Goal: Contribute content: Contribute content

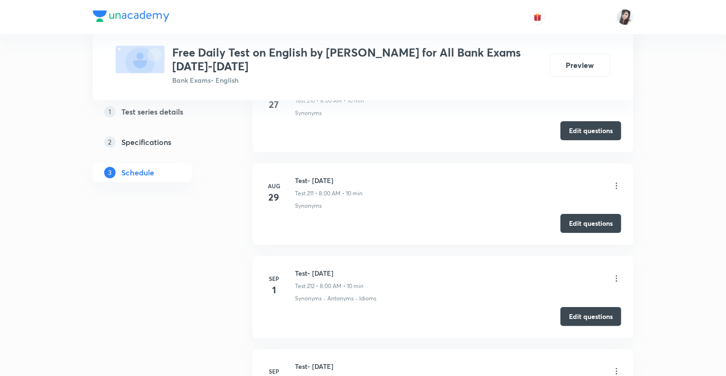
scroll to position [20013, 0]
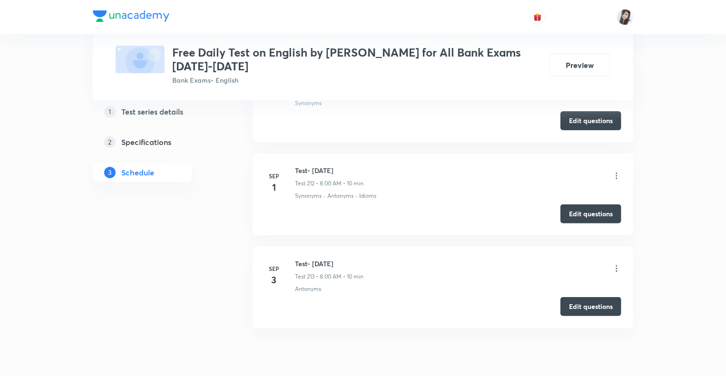
drag, startPoint x: 361, startPoint y: 222, endPoint x: 292, endPoint y: 219, distance: 69.5
click at [292, 259] on div "Sep 3 Test- 3rd Sep, 2025 Test 213 • 8:00 AM • 10 min Antonyms" at bounding box center [443, 276] width 357 height 35
copy h6 "Test- 3rd Sep, 2025"
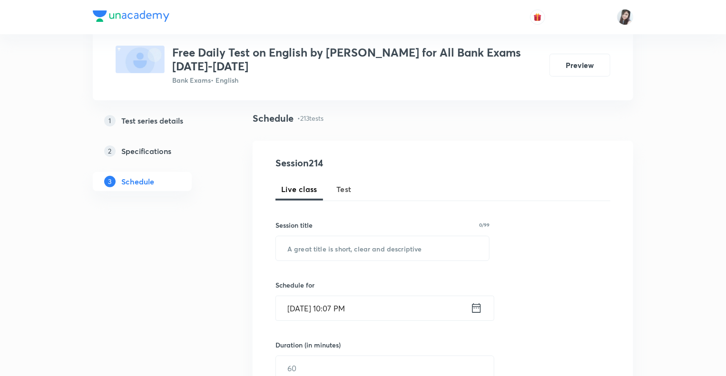
scroll to position [0, 0]
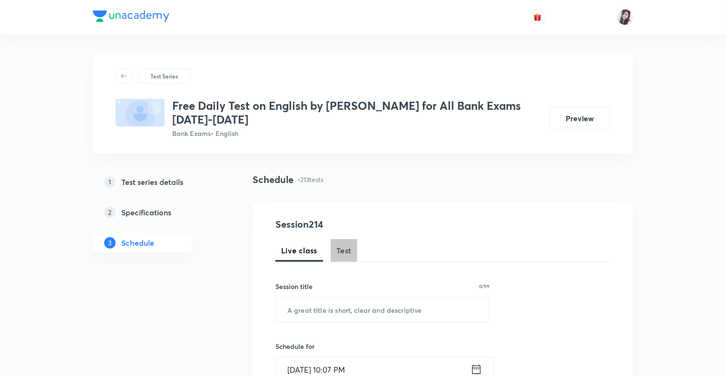
click at [339, 255] on span "Test" at bounding box center [343, 250] width 15 height 11
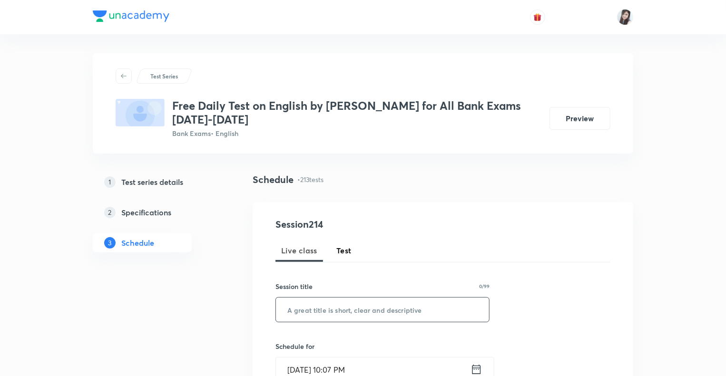
click at [308, 306] on input "text" at bounding box center [382, 310] width 213 height 24
paste input "Test- 3rd Sep, 2025"
click at [317, 312] on input "Test- 3rd Sep, 2025" at bounding box center [382, 310] width 213 height 24
type input "Test- [DATE]"
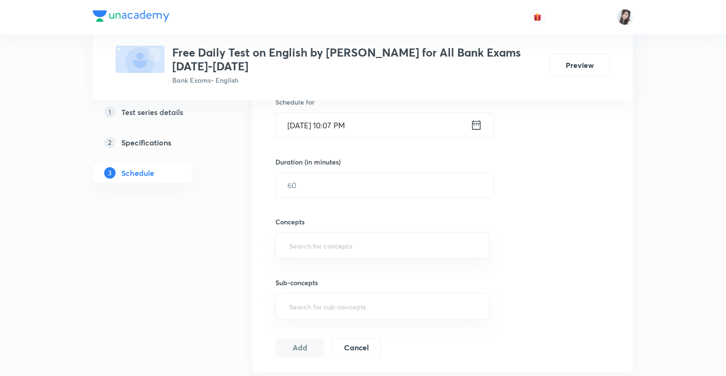
scroll to position [247, 0]
click at [480, 121] on icon at bounding box center [476, 123] width 9 height 10
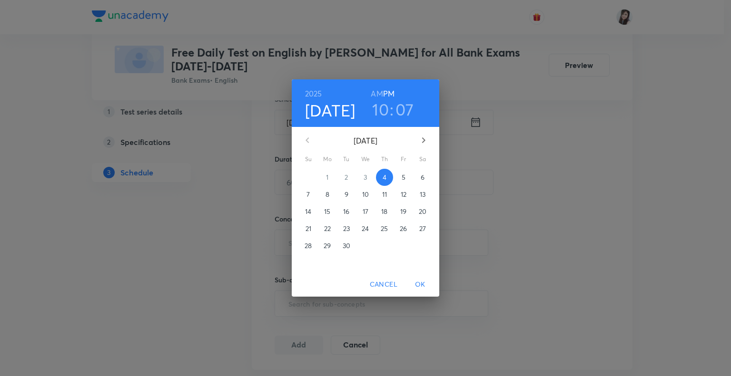
click at [402, 177] on p "5" at bounding box center [404, 178] width 4 height 10
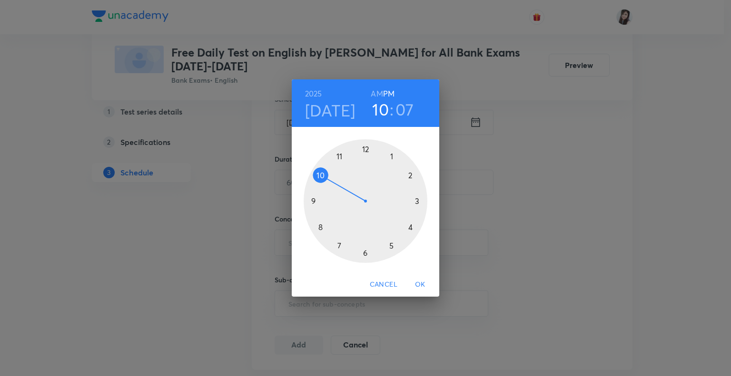
click at [320, 226] on div at bounding box center [366, 201] width 124 height 124
click at [378, 92] on h6 "AM" at bounding box center [377, 93] width 12 height 13
click at [365, 148] on div at bounding box center [366, 201] width 124 height 124
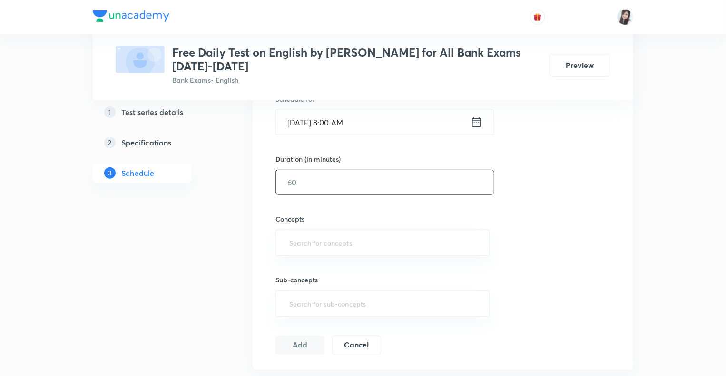
click at [297, 185] on input "text" at bounding box center [385, 182] width 218 height 24
type input "10"
click at [301, 247] on input "text" at bounding box center [382, 243] width 190 height 18
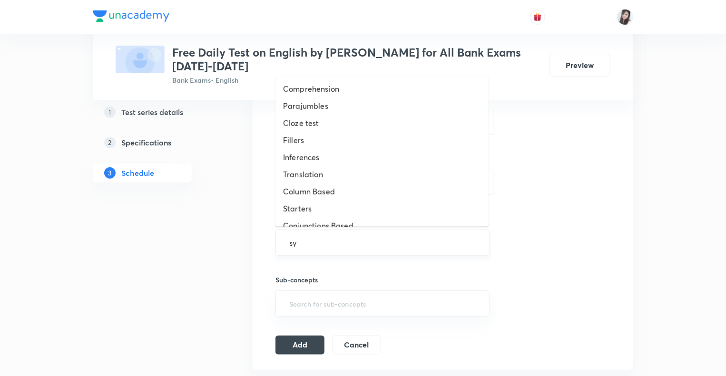
type input "syn"
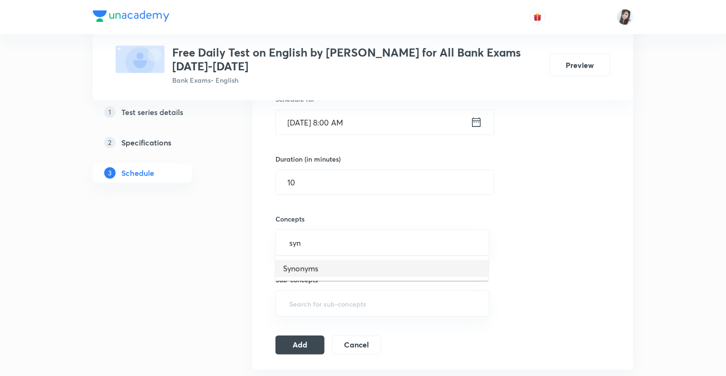
click at [302, 274] on li "Synonyms" at bounding box center [381, 268] width 213 height 17
click at [306, 272] on div "Sub-concepts ​" at bounding box center [382, 290] width 214 height 61
click at [303, 347] on button "Add" at bounding box center [299, 348] width 49 height 19
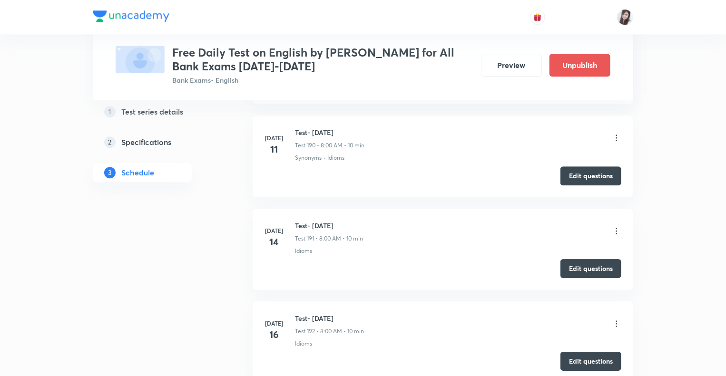
scroll to position [19796, 0]
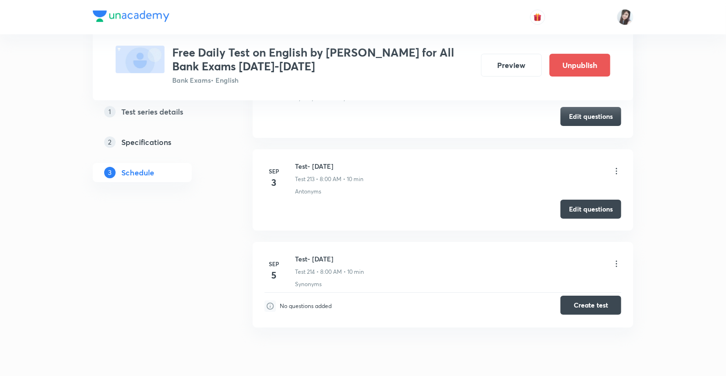
click at [584, 296] on button "Create test" at bounding box center [590, 305] width 61 height 19
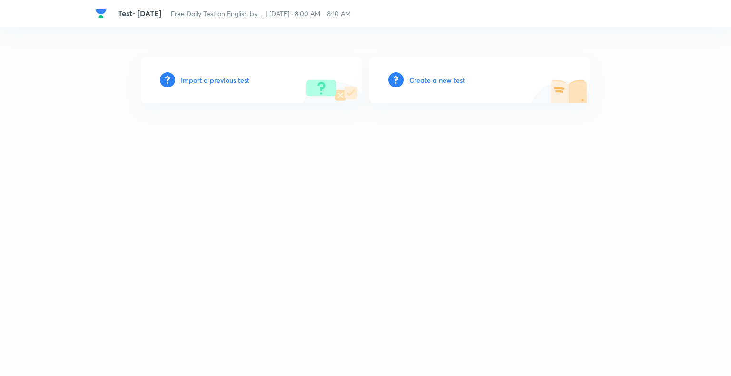
click at [417, 81] on h6 "Create a new test" at bounding box center [437, 80] width 56 height 10
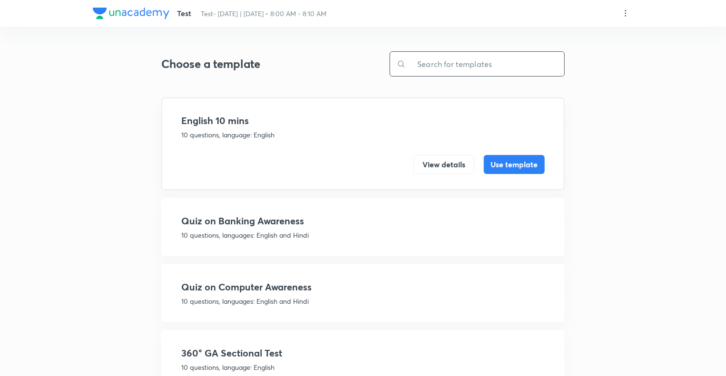
click at [451, 55] on input "text" at bounding box center [485, 64] width 158 height 24
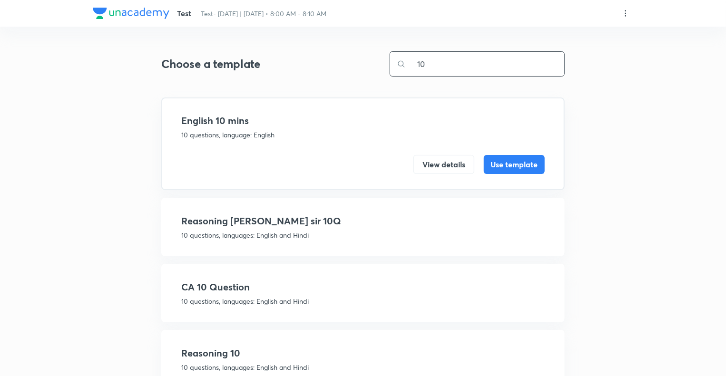
scroll to position [101, 0]
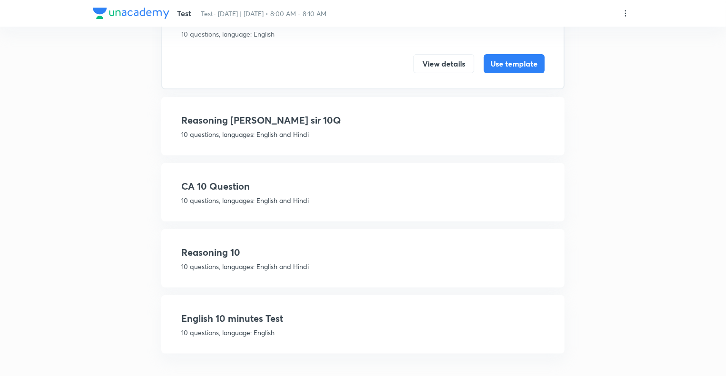
type input "10"
click at [233, 323] on h4 "English 10 minutes Test" at bounding box center [362, 319] width 363 height 14
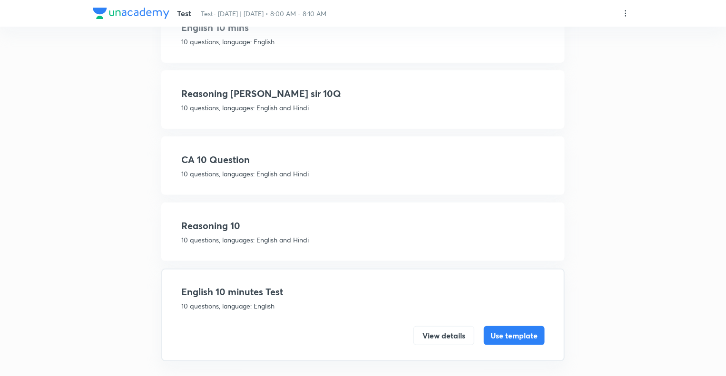
scroll to position [93, 0]
click at [515, 337] on button "Use template" at bounding box center [514, 334] width 61 height 19
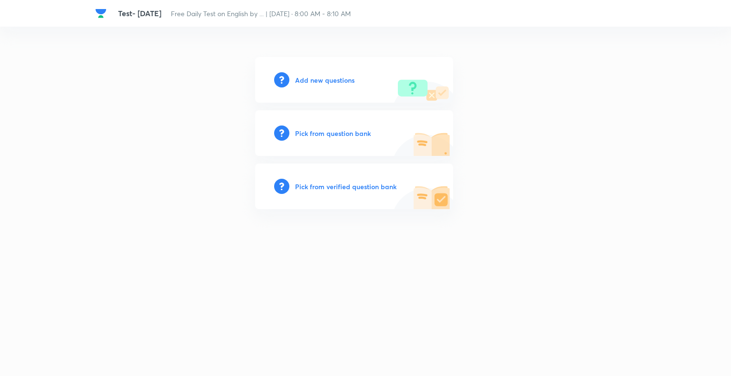
click at [297, 78] on h6 "Add new questions" at bounding box center [324, 80] width 59 height 10
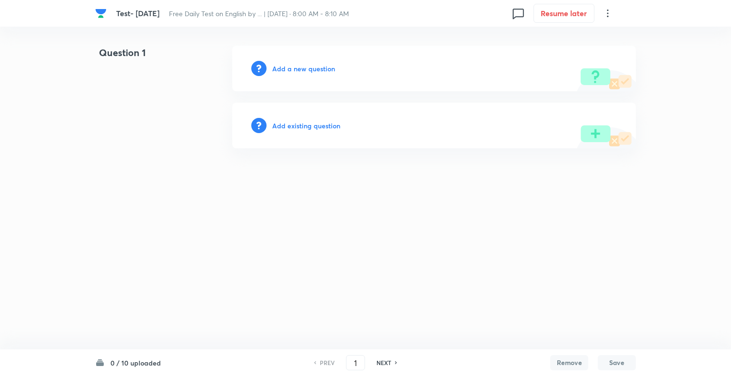
click at [283, 68] on h6 "Add a new question" at bounding box center [303, 69] width 63 height 10
click at [283, 68] on h6 "Choose a question type" at bounding box center [308, 69] width 73 height 10
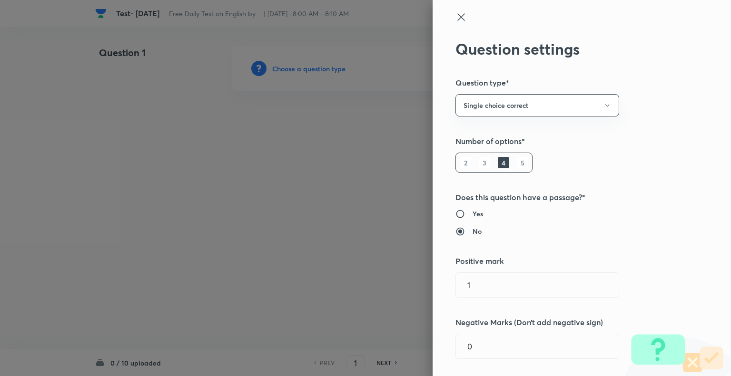
click at [517, 163] on h6 "5" at bounding box center [522, 162] width 11 height 11
click at [476, 355] on input "0" at bounding box center [537, 346] width 163 height 24
type input "0.25"
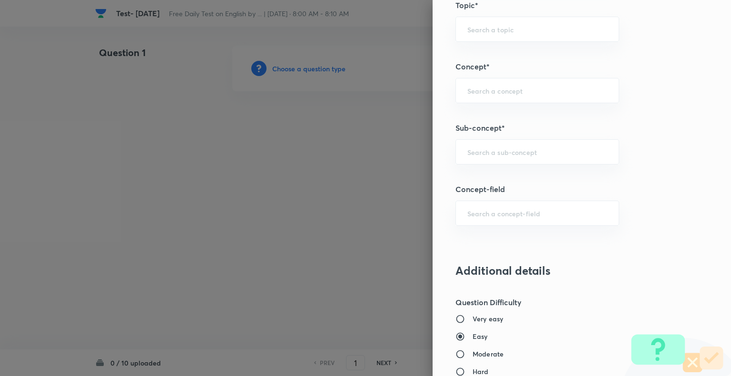
scroll to position [483, 0]
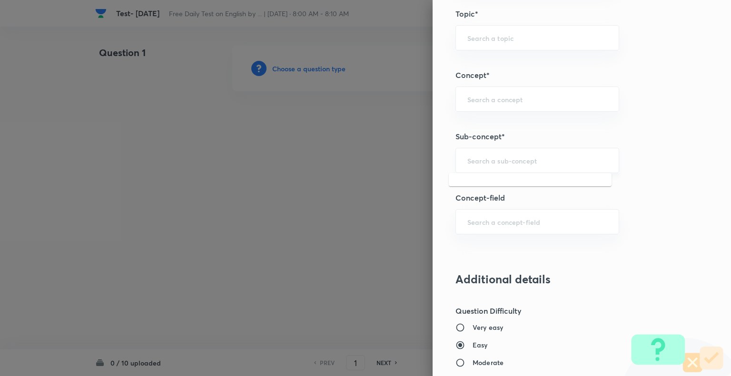
click at [487, 158] on input "text" at bounding box center [537, 160] width 140 height 9
type input "Synonyms"
click at [473, 158] on input "text" at bounding box center [537, 160] width 140 height 9
click at [470, 185] on li "Synonyms" at bounding box center [530, 185] width 163 height 17
type input "Synonyms"
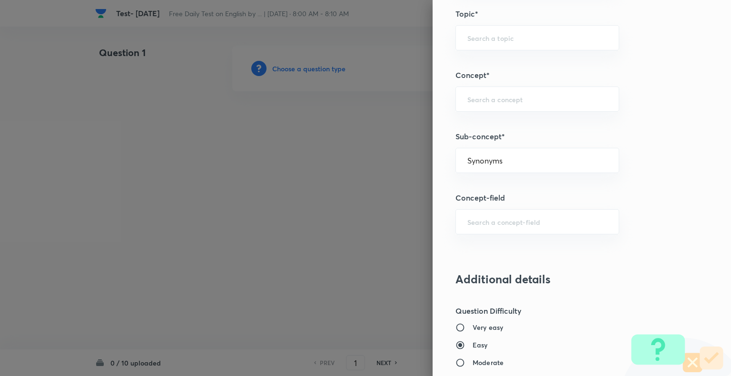
type input "English Language"
type input "Vocabulary"
type input "Synonyms"
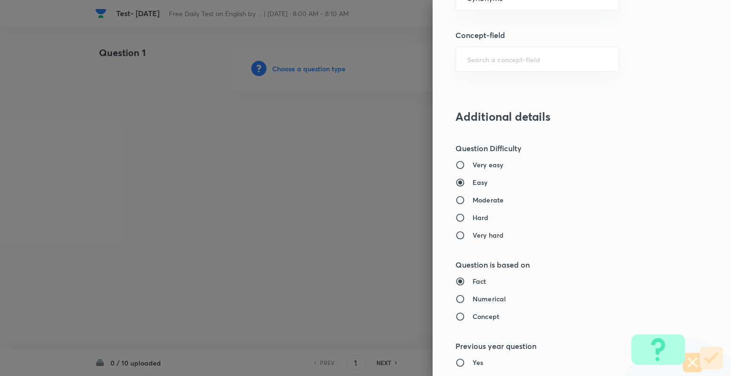
scroll to position [654, 0]
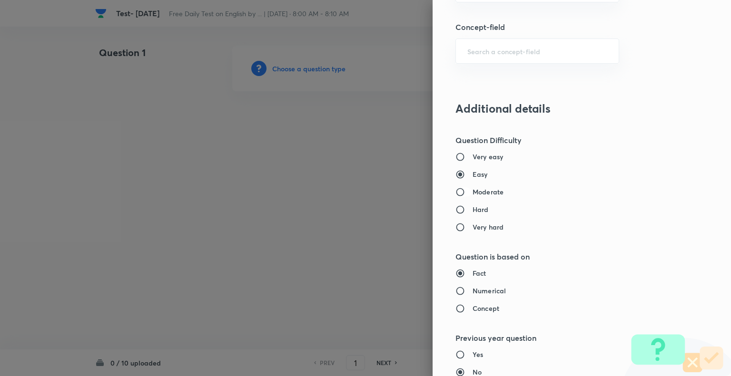
click at [455, 193] on input "Moderate" at bounding box center [463, 192] width 17 height 10
radio input "true"
radio input "false"
click at [455, 310] on input "Concept" at bounding box center [463, 309] width 17 height 10
radio input "true"
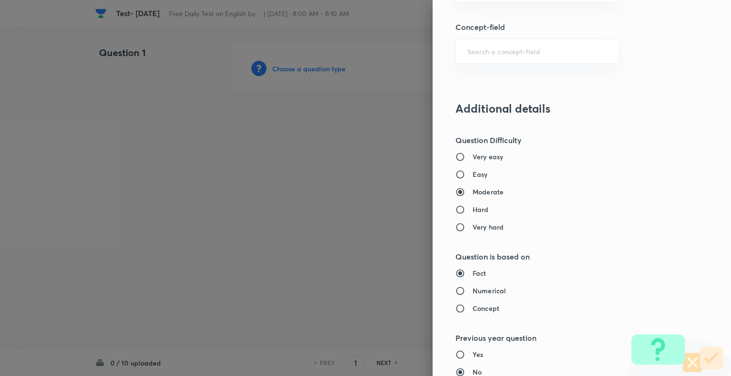
radio input "false"
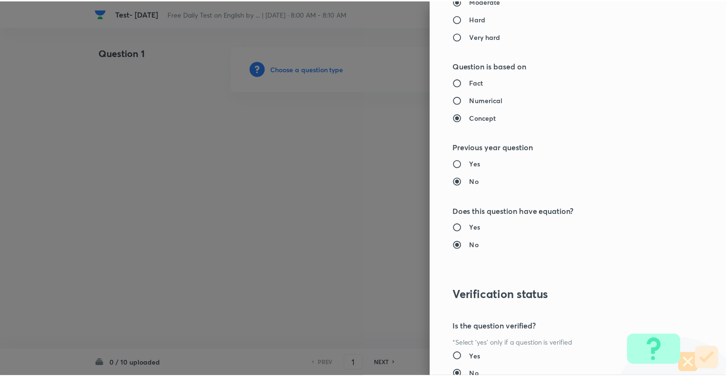
scroll to position [919, 0]
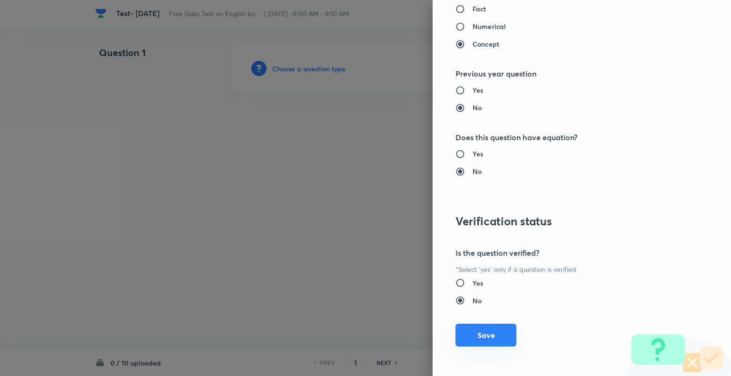
click at [480, 334] on button "Save" at bounding box center [485, 335] width 61 height 23
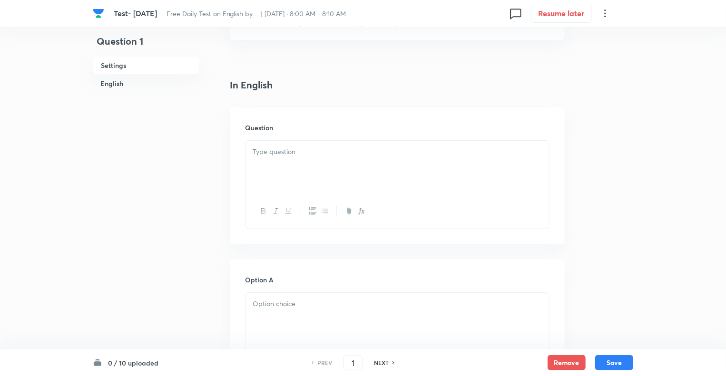
scroll to position [209, 0]
click at [304, 152] on div at bounding box center [397, 159] width 304 height 53
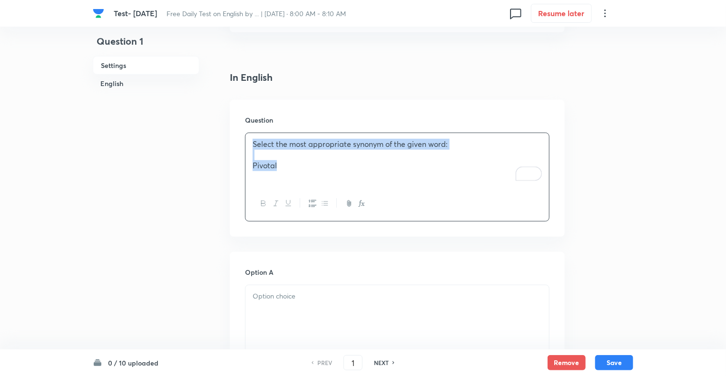
copy div "Select the most appropriate synonym of the given word: Pivotal"
click at [278, 299] on p at bounding box center [397, 296] width 289 height 11
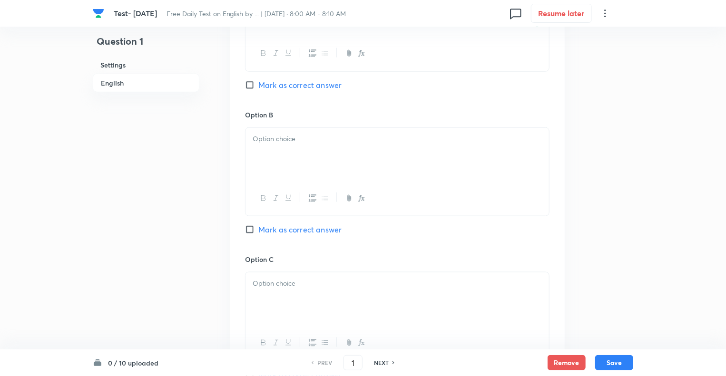
scroll to position [514, 0]
click at [282, 151] on div at bounding box center [397, 152] width 304 height 53
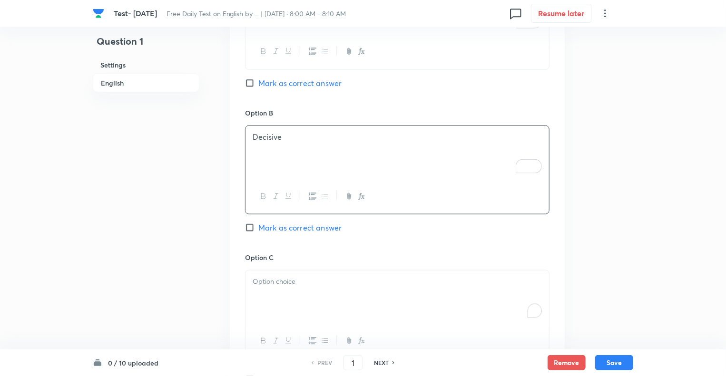
click at [280, 307] on div "To enrich screen reader interactions, please activate Accessibility in Grammarl…" at bounding box center [397, 297] width 304 height 53
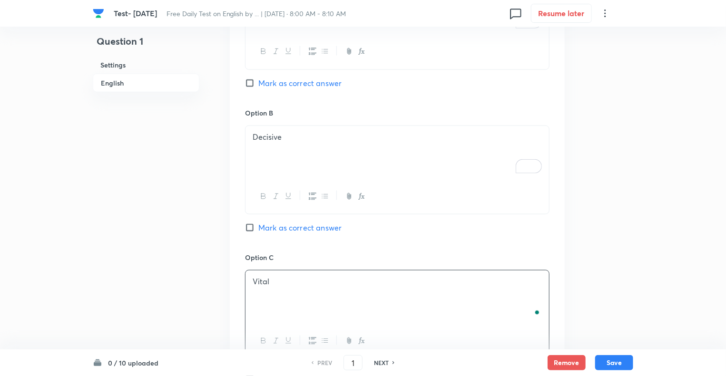
click at [148, 260] on div "Question 1 Settings English" at bounding box center [146, 203] width 107 height 1342
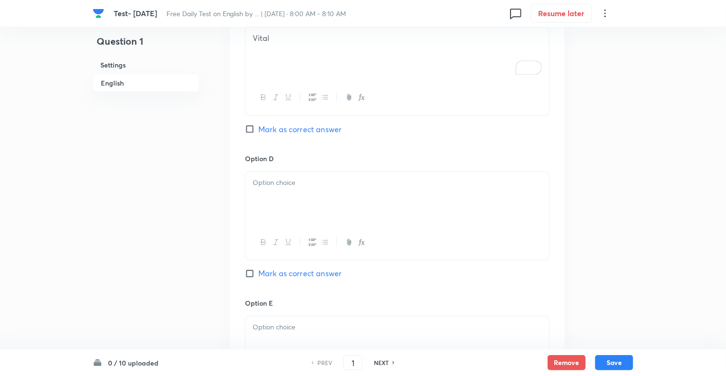
scroll to position [761, 0]
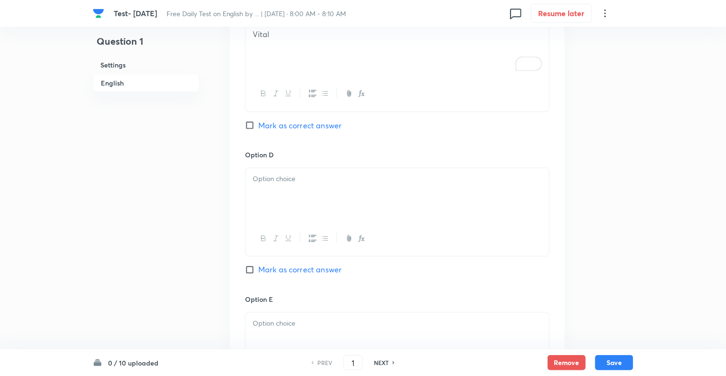
click at [249, 205] on div at bounding box center [397, 194] width 304 height 53
click at [263, 332] on div at bounding box center [397, 339] width 304 height 53
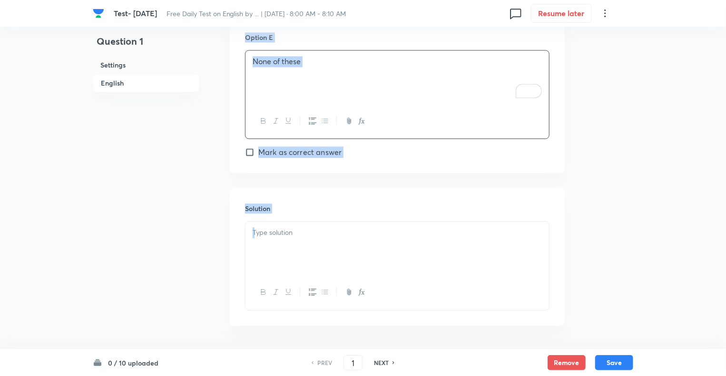
scroll to position [1055, 0]
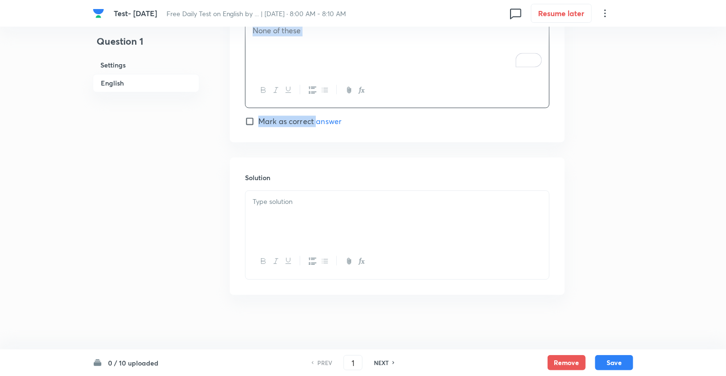
drag, startPoint x: 216, startPoint y: 167, endPoint x: 317, endPoint y: 116, distance: 113.4
copy div "In English Question Select the most appropriate synonym of the given word: Pivo…"
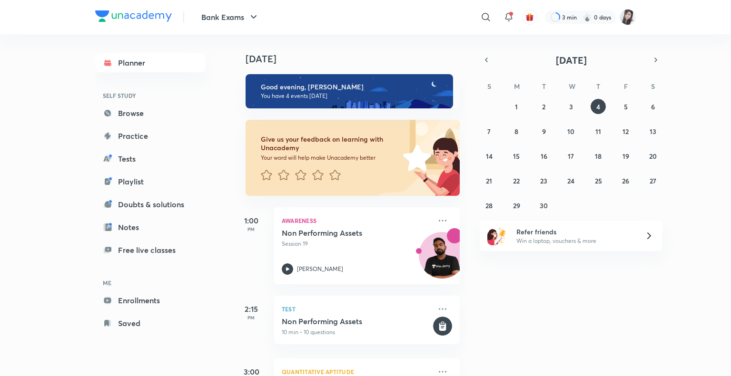
scroll to position [137, 0]
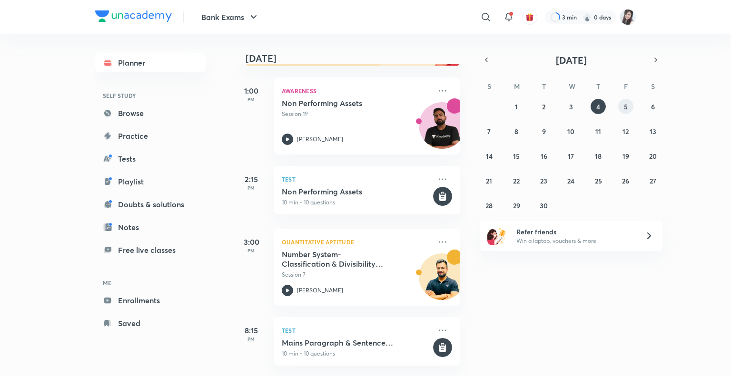
click at [625, 104] on abbr "5" at bounding box center [626, 106] width 4 height 9
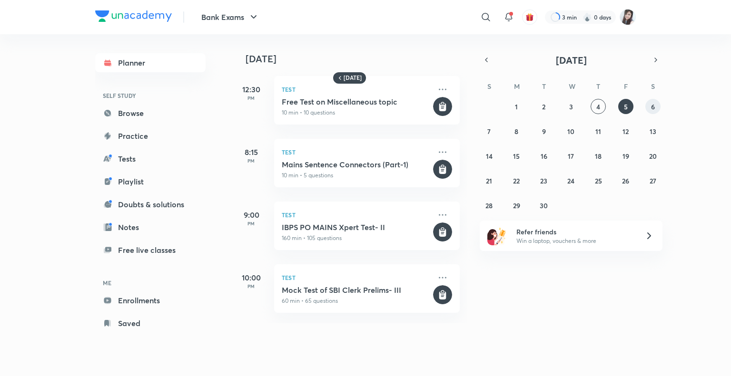
click at [651, 108] on abbr "6" at bounding box center [653, 106] width 4 height 9
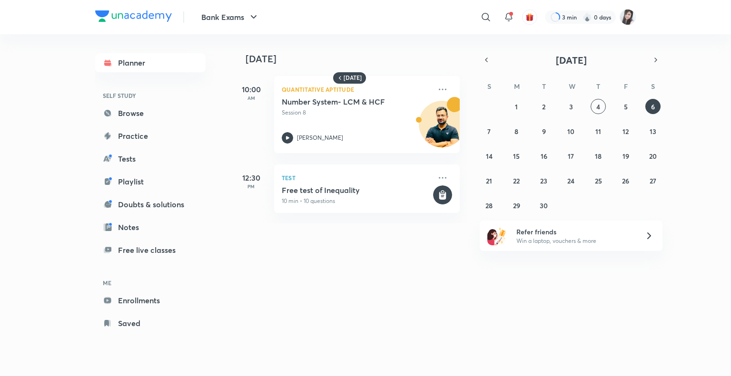
click at [488, 123] on div "31 1 2 3 4 5 6 7 8 9 10 11 12 13 14 15 16 17 18 19 20 21 22 23 24 25 26 27 28 2…" at bounding box center [571, 156] width 183 height 114
click at [489, 131] on abbr "7" at bounding box center [488, 131] width 3 height 9
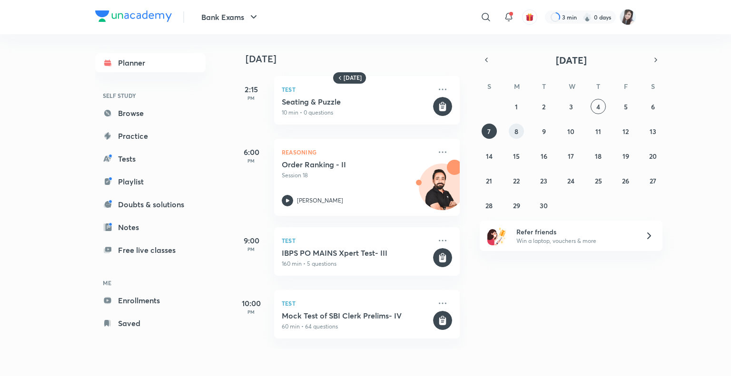
click at [515, 132] on abbr "8" at bounding box center [516, 131] width 4 height 9
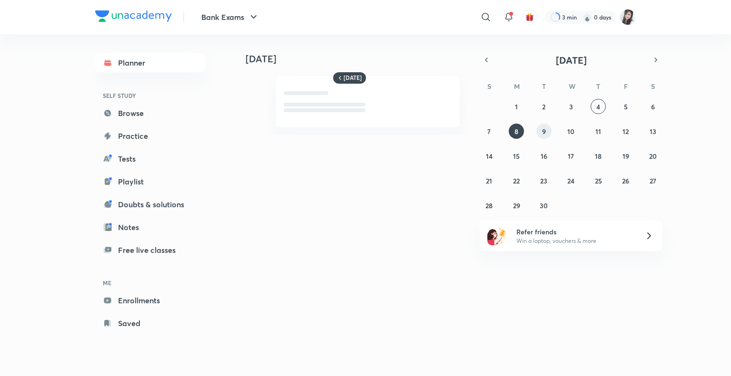
click at [547, 134] on button "9" at bounding box center [543, 131] width 15 height 15
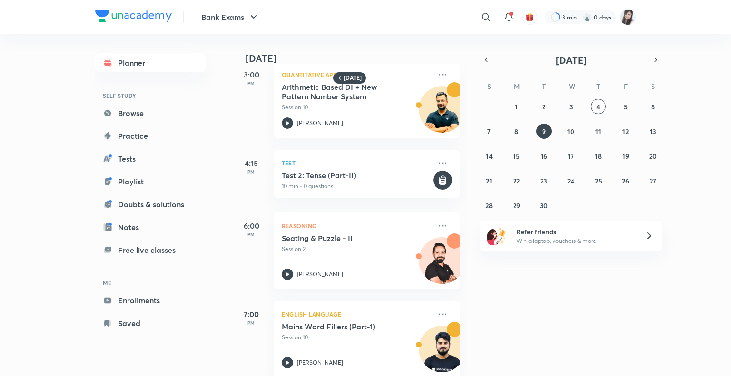
scroll to position [360, 0]
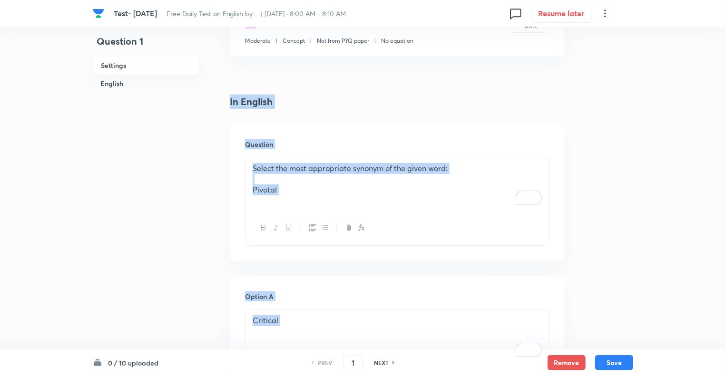
scroll to position [172, 0]
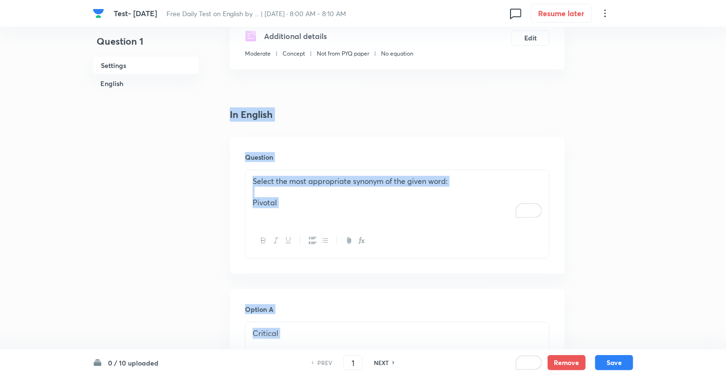
click at [365, 181] on p "Select the most appropriate synonym of the given word:" at bounding box center [397, 181] width 289 height 11
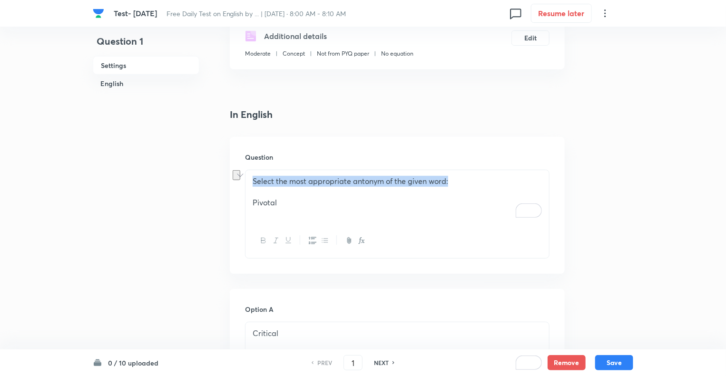
drag, startPoint x: 465, startPoint y: 179, endPoint x: 188, endPoint y: 177, distance: 277.3
click at [263, 238] on icon "button" at bounding box center [263, 240] width 4 height 5
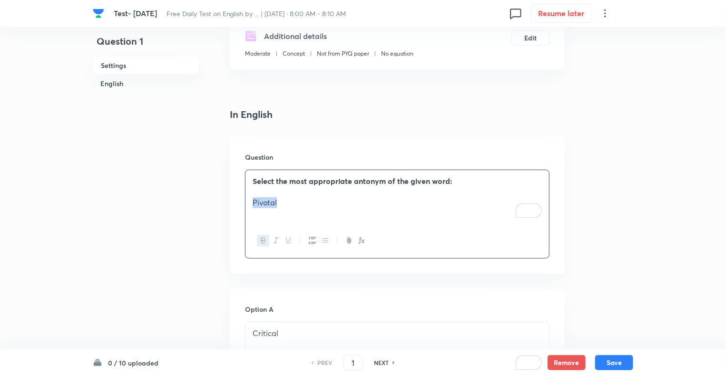
drag, startPoint x: 291, startPoint y: 207, endPoint x: 241, endPoint y: 198, distance: 50.7
click at [241, 198] on div "Question Select the most appropriate antonym of the given word: Pivotal" at bounding box center [397, 205] width 335 height 137
click at [273, 238] on icon "button" at bounding box center [276, 241] width 8 height 8
click at [260, 243] on icon "button" at bounding box center [264, 241] width 8 height 8
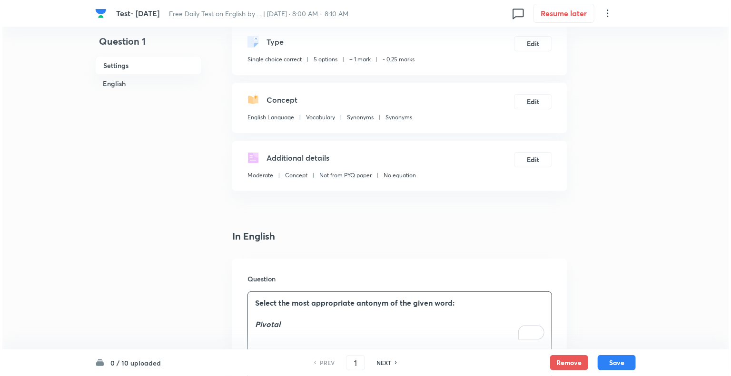
scroll to position [33, 0]
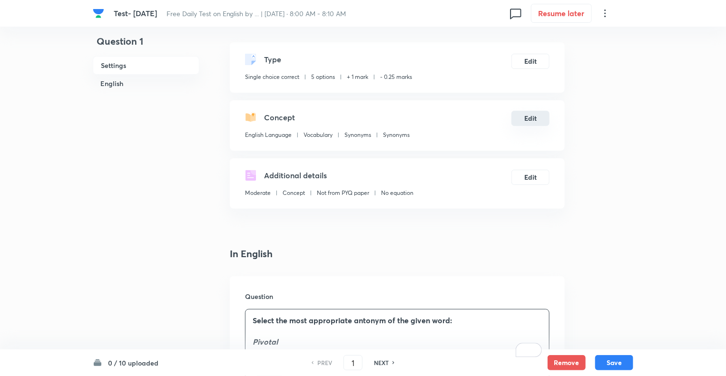
click at [538, 124] on button "Edit" at bounding box center [530, 118] width 38 height 15
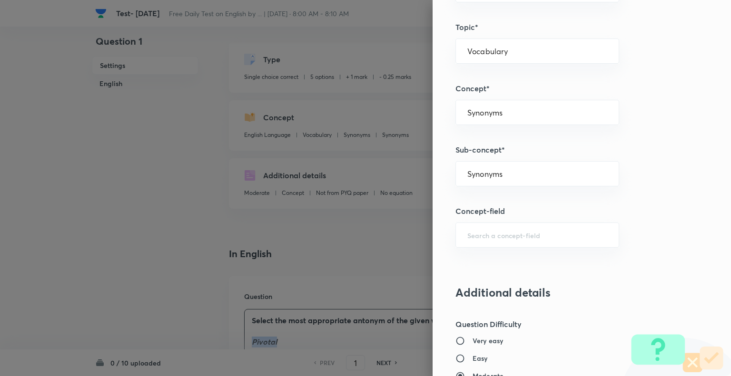
scroll to position [480, 0]
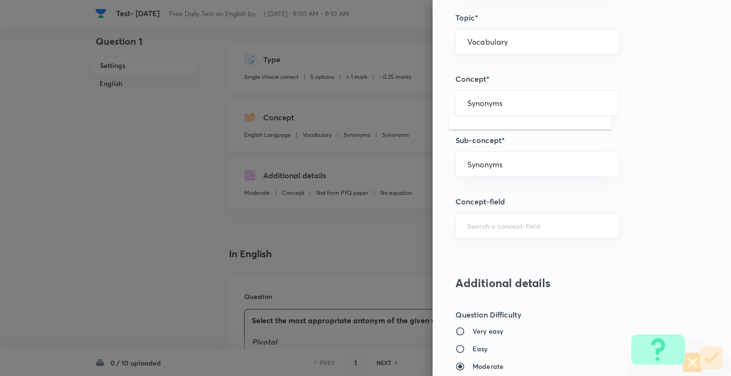
click at [504, 106] on input "Synonyms" at bounding box center [537, 102] width 140 height 9
type input "Antonyms"
click at [470, 154] on div "​" at bounding box center [537, 164] width 164 height 25
type input "Antonyms"
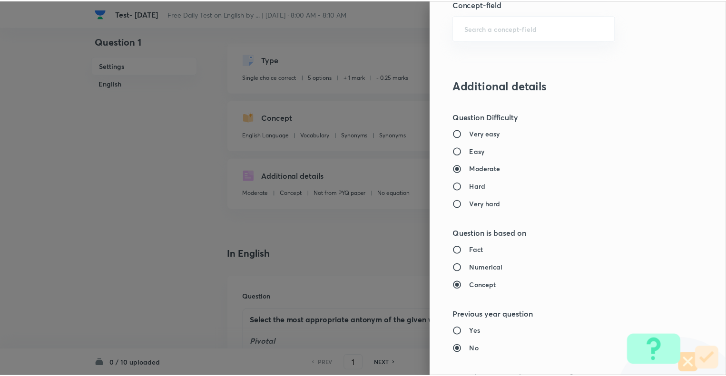
scroll to position [919, 0]
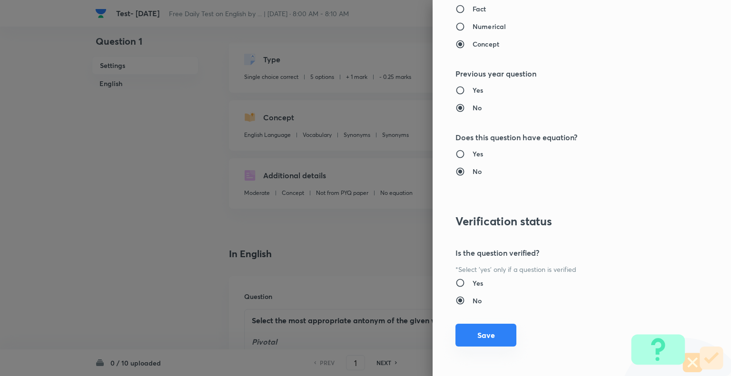
click at [481, 324] on button "Save" at bounding box center [485, 335] width 61 height 23
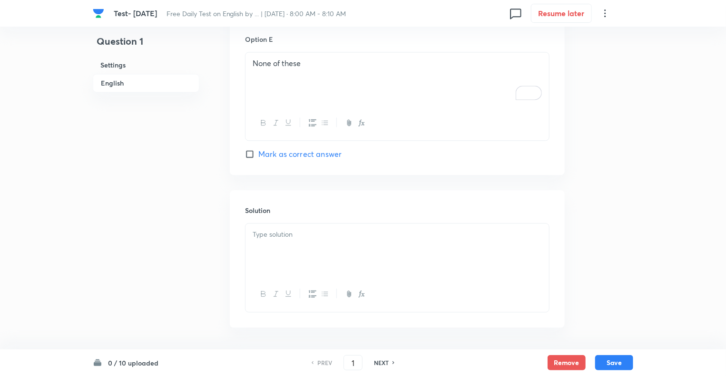
scroll to position [1055, 0]
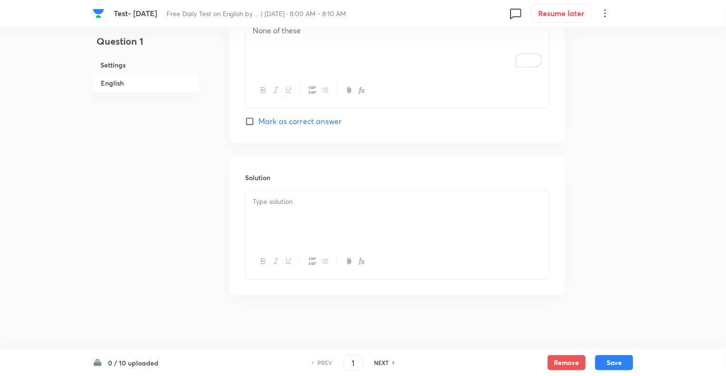
click at [299, 206] on div at bounding box center [397, 217] width 304 height 53
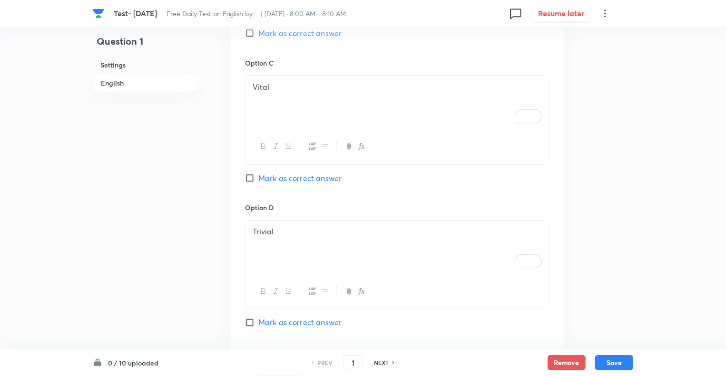
scroll to position [699, 0]
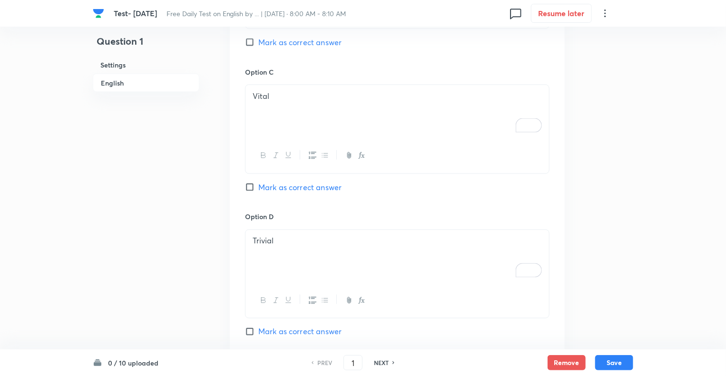
click at [249, 330] on input "Mark as correct answer" at bounding box center [251, 332] width 13 height 10
checkbox input "true"
click at [132, 294] on div "Question 1 Settings English" at bounding box center [146, 82] width 107 height 1473
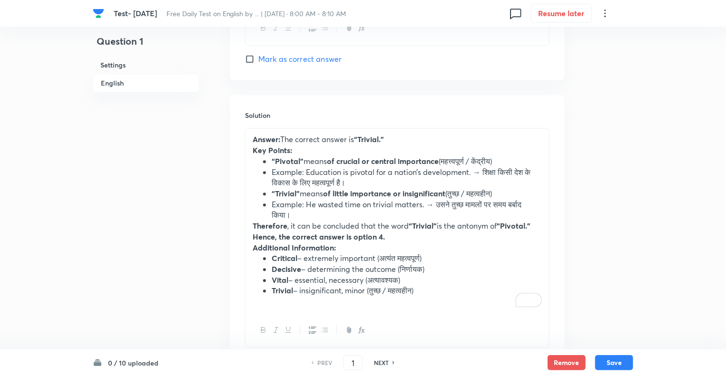
scroll to position [1118, 0]
click at [610, 363] on button "Save" at bounding box center [614, 361] width 38 height 15
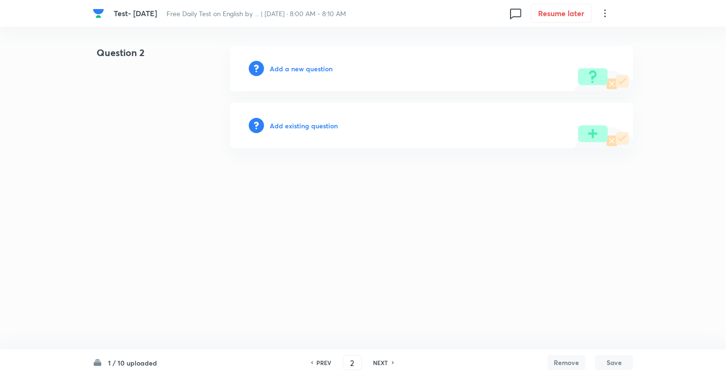
scroll to position [0, 0]
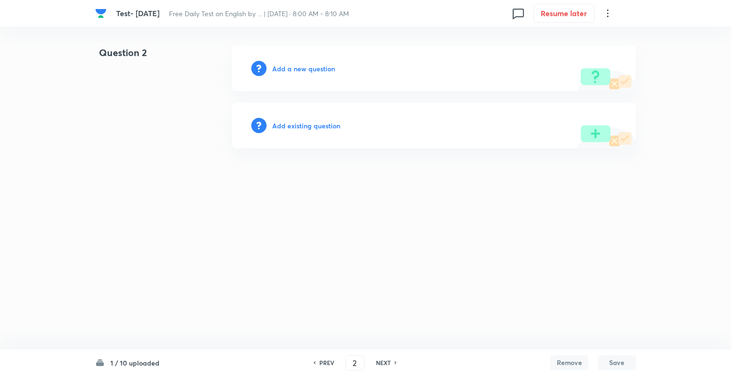
click at [324, 363] on h6 "PREV" at bounding box center [326, 363] width 15 height 9
type input "1"
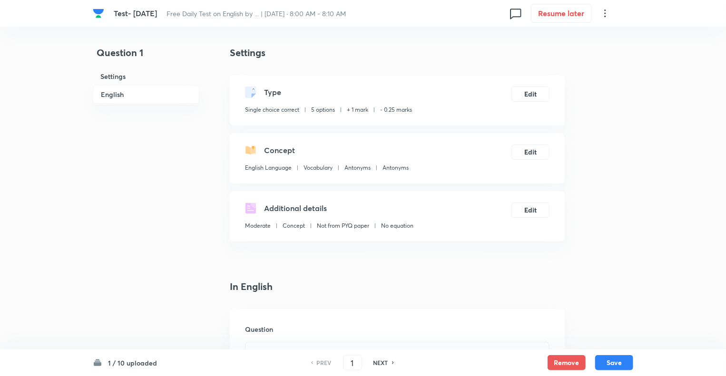
checkbox input "true"
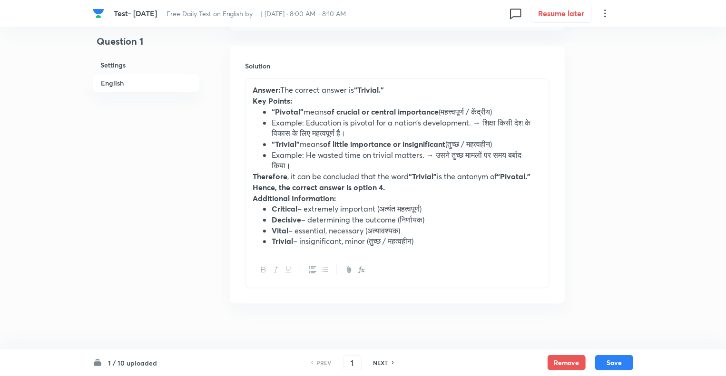
scroll to position [1175, 0]
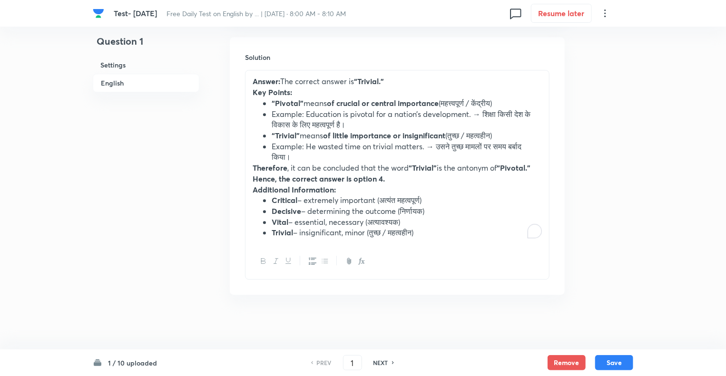
click at [382, 178] on strong "Hence, the correct answer is option 4." at bounding box center [319, 179] width 132 height 10
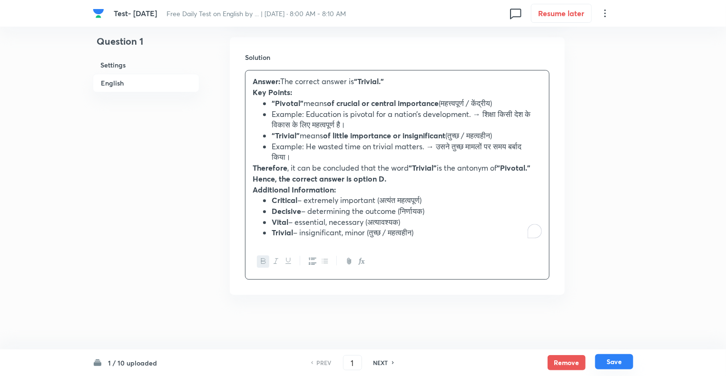
click at [598, 363] on button "Save" at bounding box center [614, 361] width 38 height 15
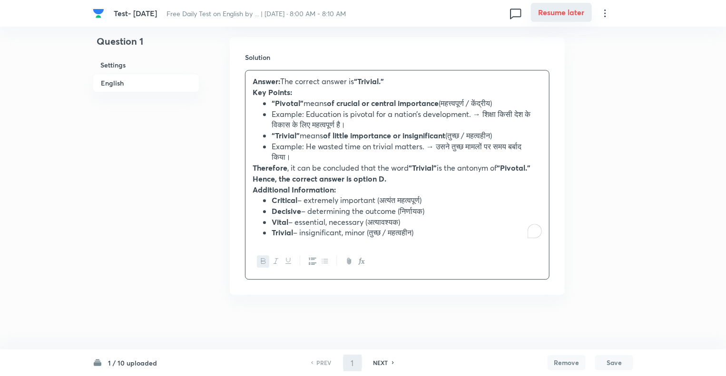
type input "2"
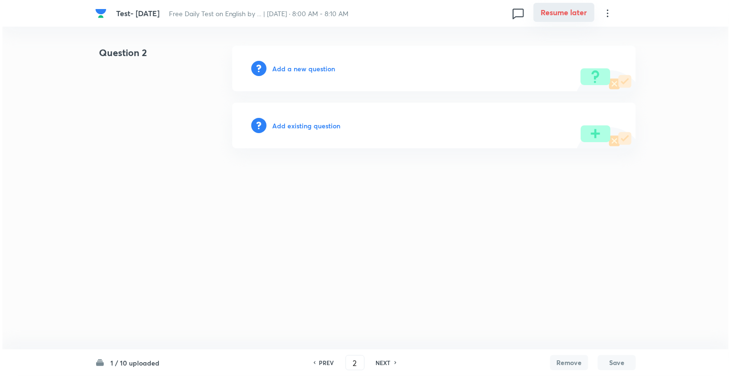
scroll to position [0, 0]
click at [276, 67] on h6 "Add a new question" at bounding box center [303, 69] width 63 height 10
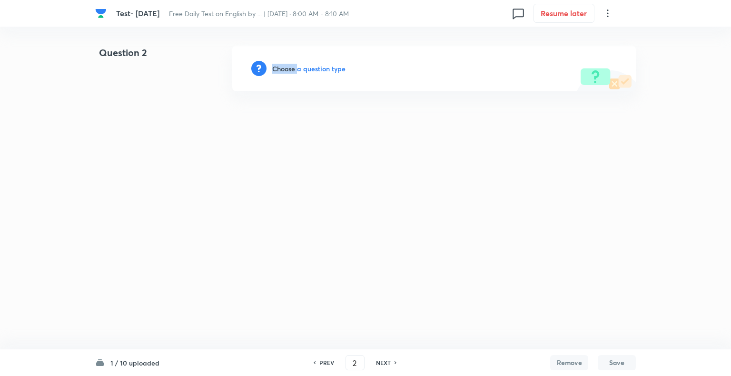
click at [276, 67] on h6 "Choose a question type" at bounding box center [308, 69] width 73 height 10
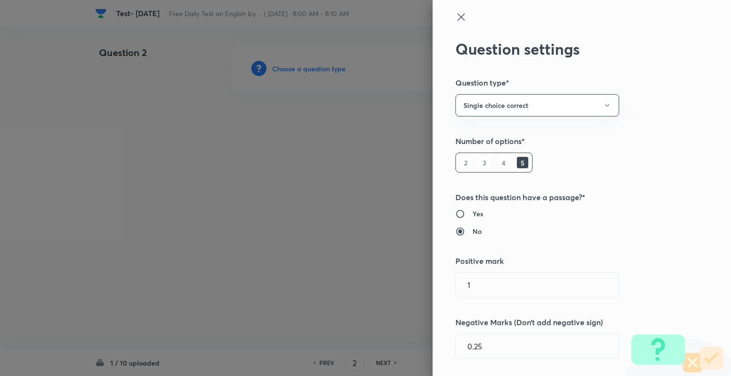
click at [276, 67] on div at bounding box center [365, 188] width 731 height 376
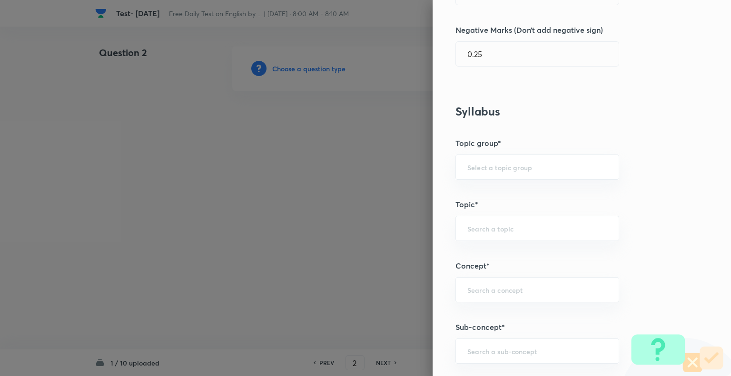
scroll to position [300, 0]
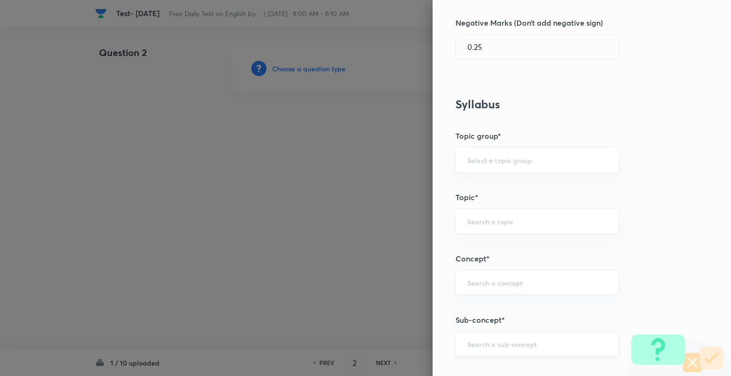
click at [543, 336] on div "​" at bounding box center [537, 344] width 164 height 25
click at [504, 337] on div "antonym ​" at bounding box center [537, 344] width 164 height 25
click at [476, 312] on li "Antonyms" at bounding box center [530, 315] width 163 height 17
type input "Antonyms"
type input "English Language"
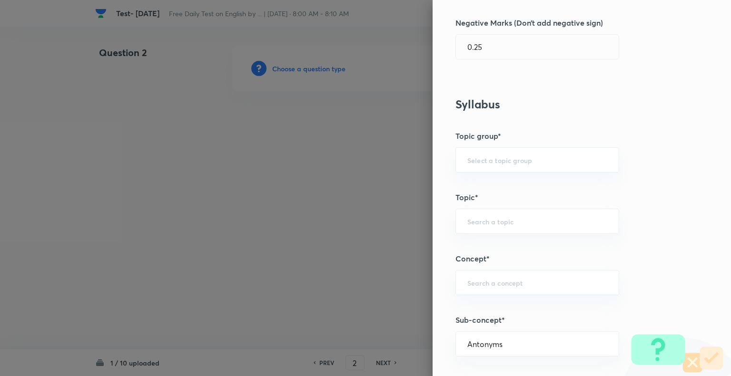
type input "Vocabulary"
type input "Antonyms"
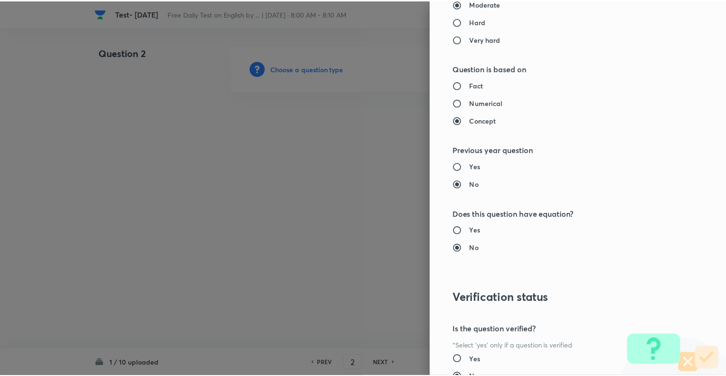
scroll to position [919, 0]
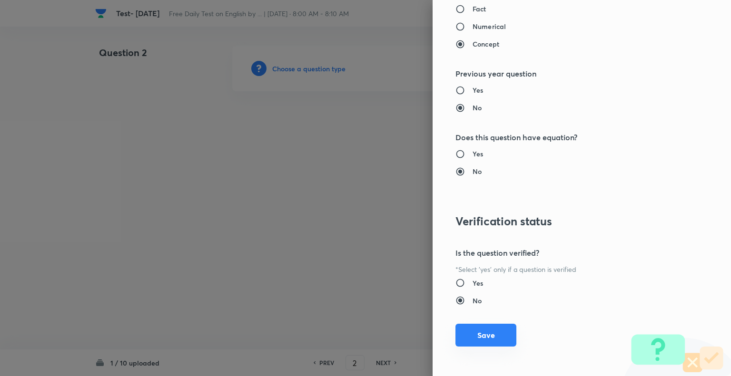
click at [489, 331] on button "Save" at bounding box center [485, 335] width 61 height 23
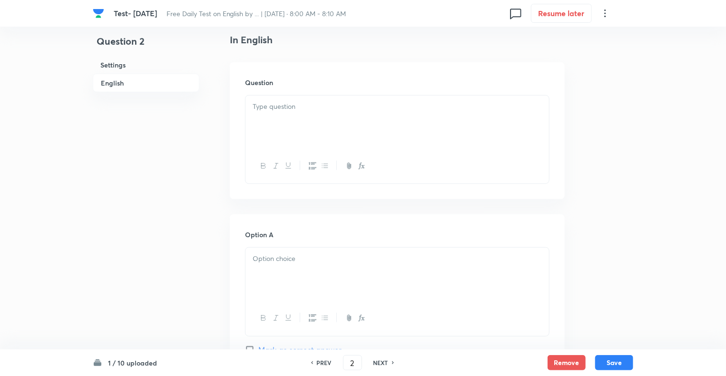
scroll to position [247, 0]
click at [297, 119] on div at bounding box center [397, 121] width 304 height 53
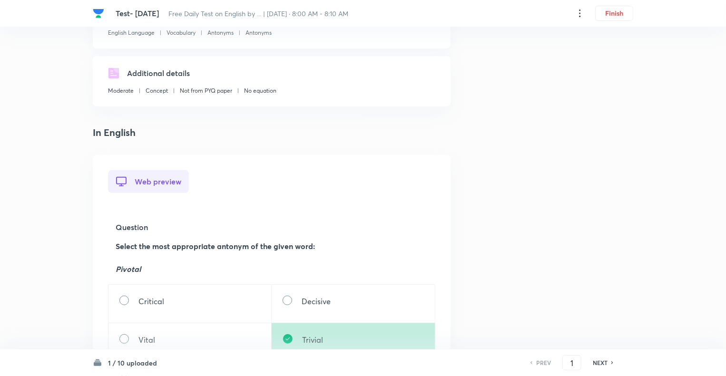
scroll to position [133, 0]
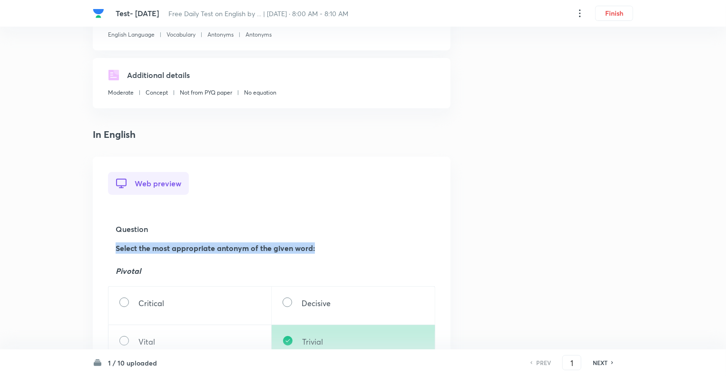
drag, startPoint x: 320, startPoint y: 249, endPoint x: 105, endPoint y: 248, distance: 215.0
copy strong "Select the most appropriate antonym of the given word:"
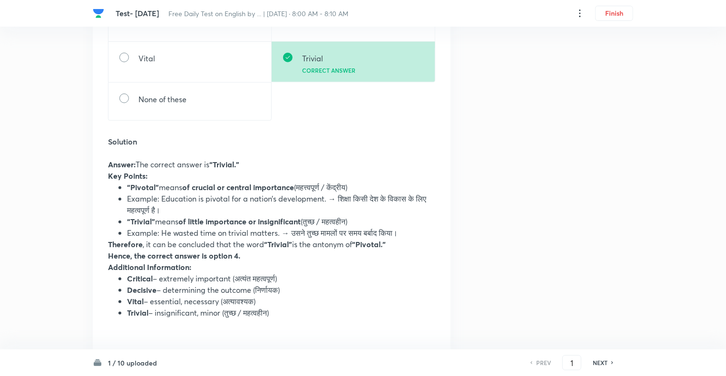
scroll to position [418, 0]
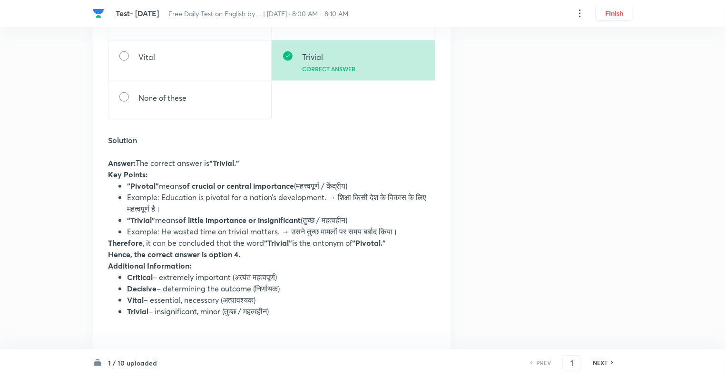
drag, startPoint x: 102, startPoint y: 199, endPoint x: 314, endPoint y: 314, distance: 240.7
copy div "Select the most appropriate antonym of the given word: Pivotal Critical Decisiv…"
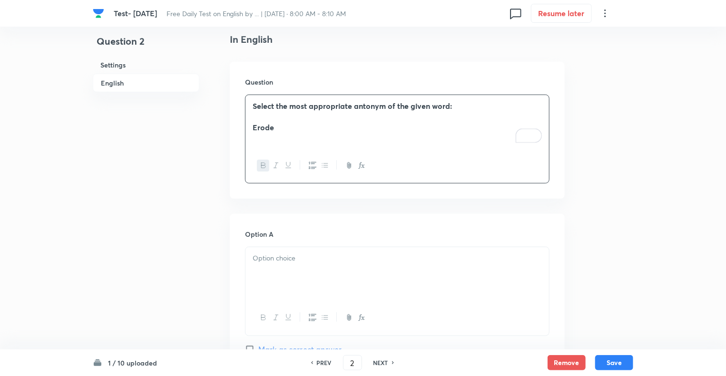
click at [276, 164] on icon "button" at bounding box center [276, 165] width 4 height 5
drag, startPoint x: 276, startPoint y: 129, endPoint x: 251, endPoint y: 128, distance: 24.8
click at [251, 128] on div "Select the most appropriate antonym of the given word: Erode ﻿" at bounding box center [397, 121] width 304 height 53
click at [275, 166] on icon "button" at bounding box center [276, 165] width 4 height 5
click at [278, 272] on div "To enrich screen reader interactions, please activate Accessibility in Grammarl…" at bounding box center [397, 273] width 304 height 53
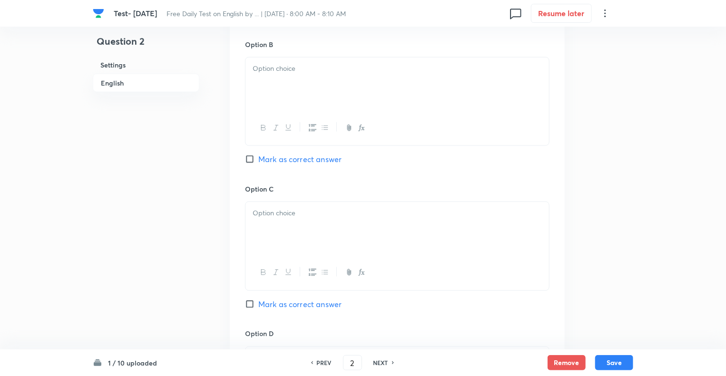
scroll to position [590, 0]
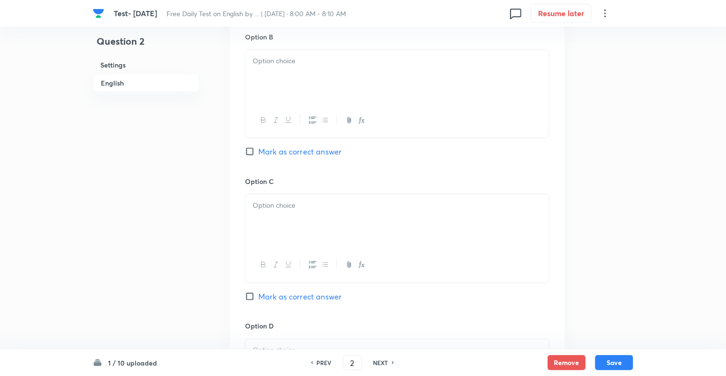
click at [271, 81] on div at bounding box center [397, 76] width 304 height 53
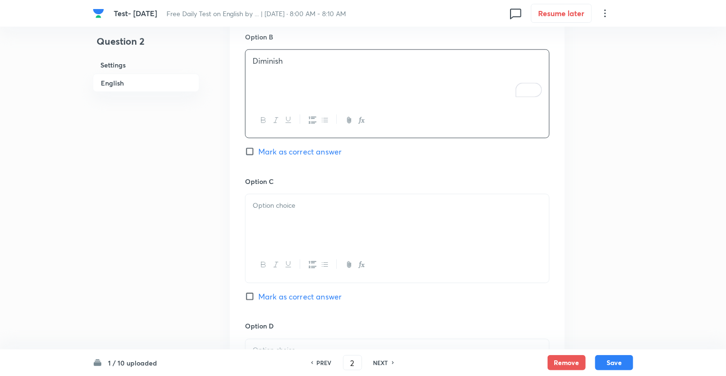
click at [285, 229] on div at bounding box center [397, 221] width 304 height 53
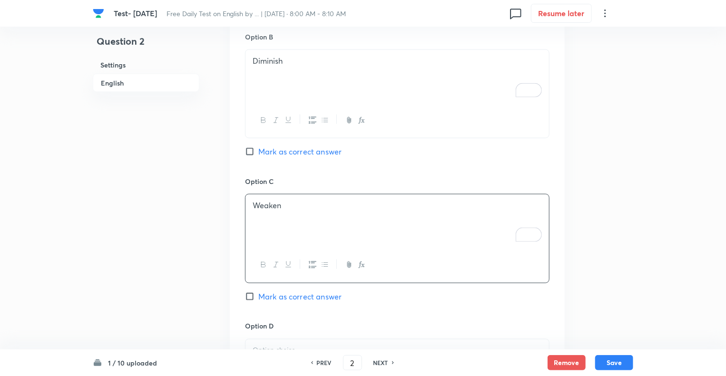
click at [269, 348] on p at bounding box center [397, 350] width 289 height 11
click at [136, 213] on div "Question 2 Settings English" at bounding box center [146, 127] width 107 height 1342
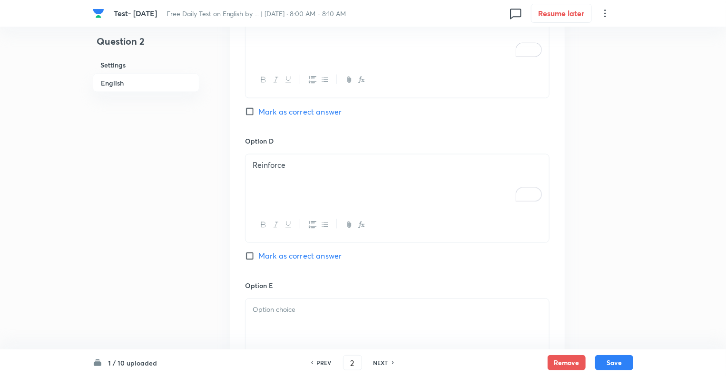
scroll to position [894, 0]
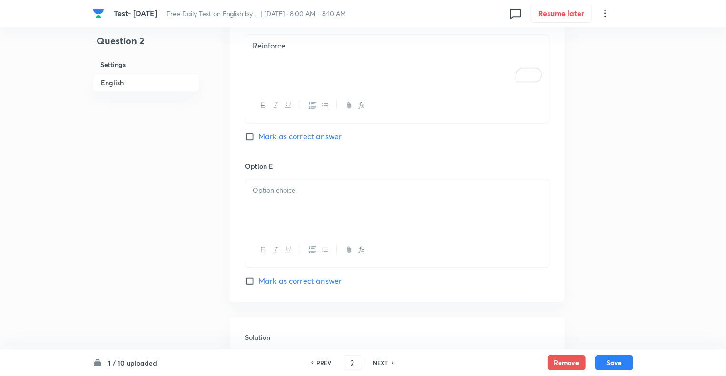
click at [275, 197] on div at bounding box center [397, 206] width 304 height 53
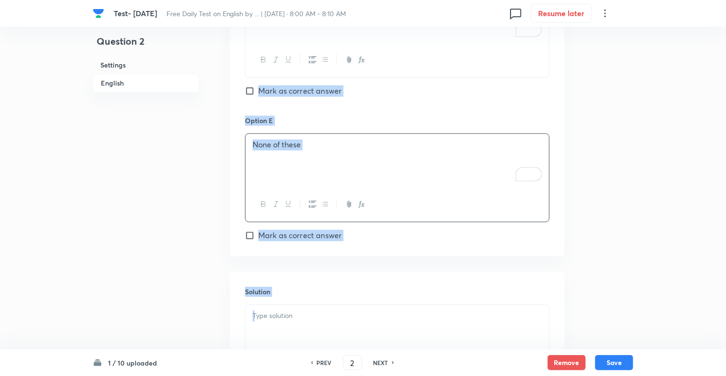
scroll to position [1055, 0]
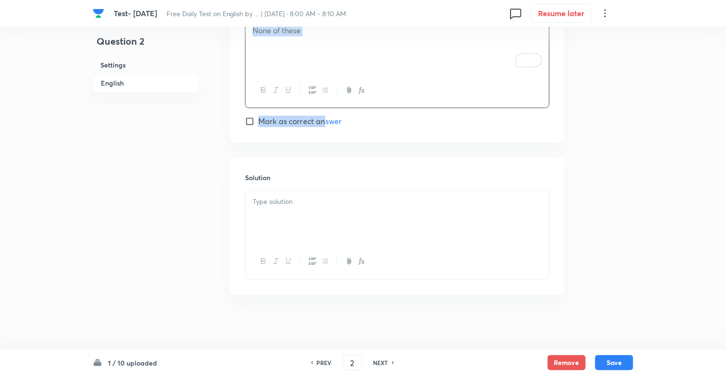
drag, startPoint x: 224, startPoint y: 154, endPoint x: 324, endPoint y: 123, distance: 105.2
copy div "In English Question Select the most appropriate antonym of the given word: Erod…"
click at [307, 216] on div at bounding box center [397, 217] width 304 height 53
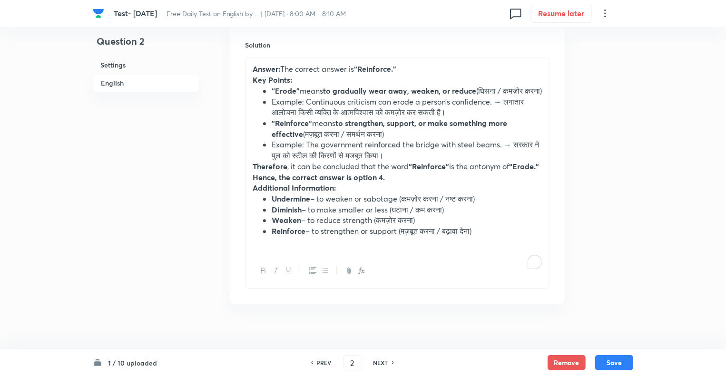
scroll to position [1188, 0]
click at [383, 182] on strong "Hence, the correct answer is option 4." at bounding box center [319, 177] width 132 height 10
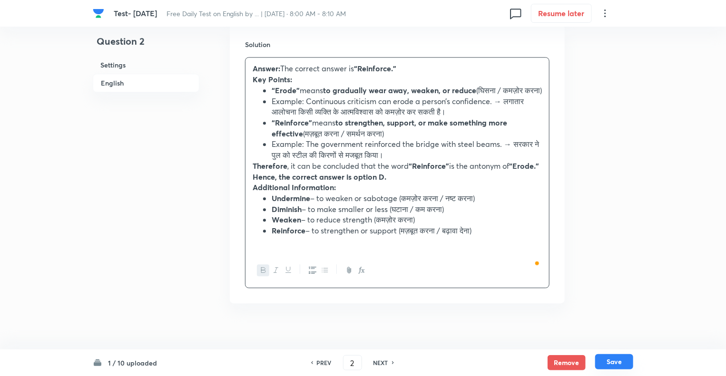
click at [613, 367] on button "Save" at bounding box center [614, 361] width 38 height 15
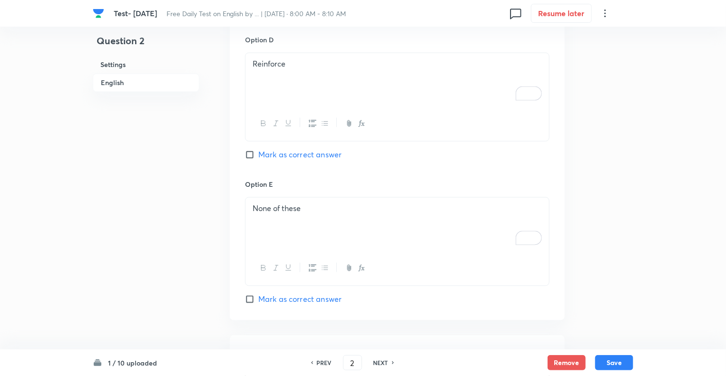
scroll to position [872, 0]
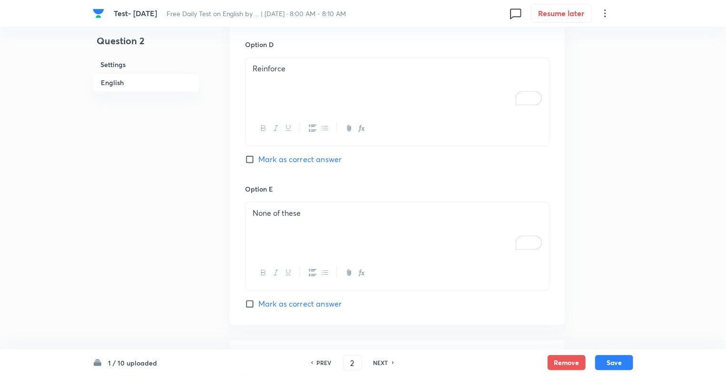
click at [251, 159] on input "Mark as correct answer" at bounding box center [251, 160] width 13 height 10
checkbox input "true"
click at [616, 367] on button "Save" at bounding box center [614, 361] width 38 height 15
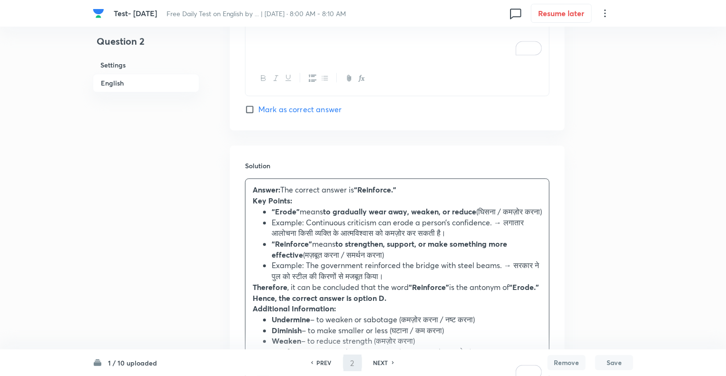
type input "3"
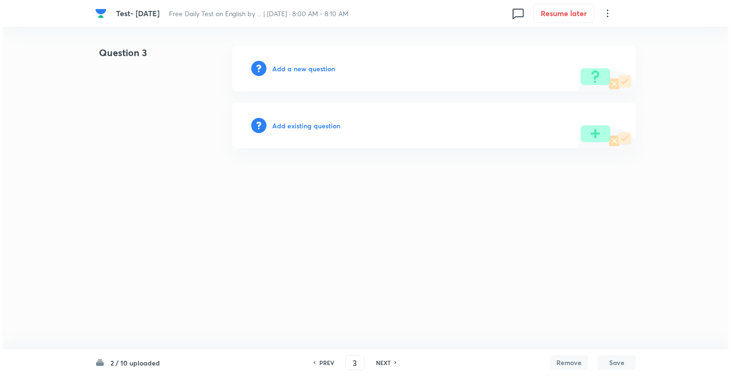
scroll to position [0, 0]
click at [279, 69] on h6 "Add a new question" at bounding box center [303, 69] width 63 height 10
click at [280, 70] on h6 "Choose a question type" at bounding box center [308, 69] width 73 height 10
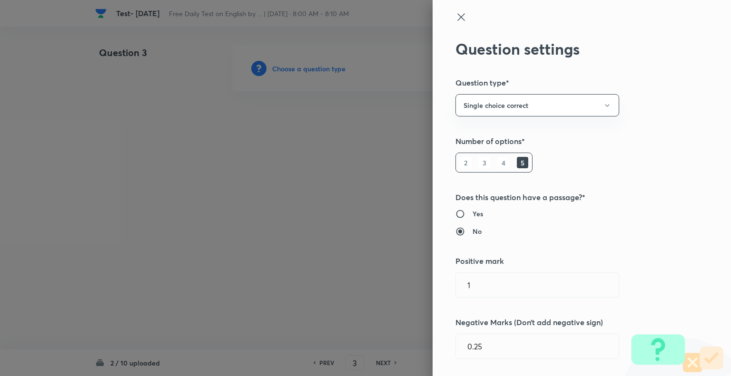
click at [280, 70] on div at bounding box center [365, 188] width 731 height 376
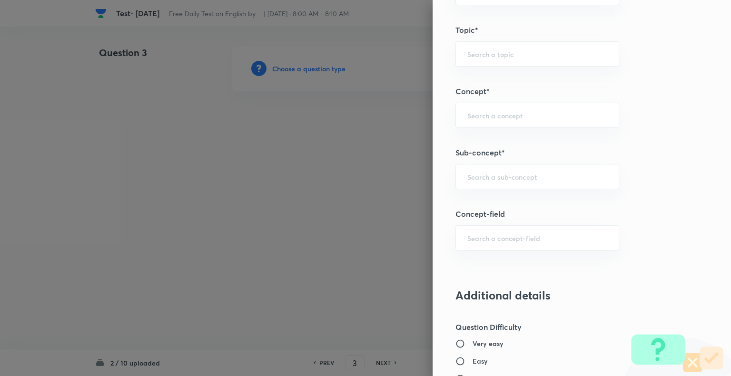
scroll to position [478, 0]
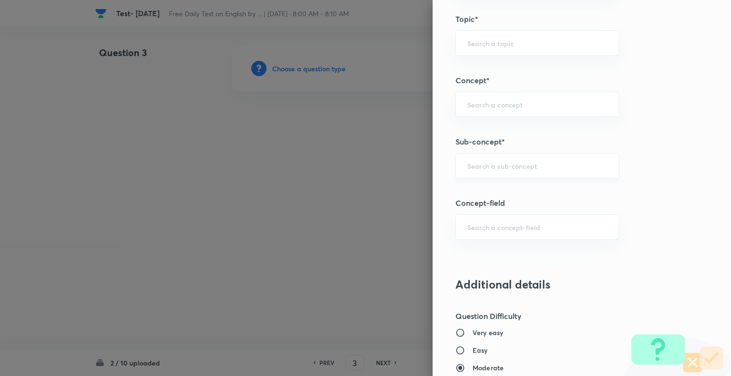
click at [514, 162] on input "text" at bounding box center [537, 165] width 140 height 9
click at [479, 203] on ul "Antonyms" at bounding box center [530, 190] width 163 height 25
click at [479, 192] on li "Antonyms" at bounding box center [530, 190] width 163 height 17
type input "Antonyms"
type input "English Language"
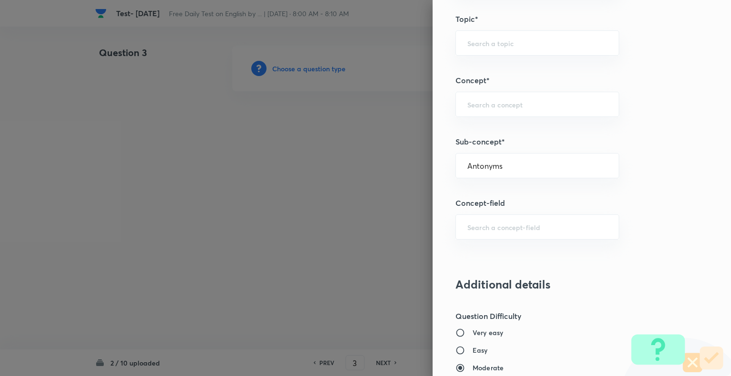
type input "Vocabulary"
type input "Antonyms"
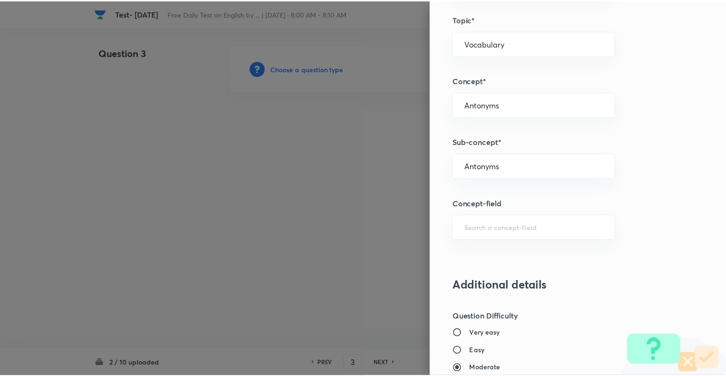
scroll to position [919, 0]
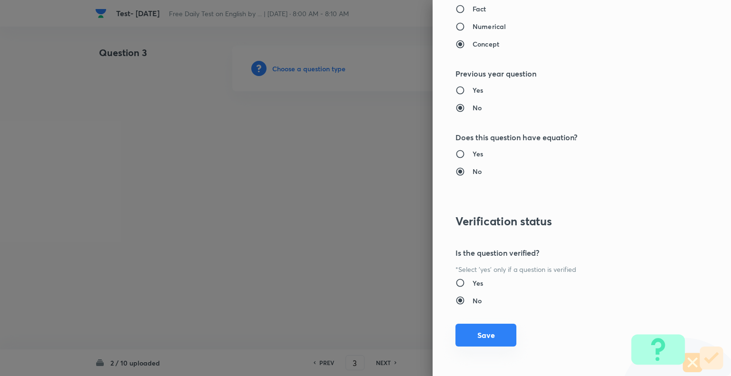
click at [473, 336] on button "Save" at bounding box center [485, 335] width 61 height 23
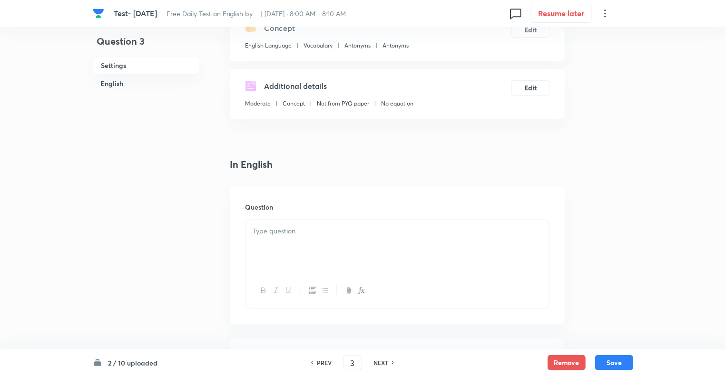
scroll to position [152, 0]
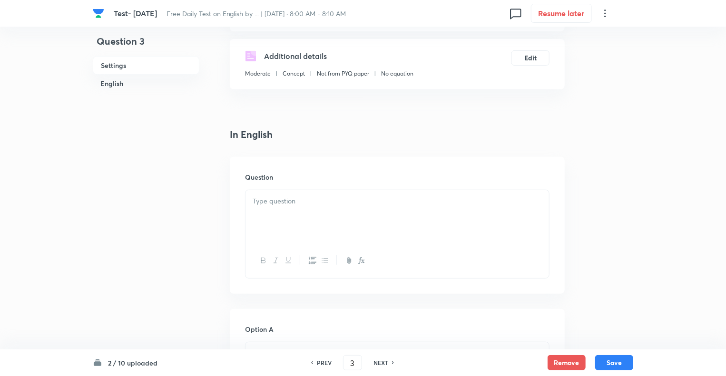
click at [273, 216] on div at bounding box center [397, 216] width 304 height 53
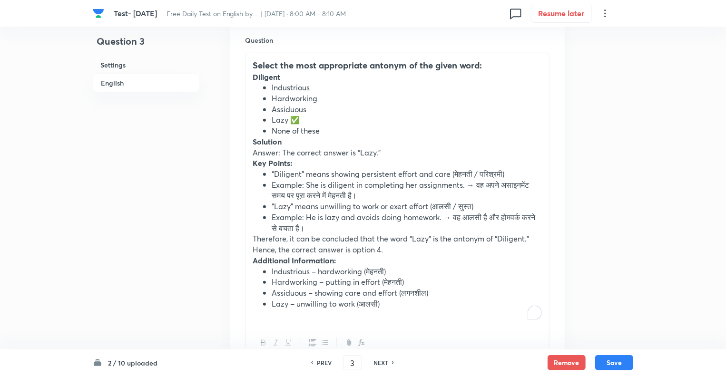
scroll to position [304, 0]
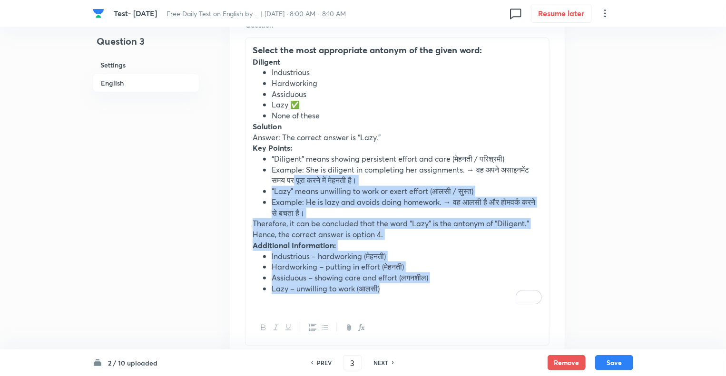
drag, startPoint x: 391, startPoint y: 289, endPoint x: 287, endPoint y: 172, distance: 156.0
click at [287, 172] on div "Select the most appropriate antonym of the given word: Diligent Industrious Har…" at bounding box center [397, 174] width 304 height 273
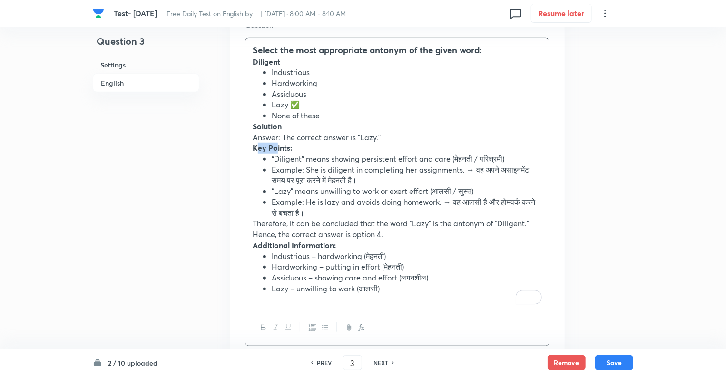
drag, startPoint x: 277, startPoint y: 153, endPoint x: 258, endPoint y: 143, distance: 21.9
click at [258, 143] on strong "Key Points:" at bounding box center [272, 148] width 39 height 10
click at [253, 135] on p "Answer: The correct answer is “Lazy.”" at bounding box center [397, 137] width 289 height 11
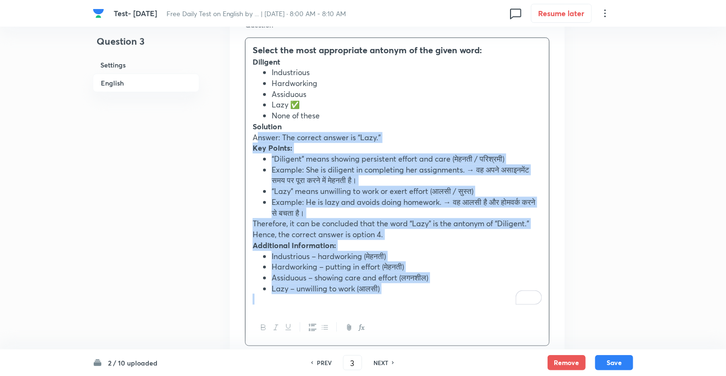
drag, startPoint x: 252, startPoint y: 135, endPoint x: 411, endPoint y: 298, distance: 227.1
click at [411, 298] on div "Select the most appropriate antonym of the given word: Diligent Industrious Har…" at bounding box center [397, 174] width 304 height 273
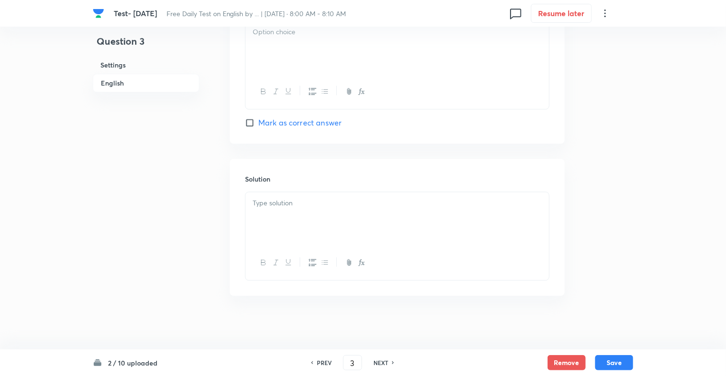
scroll to position [1101, 0]
click at [279, 209] on div at bounding box center [397, 217] width 304 height 53
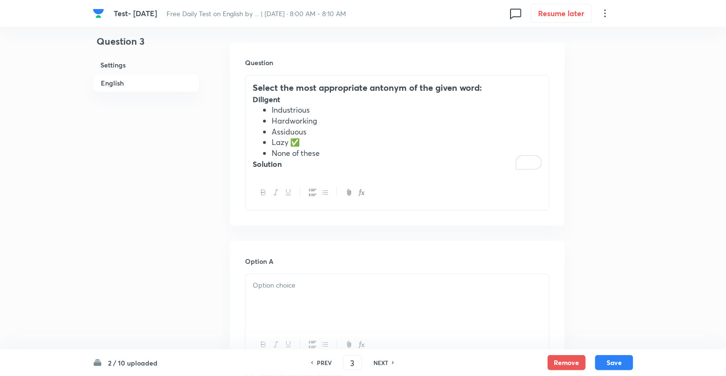
scroll to position [264, 0]
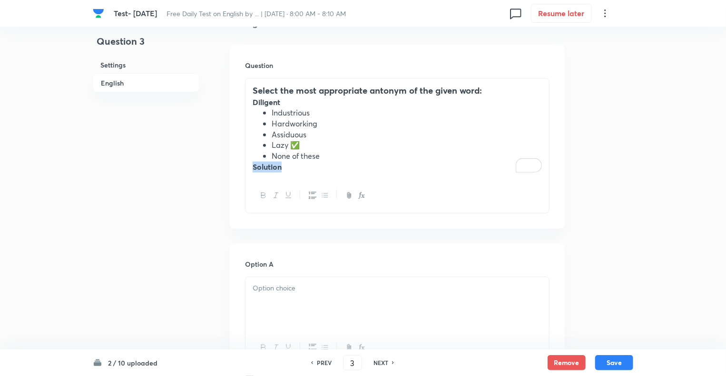
drag, startPoint x: 284, startPoint y: 167, endPoint x: 245, endPoint y: 167, distance: 38.5
click at [245, 167] on div "Select the most appropriate antonym of the given word: Diligent Industrious Har…" at bounding box center [397, 146] width 304 height 136
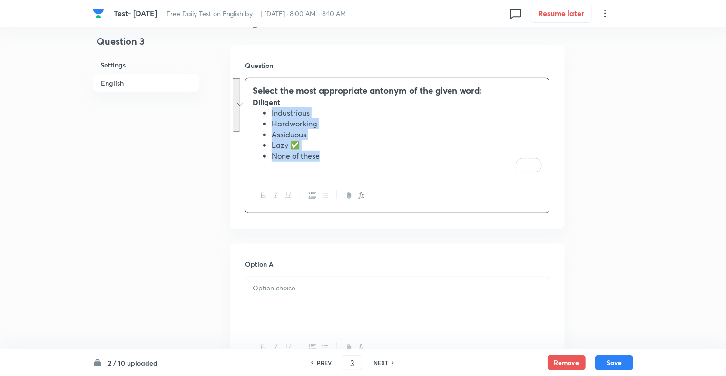
drag, startPoint x: 323, startPoint y: 156, endPoint x: 271, endPoint y: 116, distance: 65.4
click at [271, 116] on ul "Industrious Hardworking Assiduous Lazy ✅ None of these" at bounding box center [397, 135] width 289 height 54
click at [329, 195] on button "button" at bounding box center [324, 196] width 12 height 12
click at [285, 146] on p "Lazy ✅" at bounding box center [397, 145] width 289 height 11
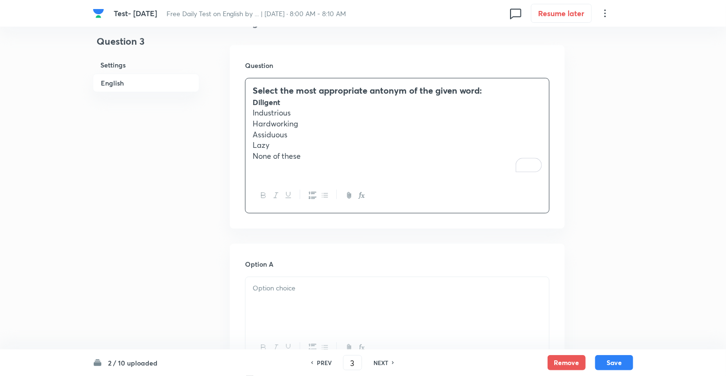
click at [253, 103] on strong "Diligent" at bounding box center [267, 102] width 28 height 10
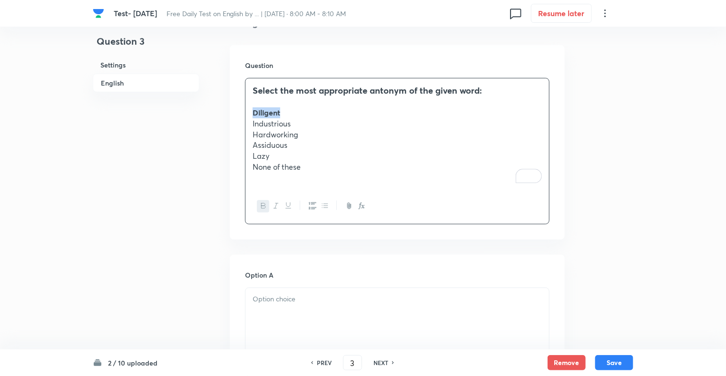
drag, startPoint x: 253, startPoint y: 114, endPoint x: 228, endPoint y: 114, distance: 24.7
click at [277, 209] on icon "button" at bounding box center [276, 206] width 8 height 8
click at [303, 165] on p "None of these" at bounding box center [397, 167] width 289 height 11
drag, startPoint x: 303, startPoint y: 165, endPoint x: 245, endPoint y: 122, distance: 71.6
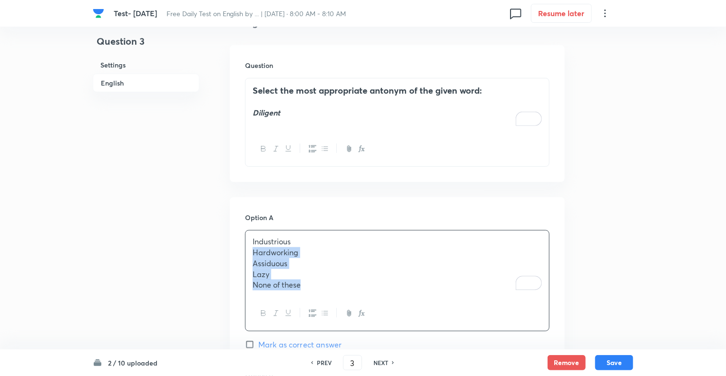
drag, startPoint x: 309, startPoint y: 287, endPoint x: 247, endPoint y: 254, distance: 70.2
click at [247, 254] on div "Industrious Hardworking Assiduous Lazy None of these" at bounding box center [397, 264] width 304 height 66
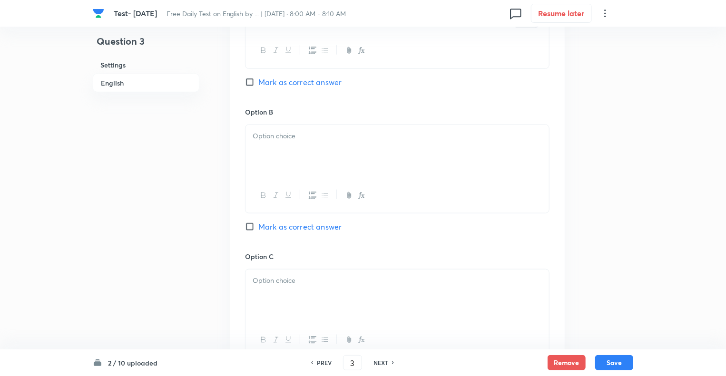
scroll to position [530, 0]
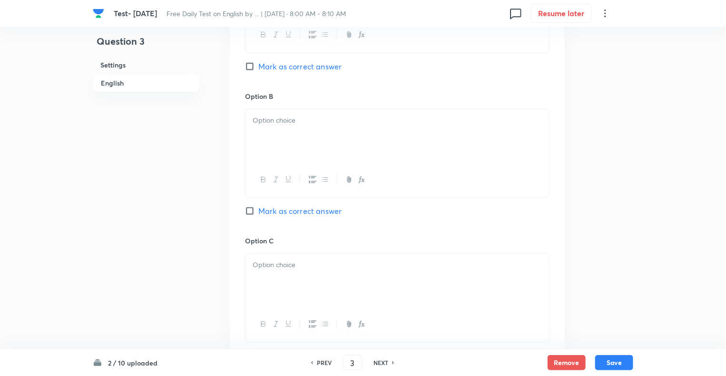
click at [269, 138] on div at bounding box center [397, 135] width 304 height 53
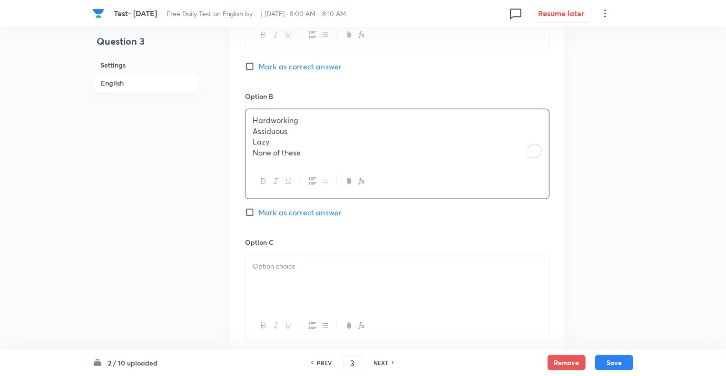
click at [250, 131] on div "Hardworking Assiduous Lazy None of these" at bounding box center [397, 136] width 304 height 55
drag, startPoint x: 250, startPoint y: 131, endPoint x: 341, endPoint y: 169, distance: 99.1
click at [341, 169] on div "Hardworking Assiduous Lazy None of these" at bounding box center [397, 154] width 304 height 90
click at [294, 274] on div at bounding box center [397, 280] width 304 height 53
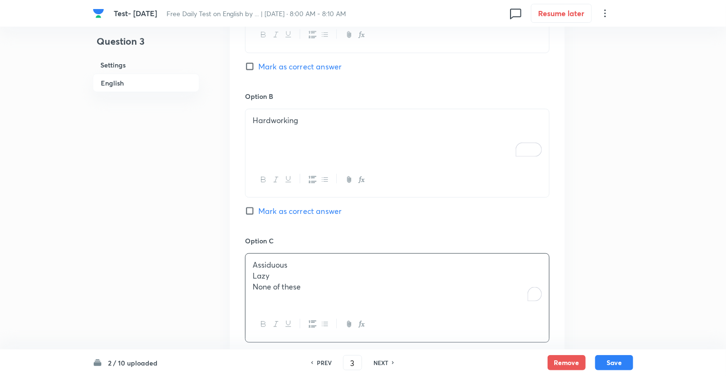
click at [251, 277] on div "Assiduous Lazy None of these" at bounding box center [397, 280] width 304 height 53
drag, startPoint x: 251, startPoint y: 277, endPoint x: 356, endPoint y: 299, distance: 107.4
click at [356, 299] on div "Assiduous Lazy None of these" at bounding box center [397, 280] width 304 height 53
click at [210, 281] on div "Question 3 Settings English Settings Type Single choice correct 5 options + 1 m…" at bounding box center [363, 251] width 540 height 1473
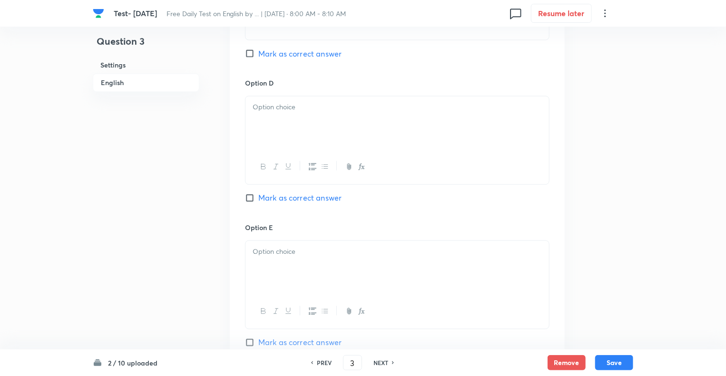
scroll to position [816, 0]
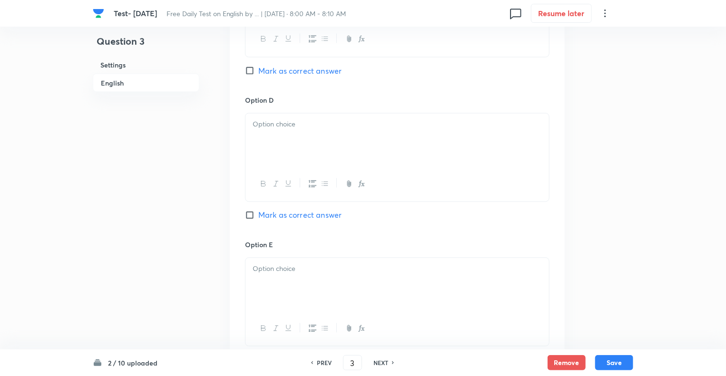
click at [274, 133] on div at bounding box center [397, 140] width 304 height 53
click at [234, 139] on div "Option A Industrious Mark as correct answer Option B Hardworking Mark as correc…" at bounding box center [397, 13] width 335 height 735
click at [251, 133] on div "Lazy None of these" at bounding box center [397, 140] width 304 height 53
drag, startPoint x: 251, startPoint y: 133, endPoint x: 346, endPoint y: 140, distance: 95.9
click at [346, 140] on div "Lazy None of these" at bounding box center [397, 140] width 304 height 53
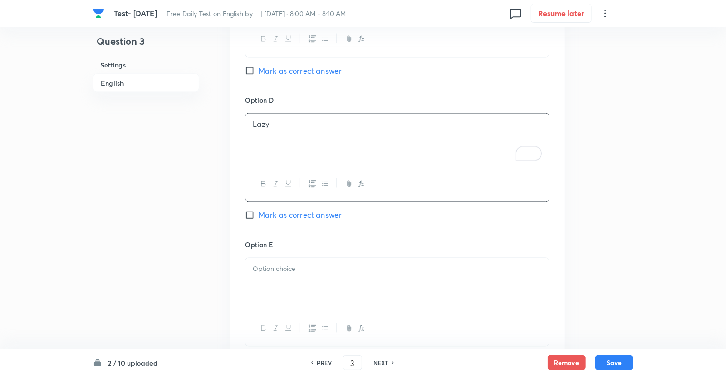
click at [252, 215] on input "Mark as correct answer" at bounding box center [251, 216] width 13 height 10
checkbox input "true"
click at [278, 277] on div at bounding box center [397, 284] width 304 height 53
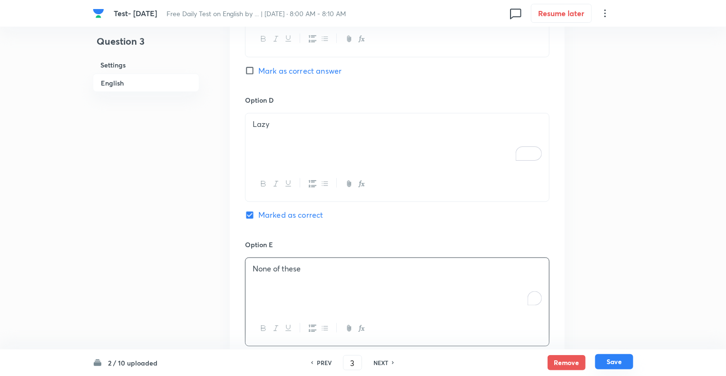
click at [618, 363] on button "Save" at bounding box center [614, 361] width 38 height 15
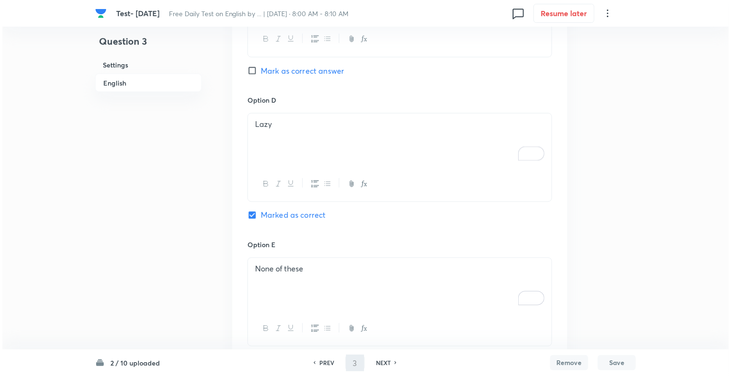
scroll to position [0, 0]
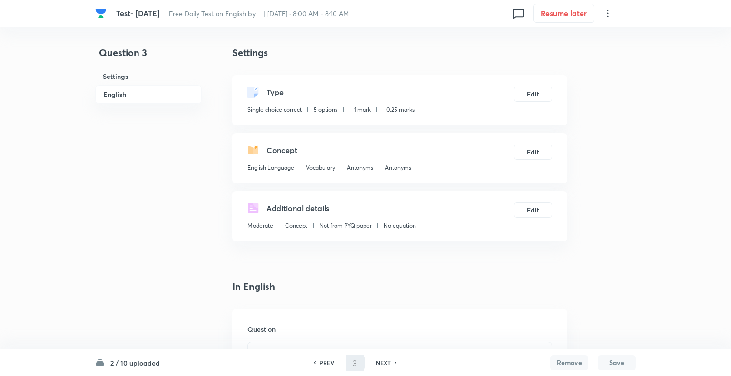
type input "4"
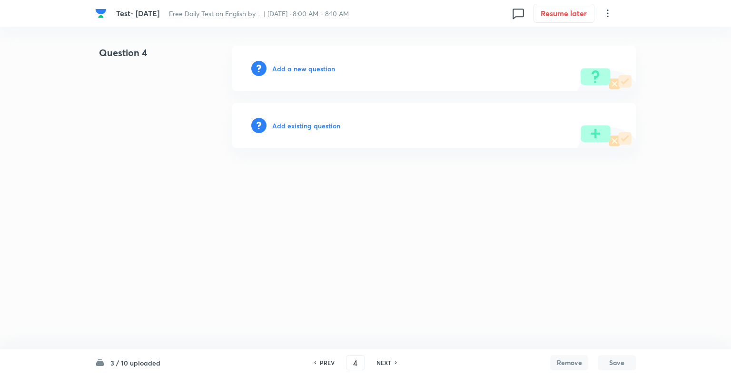
click at [280, 70] on h6 "Add a new question" at bounding box center [303, 69] width 63 height 10
click at [280, 70] on h6 "Choose a question type" at bounding box center [308, 69] width 73 height 10
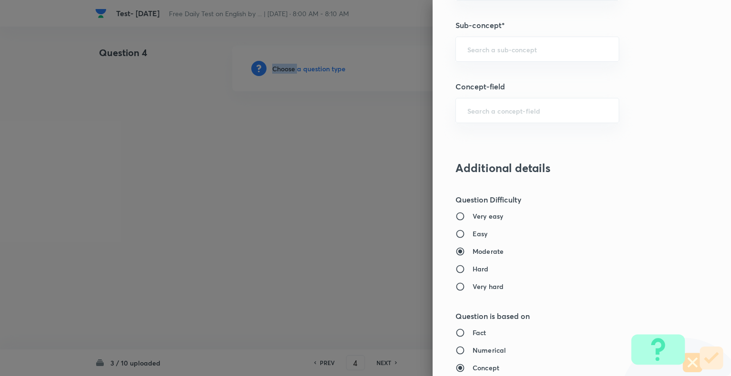
scroll to position [636, 0]
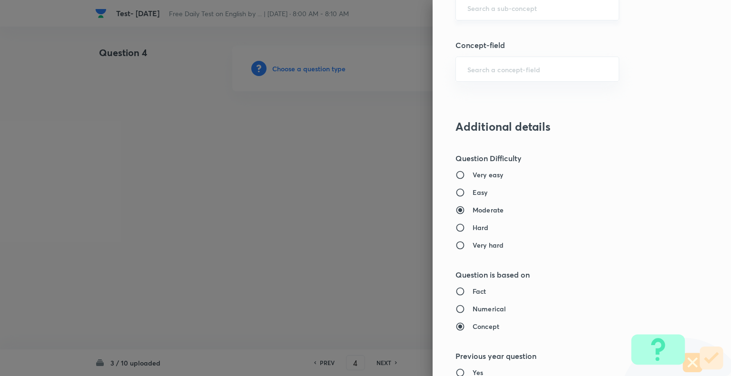
click at [519, 9] on input "text" at bounding box center [537, 7] width 140 height 9
click at [481, 29] on li "Antonyms" at bounding box center [530, 32] width 163 height 17
type input "Antonyms"
type input "English Language"
type input "Vocabulary"
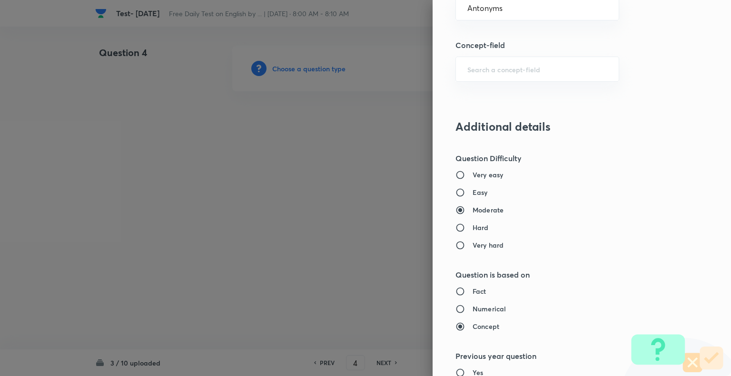
type input "Antonyms"
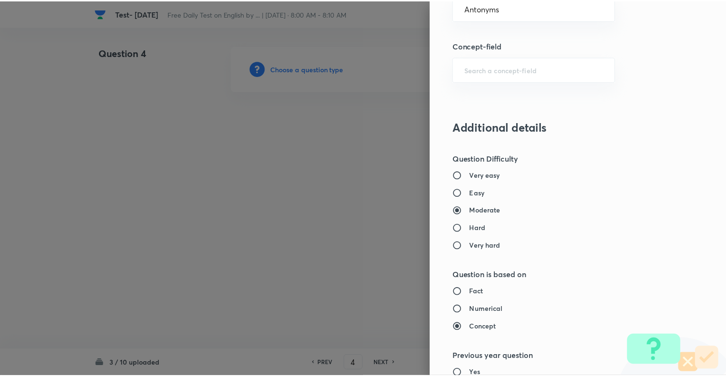
scroll to position [919, 0]
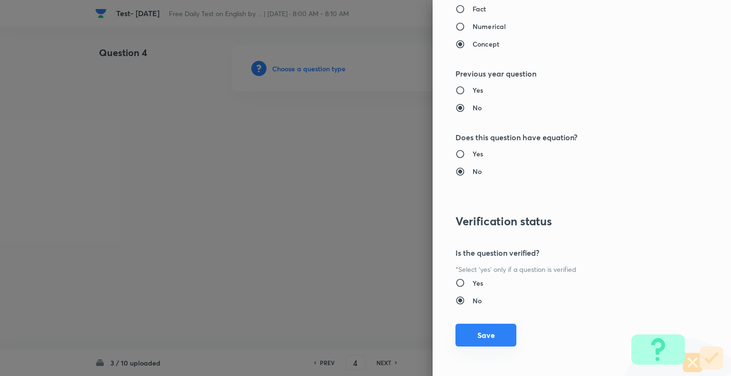
click at [482, 338] on button "Save" at bounding box center [485, 335] width 61 height 23
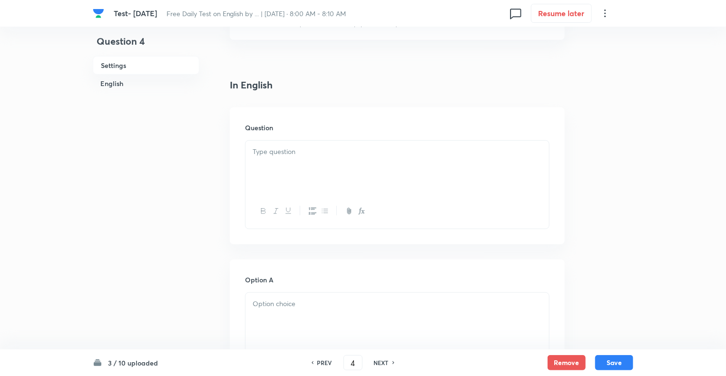
scroll to position [209, 0]
click at [275, 163] on div at bounding box center [397, 159] width 304 height 53
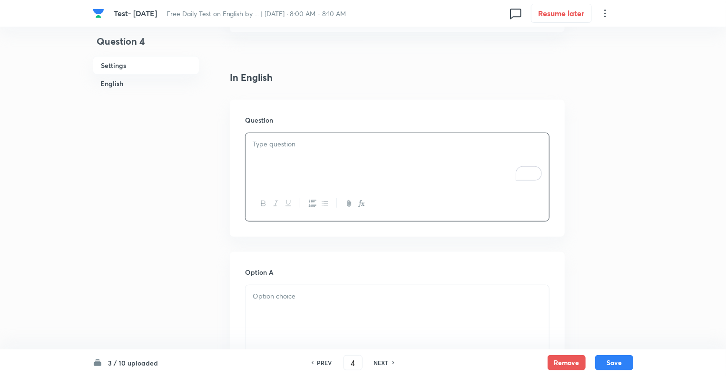
click at [290, 161] on div "To enrich screen reader interactions, please activate Accessibility in Grammarl…" at bounding box center [397, 159] width 304 height 53
paste div "To enrich screen reader interactions, please activate Accessibility in Grammarl…"
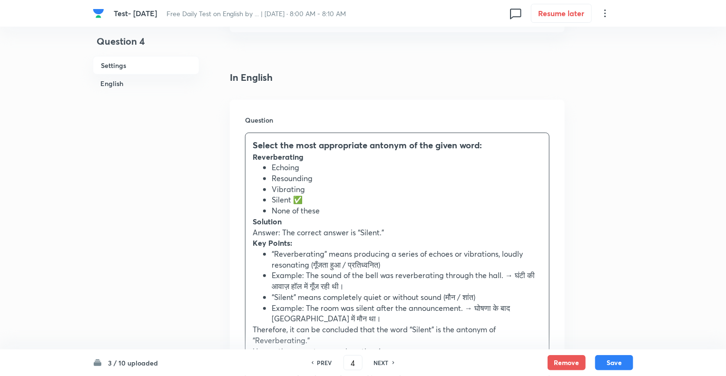
click at [305, 197] on li "Silent ✅" at bounding box center [407, 200] width 270 height 11
click at [246, 235] on div "Select the most appropriate antonym of the given word: Reverberating Echoing Re…" at bounding box center [397, 280] width 304 height 294
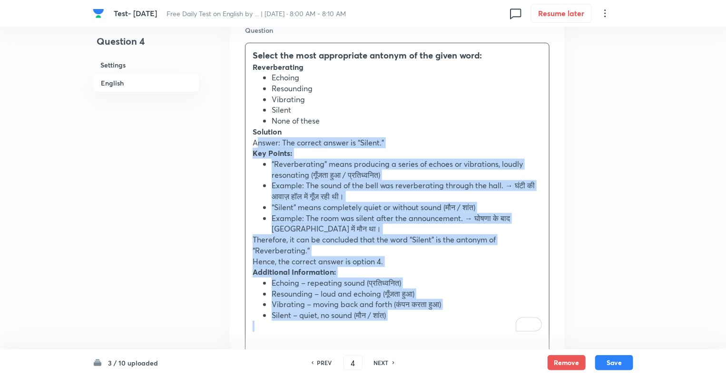
scroll to position [307, 0]
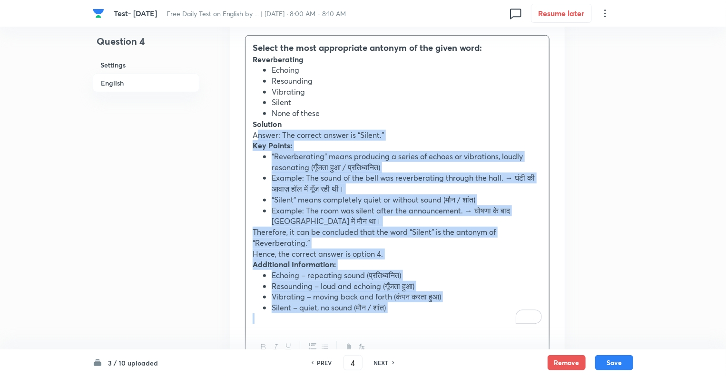
drag, startPoint x: 250, startPoint y: 235, endPoint x: 417, endPoint y: 318, distance: 186.4
click at [417, 318] on div "Select the most appropriate antonym of the given word: Reverberating Echoing Re…" at bounding box center [397, 183] width 304 height 294
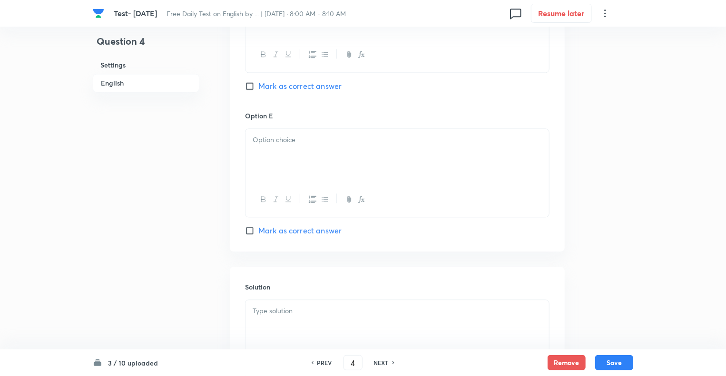
scroll to position [1101, 0]
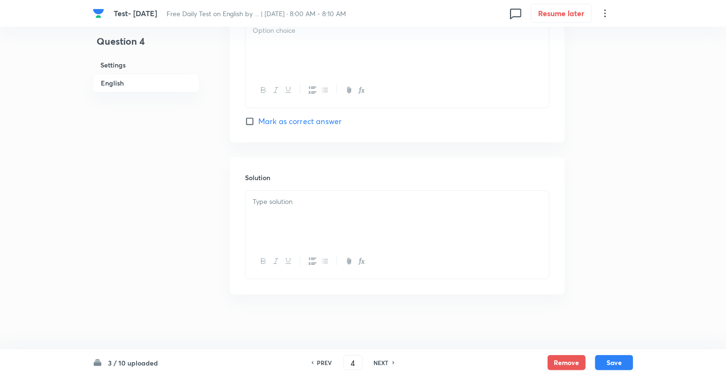
click at [286, 215] on div at bounding box center [397, 217] width 304 height 53
paste div "To enrich screen reader interactions, please activate Accessibility in Grammarl…"
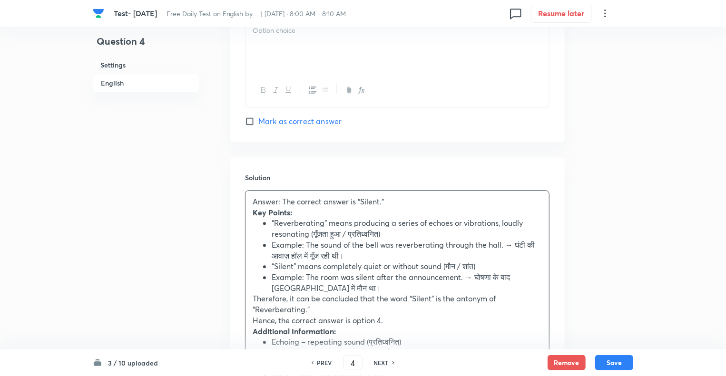
click at [381, 321] on p "Hence, the correct answer is option 4." at bounding box center [397, 320] width 289 height 11
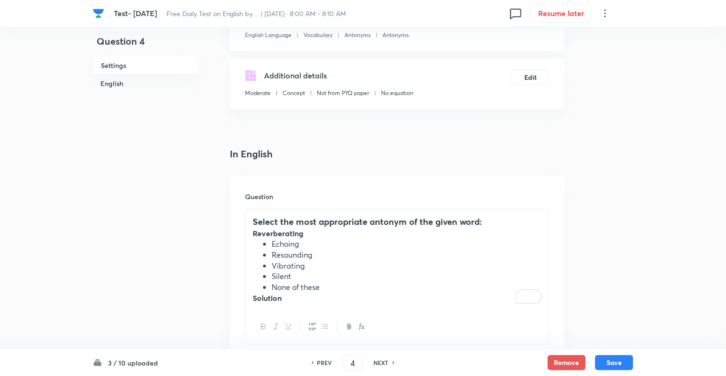
scroll to position [112, 0]
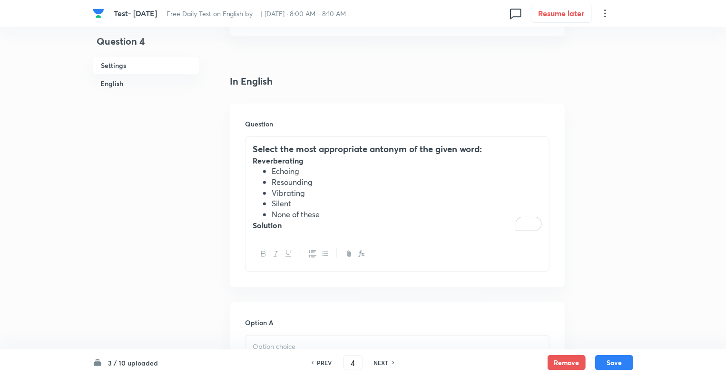
scroll to position [207, 0]
click at [490, 147] on h3 "Select the most appropriate antonym of the given word:" at bounding box center [397, 147] width 289 height 13
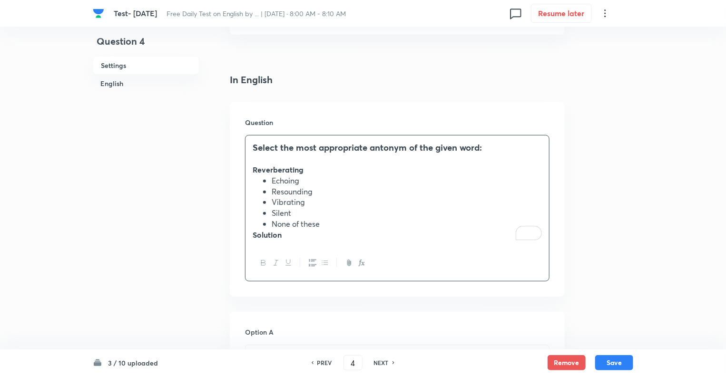
click at [322, 218] on li "Silent" at bounding box center [407, 213] width 270 height 11
drag, startPoint x: 322, startPoint y: 226, endPoint x: 271, endPoint y: 184, distance: 65.8
click at [271, 184] on ul "Echoing Resounding Vibrating Silent None of these" at bounding box center [397, 203] width 289 height 54
click at [328, 266] on icon "button" at bounding box center [325, 263] width 8 height 8
drag, startPoint x: 292, startPoint y: 236, endPoint x: 236, endPoint y: 234, distance: 56.2
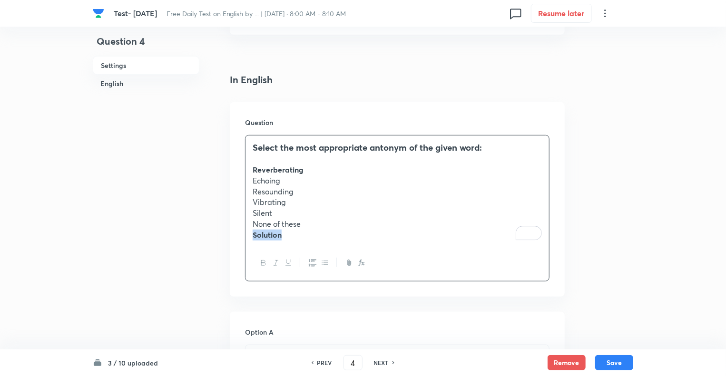
click at [236, 234] on div "Question Select the most appropriate antonym of the given word: Reverberating E…" at bounding box center [397, 199] width 335 height 195
click at [307, 226] on p "None of these" at bounding box center [397, 224] width 289 height 11
drag, startPoint x: 307, startPoint y: 226, endPoint x: 249, endPoint y: 184, distance: 71.2
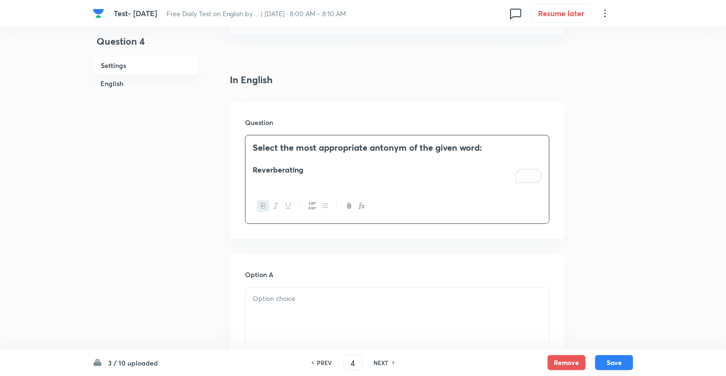
click at [269, 302] on p at bounding box center [397, 299] width 289 height 11
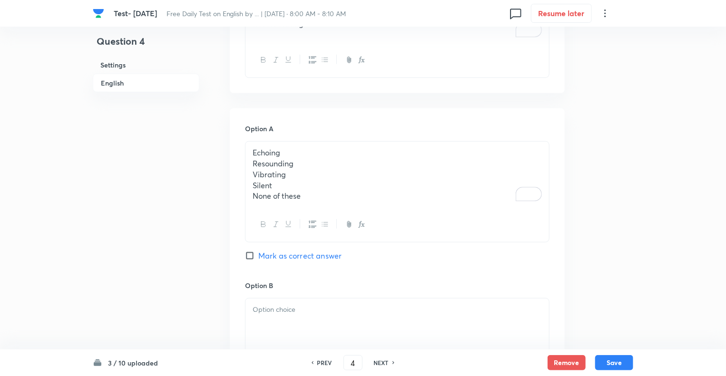
scroll to position [416, 0]
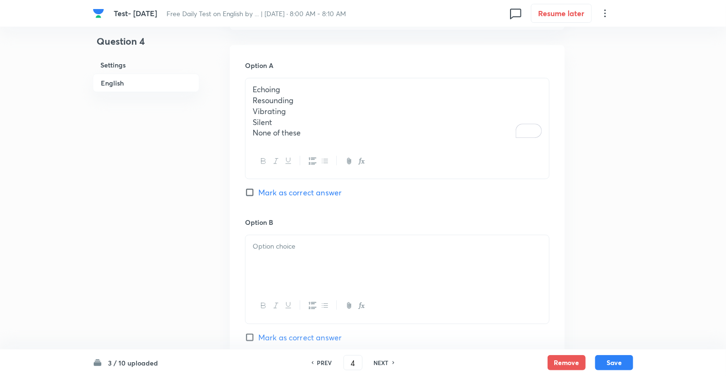
click at [303, 131] on p "None of these" at bounding box center [397, 132] width 289 height 11
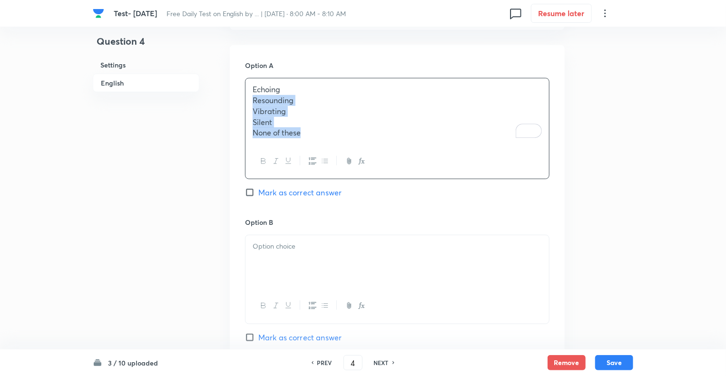
drag, startPoint x: 303, startPoint y: 131, endPoint x: 243, endPoint y: 97, distance: 68.6
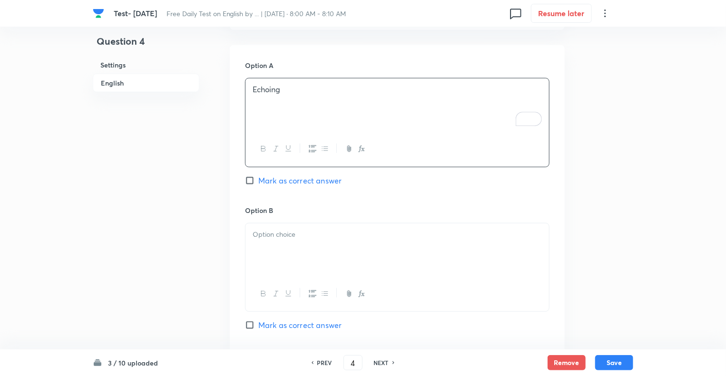
click at [270, 250] on div at bounding box center [397, 250] width 304 height 53
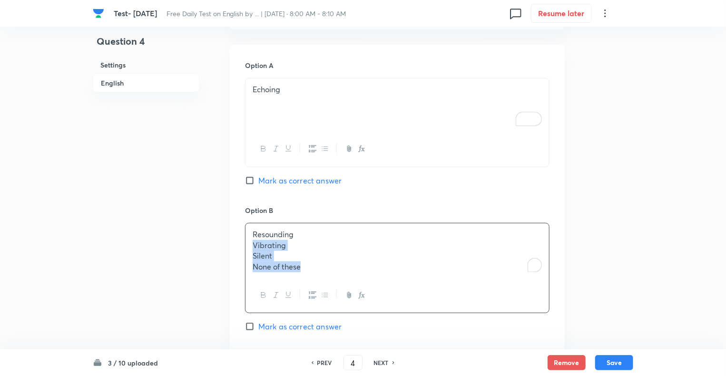
drag, startPoint x: 276, startPoint y: 258, endPoint x: 246, endPoint y: 244, distance: 33.4
click at [246, 244] on div "Resounding Vibrating Silent None of these" at bounding box center [397, 251] width 304 height 55
click at [181, 261] on div "Question 4 Settings English" at bounding box center [146, 376] width 107 height 1495
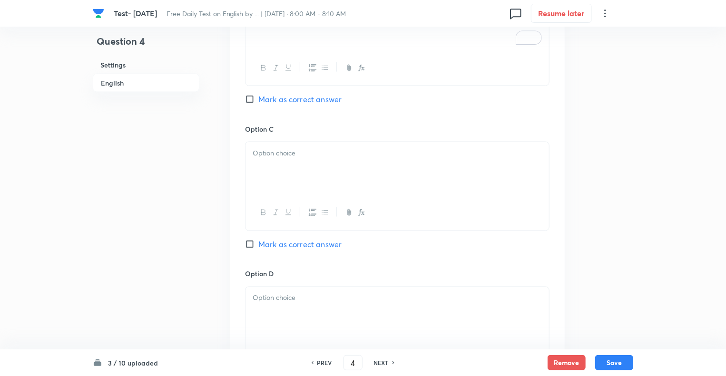
scroll to position [645, 0]
click at [279, 161] on div at bounding box center [397, 166] width 304 height 53
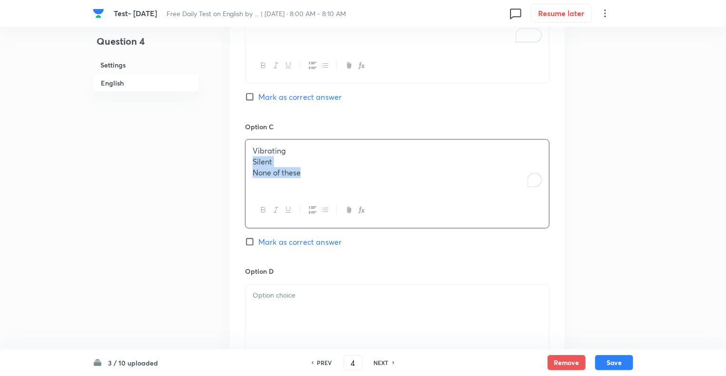
drag, startPoint x: 265, startPoint y: 168, endPoint x: 236, endPoint y: 159, distance: 30.7
click at [236, 159] on div "Option A Echoing Mark as correct answer Option B Resounding Mark as correct ans…" at bounding box center [397, 184] width 335 height 735
click at [260, 299] on p "To enrich screen reader interactions, please activate Accessibility in Grammarl…" at bounding box center [397, 296] width 289 height 11
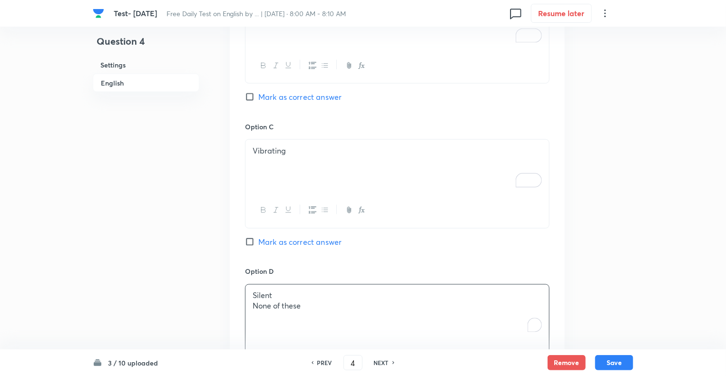
drag, startPoint x: 319, startPoint y: 306, endPoint x: 220, endPoint y: 307, distance: 98.5
click at [220, 307] on div "Question 4 Settings English Settings Type Single choice correct 5 options + 1 m…" at bounding box center [363, 148] width 540 height 1495
click at [196, 297] on div "Question 4 Settings English" at bounding box center [146, 148] width 107 height 1495
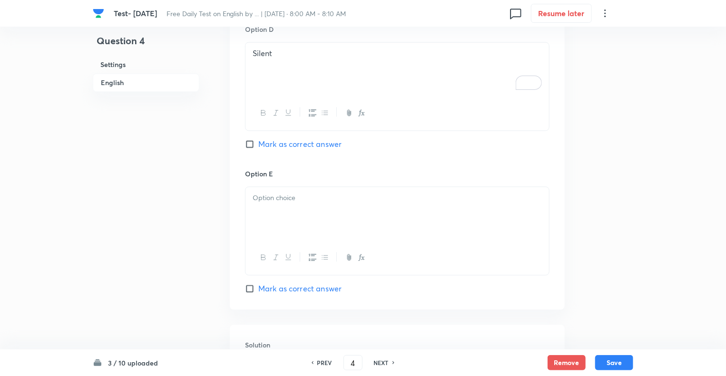
scroll to position [892, 0]
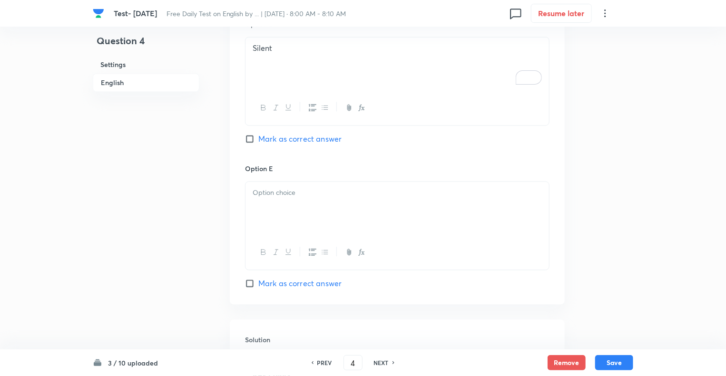
click at [246, 137] on input "Mark as correct answer" at bounding box center [251, 140] width 13 height 10
checkbox input "true"
click at [269, 199] on div at bounding box center [397, 208] width 304 height 53
click at [610, 361] on button "Save" at bounding box center [614, 361] width 38 height 15
type input "5"
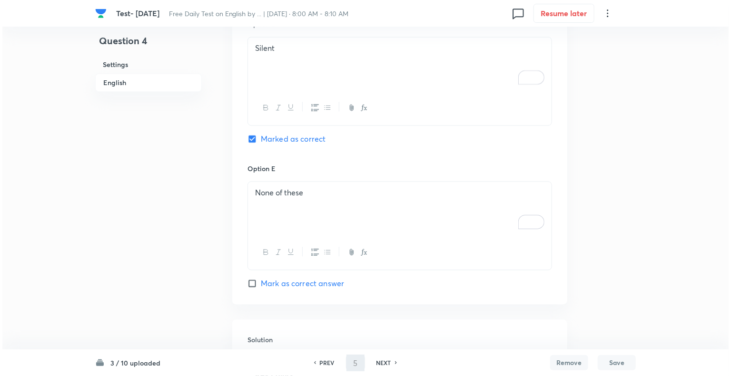
scroll to position [0, 0]
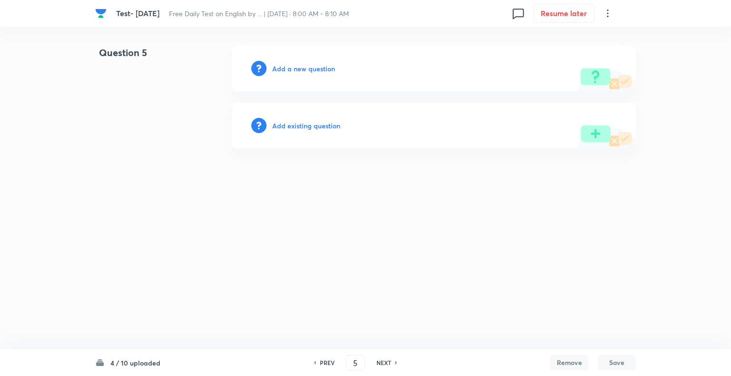
click at [278, 67] on h6 "Add a new question" at bounding box center [303, 69] width 63 height 10
click at [278, 67] on h6 "Choose a question type" at bounding box center [308, 69] width 73 height 10
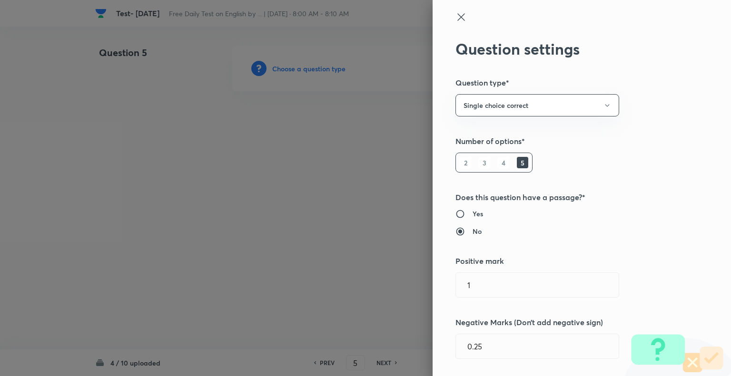
click at [278, 67] on div at bounding box center [365, 188] width 731 height 376
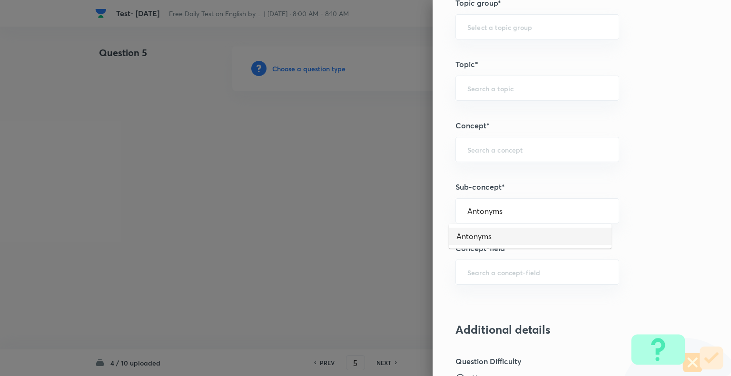
click at [480, 238] on li "Antonyms" at bounding box center [530, 236] width 163 height 17
type input "Antonyms"
type input "English Language"
type input "Vocabulary"
type input "Antonyms"
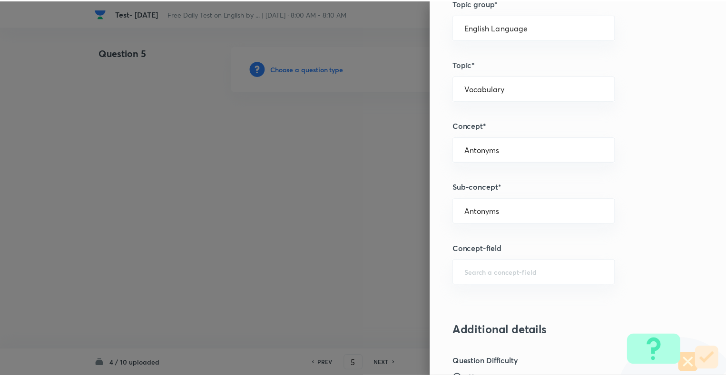
scroll to position [919, 0]
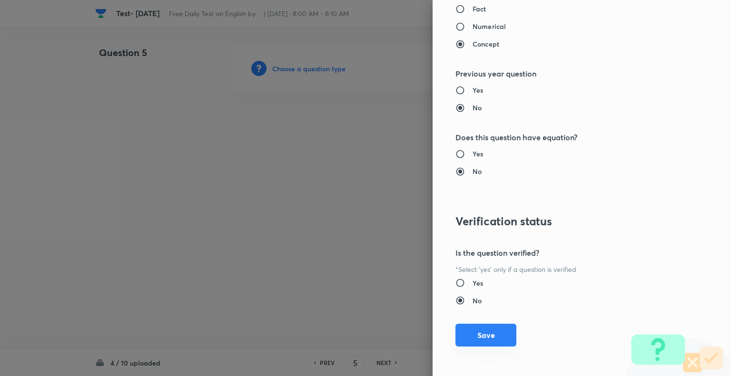
click at [490, 334] on button "Save" at bounding box center [485, 335] width 61 height 23
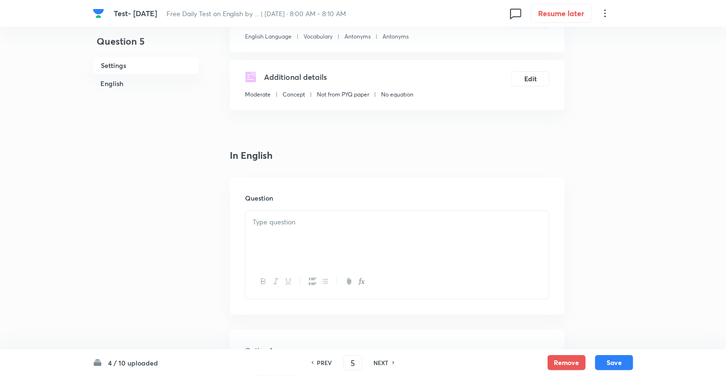
scroll to position [209, 0]
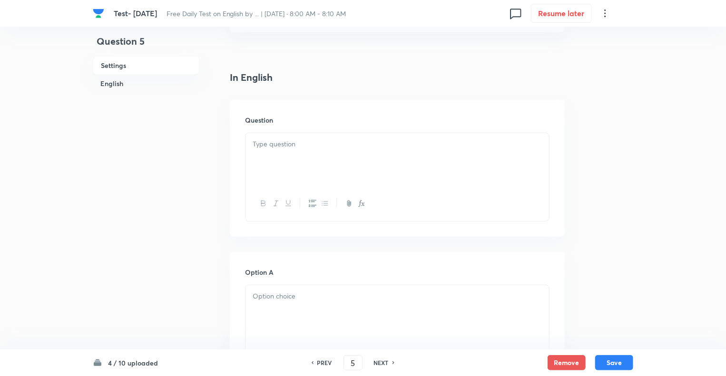
click at [276, 149] on p at bounding box center [397, 144] width 289 height 11
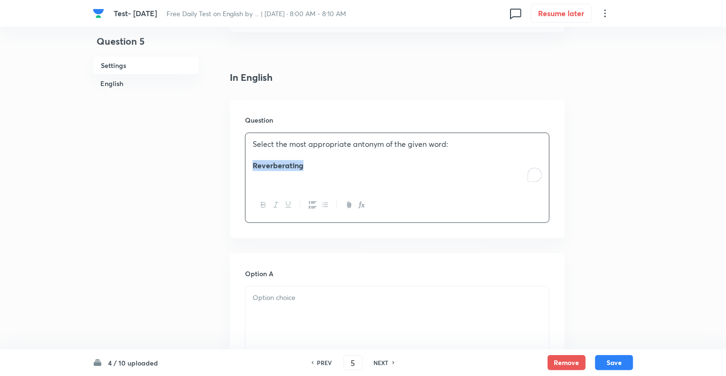
drag, startPoint x: 325, startPoint y: 162, endPoint x: 229, endPoint y: 166, distance: 96.2
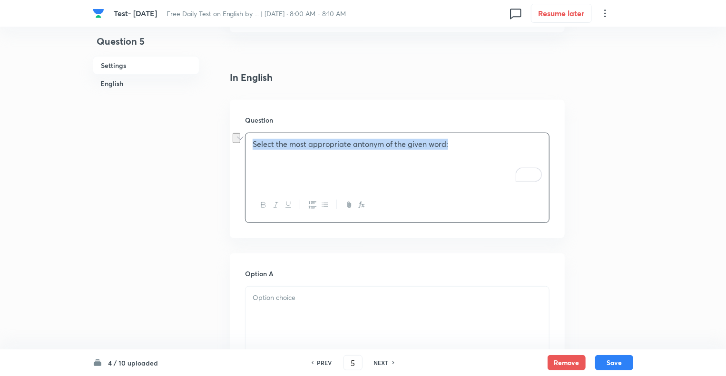
drag, startPoint x: 473, startPoint y: 141, endPoint x: 236, endPoint y: 142, distance: 237.4
click at [236, 142] on div "Question Select the most appropriate antonym of the given word:" at bounding box center [397, 169] width 335 height 138
click at [263, 206] on icon "button" at bounding box center [264, 205] width 8 height 8
click at [275, 173] on p "To enrich screen reader interactions, please activate Accessibility in Grammarl…" at bounding box center [397, 176] width 289 height 11
click at [251, 178] on div "Select the most appropriate antonym of the given word: Intrude" at bounding box center [397, 160] width 304 height 55
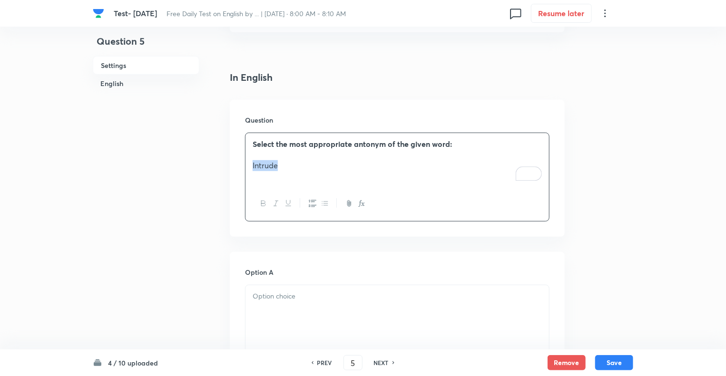
drag, startPoint x: 285, startPoint y: 164, endPoint x: 222, endPoint y: 168, distance: 63.4
click at [263, 203] on icon "button" at bounding box center [264, 204] width 8 height 8
click at [264, 181] on div "Select the most appropriate antonym of the given word: Intrude" at bounding box center [397, 159] width 304 height 53
click at [272, 325] on div at bounding box center [397, 311] width 304 height 53
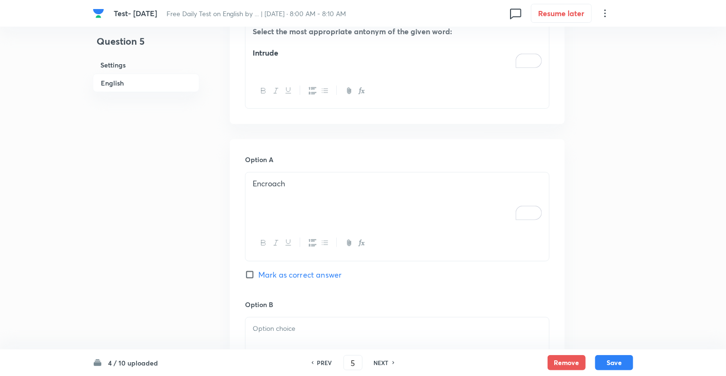
scroll to position [457, 0]
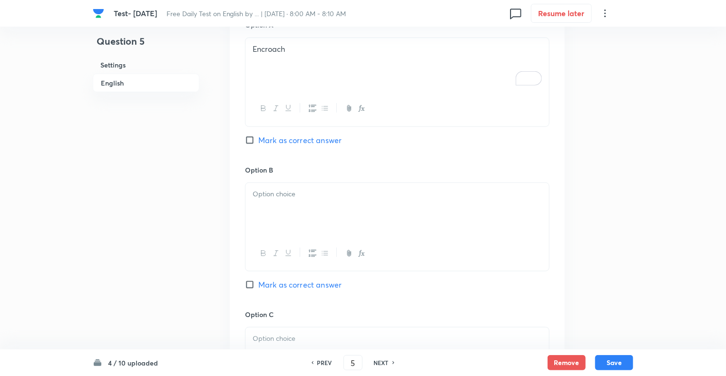
click at [302, 201] on div at bounding box center [397, 209] width 304 height 53
click at [265, 190] on p "Trespass" at bounding box center [397, 194] width 289 height 11
click at [178, 219] on div "Question 5 Settings English" at bounding box center [146, 260] width 107 height 1342
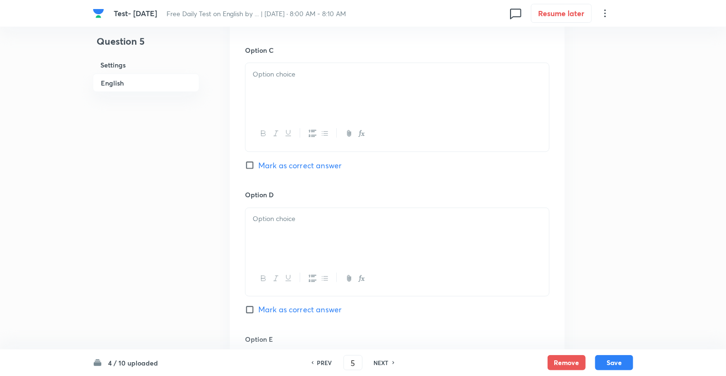
scroll to position [723, 0]
click at [266, 230] on div at bounding box center [397, 232] width 304 height 53
click at [271, 85] on div at bounding box center [397, 87] width 304 height 53
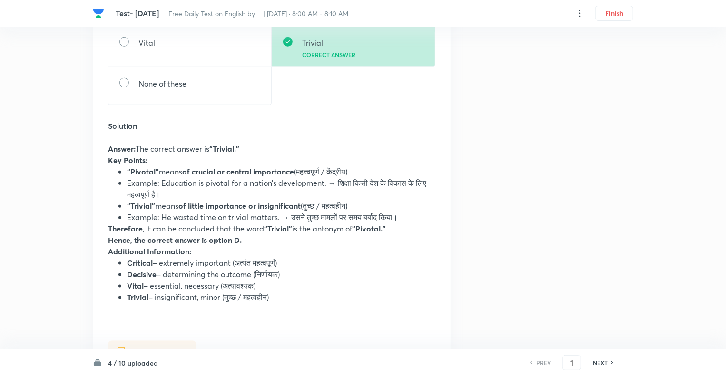
scroll to position [437, 0]
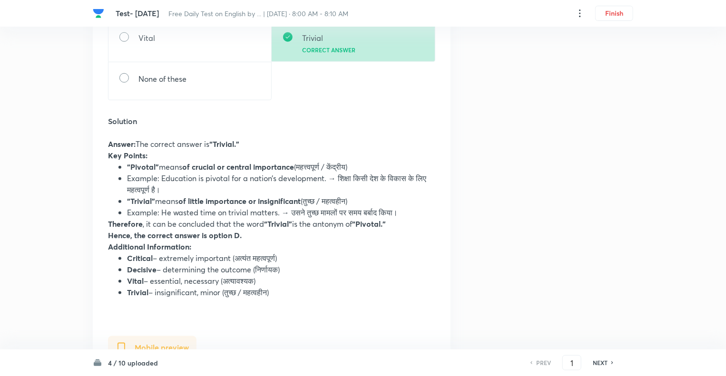
click at [599, 361] on h6 "NEXT" at bounding box center [600, 363] width 15 height 9
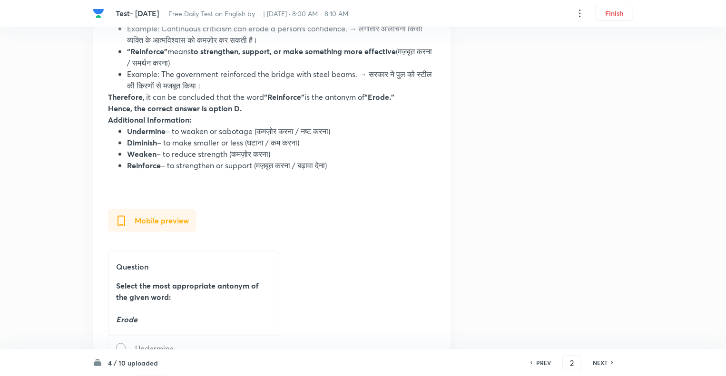
scroll to position [590, 0]
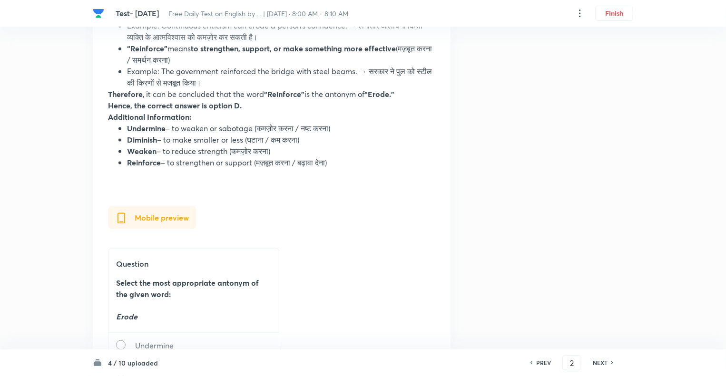
click at [599, 361] on h6 "NEXT" at bounding box center [600, 363] width 15 height 9
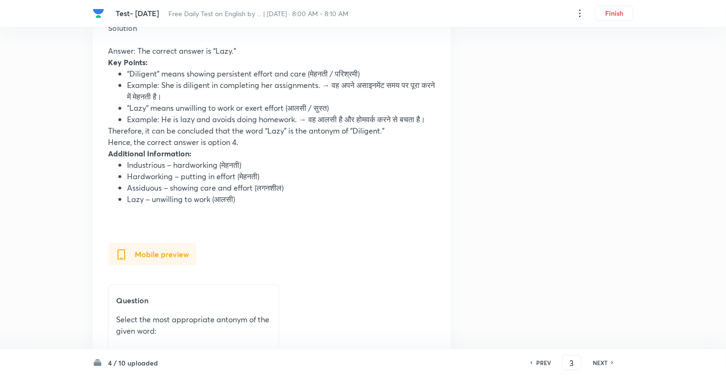
scroll to position [533, 0]
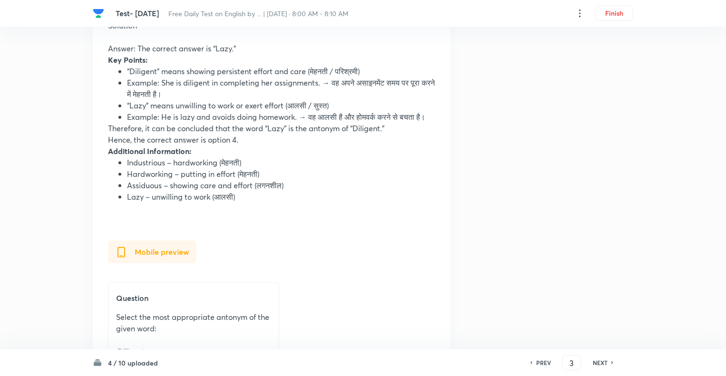
click at [600, 364] on h6 "NEXT" at bounding box center [600, 363] width 15 height 9
type input "4"
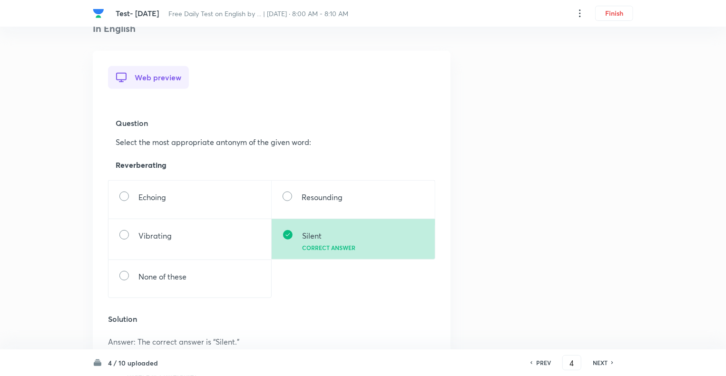
scroll to position [228, 0]
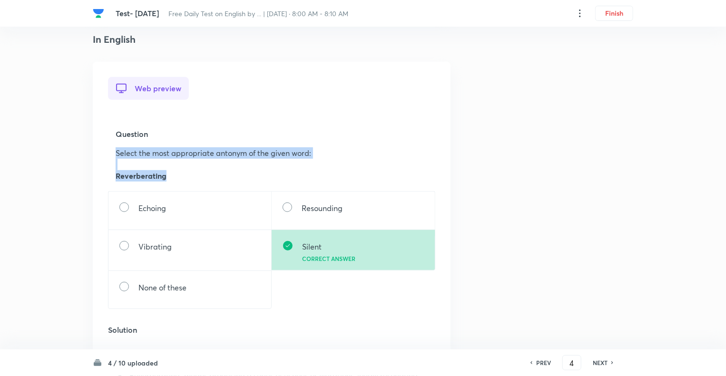
drag, startPoint x: 160, startPoint y: 174, endPoint x: 99, endPoint y: 156, distance: 63.1
copy div "Select the most appropriate antonym of the given word: Reverberating"
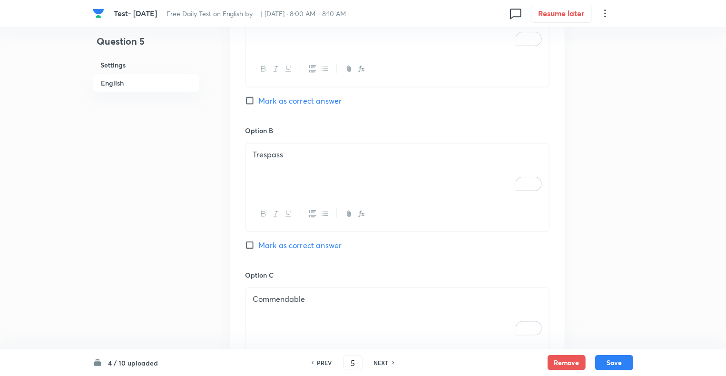
scroll to position [438, 0]
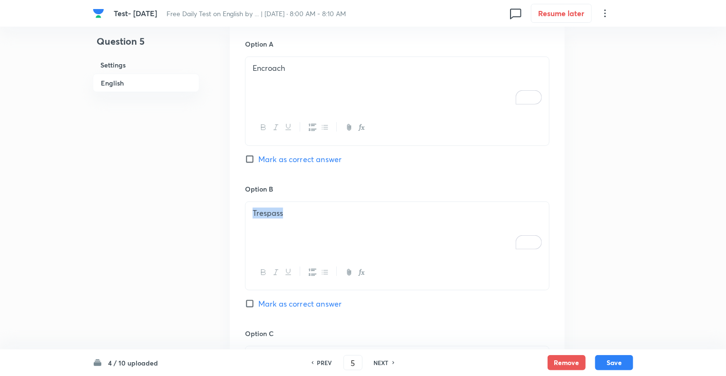
drag, startPoint x: 291, startPoint y: 212, endPoint x: 223, endPoint y: 214, distance: 68.5
click at [223, 214] on div "Question 5 Settings English Settings Type Single choice correct 5 options + 1 m…" at bounding box center [363, 279] width 540 height 1342
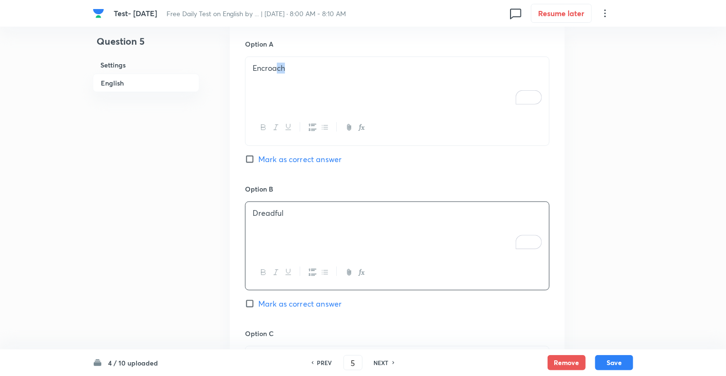
drag, startPoint x: 308, startPoint y: 74, endPoint x: 204, endPoint y: 66, distance: 104.5
click at [204, 66] on div "Question 5 Settings English Settings Type Single choice correct 5 options + 1 m…" at bounding box center [363, 279] width 540 height 1342
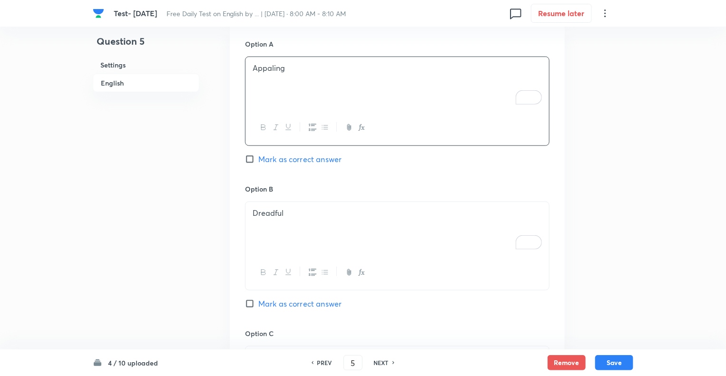
click at [0, 0] on qb-div "Replace with Appalling" at bounding box center [0, 0] width 0 height 0
click at [165, 185] on div "Question 5 Settings English" at bounding box center [146, 279] width 107 height 1342
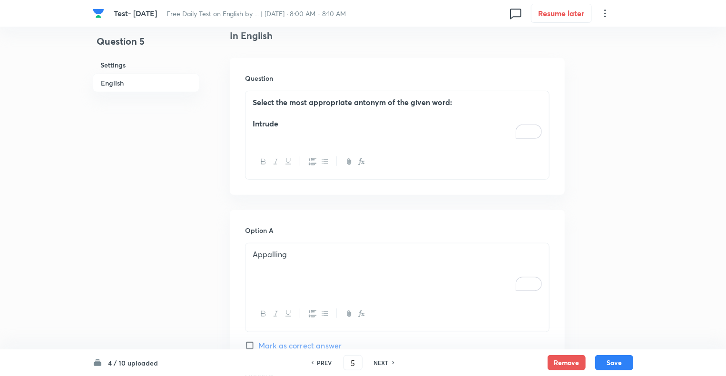
scroll to position [228, 0]
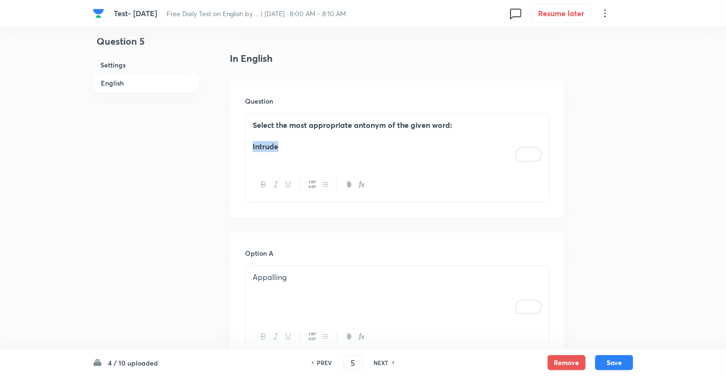
drag, startPoint x: 285, startPoint y: 147, endPoint x: 234, endPoint y: 149, distance: 50.9
click at [234, 149] on div "Question Select the most appropriate antonym of the given word: Intrude" at bounding box center [397, 149] width 335 height 137
drag, startPoint x: 297, startPoint y: 146, endPoint x: 245, endPoint y: 147, distance: 51.4
click at [245, 147] on div "Select the most appropriate antonym of the given word: Abysmal" at bounding box center [397, 140] width 304 height 53
click at [265, 187] on icon "button" at bounding box center [264, 185] width 8 height 8
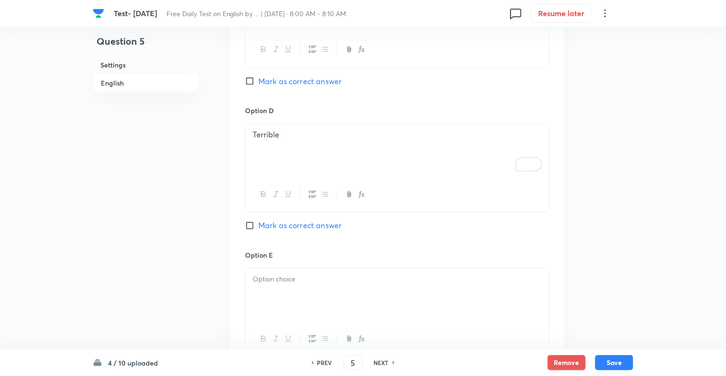
scroll to position [837, 0]
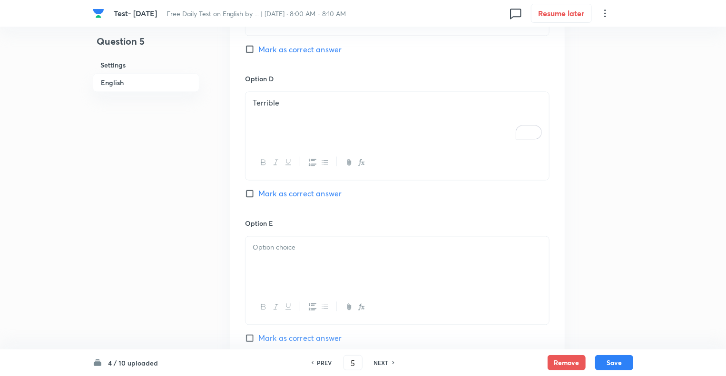
click at [266, 253] on div at bounding box center [397, 263] width 304 height 53
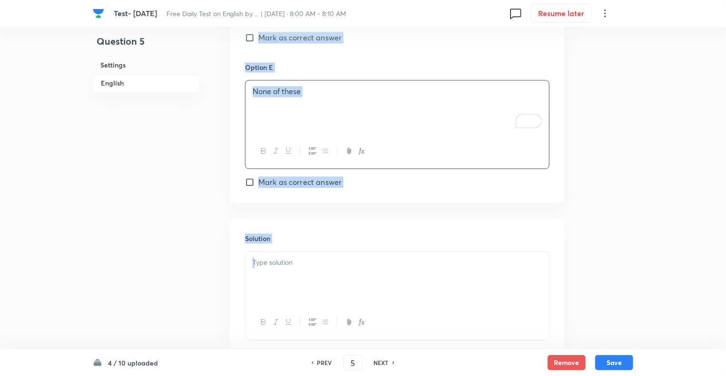
scroll to position [1055, 0]
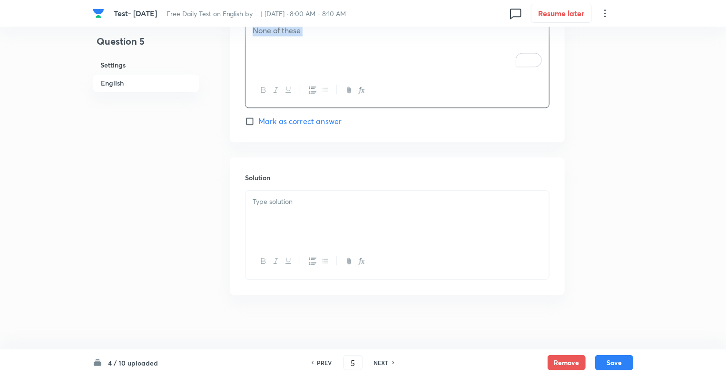
drag, startPoint x: 219, startPoint y: 137, endPoint x: 307, endPoint y: 94, distance: 98.1
copy div "In English Question Select the most appropriate antonym of the given word: Abys…"
click at [277, 204] on p at bounding box center [397, 201] width 289 height 11
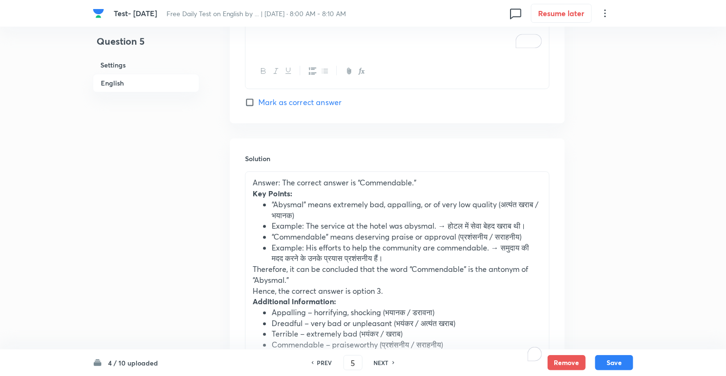
scroll to position [1196, 0]
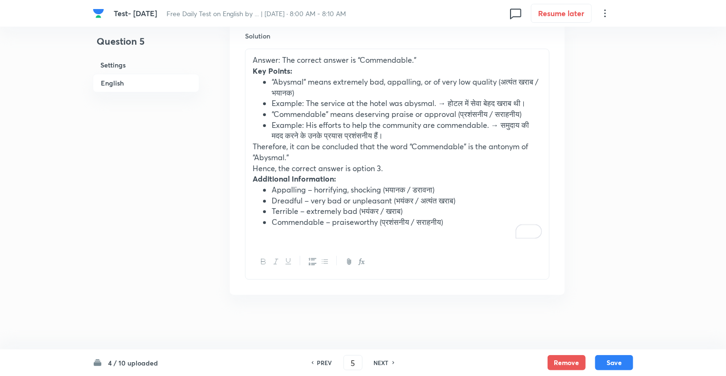
click at [381, 168] on p "Hence, the correct answer is option 3." at bounding box center [397, 168] width 289 height 11
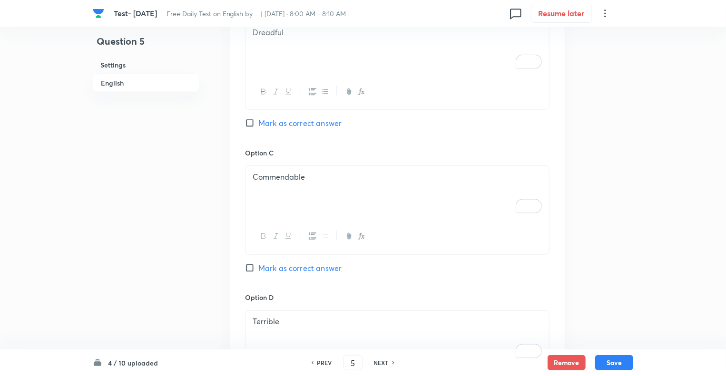
scroll to position [628, 0]
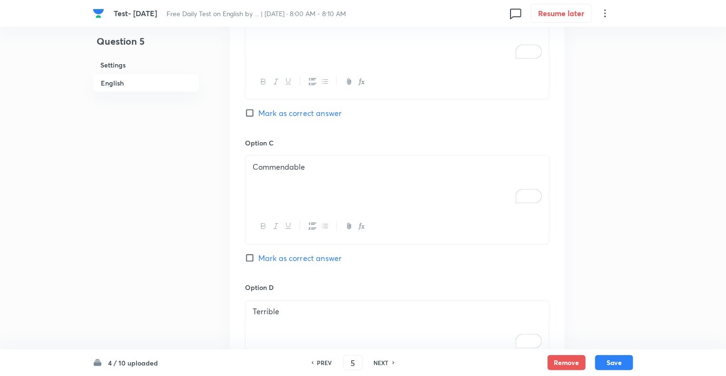
click at [250, 255] on input "Mark as correct answer" at bounding box center [251, 259] width 13 height 10
checkbox input "true"
click at [611, 360] on button "Save" at bounding box center [614, 361] width 38 height 15
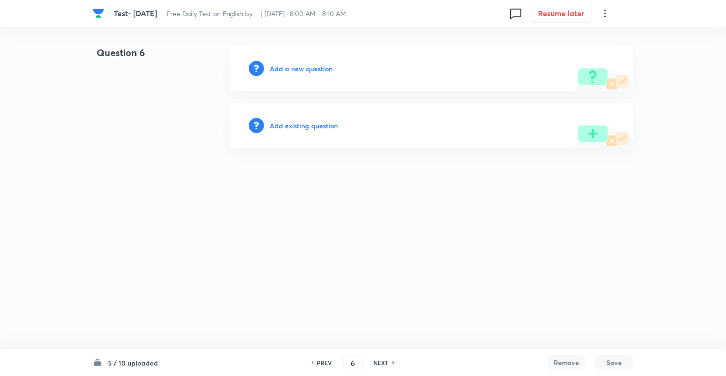
type input "6"
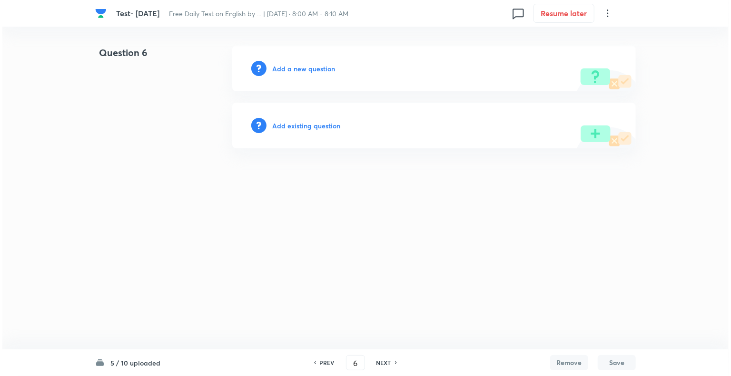
scroll to position [0, 0]
click at [320, 363] on h6 "PREV" at bounding box center [327, 363] width 15 height 9
type input "5"
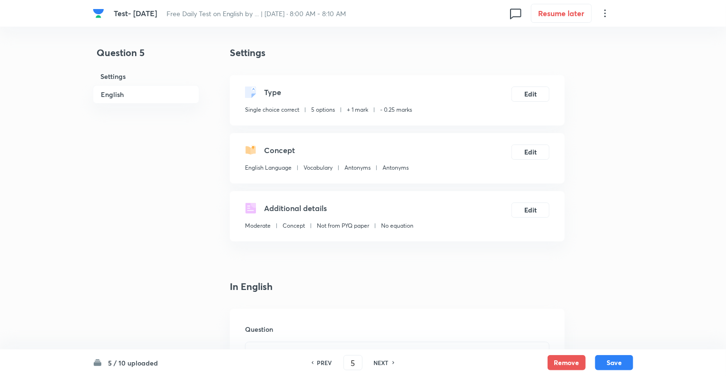
checkbox input "true"
click at [320, 363] on h6 "PREV" at bounding box center [324, 363] width 15 height 9
type input "4"
checkbox input "false"
checkbox input "true"
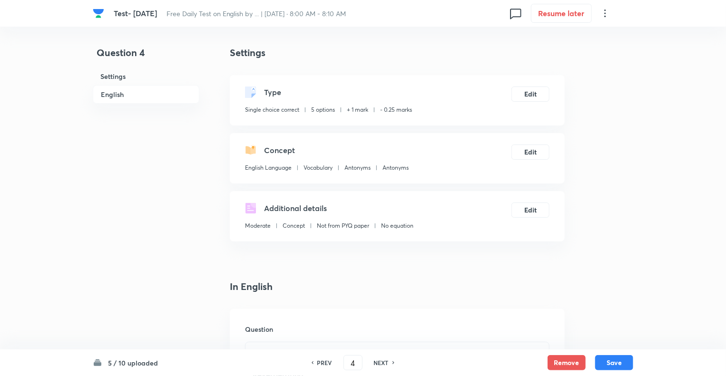
click at [320, 363] on h6 "PREV" at bounding box center [324, 363] width 15 height 9
type input "3"
checkbox input "true"
click at [320, 363] on h6 "PREV" at bounding box center [324, 363] width 15 height 9
type input "2"
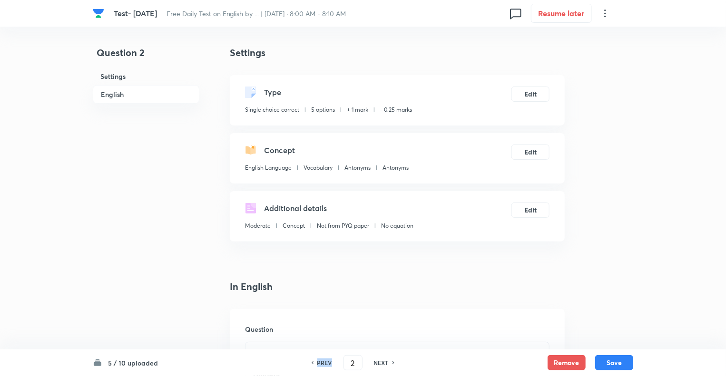
click at [320, 363] on h6 "PREV" at bounding box center [324, 363] width 15 height 9
checkbox input "true"
type input "1"
checkbox input "true"
click at [379, 363] on h6 "NEXT" at bounding box center [381, 363] width 15 height 9
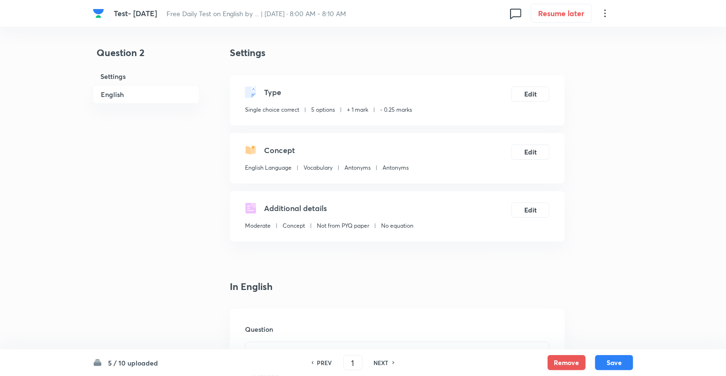
type input "2"
checkbox input "true"
click at [379, 363] on h6 "NEXT" at bounding box center [381, 363] width 15 height 9
type input "3"
checkbox input "true"
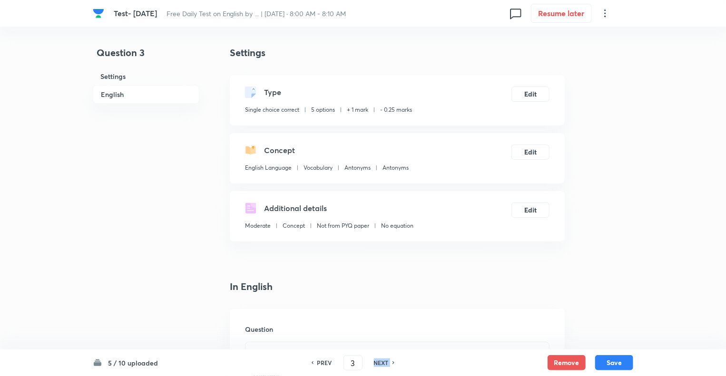
click at [379, 363] on h6 "NEXT" at bounding box center [381, 363] width 15 height 9
type input "4"
checkbox input "true"
click at [376, 362] on h6 "NEXT" at bounding box center [381, 363] width 15 height 9
type input "5"
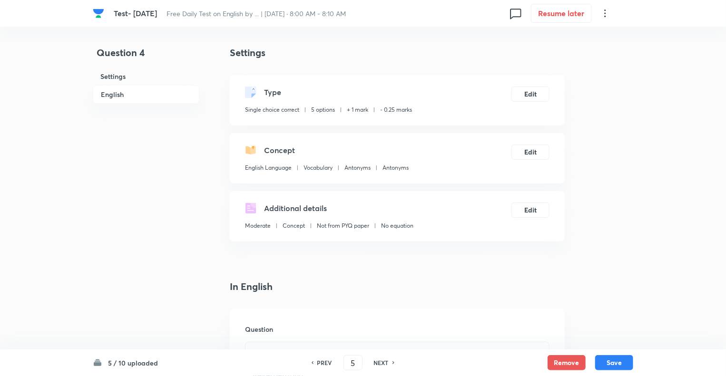
checkbox input "false"
checkbox input "true"
click at [348, 316] on div "Question Select the most appropriate antonym of the given word: Abysmal" at bounding box center [397, 377] width 335 height 137
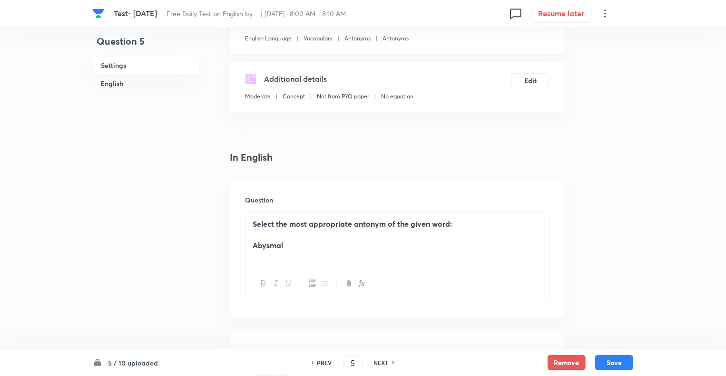
scroll to position [152, 0]
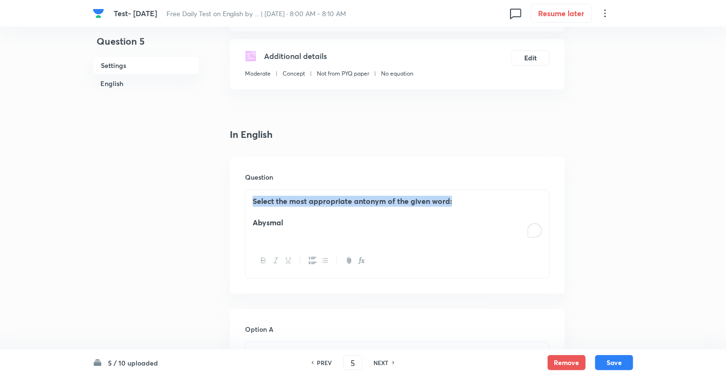
drag, startPoint x: 329, startPoint y: 187, endPoint x: 208, endPoint y: 175, distance: 121.5
copy strong "Select the most appropriate antonym of the given word:"
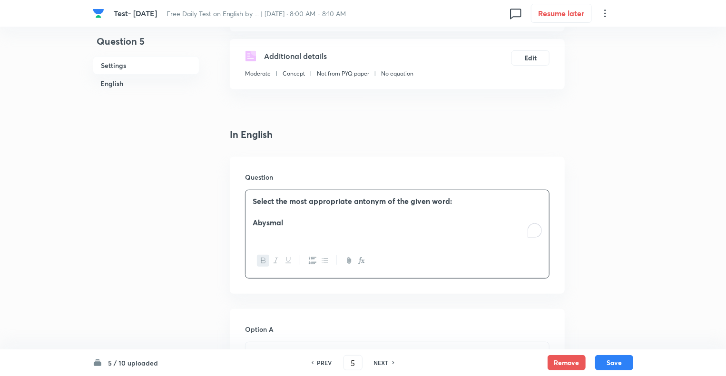
click at [386, 361] on h6 "NEXT" at bounding box center [381, 363] width 15 height 9
type input "6"
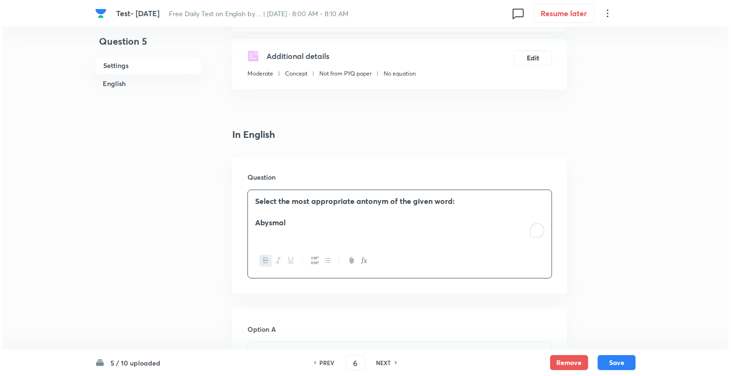
scroll to position [0, 0]
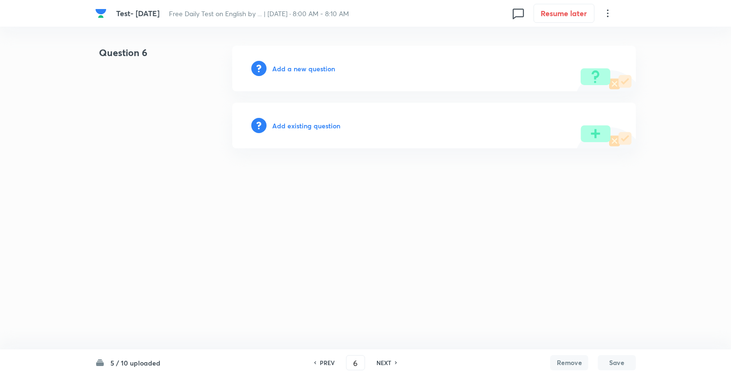
click at [277, 69] on h6 "Add a new question" at bounding box center [303, 69] width 63 height 10
click at [277, 69] on h6 "Choose a question type" at bounding box center [308, 69] width 73 height 10
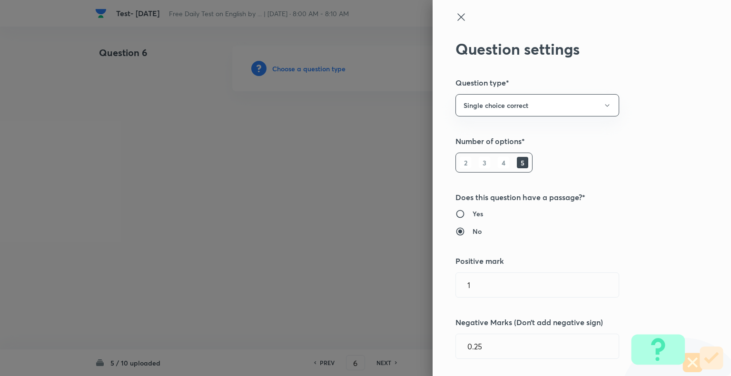
click at [277, 69] on div at bounding box center [365, 188] width 731 height 376
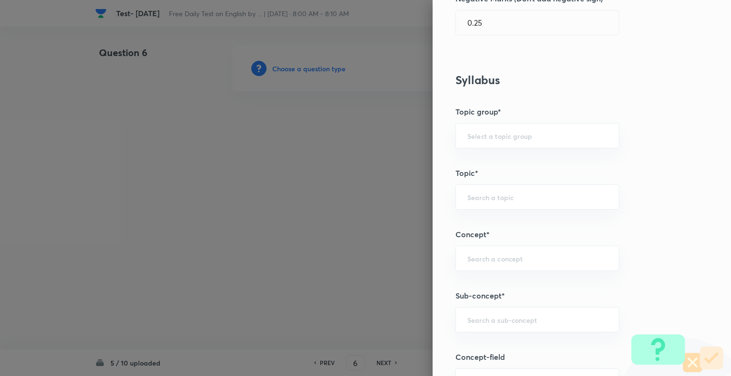
scroll to position [373, 0]
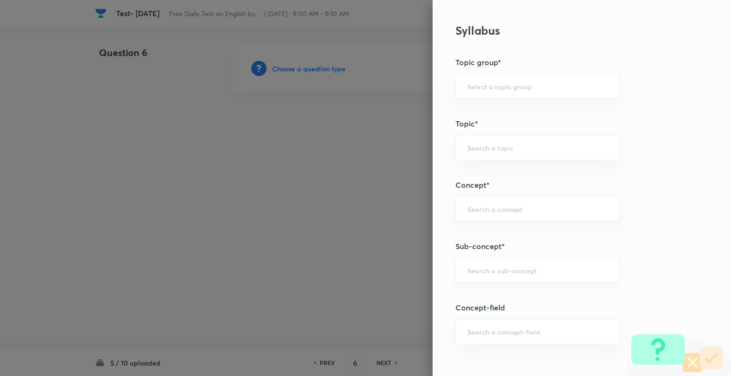
click at [537, 266] on input "text" at bounding box center [537, 270] width 140 height 9
click at [462, 302] on li "Synonyms" at bounding box center [530, 295] width 163 height 17
type input "Synonyms"
type input "English Language"
type input "Vocabulary"
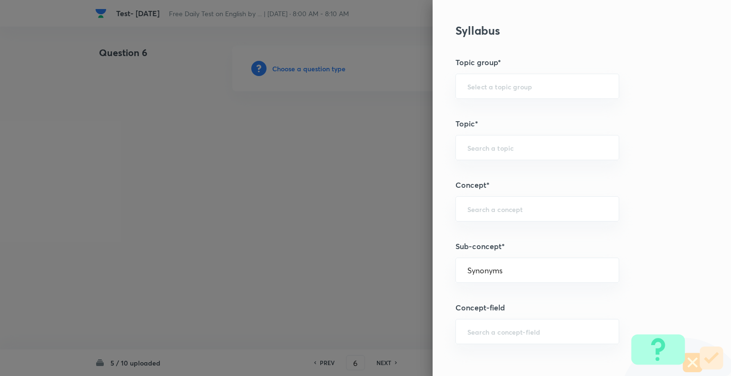
type input "Synonyms"
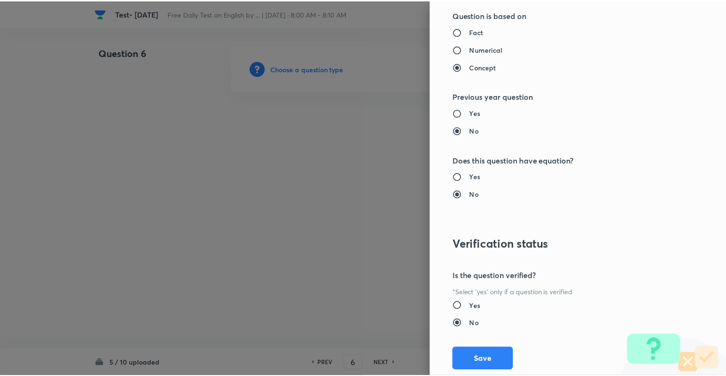
scroll to position [919, 0]
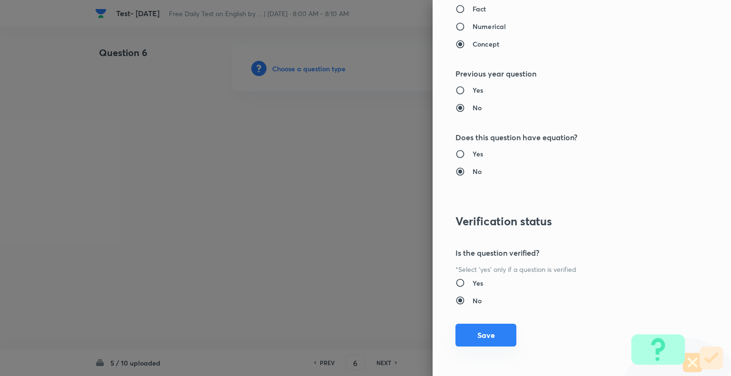
click at [487, 331] on button "Save" at bounding box center [485, 335] width 61 height 23
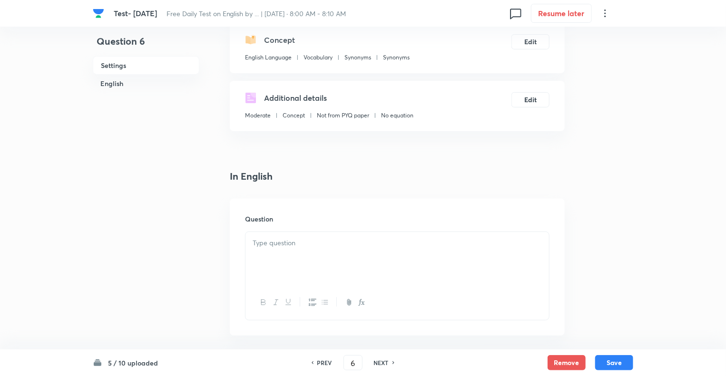
scroll to position [228, 0]
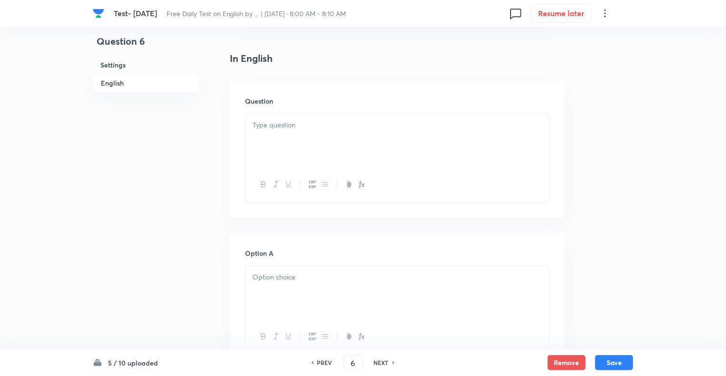
click at [279, 133] on div at bounding box center [397, 140] width 304 height 53
paste div "To enrich screen reader interactions, please activate Accessibility in Grammarl…"
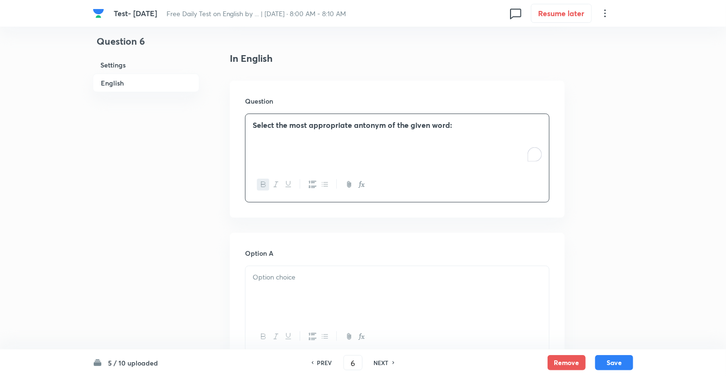
click at [365, 126] on strong "Select the most appropriate antonym of the given word:" at bounding box center [352, 125] width 199 height 10
click at [460, 128] on p "Select the most appropriate synonym of the given word:" at bounding box center [397, 125] width 289 height 11
click at [294, 155] on div "Select the most appropriate synonym of the given word: ﻿" at bounding box center [397, 140] width 304 height 53
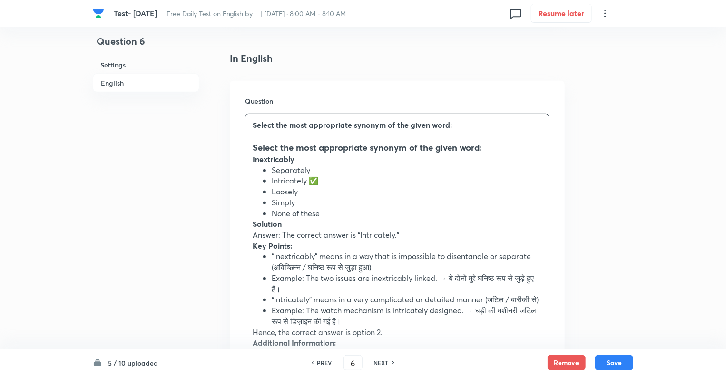
click at [251, 161] on div "Select the most appropriate synonym of the given word: Select the most appropri…" at bounding box center [397, 256] width 304 height 284
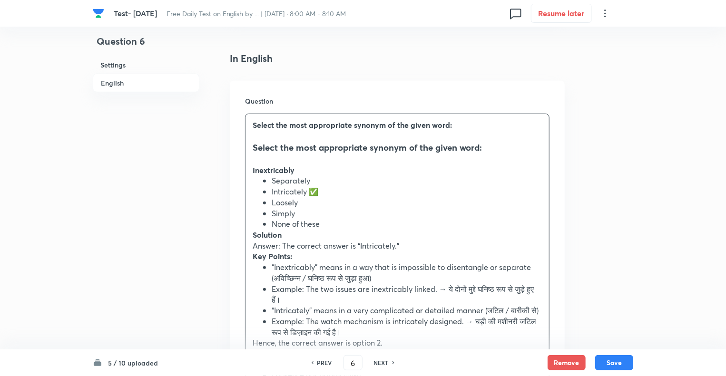
click at [253, 149] on h3 "Select the most appropriate synonym of the given word:" at bounding box center [397, 147] width 289 height 13
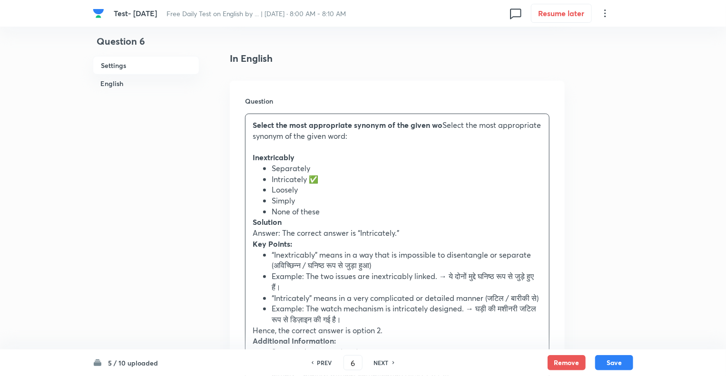
scroll to position [217, 0]
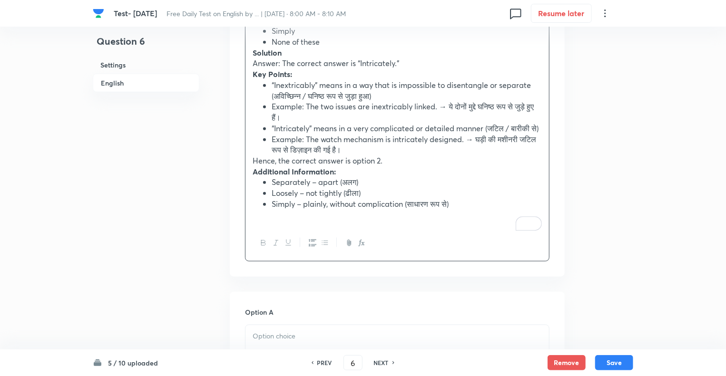
scroll to position [398, 0]
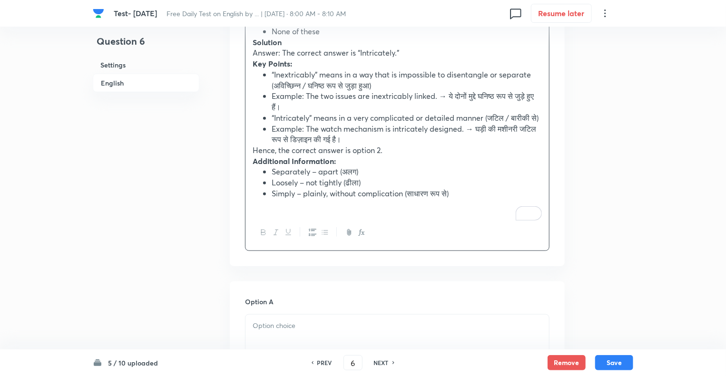
click at [261, 235] on icon "button" at bounding box center [263, 232] width 4 height 5
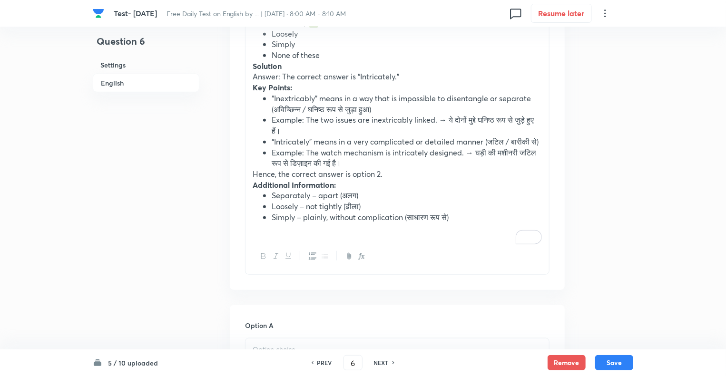
scroll to position [375, 0]
click at [462, 222] on li "Simply – plainly, without complication (साधारण रूप से)" at bounding box center [407, 216] width 270 height 11
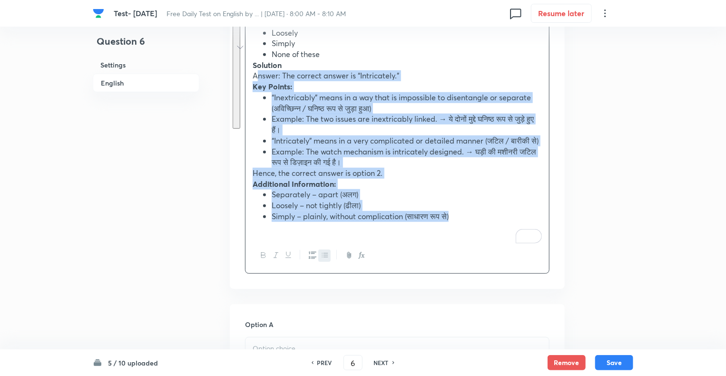
drag, startPoint x: 462, startPoint y: 226, endPoint x: 244, endPoint y: 79, distance: 263.0
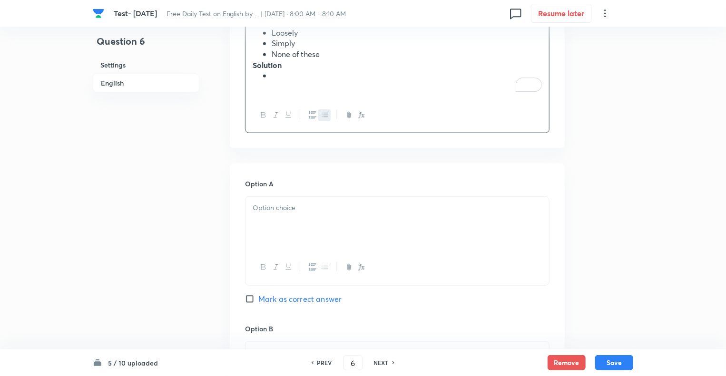
click at [147, 184] on div "Question 6 Settings English" at bounding box center [146, 380] width 107 height 1419
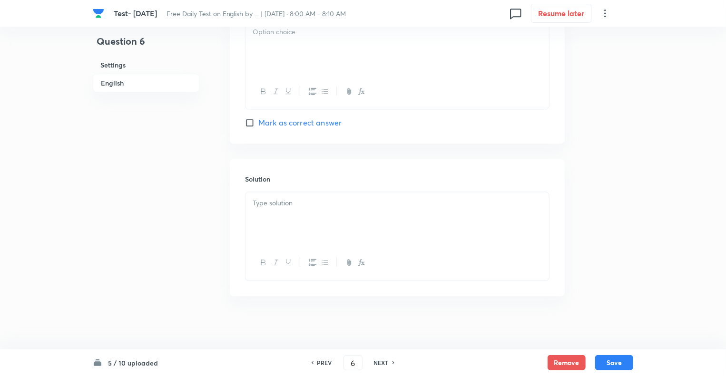
scroll to position [1132, 0]
click at [278, 204] on p at bounding box center [397, 201] width 289 height 11
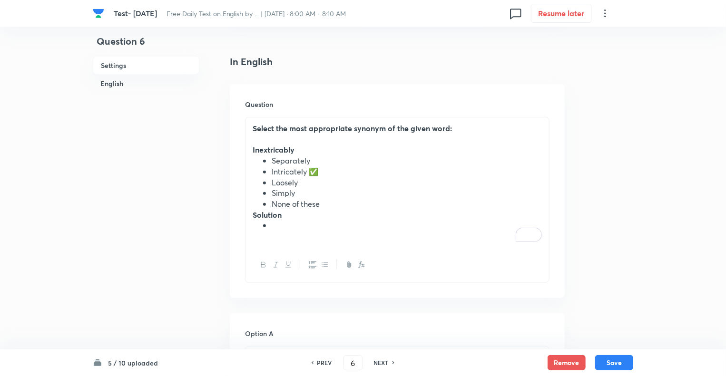
scroll to position [222, 0]
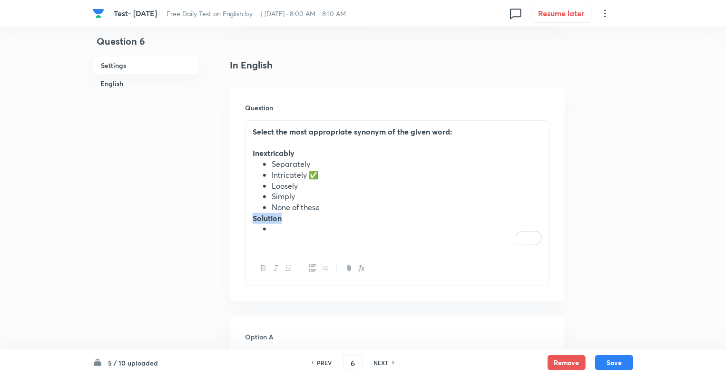
drag, startPoint x: 274, startPoint y: 233, endPoint x: 246, endPoint y: 222, distance: 29.2
click at [246, 222] on div "Select the most appropriate synonym of the given word: Inextricably Separately …" at bounding box center [397, 186] width 304 height 130
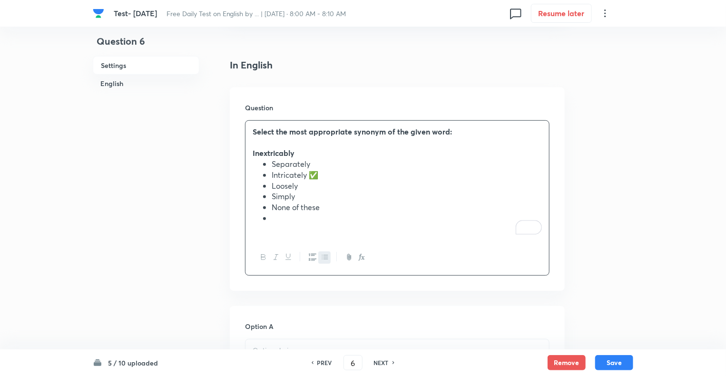
click at [277, 218] on li "To enrich screen reader interactions, please activate Accessibility in Grammarl…" at bounding box center [407, 218] width 270 height 11
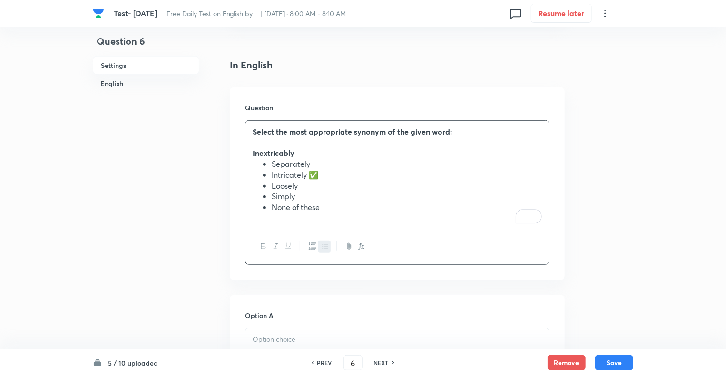
click at [323, 171] on li "Intricately ✅" at bounding box center [407, 175] width 270 height 11
drag, startPoint x: 328, startPoint y: 209, endPoint x: 269, endPoint y: 166, distance: 72.5
click at [269, 166] on ul "Separately Intricately Loosely Simply None of these" at bounding box center [397, 186] width 289 height 54
click at [322, 245] on icon "button" at bounding box center [325, 247] width 8 height 8
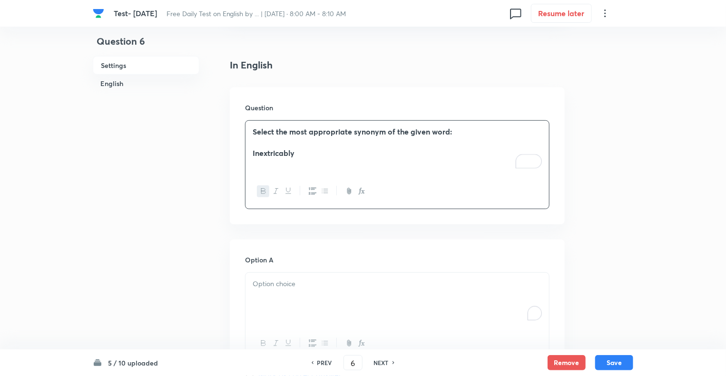
click at [263, 303] on div "To enrich screen reader interactions, please activate Accessibility in Grammarl…" at bounding box center [397, 299] width 304 height 53
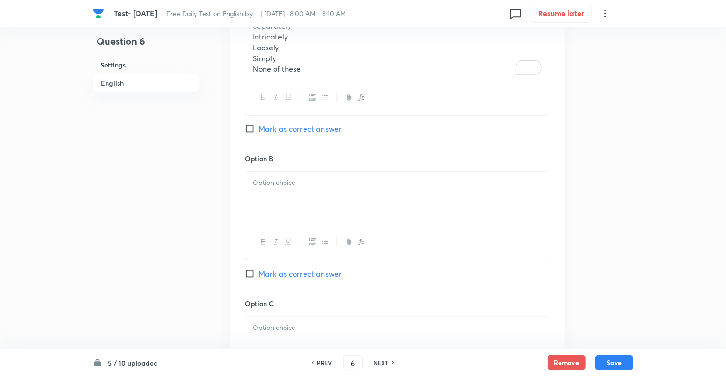
scroll to position [469, 0]
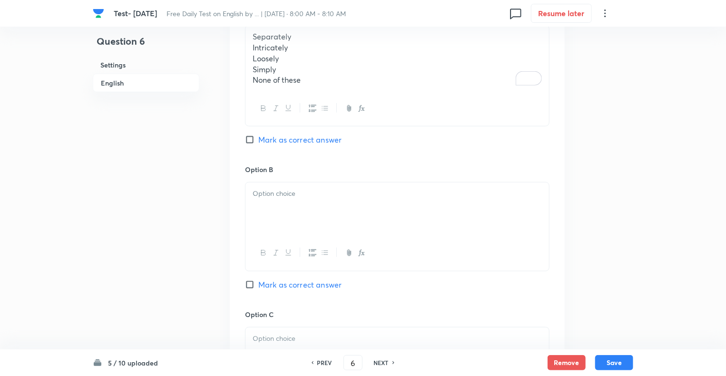
click at [306, 78] on p "None of these" at bounding box center [397, 80] width 289 height 11
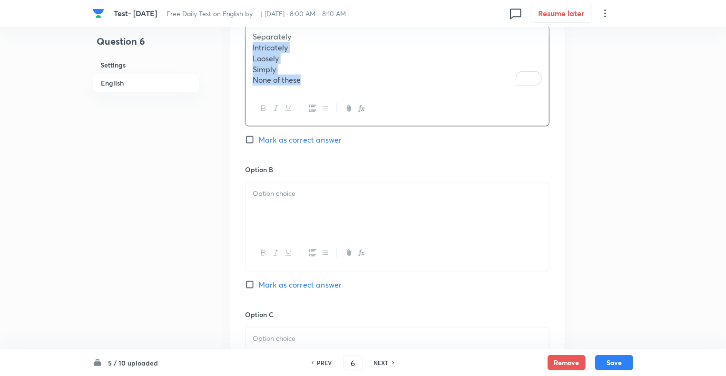
click at [248, 49] on html "Test- 5th Sep, 2025 Free Daily Test on English by ... | Sep 5, 2025 · 8:00 AM -…" at bounding box center [363, 314] width 726 height 1566
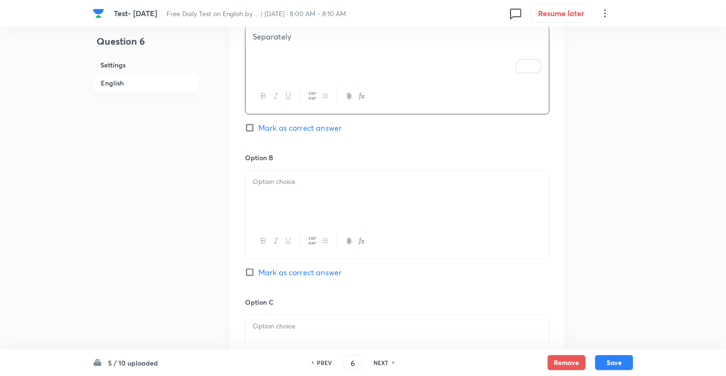
click at [265, 188] on div at bounding box center [397, 197] width 304 height 53
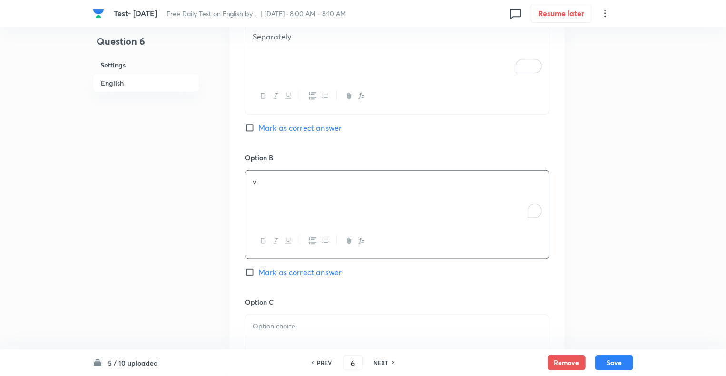
click at [265, 188] on div "v" at bounding box center [397, 197] width 304 height 53
drag, startPoint x: 313, startPoint y: 211, endPoint x: 240, endPoint y: 190, distance: 75.3
click at [240, 190] on div "Option A Separately Mark as correct answer Option B Intricately Loosely Simply …" at bounding box center [397, 360] width 335 height 737
click at [250, 274] on input "Mark as correct answer" at bounding box center [251, 273] width 13 height 10
checkbox input "true"
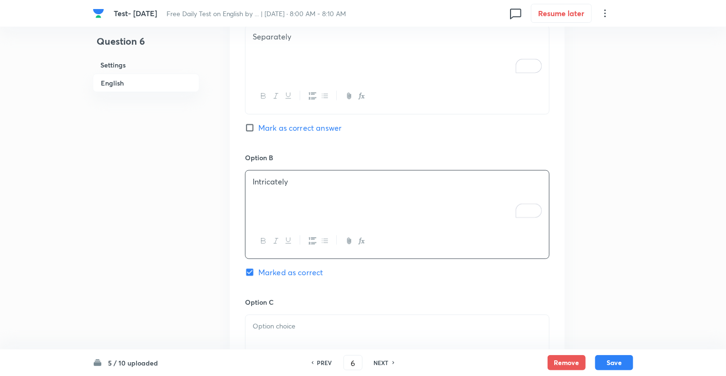
click at [261, 327] on p at bounding box center [397, 326] width 289 height 11
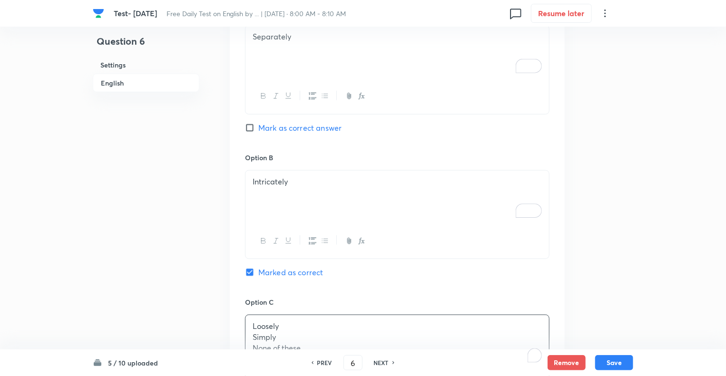
click at [171, 319] on div "Question 6 Settings English" at bounding box center [146, 308] width 107 height 1462
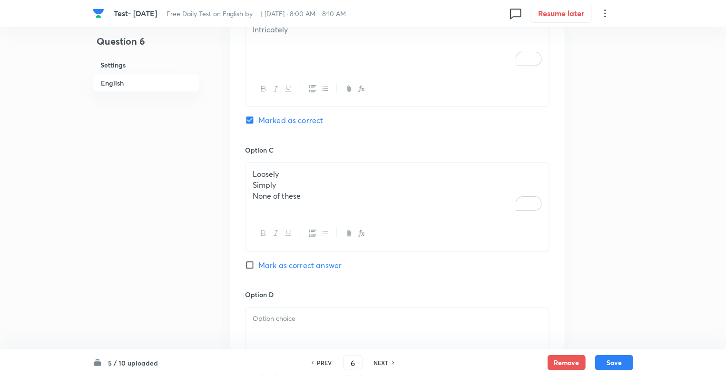
scroll to position [640, 0]
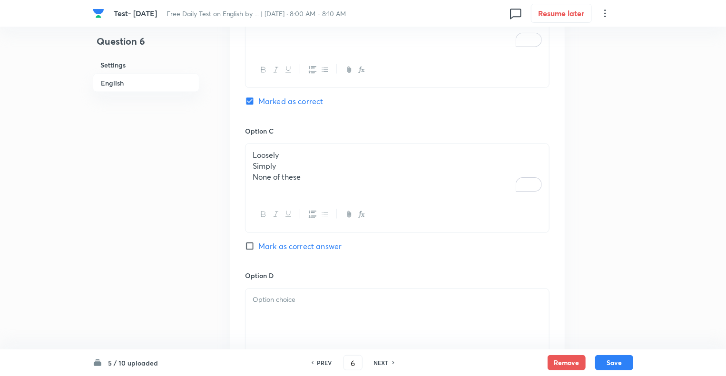
click at [306, 176] on p "None of these" at bounding box center [397, 177] width 289 height 11
drag, startPoint x: 306, startPoint y: 176, endPoint x: 235, endPoint y: 164, distance: 72.4
click at [235, 164] on div "Option A Separately Mark as correct answer Option B Intricately Marked as corre…" at bounding box center [397, 188] width 335 height 735
click at [263, 304] on div at bounding box center [397, 315] width 304 height 53
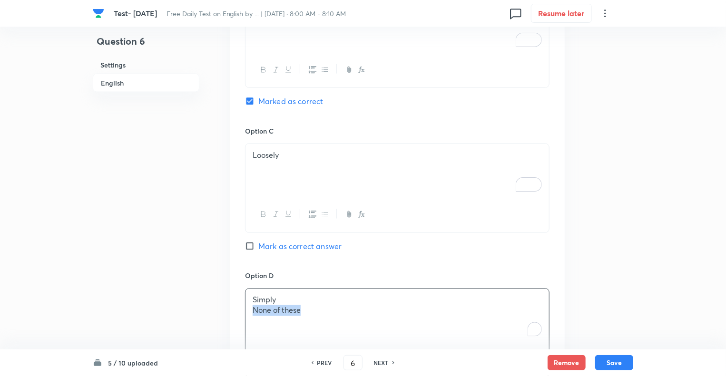
drag, startPoint x: 308, startPoint y: 312, endPoint x: 245, endPoint y: 312, distance: 62.8
click at [245, 312] on div "Simply None of these" at bounding box center [397, 315] width 304 height 53
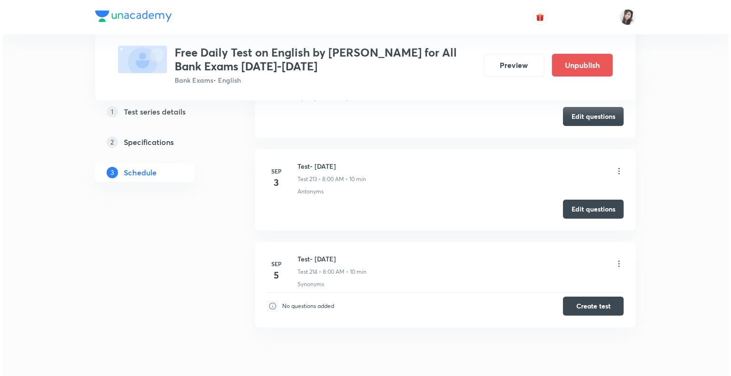
scroll to position [19796, 0]
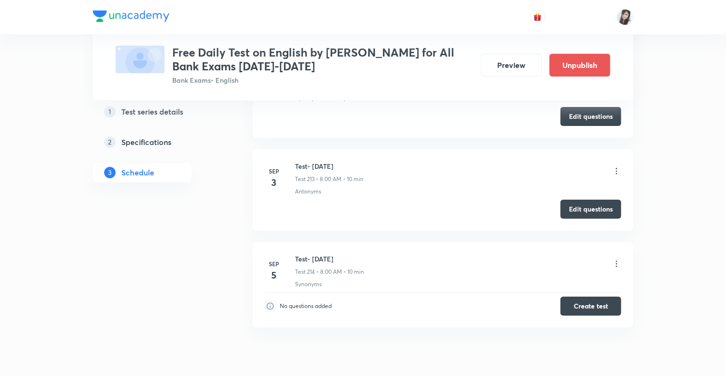
click at [617, 259] on icon at bounding box center [617, 264] width 10 height 10
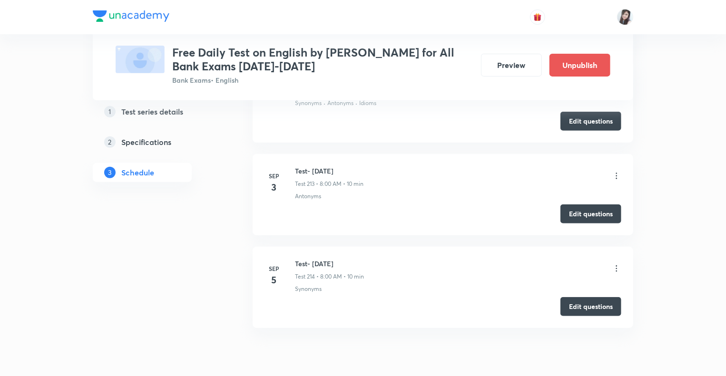
click at [618, 264] on icon at bounding box center [617, 269] width 10 height 10
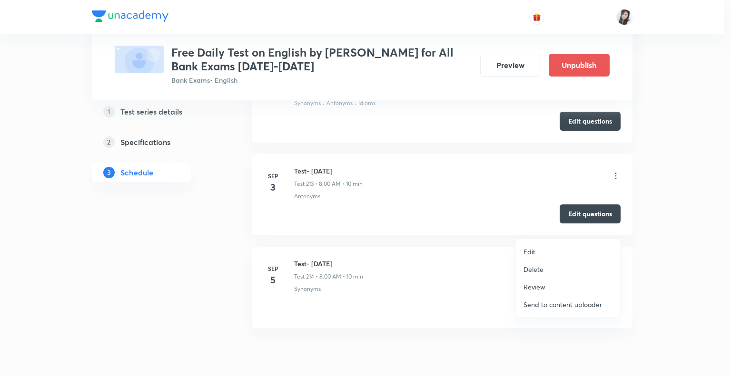
click at [527, 251] on p "Edit" at bounding box center [529, 252] width 12 height 10
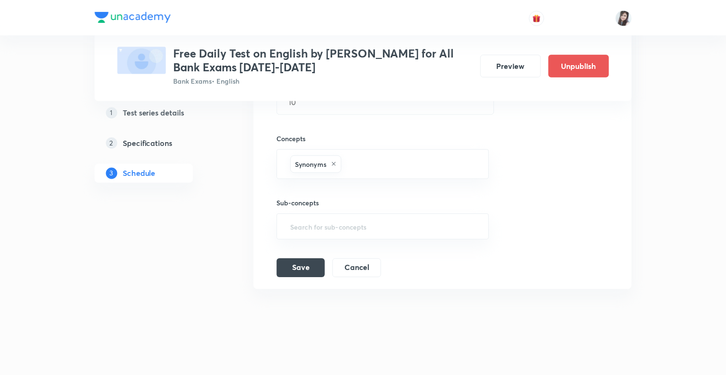
scroll to position [20066, 0]
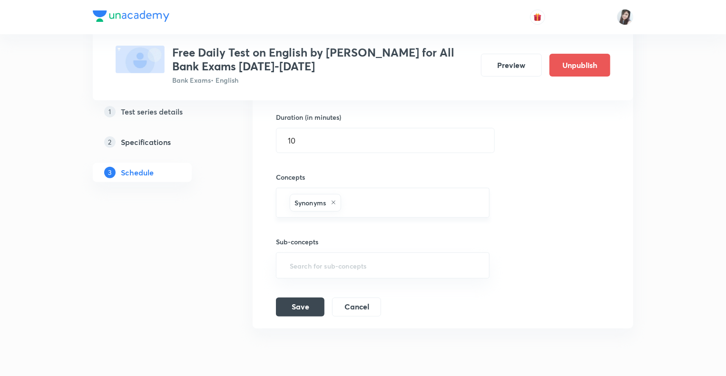
click at [356, 194] on input "text" at bounding box center [410, 203] width 134 height 18
type input "Ant"
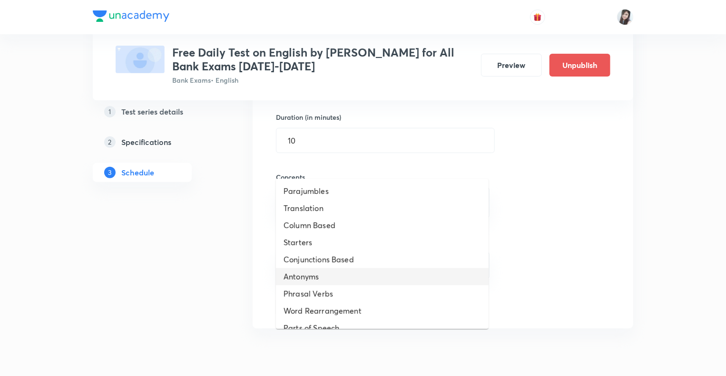
click at [330, 280] on li "Antonyms" at bounding box center [382, 276] width 213 height 17
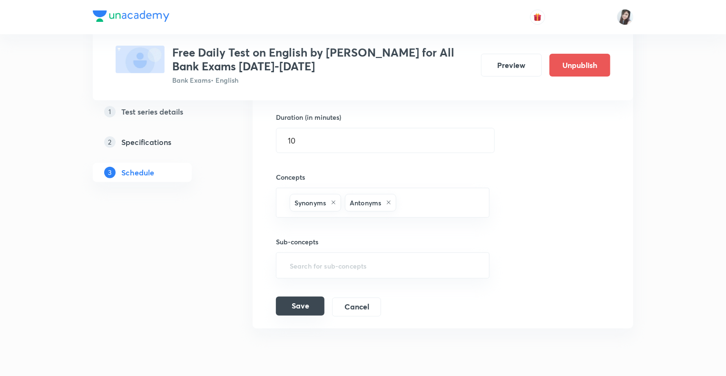
click at [304, 297] on button "Save" at bounding box center [300, 306] width 49 height 19
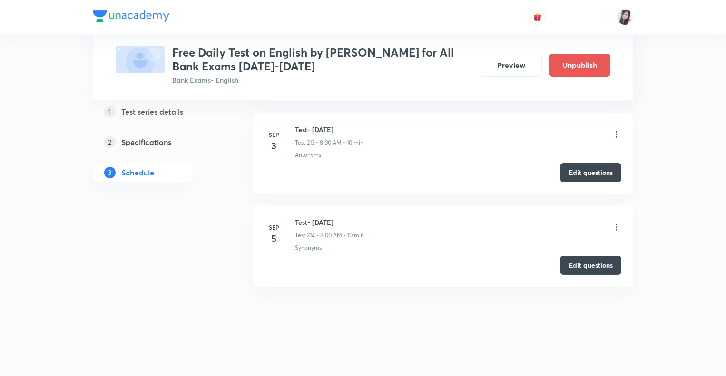
scroll to position [19792, 0]
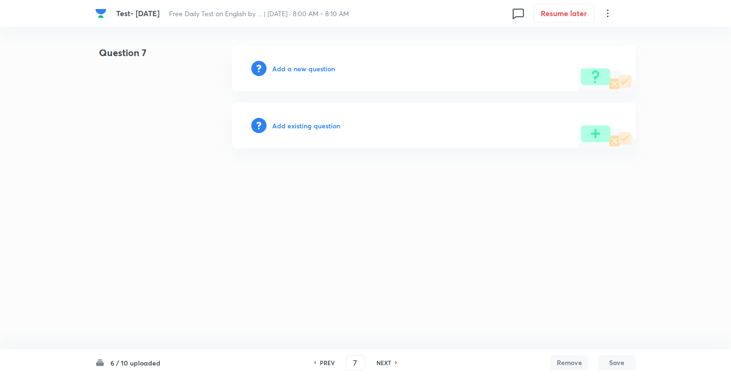
click at [279, 67] on h6 "Add a new question" at bounding box center [303, 69] width 63 height 10
click at [279, 67] on h6 "Choose a question type" at bounding box center [308, 69] width 73 height 10
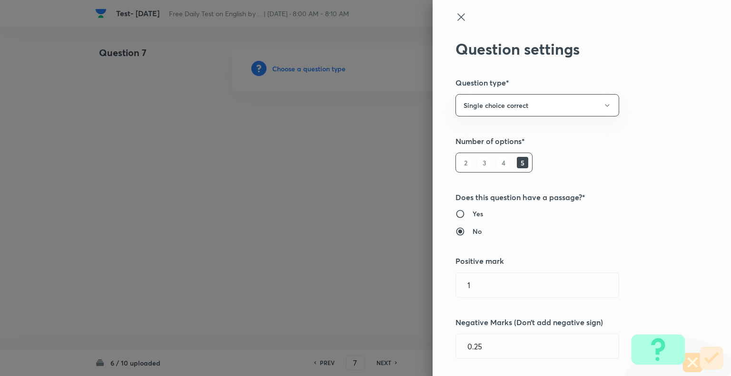
click at [279, 67] on div at bounding box center [365, 188] width 731 height 376
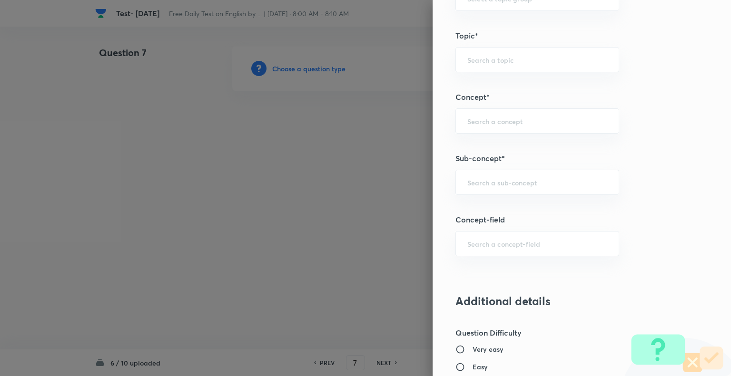
scroll to position [492, 0]
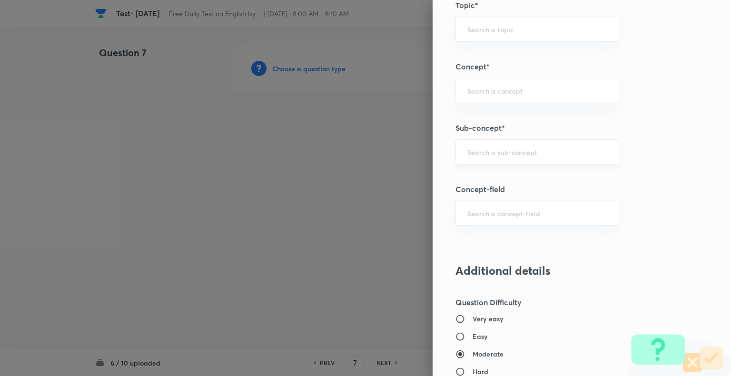
click at [510, 148] on input "text" at bounding box center [537, 151] width 140 height 9
click at [487, 174] on li "Synonyms" at bounding box center [530, 177] width 163 height 17
type input "Synonyms"
type input "English Language"
type input "Vocabulary"
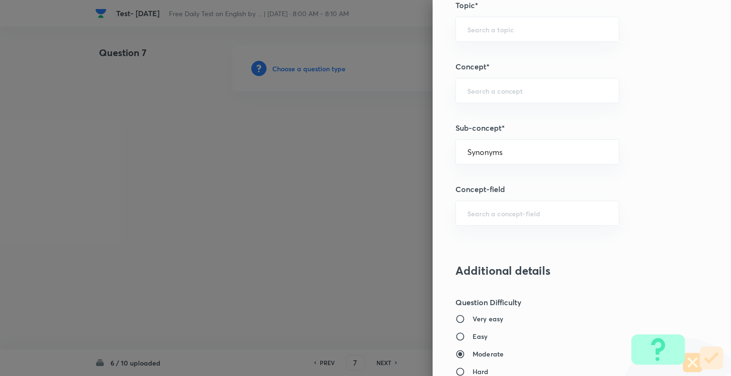
type input "Synonyms"
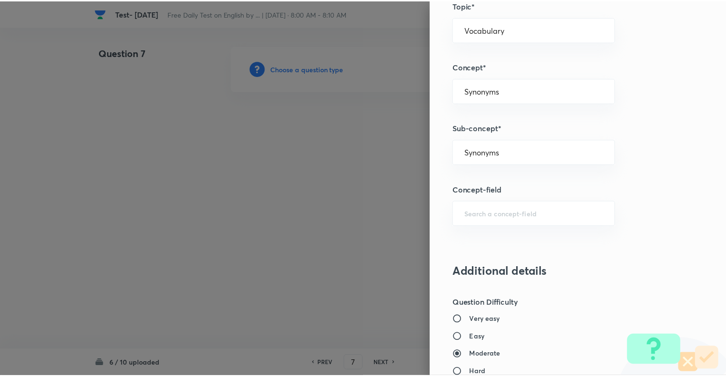
scroll to position [919, 0]
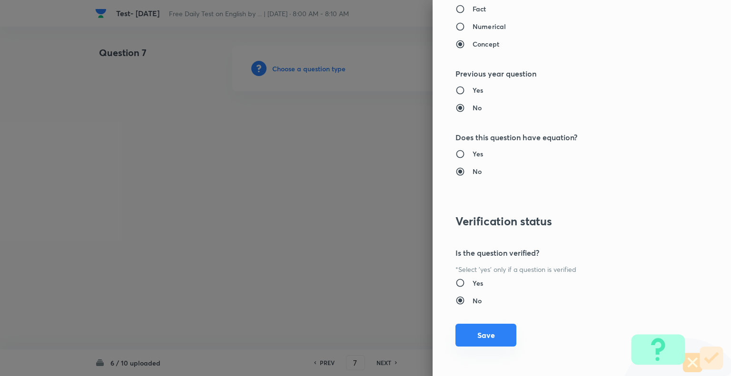
click at [485, 330] on button "Save" at bounding box center [485, 335] width 61 height 23
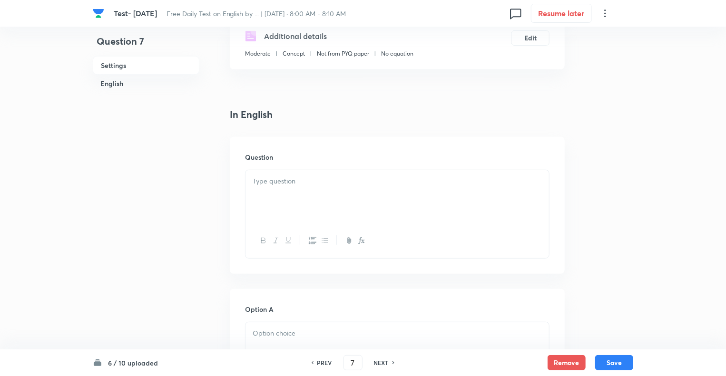
scroll to position [190, 0]
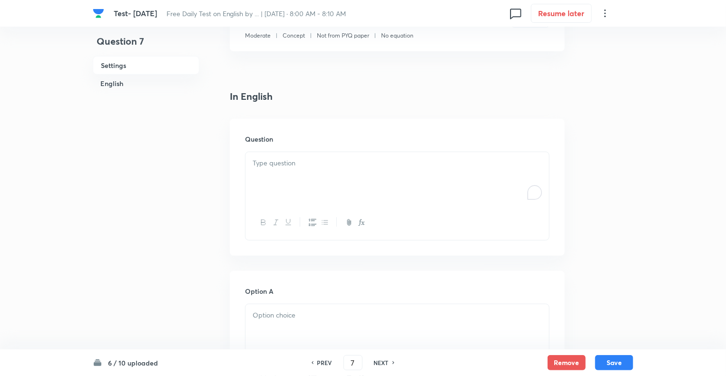
click at [263, 167] on p "To enrich screen reader interactions, please activate Accessibility in Grammarl…" at bounding box center [397, 163] width 289 height 11
paste div "To enrich screen reader interactions, please activate Accessibility in Grammarl…"
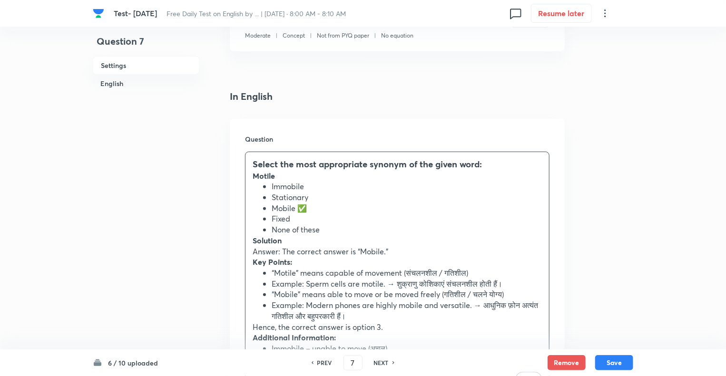
click at [310, 206] on li "Mobile ✅" at bounding box center [407, 208] width 270 height 11
click at [503, 161] on h3 "Select the most appropriate synonym of the given word:" at bounding box center [397, 164] width 289 height 13
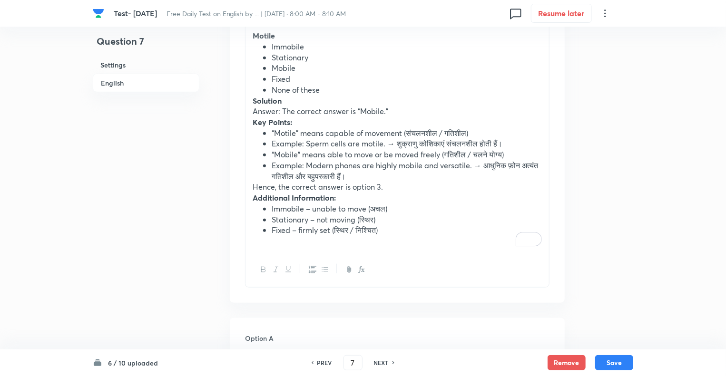
scroll to position [343, 0]
click at [380, 186] on p "Hence, the correct answer is option 3." at bounding box center [397, 185] width 289 height 11
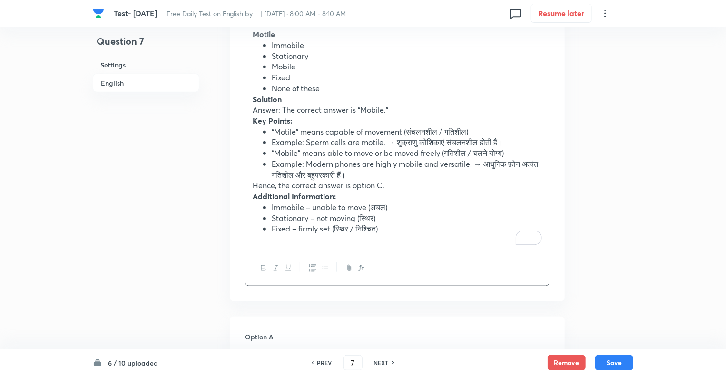
click at [383, 230] on li "Fixed – firmly set (स्थिर / निश्चित)" at bounding box center [407, 229] width 270 height 11
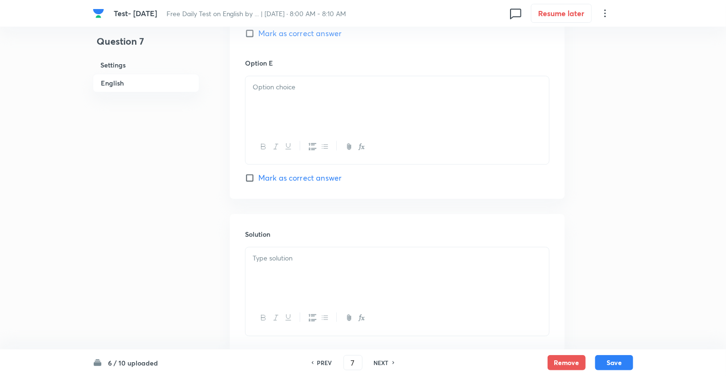
scroll to position [1134, 0]
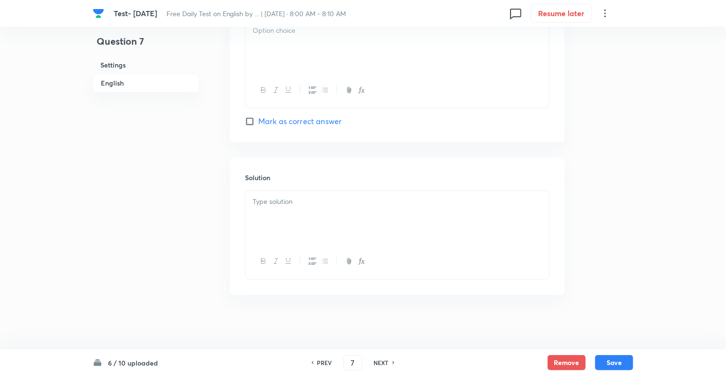
click at [277, 201] on p at bounding box center [397, 201] width 289 height 11
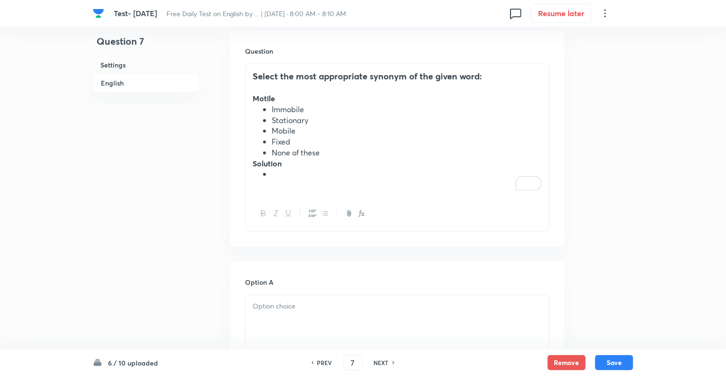
scroll to position [239, 0]
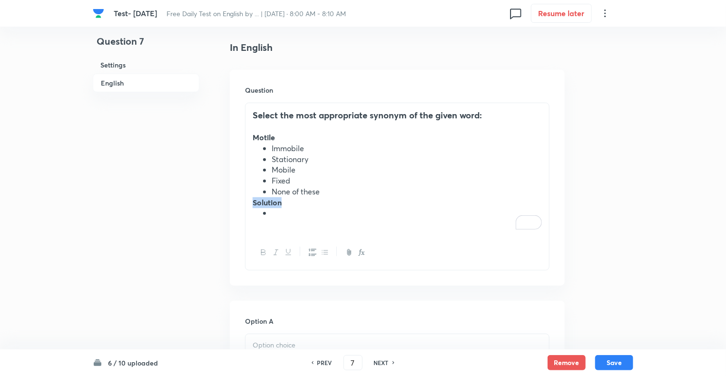
drag, startPoint x: 278, startPoint y: 215, endPoint x: 240, endPoint y: 200, distance: 40.6
click at [240, 200] on div "Question Select the most appropriate synonym of the given word: Motile Immobile…" at bounding box center [397, 178] width 335 height 216
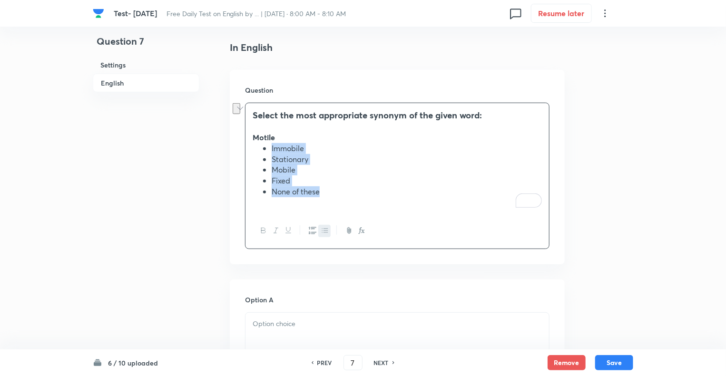
drag, startPoint x: 319, startPoint y: 188, endPoint x: 266, endPoint y: 150, distance: 64.8
click at [266, 150] on ul "Immobile Stationary Mobile Fixed None of these" at bounding box center [397, 170] width 289 height 54
click at [323, 233] on icon "button" at bounding box center [325, 231] width 8 height 8
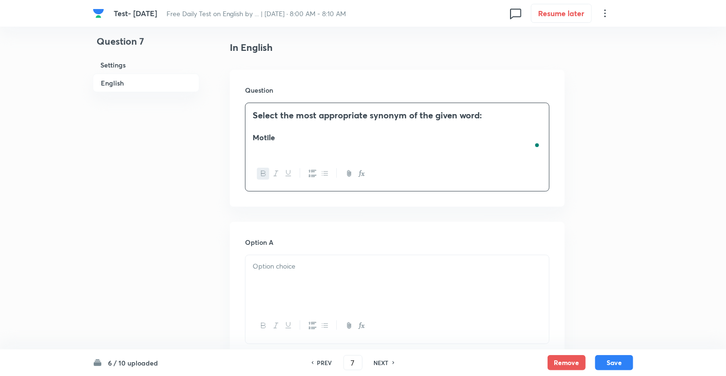
click at [275, 274] on div at bounding box center [397, 281] width 304 height 53
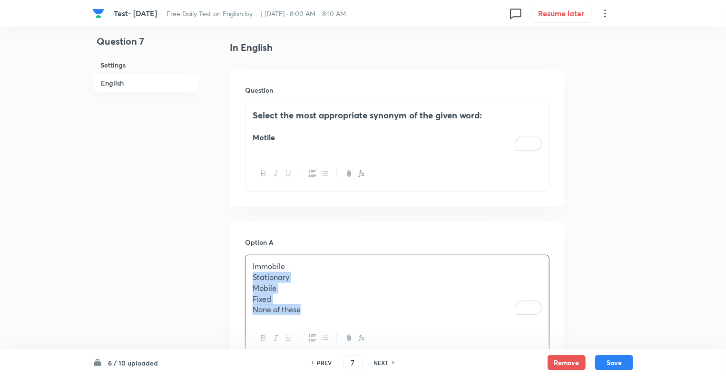
drag, startPoint x: 305, startPoint y: 311, endPoint x: 243, endPoint y: 278, distance: 70.9
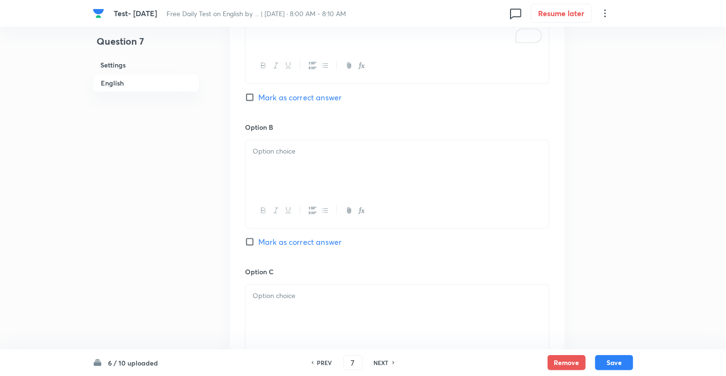
scroll to position [506, 0]
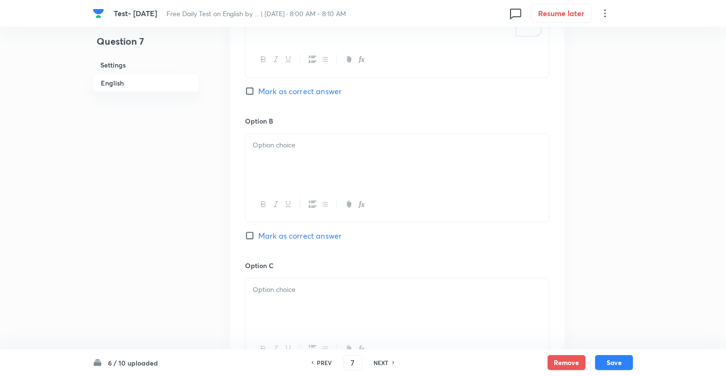
click at [275, 154] on div at bounding box center [397, 160] width 304 height 53
drag, startPoint x: 311, startPoint y: 182, endPoint x: 244, endPoint y: 156, distance: 72.0
click at [244, 156] on div "Option A Immobile Mark as correct answer Option B Stationary Mobile Fixed None …" at bounding box center [397, 324] width 335 height 737
click at [187, 165] on div "Question 7 Settings English" at bounding box center [146, 260] width 107 height 1440
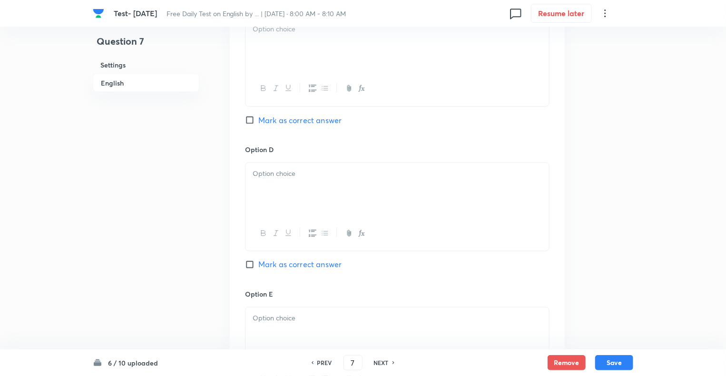
scroll to position [772, 0]
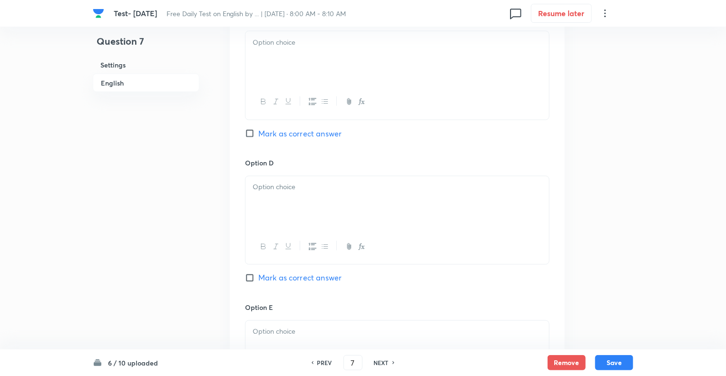
scroll to position [734, 0]
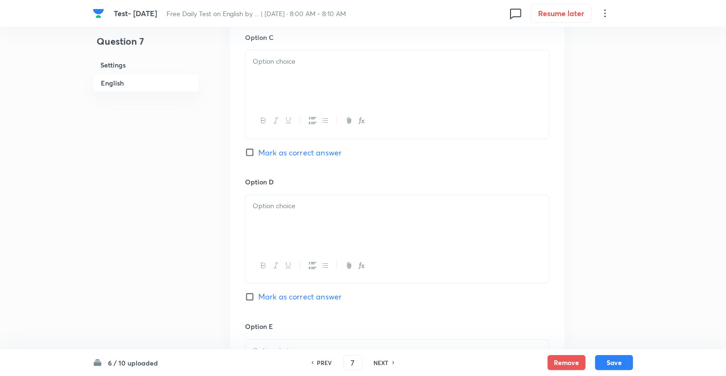
click at [260, 76] on div at bounding box center [397, 76] width 304 height 53
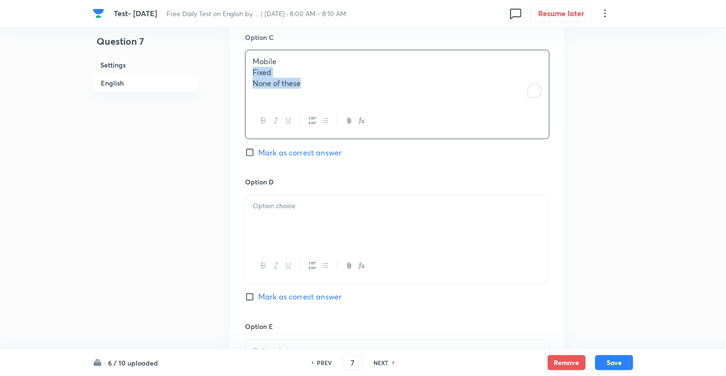
drag, startPoint x: 313, startPoint y: 86, endPoint x: 229, endPoint y: 72, distance: 84.4
click at [229, 72] on div "Question 7 Settings English Settings Type Single choice correct 5 options + 1 m…" at bounding box center [363, 32] width 540 height 1440
click at [266, 213] on div at bounding box center [397, 222] width 304 height 53
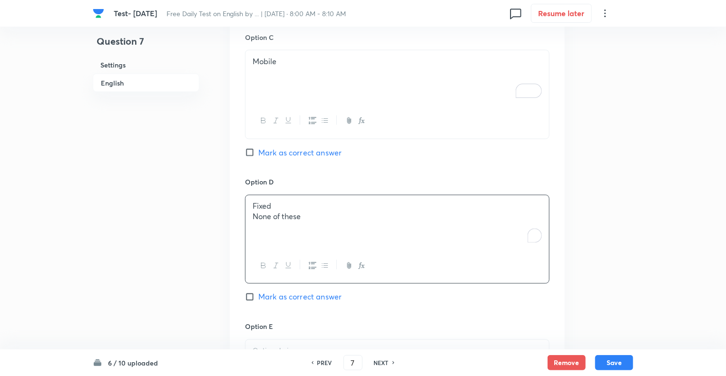
drag, startPoint x: 306, startPoint y: 215, endPoint x: 239, endPoint y: 216, distance: 66.6
click at [239, 216] on div "Option A Immobile Mark as correct answer Option B Stationary Mark as correct an…" at bounding box center [397, 94] width 335 height 735
click at [204, 232] on div "Question 7 Settings English Settings Type Single choice correct 5 options + 1 m…" at bounding box center [363, 32] width 540 height 1440
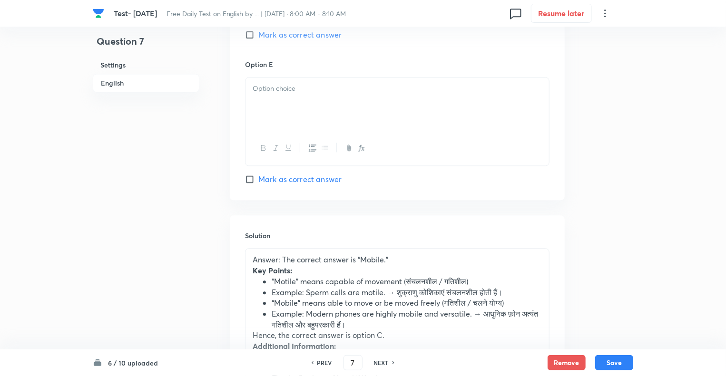
scroll to position [1000, 0]
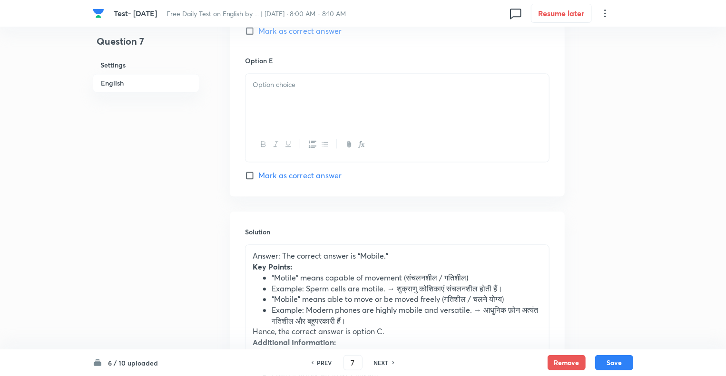
click at [274, 102] on div at bounding box center [397, 100] width 304 height 53
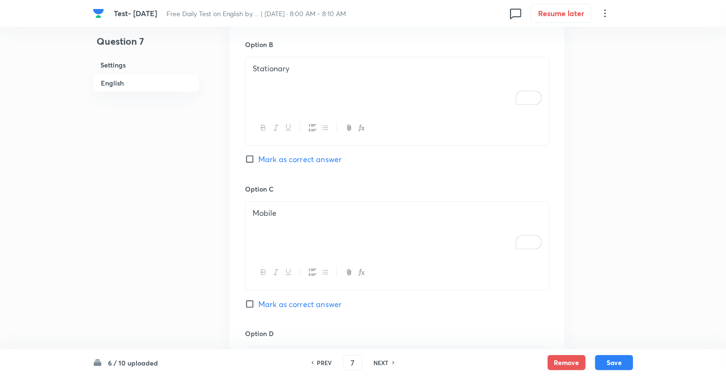
scroll to position [563, 0]
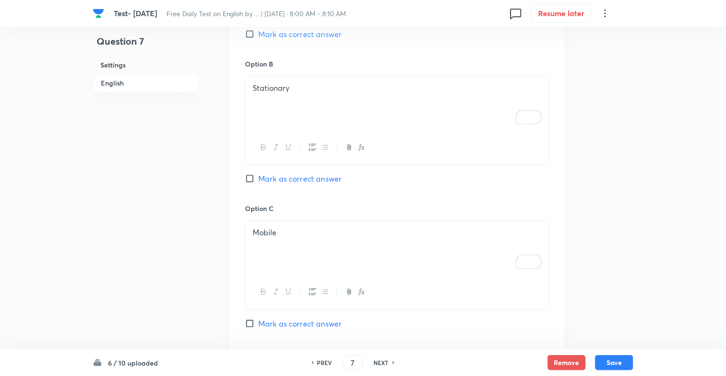
click at [251, 321] on input "Mark as correct answer" at bounding box center [251, 324] width 13 height 10
checkbox input "true"
click at [611, 359] on button "Save" at bounding box center [614, 361] width 38 height 15
type input "8"
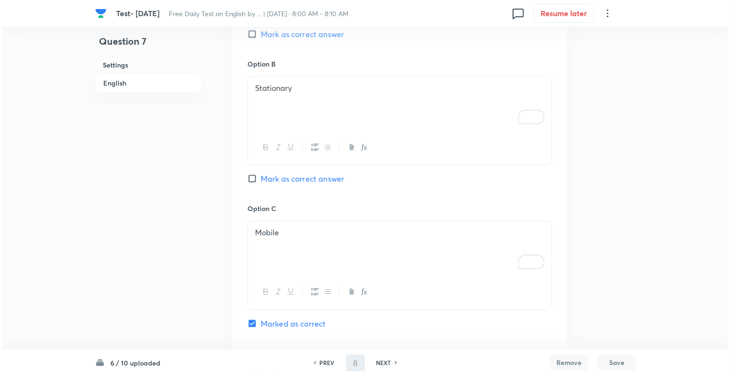
scroll to position [0, 0]
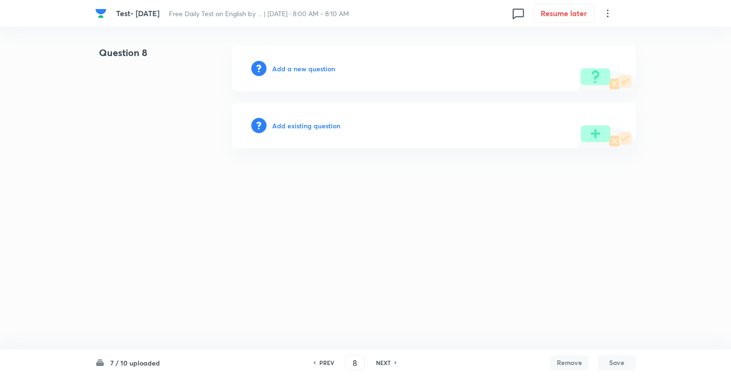
click at [277, 74] on div "Add a new question" at bounding box center [433, 69] width 403 height 46
click at [289, 92] on div "Question 8 Add a new question Add existing question" at bounding box center [365, 97] width 540 height 103
click at [275, 69] on h6 "Add a new question" at bounding box center [303, 69] width 63 height 10
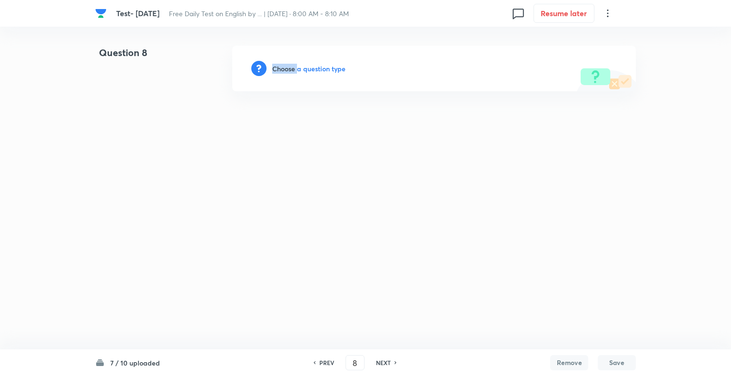
click at [275, 69] on h6 "Choose a question type" at bounding box center [308, 69] width 73 height 10
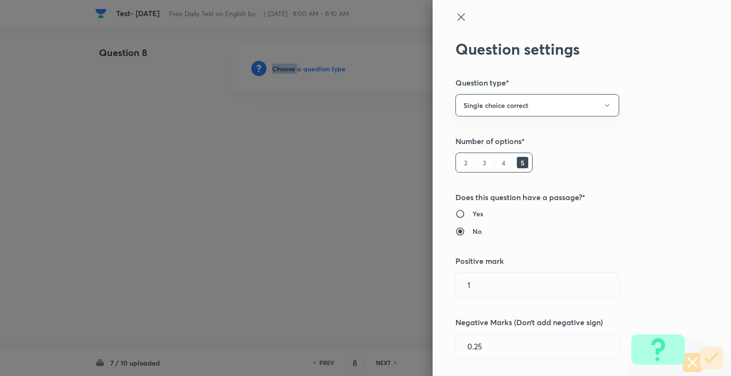
click at [275, 69] on div at bounding box center [365, 188] width 731 height 376
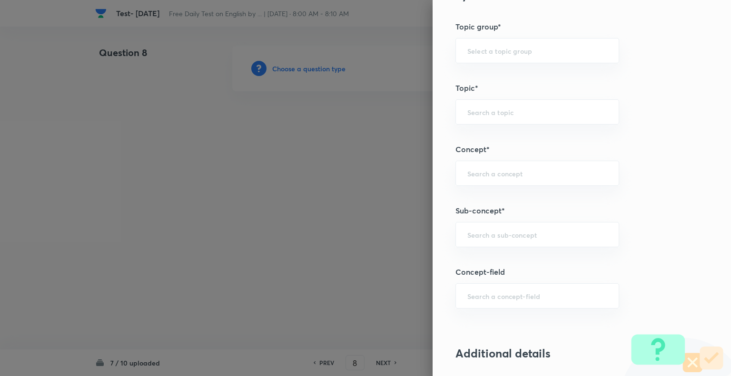
scroll to position [415, 0]
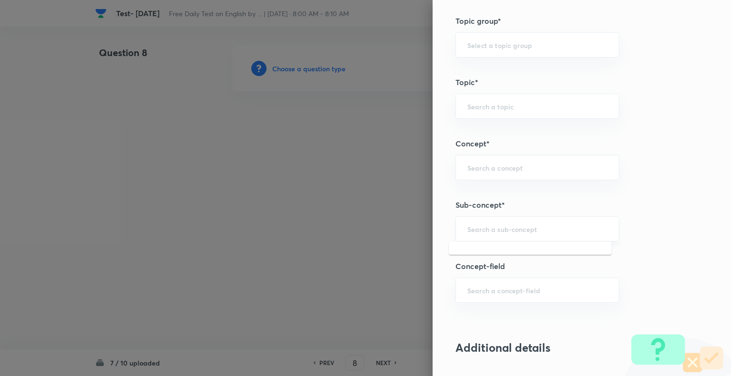
click at [472, 232] on input "text" at bounding box center [537, 229] width 140 height 9
click at [478, 252] on li "Synonyms" at bounding box center [530, 253] width 163 height 17
type input "Synonyms"
type input "English Language"
type input "Vocabulary"
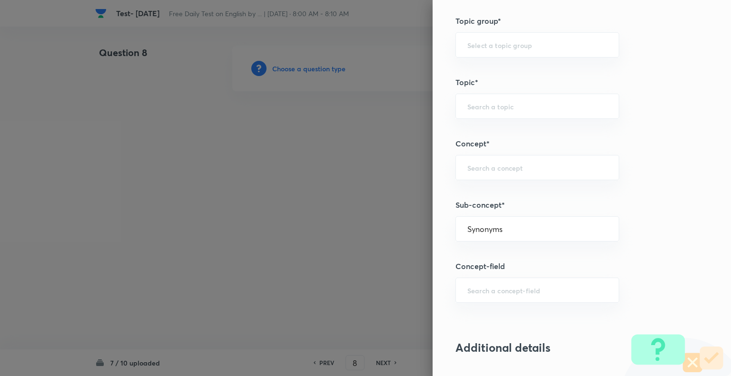
type input "Synonyms"
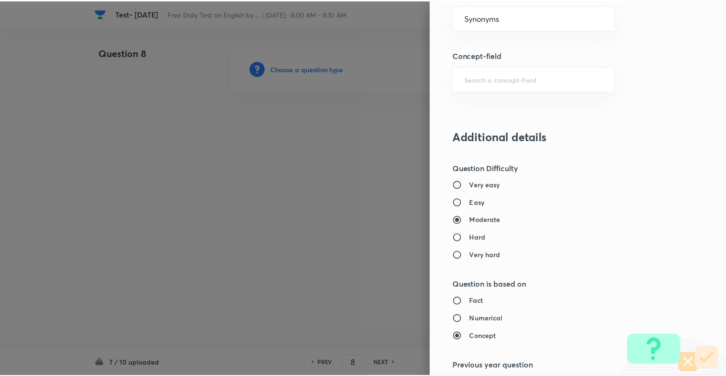
scroll to position [919, 0]
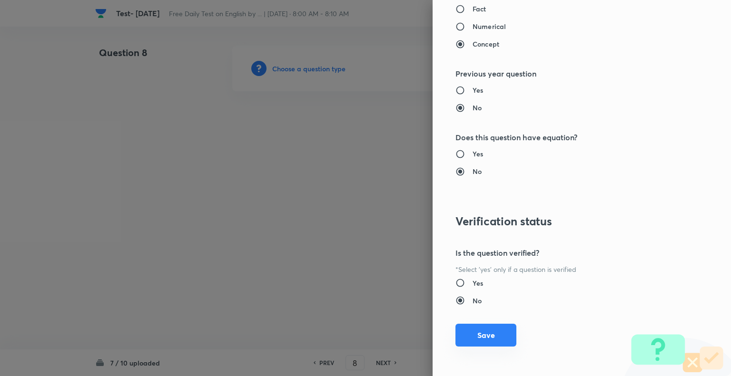
click at [474, 336] on button "Save" at bounding box center [485, 335] width 61 height 23
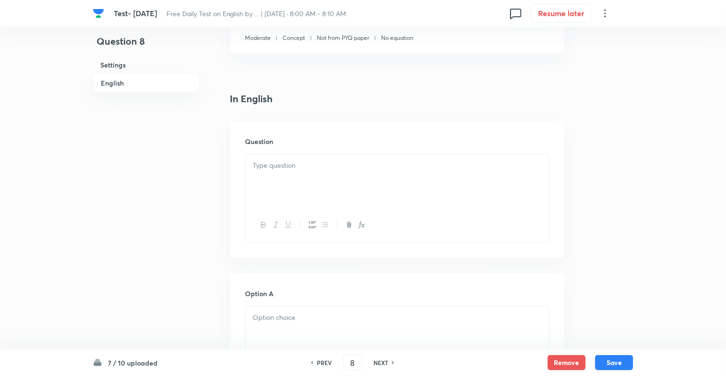
scroll to position [228, 0]
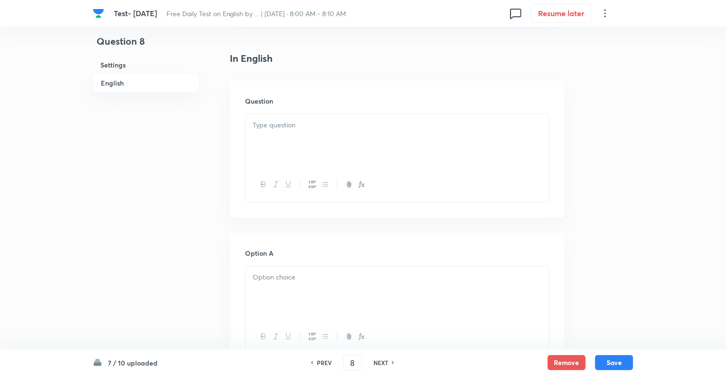
click at [270, 129] on p at bounding box center [397, 125] width 289 height 11
paste div "To enrich screen reader interactions, please activate Accessibility in Grammarl…"
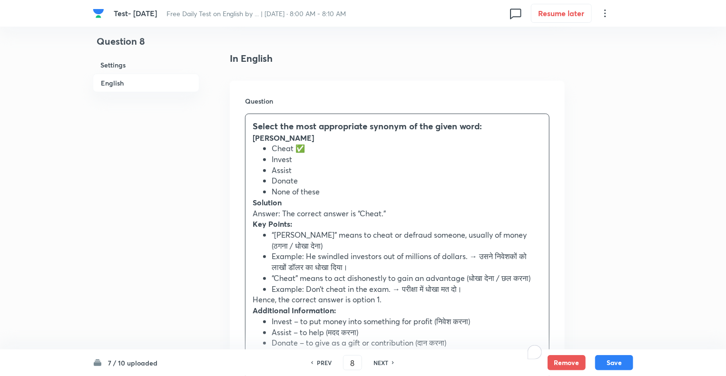
click at [311, 142] on p "[PERSON_NAME]" at bounding box center [397, 138] width 289 height 11
click at [309, 147] on li "Cheat ✅" at bounding box center [407, 148] width 270 height 11
click at [497, 130] on h3 "Select the most appropriate synonym of the given word:" at bounding box center [397, 126] width 289 height 13
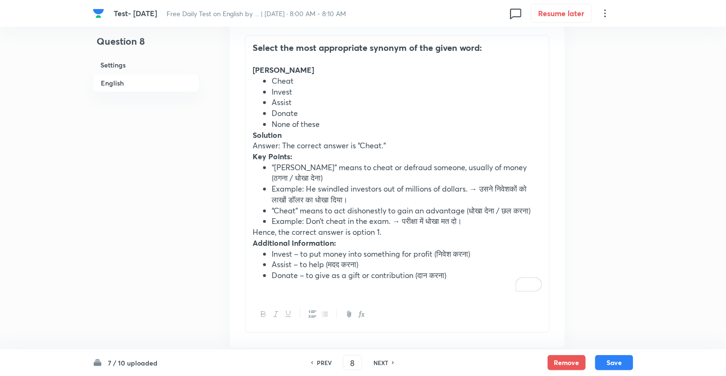
scroll to position [362, 0]
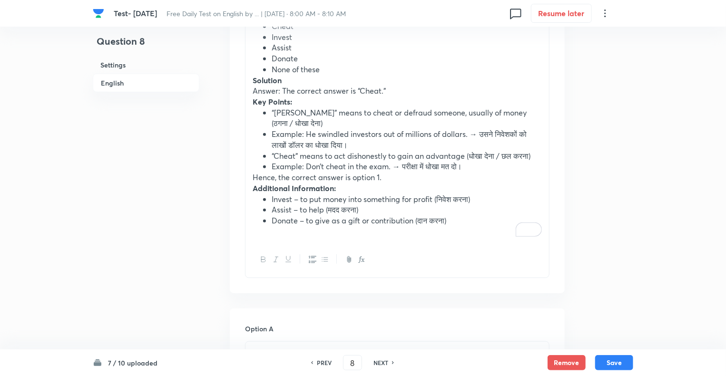
click at [380, 180] on p "Hence, the correct answer is option 1." at bounding box center [397, 177] width 289 height 11
click at [457, 222] on li "Donate – to give as a gift or contribution (दान करना)" at bounding box center [407, 221] width 270 height 11
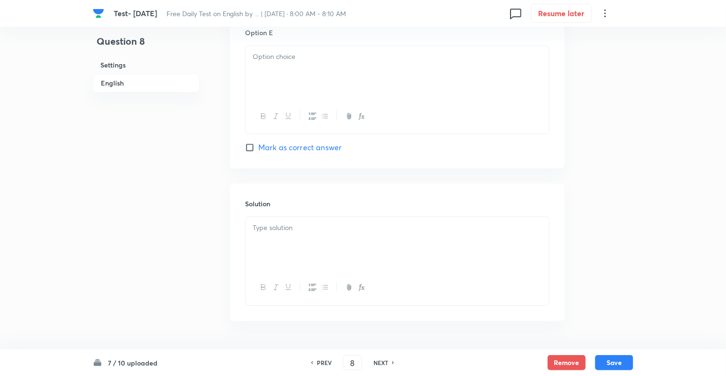
scroll to position [1134, 0]
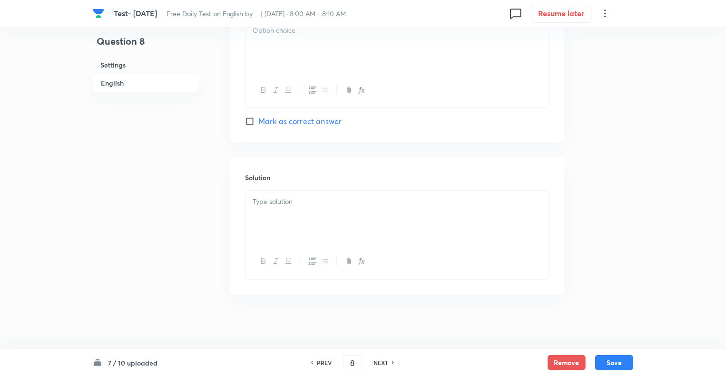
click at [259, 199] on p at bounding box center [397, 201] width 289 height 11
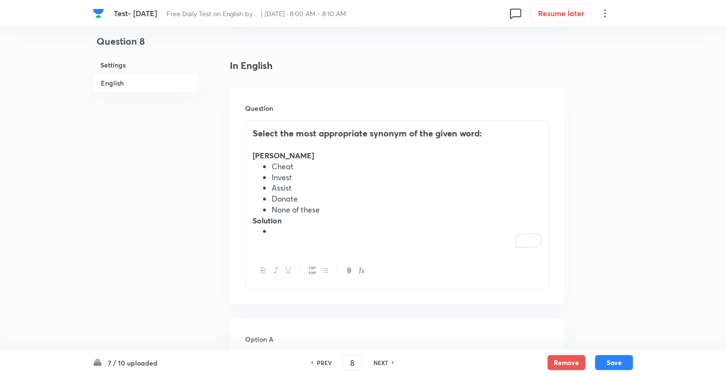
scroll to position [220, 0]
drag, startPoint x: 279, startPoint y: 230, endPoint x: 236, endPoint y: 224, distance: 42.7
click at [236, 224] on div "Question Select the most appropriate synonym of the given word: [PERSON_NAME] C…" at bounding box center [397, 197] width 335 height 216
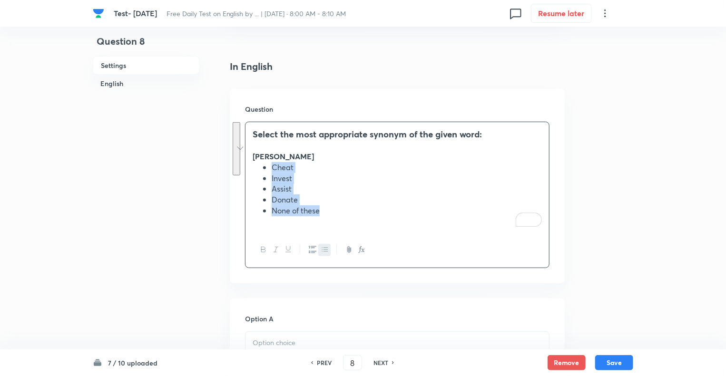
drag, startPoint x: 327, startPoint y: 211, endPoint x: 268, endPoint y: 171, distance: 71.0
click at [268, 171] on ul "Cheat Invest Assist Donate None of these" at bounding box center [397, 189] width 289 height 54
click at [328, 249] on icon "button" at bounding box center [325, 250] width 8 height 8
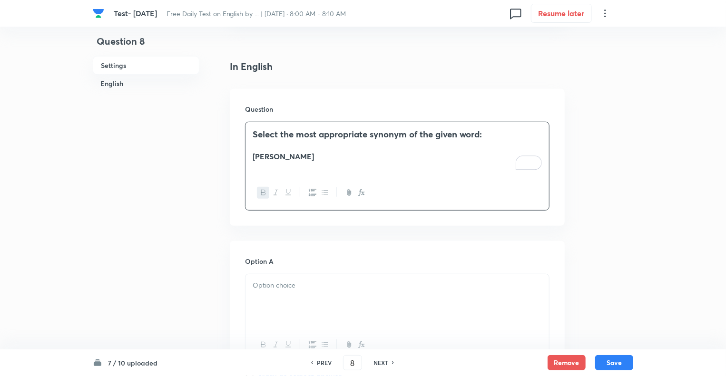
click at [278, 293] on div at bounding box center [397, 300] width 304 height 53
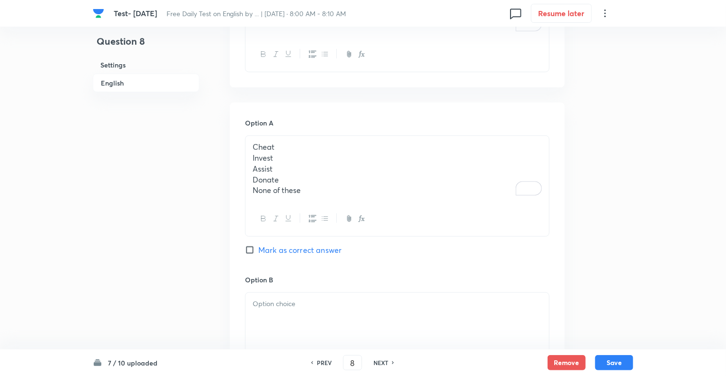
scroll to position [372, 0]
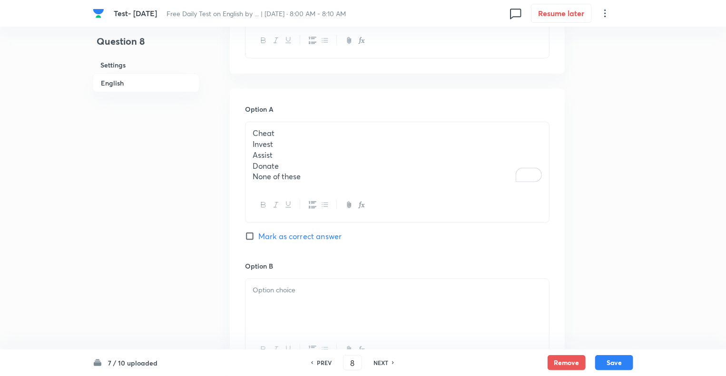
click at [305, 177] on p "None of these" at bounding box center [397, 176] width 289 height 11
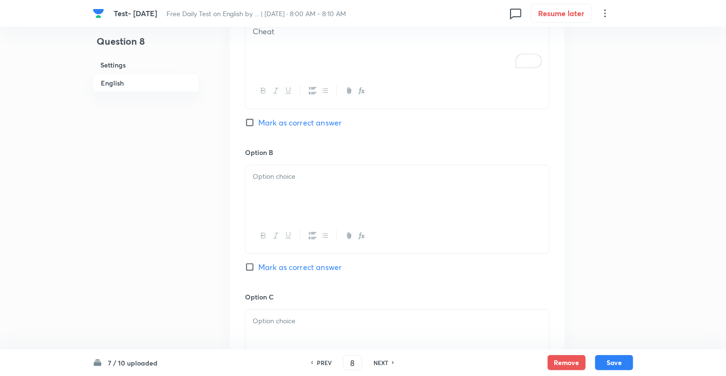
scroll to position [544, 0]
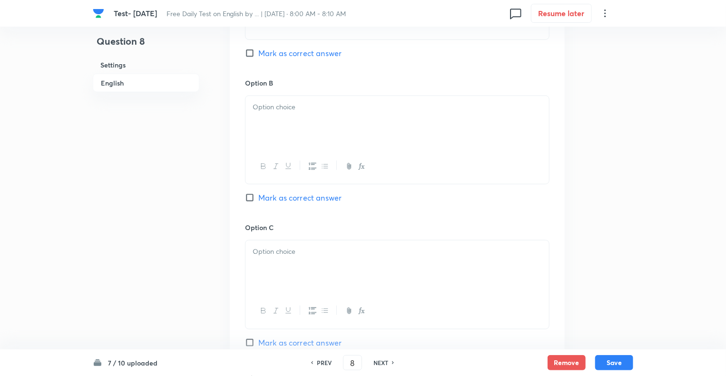
click at [274, 125] on div at bounding box center [397, 122] width 304 height 53
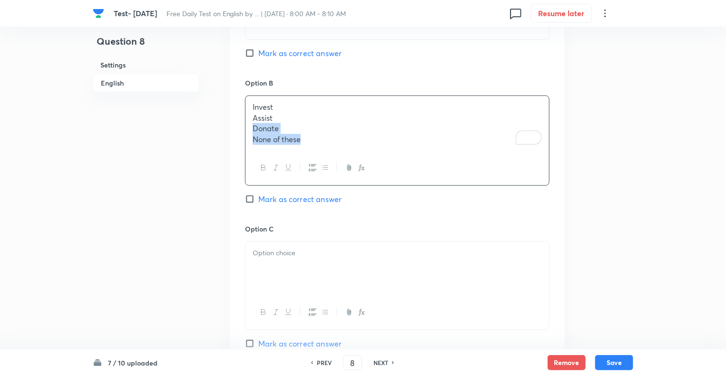
drag, startPoint x: 314, startPoint y: 140, endPoint x: 242, endPoint y: 119, distance: 75.6
click at [242, 119] on div "Option A Cheat [PERSON_NAME] as correct answer Option B Invest Assist Donate No…" at bounding box center [397, 286] width 335 height 737
click at [266, 257] on div at bounding box center [397, 267] width 304 height 53
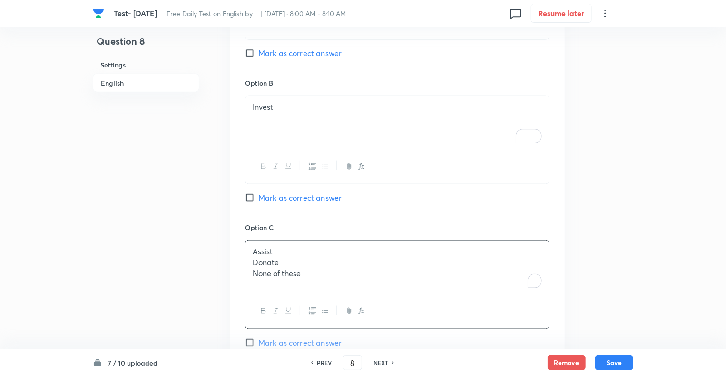
click at [304, 274] on p "None of these" at bounding box center [397, 273] width 289 height 11
drag, startPoint x: 304, startPoint y: 274, endPoint x: 242, endPoint y: 262, distance: 63.1
click at [242, 262] on div "Option A Cheat [PERSON_NAME] as correct answer Option B Invest Mark as correct …" at bounding box center [397, 285] width 335 height 735
click at [162, 282] on div "Question 8 Settings English" at bounding box center [146, 227] width 107 height 1451
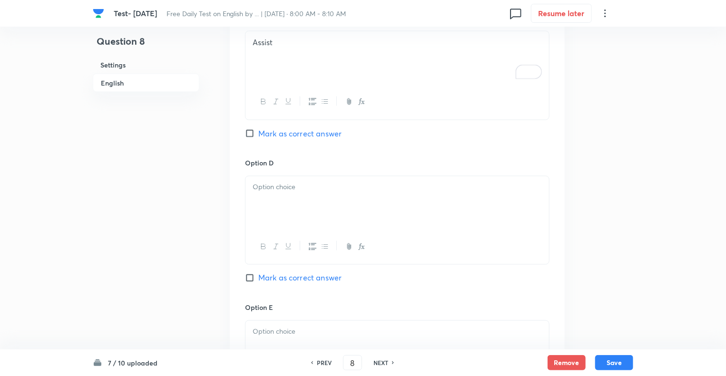
scroll to position [772, 0]
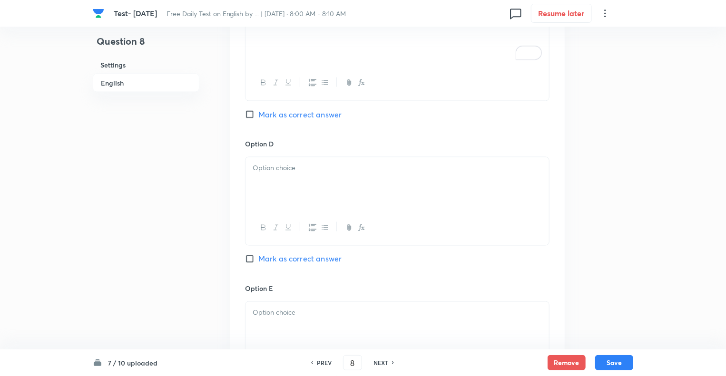
click at [259, 180] on div at bounding box center [397, 183] width 304 height 53
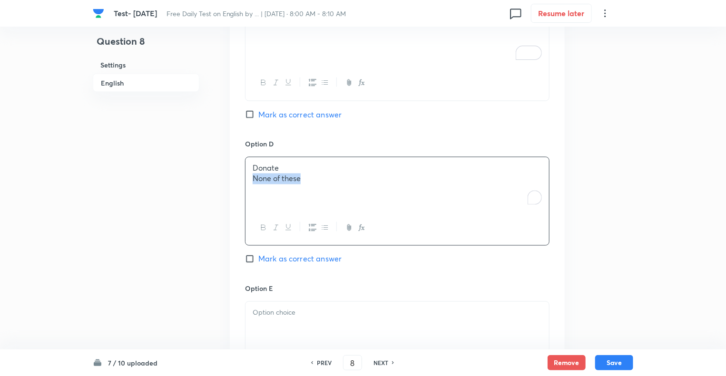
drag, startPoint x: 317, startPoint y: 178, endPoint x: 240, endPoint y: 177, distance: 77.5
click at [240, 177] on div "Option A Cheat [PERSON_NAME] as correct answer Option B Invest [PERSON_NAME] as…" at bounding box center [397, 56] width 335 height 735
click at [267, 314] on p at bounding box center [397, 313] width 289 height 11
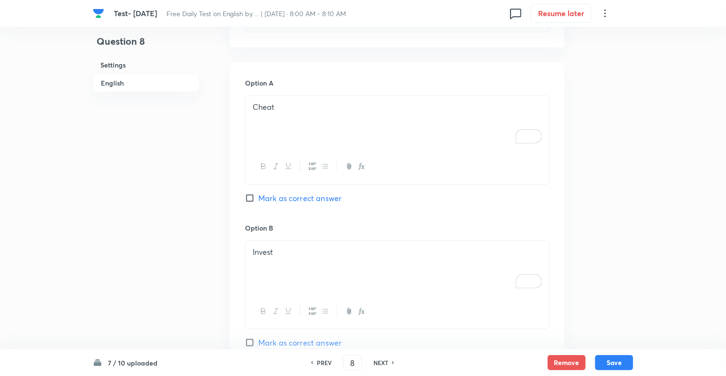
scroll to position [392, 0]
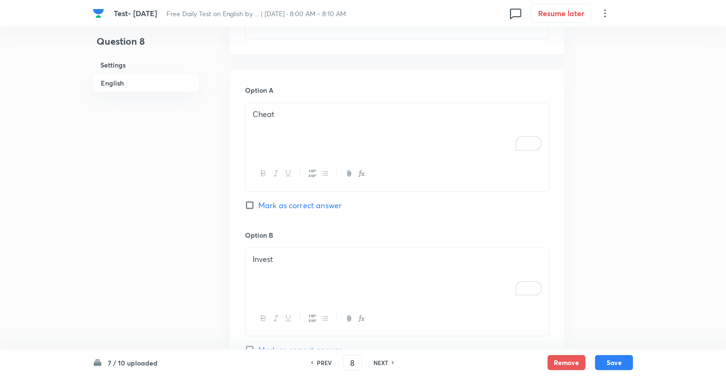
click at [249, 208] on input "Mark as correct answer" at bounding box center [251, 206] width 13 height 10
checkbox input "true"
click at [608, 361] on button "Save" at bounding box center [614, 361] width 38 height 15
type input "9"
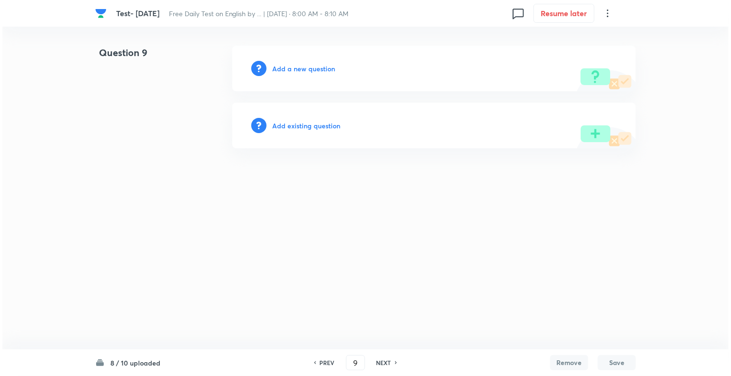
scroll to position [0, 0]
click at [276, 69] on h6 "Add a new question" at bounding box center [303, 69] width 63 height 10
click at [276, 69] on h6 "Choose a question type" at bounding box center [308, 69] width 73 height 10
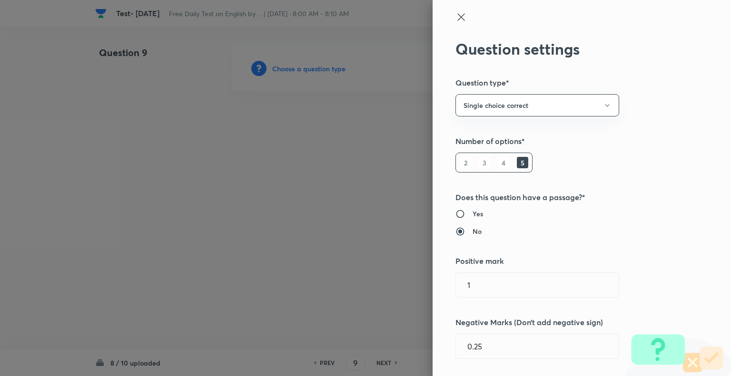
click at [276, 69] on div at bounding box center [365, 188] width 731 height 376
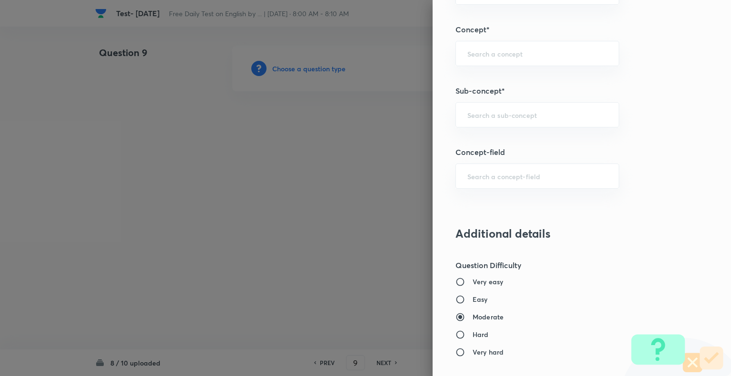
scroll to position [531, 0]
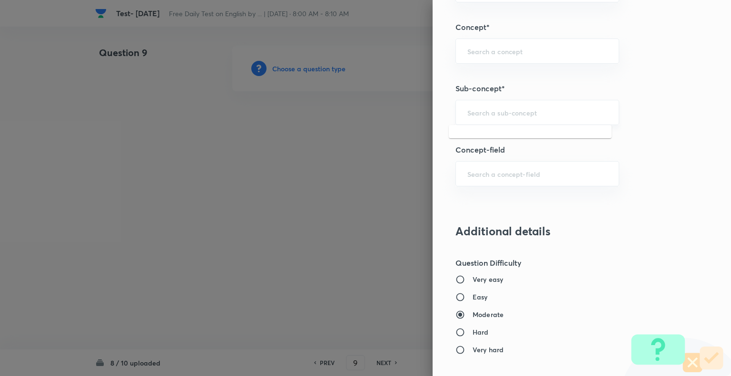
click at [520, 114] on input "text" at bounding box center [537, 112] width 140 height 9
click at [473, 138] on li "Synonyms" at bounding box center [530, 137] width 163 height 17
type input "Synonyms"
type input "English Language"
type input "Vocabulary"
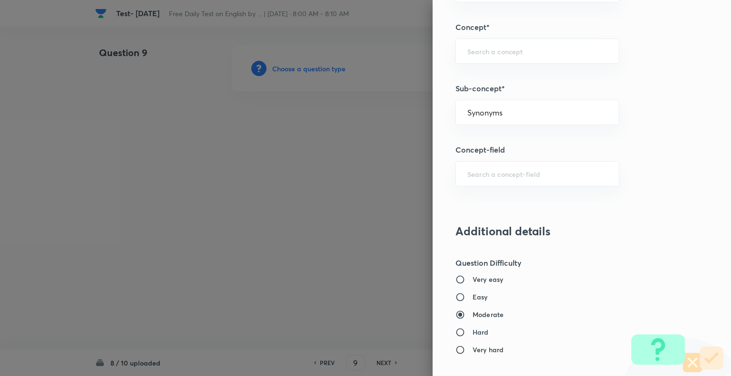
type input "Synonyms"
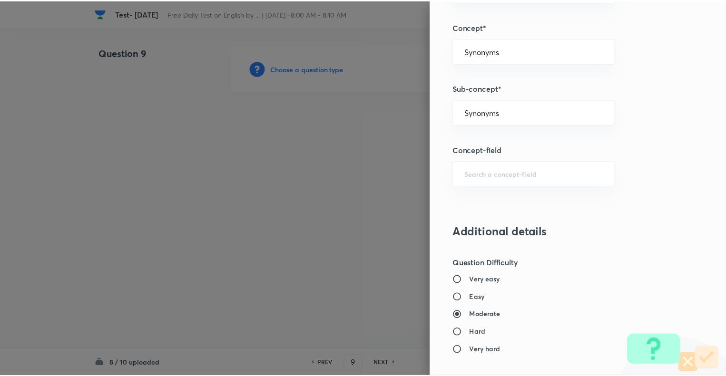
scroll to position [919, 0]
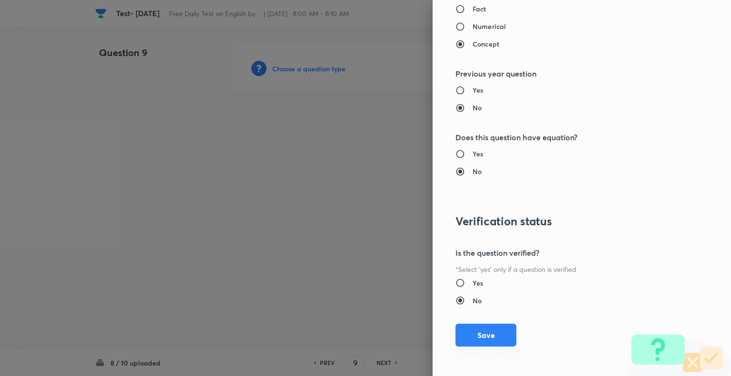
click at [479, 334] on button "Save" at bounding box center [485, 335] width 61 height 23
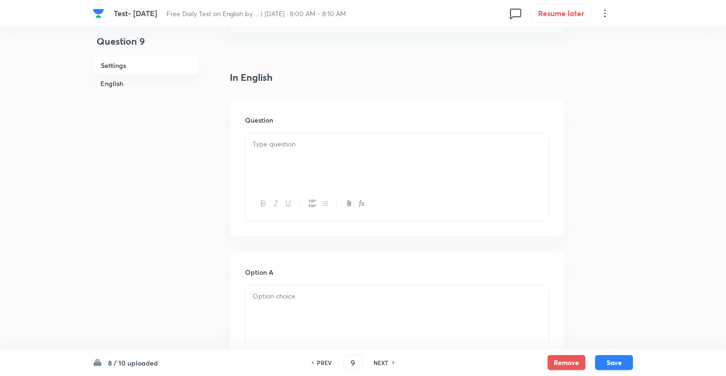
scroll to position [228, 0]
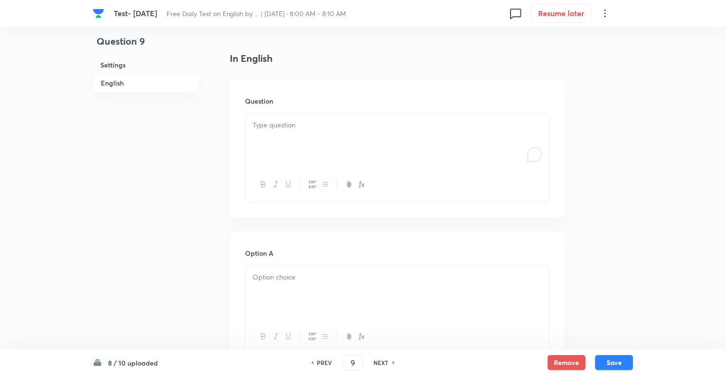
click at [257, 126] on p "To enrich screen reader interactions, please activate Accessibility in Grammarl…" at bounding box center [397, 125] width 289 height 11
paste div "To enrich screen reader interactions, please activate Accessibility in Grammarl…"
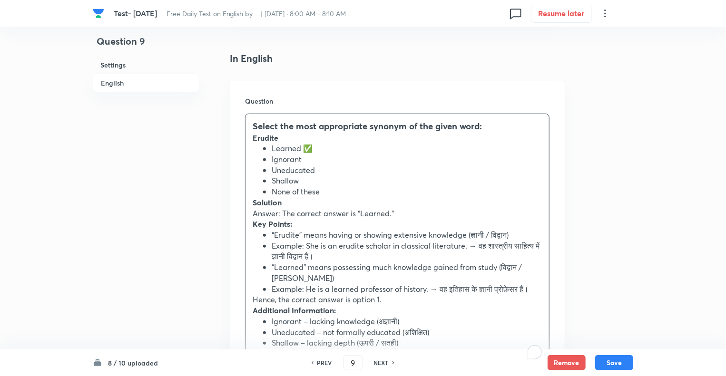
click at [318, 148] on li "Learned ✅" at bounding box center [407, 148] width 270 height 11
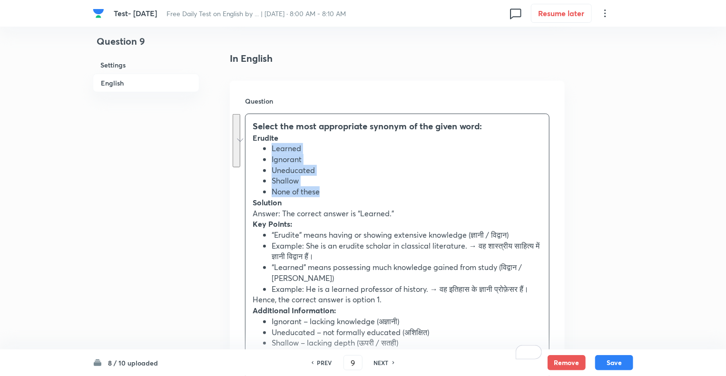
drag, startPoint x: 269, startPoint y: 148, endPoint x: 330, endPoint y: 190, distance: 73.5
click at [330, 190] on ul "Learned Ignorant Uneducated Shallow None of these" at bounding box center [397, 170] width 289 height 54
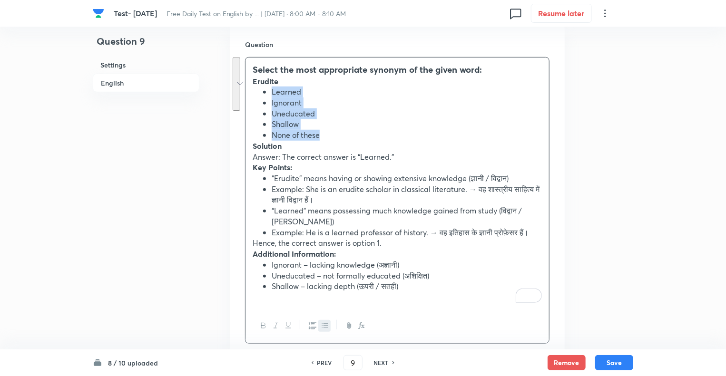
scroll to position [288, 0]
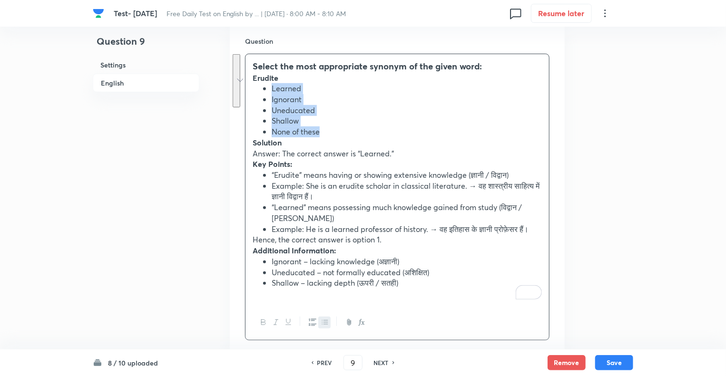
click at [327, 321] on icon "button" at bounding box center [325, 323] width 8 height 8
click at [497, 68] on h3 "Select the most appropriate synonym of the given word:" at bounding box center [397, 66] width 289 height 13
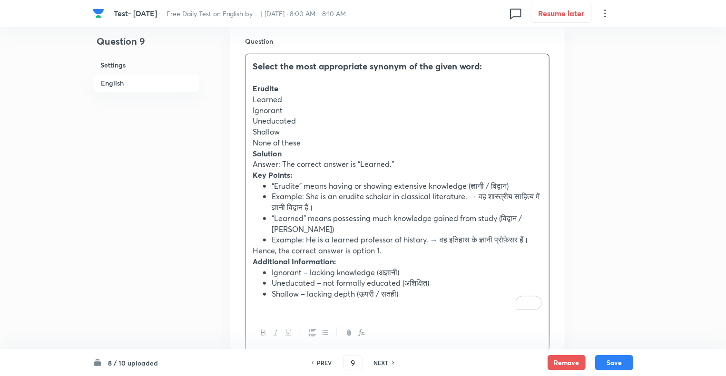
click at [413, 297] on li "Shallow – lacking depth (ऊपरी / सतही)" at bounding box center [407, 294] width 270 height 11
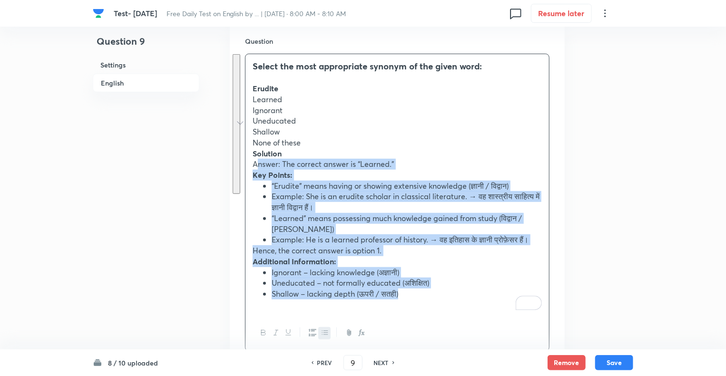
drag, startPoint x: 413, startPoint y: 297, endPoint x: 242, endPoint y: 167, distance: 215.2
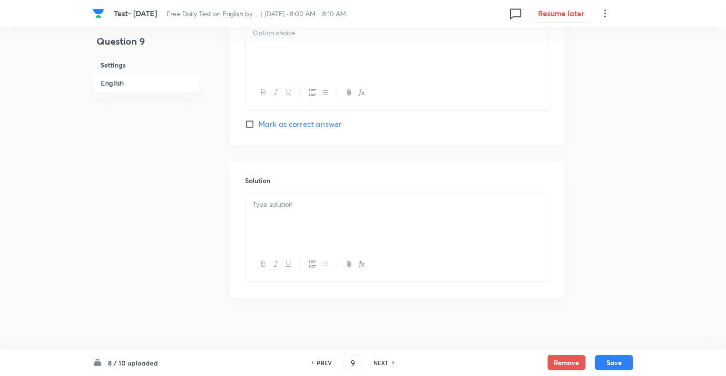
scroll to position [1112, 0]
click at [272, 205] on p at bounding box center [397, 202] width 289 height 11
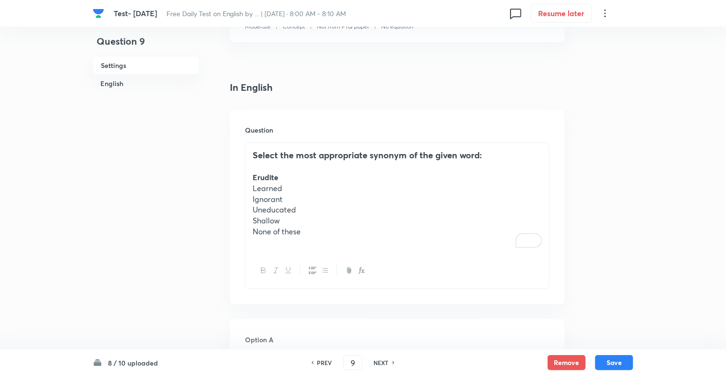
scroll to position [198, 0]
drag, startPoint x: 306, startPoint y: 235, endPoint x: 246, endPoint y: 193, distance: 73.1
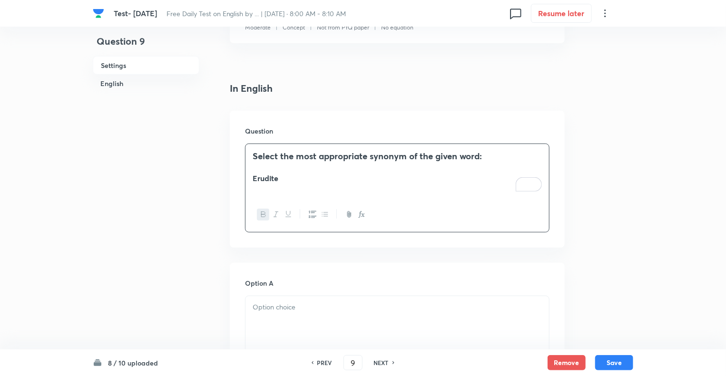
click at [285, 321] on div at bounding box center [397, 322] width 304 height 53
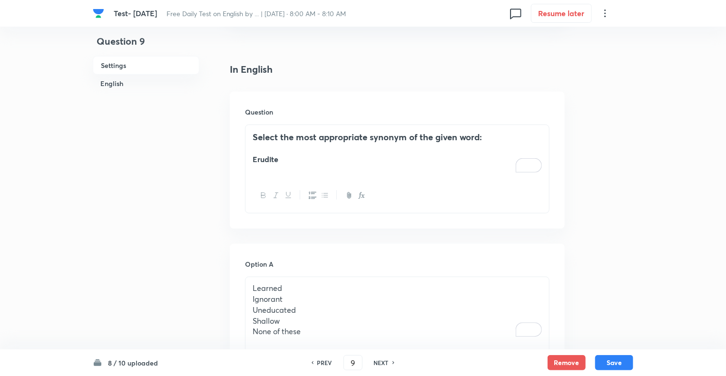
scroll to position [332, 0]
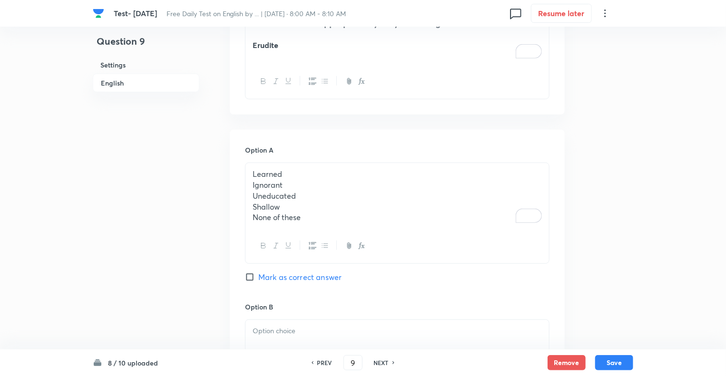
click at [304, 216] on p "None of these" at bounding box center [397, 217] width 289 height 11
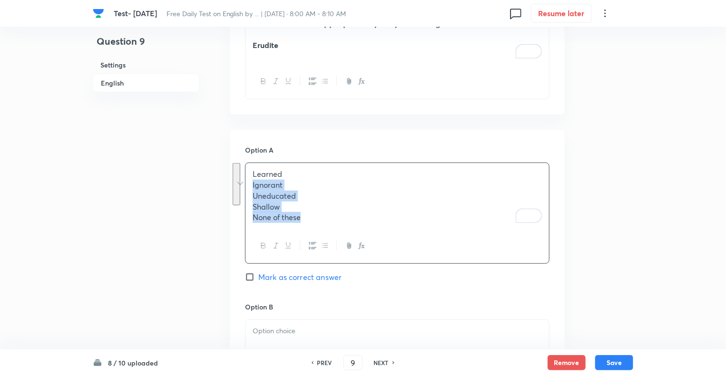
drag, startPoint x: 304, startPoint y: 216, endPoint x: 248, endPoint y: 188, distance: 62.1
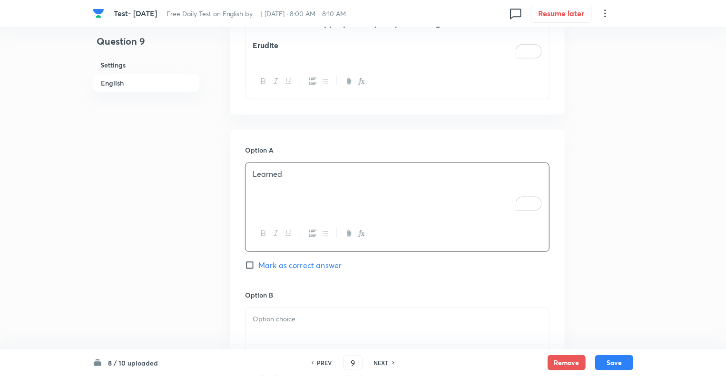
click at [272, 327] on div at bounding box center [397, 334] width 304 height 53
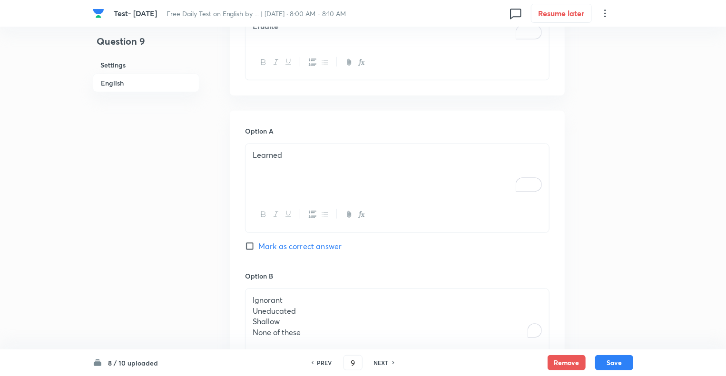
scroll to position [408, 0]
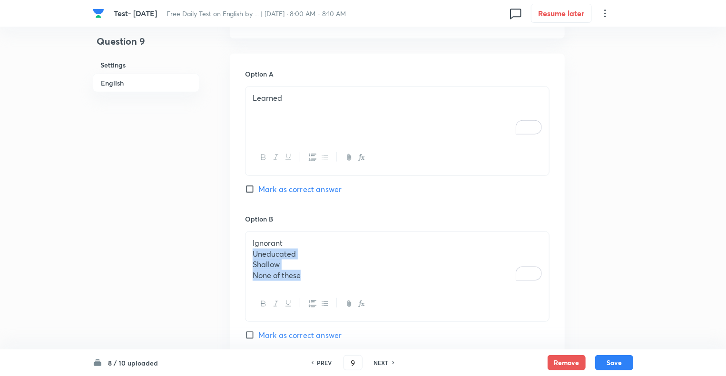
drag, startPoint x: 292, startPoint y: 271, endPoint x: 243, endPoint y: 254, distance: 52.4
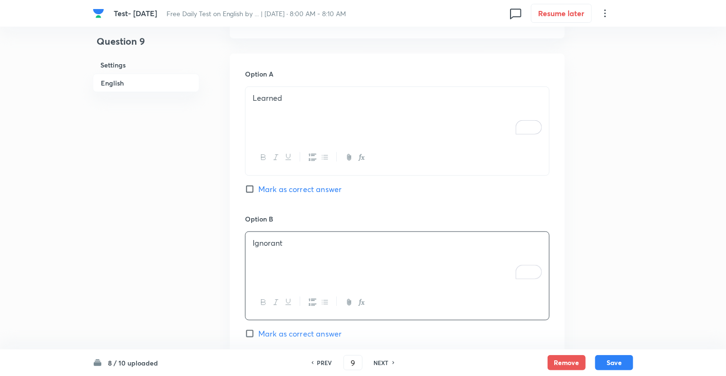
click at [166, 302] on div "Question 9 Settings English" at bounding box center [146, 363] width 107 height 1451
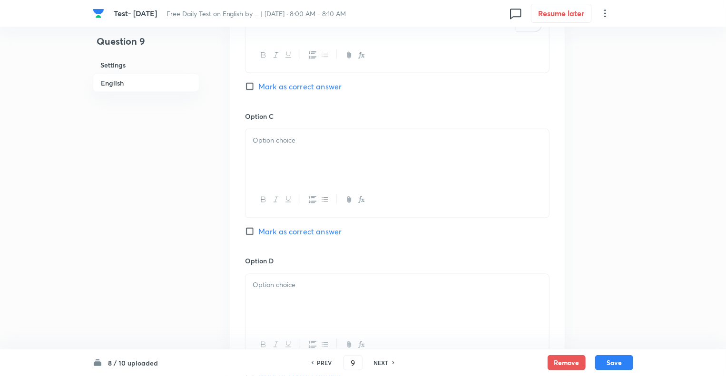
scroll to position [674, 0]
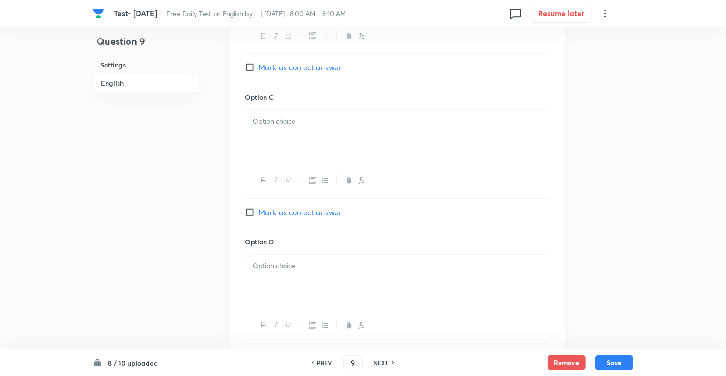
click at [272, 127] on div at bounding box center [397, 136] width 304 height 53
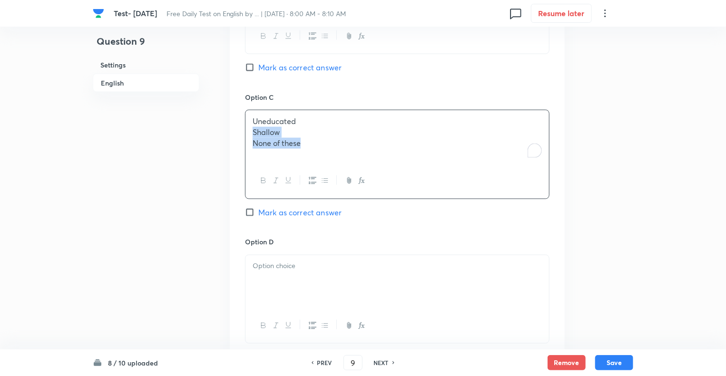
drag, startPoint x: 308, startPoint y: 142, endPoint x: 242, endPoint y: 133, distance: 67.2
click at [242, 133] on div "Option A Learned [PERSON_NAME] as correct answer Option B Ignorant [PERSON_NAME…" at bounding box center [397, 154] width 335 height 735
click at [260, 269] on p at bounding box center [397, 266] width 289 height 11
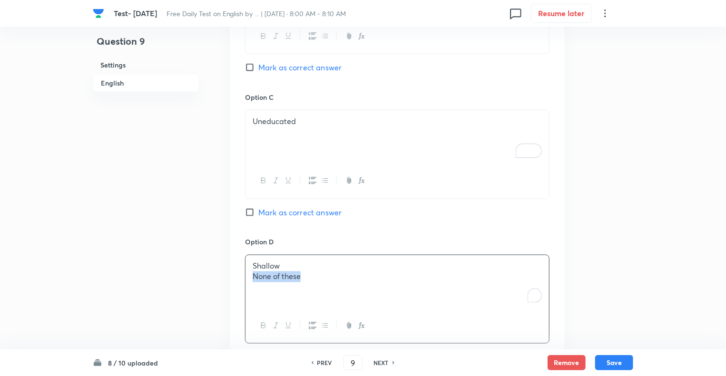
drag, startPoint x: 255, startPoint y: 281, endPoint x: 240, endPoint y: 279, distance: 14.4
click at [240, 279] on div "Option A Learned [PERSON_NAME] as correct answer Option B Ignorant [PERSON_NAME…" at bounding box center [397, 154] width 335 height 735
click at [159, 273] on div "Question 9 Settings English" at bounding box center [146, 97] width 107 height 1451
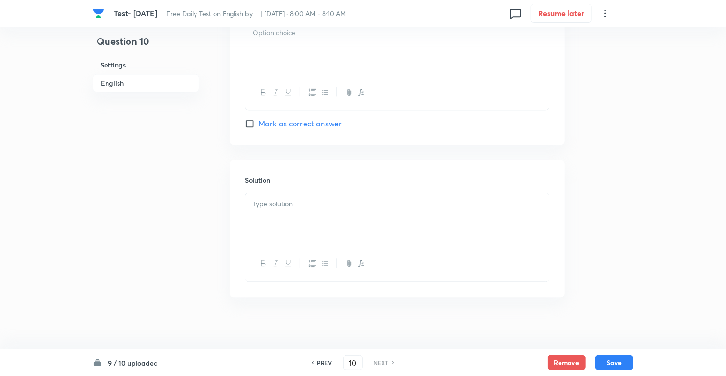
scroll to position [1055, 0]
click at [287, 218] on div at bounding box center [397, 217] width 304 height 53
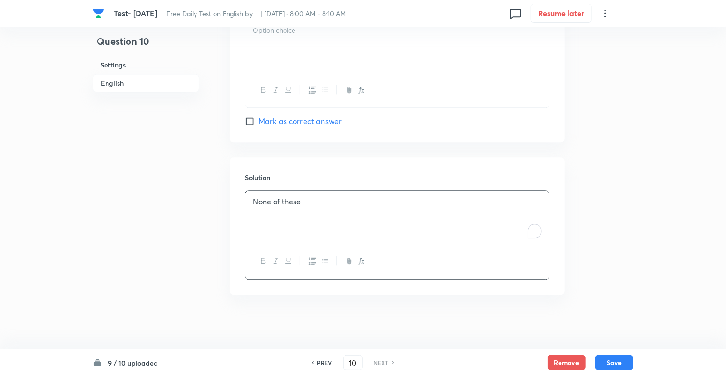
click at [287, 218] on div "None of these" at bounding box center [397, 217] width 304 height 53
click at [294, 202] on p "To enrich screen reader interactions, please activate Accessibility in Grammarl…" at bounding box center [397, 201] width 289 height 11
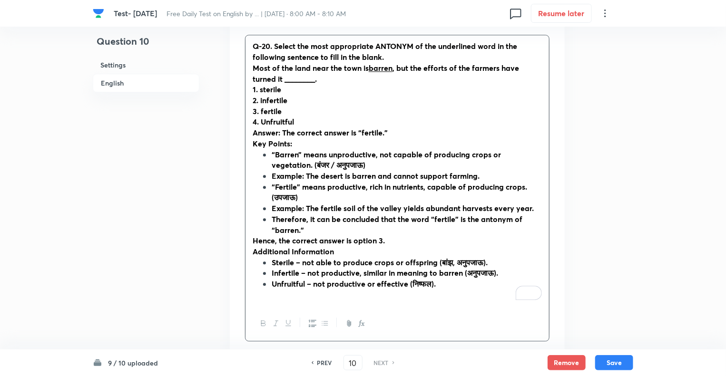
scroll to position [1222, 0]
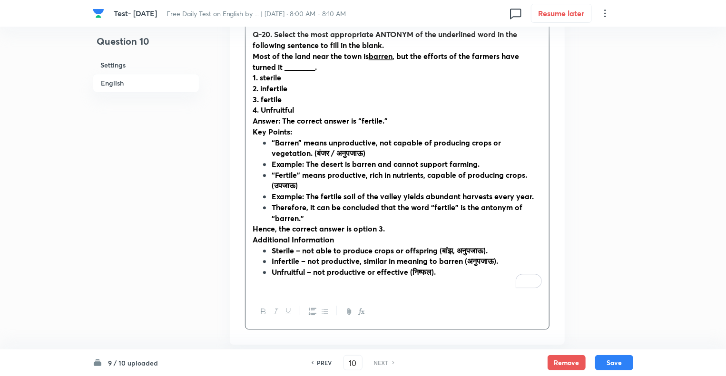
click at [430, 173] on strong "“Fertile” means productive, rich in nutrients, capable of producing crops. (उपज…" at bounding box center [399, 180] width 255 height 21
click at [310, 180] on li "“Fertile” means productive, rich in nutrients, capable of producing crops. (उपज…" at bounding box center [407, 180] width 270 height 21
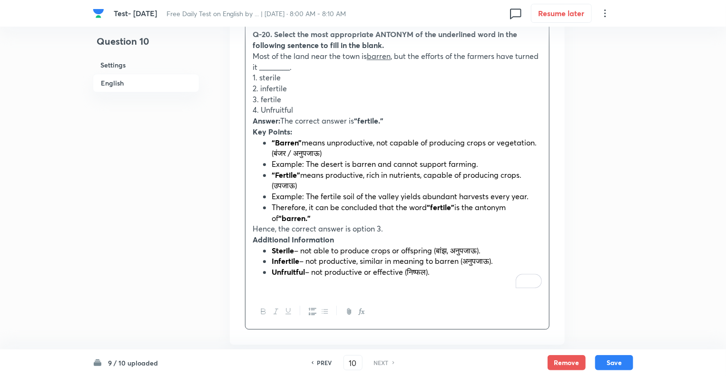
click at [300, 107] on p "4. Unfruitful" at bounding box center [397, 110] width 289 height 11
drag, startPoint x: 368, startPoint y: 55, endPoint x: 255, endPoint y: 45, distance: 113.7
click at [255, 45] on div "Q-20. Select the most appropriate ANTONYM of the underlined word in the followi…" at bounding box center [397, 158] width 304 height 271
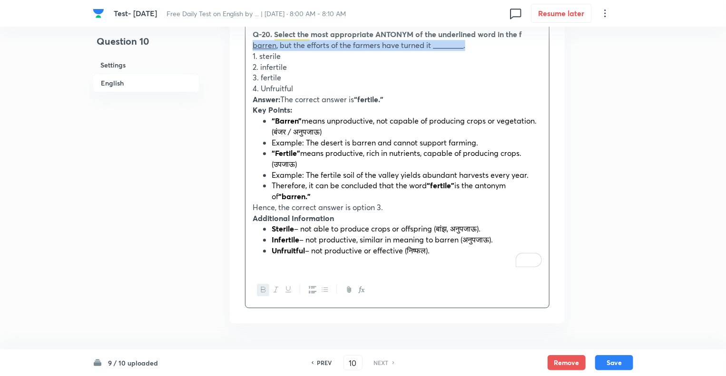
drag, startPoint x: 440, startPoint y: 49, endPoint x: 249, endPoint y: 45, distance: 190.3
click at [249, 45] on div "Q-20. Select the most appropriate ANTONYM of the underlined word in the f barre…" at bounding box center [397, 147] width 304 height 249
click at [296, 89] on p "4. Unfruitful" at bounding box center [397, 88] width 289 height 11
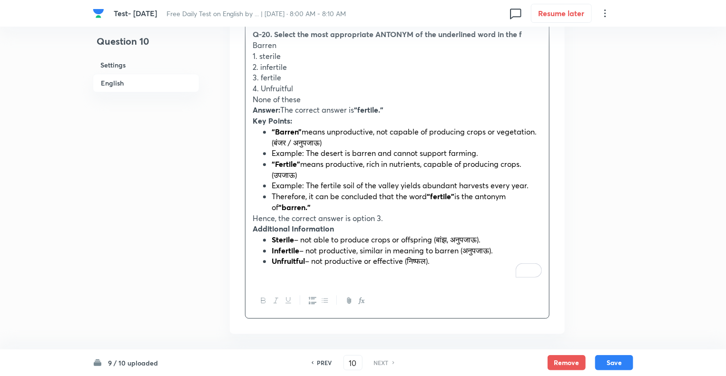
click at [262, 88] on p "4. Unfruitful" at bounding box center [397, 88] width 289 height 11
click at [262, 74] on p "3. fertile" at bounding box center [397, 77] width 289 height 11
click at [260, 66] on p "2. infertile" at bounding box center [397, 67] width 289 height 11
click at [259, 51] on p "1. sterile" at bounding box center [397, 56] width 289 height 11
click at [256, 66] on p "infertile" at bounding box center [397, 67] width 289 height 11
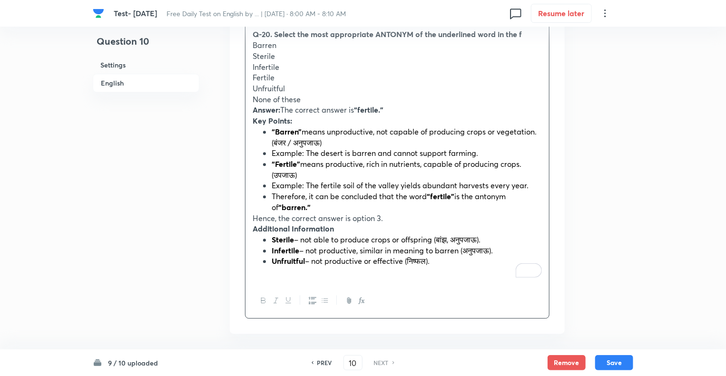
click at [305, 98] on p "None of these" at bounding box center [397, 99] width 289 height 11
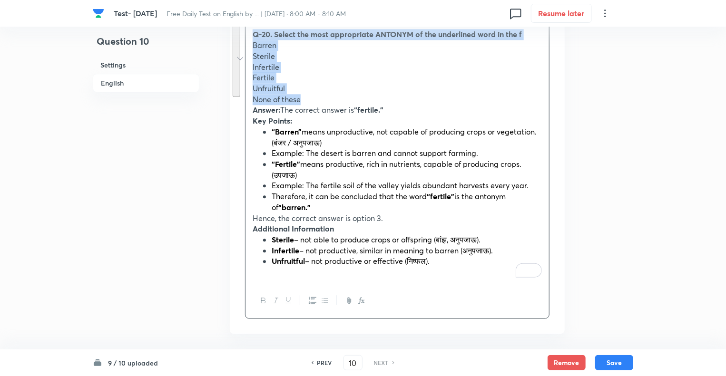
drag, startPoint x: 305, startPoint y: 98, endPoint x: 225, endPoint y: 32, distance: 103.7
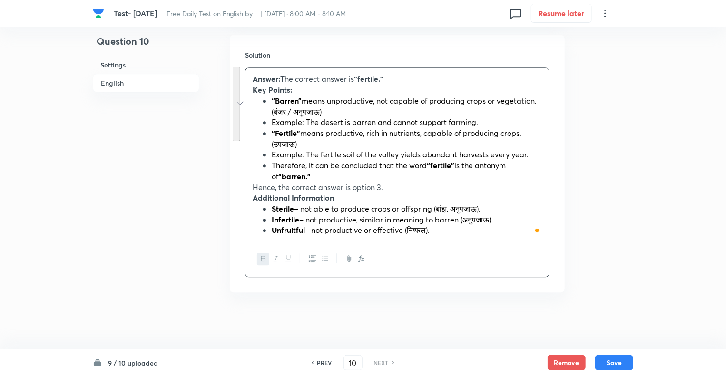
scroll to position [1175, 0]
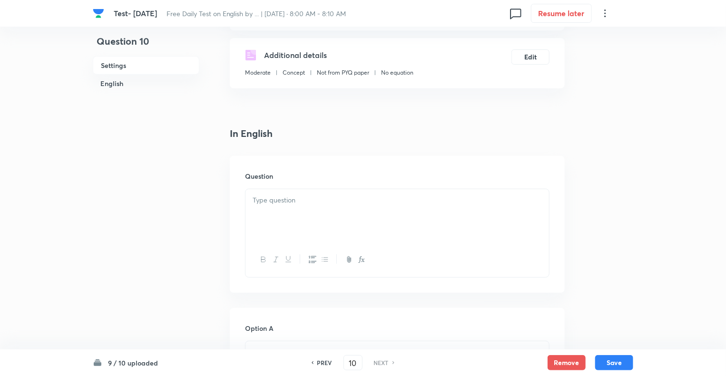
scroll to position [147, 0]
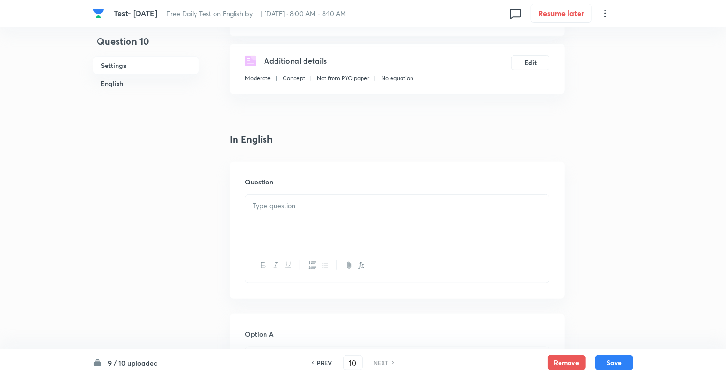
click at [266, 208] on p at bounding box center [397, 206] width 289 height 11
paste div "To enrich screen reader interactions, please activate Accessibility in Grammarl…"
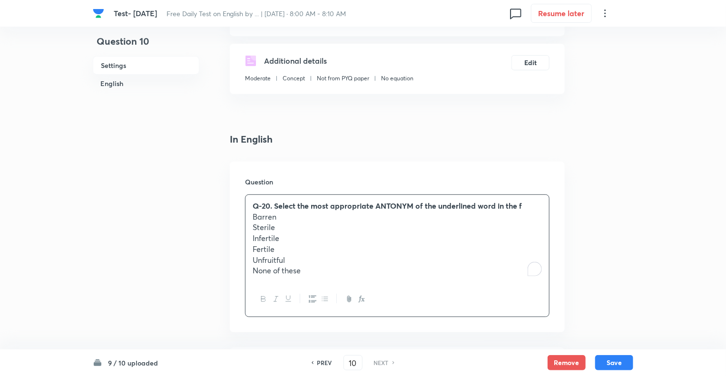
click at [275, 207] on strong "Q-20. Select the most appropriate ANTONYM of the underlined word in the f" at bounding box center [387, 206] width 269 height 10
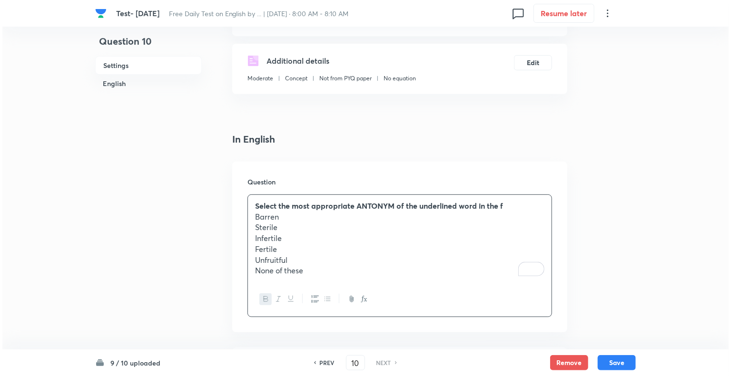
scroll to position [0, 0]
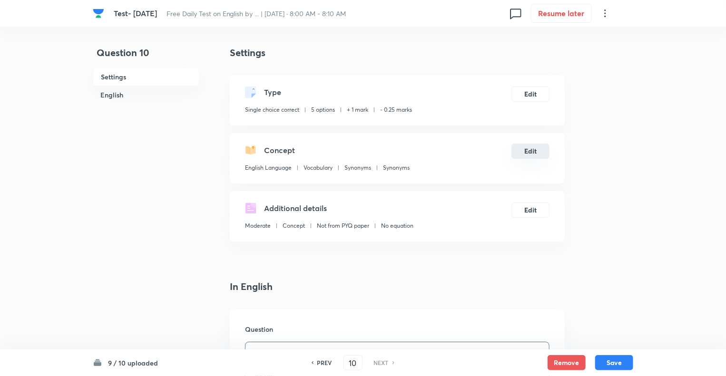
click at [527, 148] on button "Edit" at bounding box center [530, 151] width 38 height 15
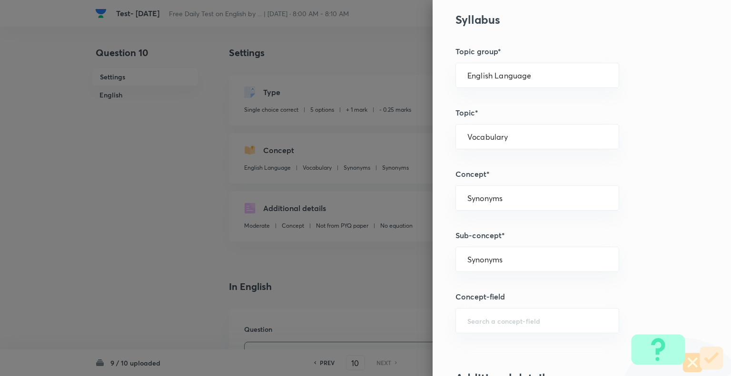
scroll to position [393, 0]
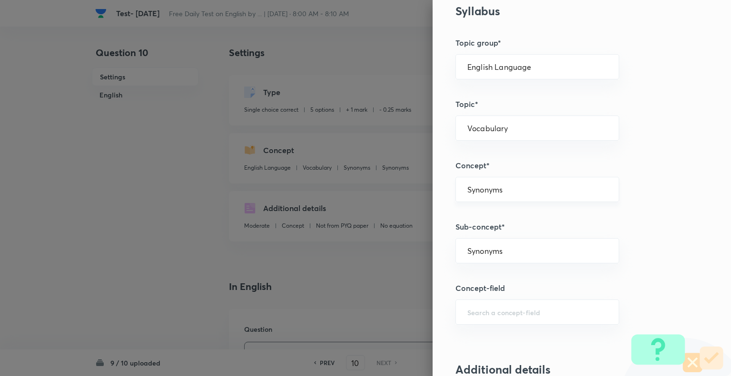
click at [485, 186] on input "Synonyms" at bounding box center [537, 189] width 140 height 9
type input "Antonyms"
click at [467, 248] on input "text" at bounding box center [537, 250] width 140 height 9
type input "Antonyms"
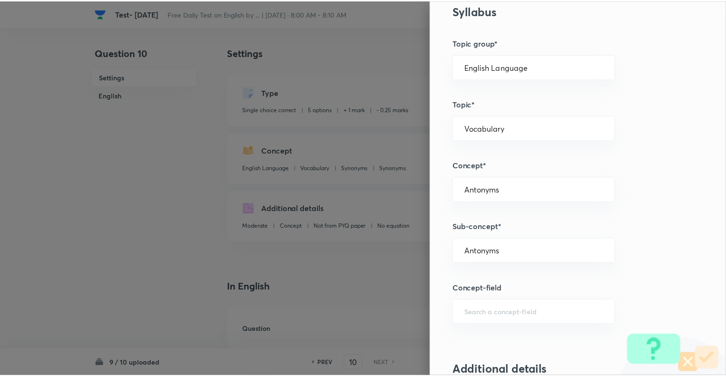
scroll to position [919, 0]
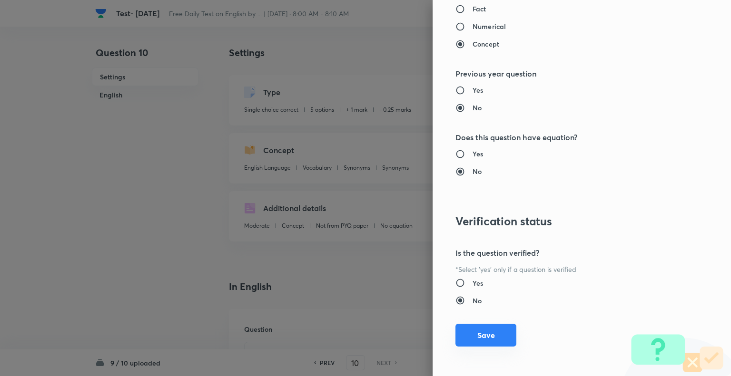
click at [473, 339] on button "Save" at bounding box center [485, 335] width 61 height 23
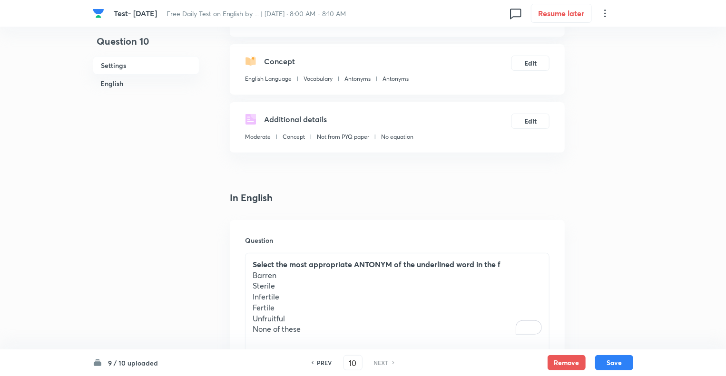
scroll to position [133, 0]
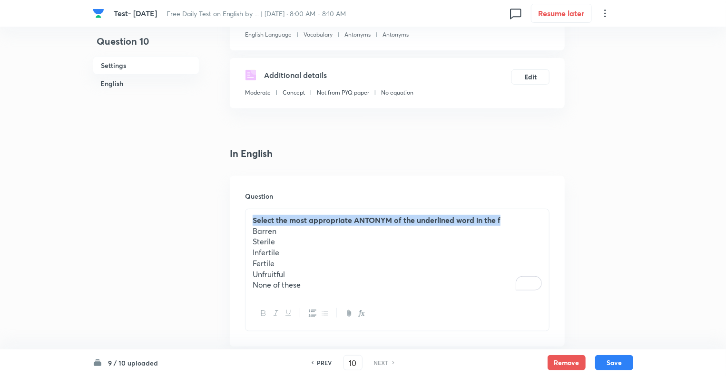
drag, startPoint x: 508, startPoint y: 222, endPoint x: 186, endPoint y: 206, distance: 322.9
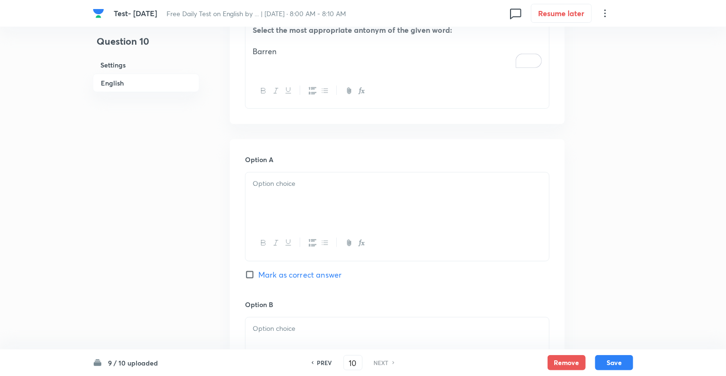
scroll to position [343, 0]
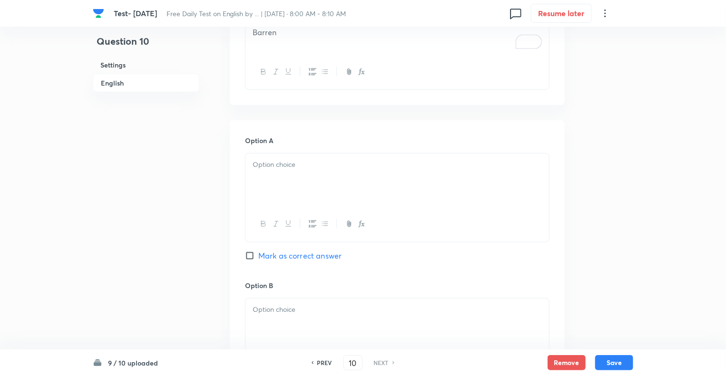
click at [273, 171] on div at bounding box center [397, 180] width 304 height 53
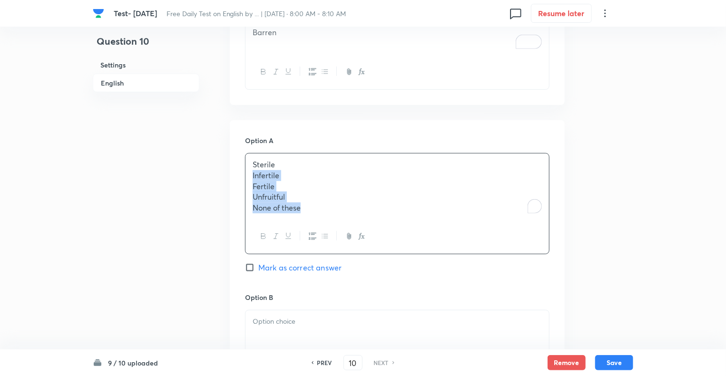
drag, startPoint x: 307, startPoint y: 209, endPoint x: 247, endPoint y: 178, distance: 67.7
click at [247, 178] on div "Sterile Infertile Fertile Unfruitful None of these" at bounding box center [397, 187] width 304 height 66
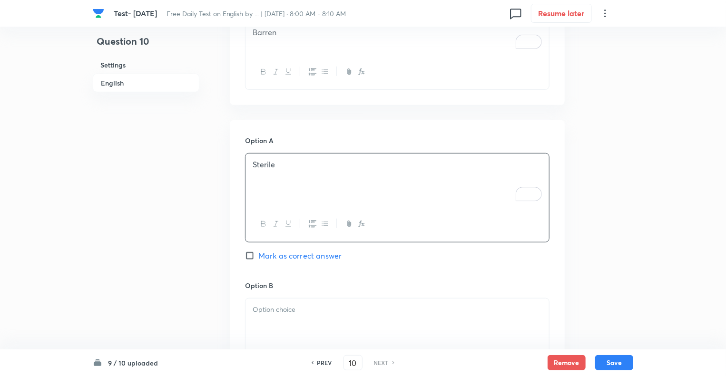
click at [262, 317] on div at bounding box center [397, 325] width 304 height 53
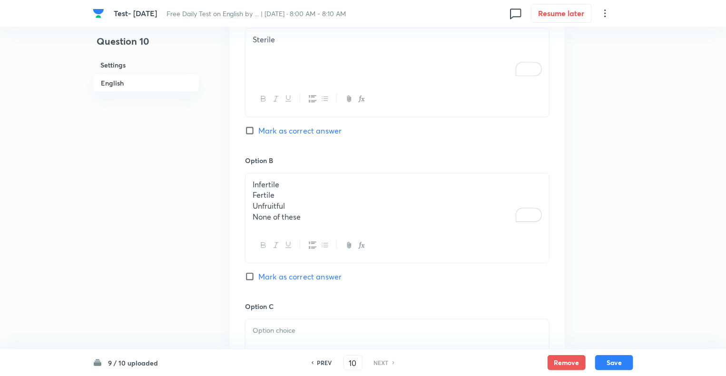
scroll to position [590, 0]
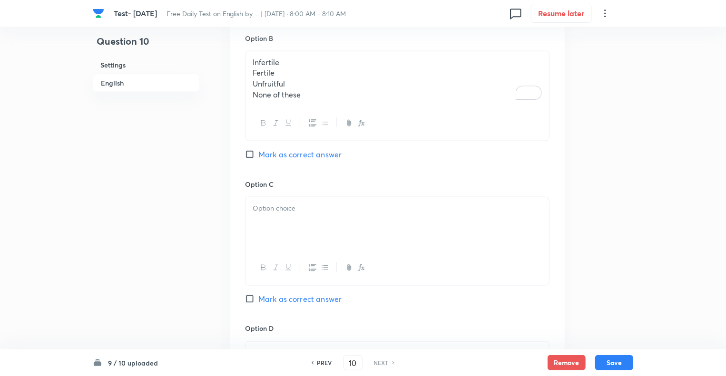
click at [307, 96] on p "None of these" at bounding box center [397, 94] width 289 height 11
drag, startPoint x: 307, startPoint y: 96, endPoint x: 243, endPoint y: 74, distance: 68.0
click at [243, 74] on div "Option A Sterile Mark as correct answer Option B Infertile Fertile Unfruitful N…" at bounding box center [397, 241] width 335 height 737
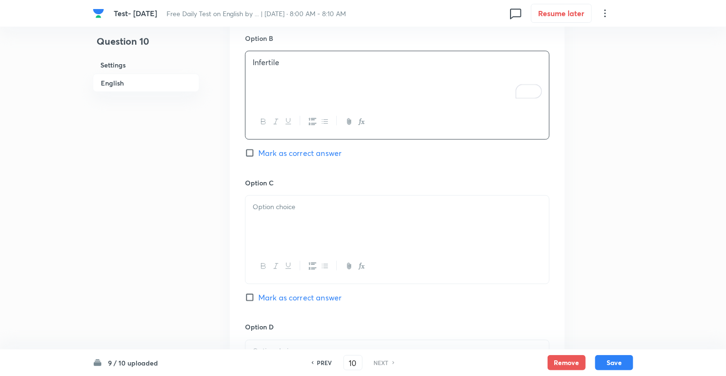
click at [266, 205] on p at bounding box center [397, 207] width 289 height 11
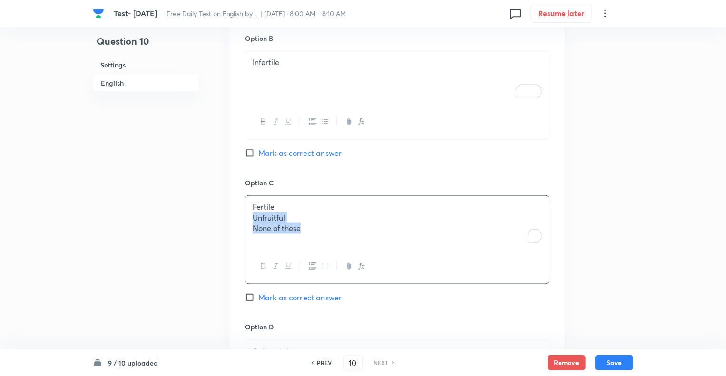
drag, startPoint x: 308, startPoint y: 230, endPoint x: 232, endPoint y: 217, distance: 77.7
click at [232, 217] on div "Option A Sterile Mark as correct answer Option B Infertile Mark as correct answ…" at bounding box center [397, 240] width 335 height 735
click at [175, 227] on div "Question 10 Settings English" at bounding box center [146, 187] width 107 height 1463
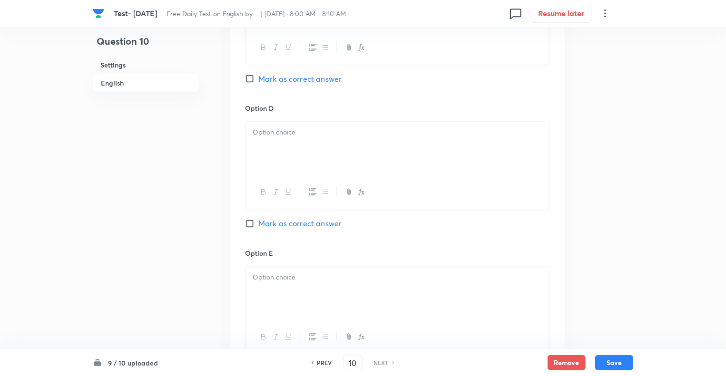
scroll to position [818, 0]
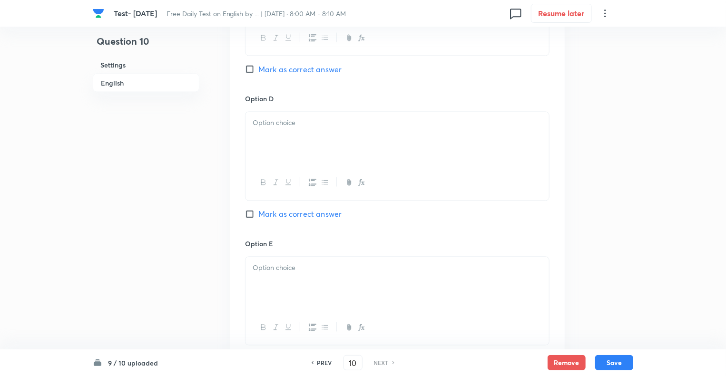
click at [264, 130] on div at bounding box center [397, 138] width 304 height 53
drag, startPoint x: 268, startPoint y: 137, endPoint x: 223, endPoint y: 137, distance: 45.7
click at [271, 269] on p at bounding box center [397, 268] width 289 height 11
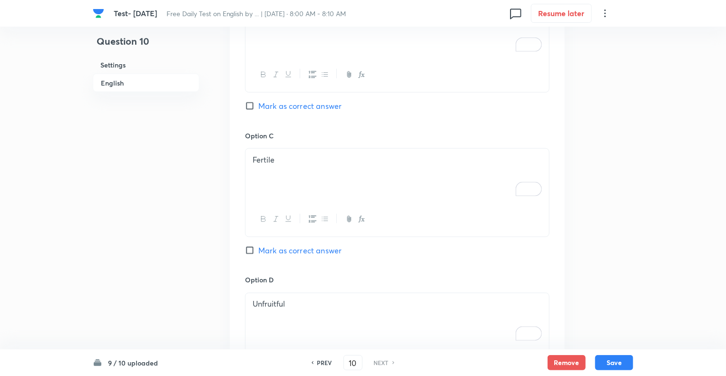
scroll to position [628, 0]
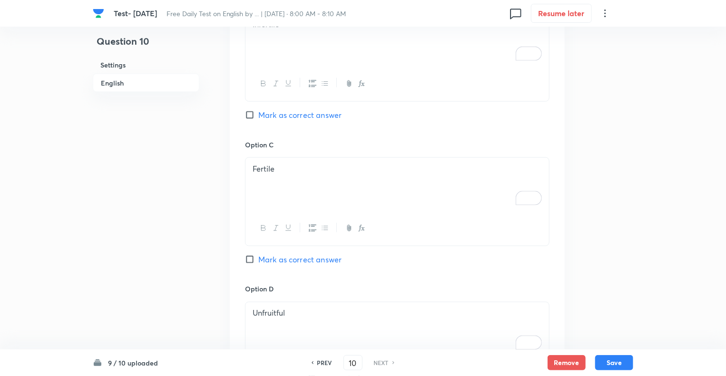
click at [248, 260] on input "Mark as correct answer" at bounding box center [251, 260] width 13 height 10
click at [609, 361] on button "Save" at bounding box center [614, 361] width 38 height 15
click at [624, 361] on button "Save" at bounding box center [614, 361] width 38 height 15
checkbox input "true"
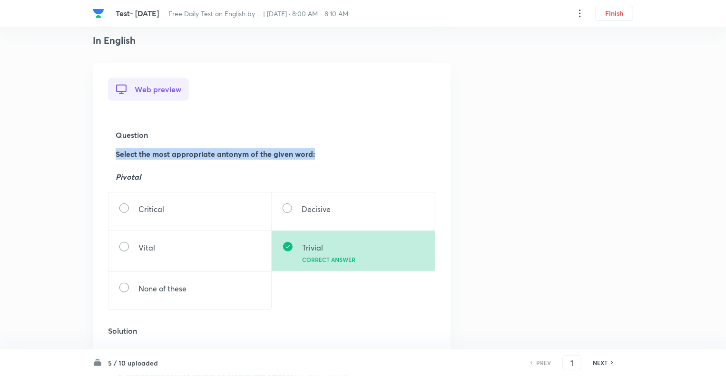
drag, startPoint x: 320, startPoint y: 155, endPoint x: 105, endPoint y: 145, distance: 215.3
copy strong "Select the most appropriate antonym of the given word:"
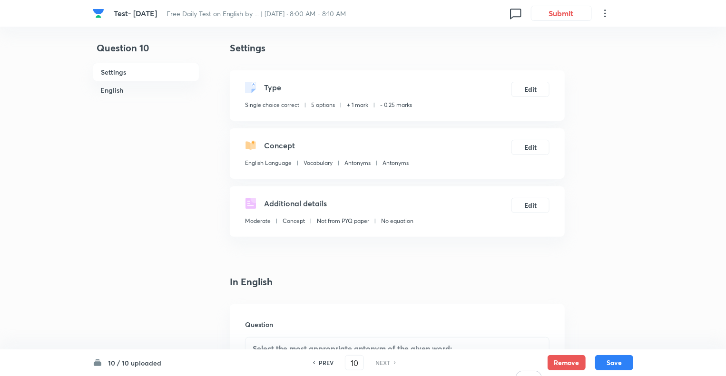
scroll to position [111, 0]
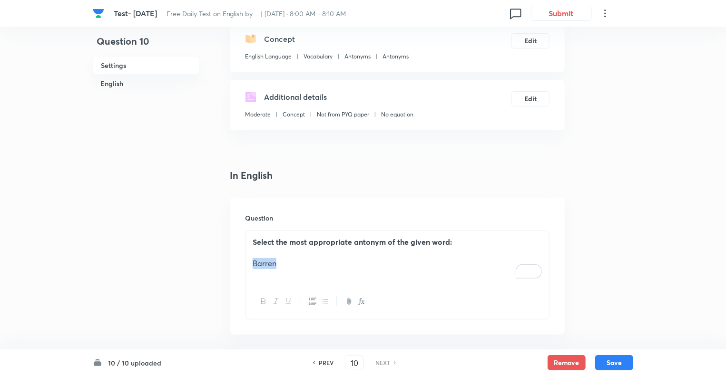
drag, startPoint x: 291, startPoint y: 264, endPoint x: 232, endPoint y: 259, distance: 58.7
click at [232, 259] on div "Question Select the most appropriate antonym of the given word: Barren" at bounding box center [397, 266] width 335 height 137
click at [265, 300] on icon "button" at bounding box center [264, 302] width 8 height 8
click at [628, 369] on button "Save" at bounding box center [614, 361] width 38 height 15
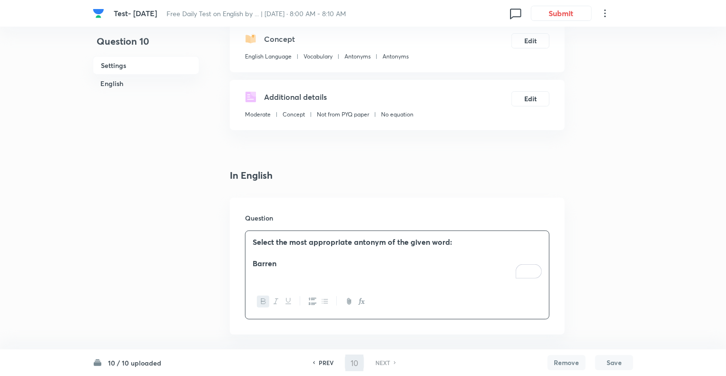
checkbox input "true"
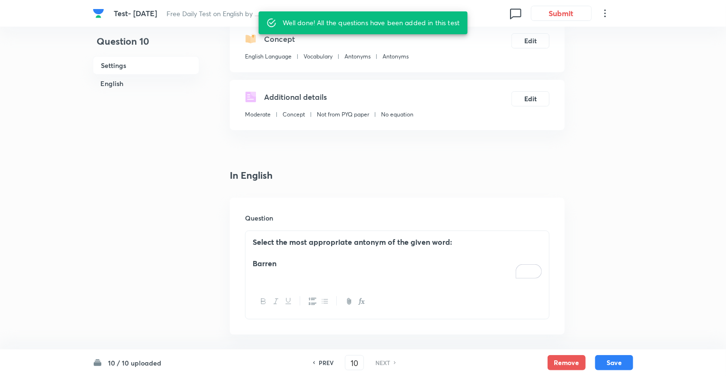
click at [323, 361] on h6 "PREV" at bounding box center [326, 363] width 15 height 9
type input "9"
checkbox input "false"
checkbox input "true"
drag, startPoint x: 457, startPoint y: 244, endPoint x: 210, endPoint y: 246, distance: 246.4
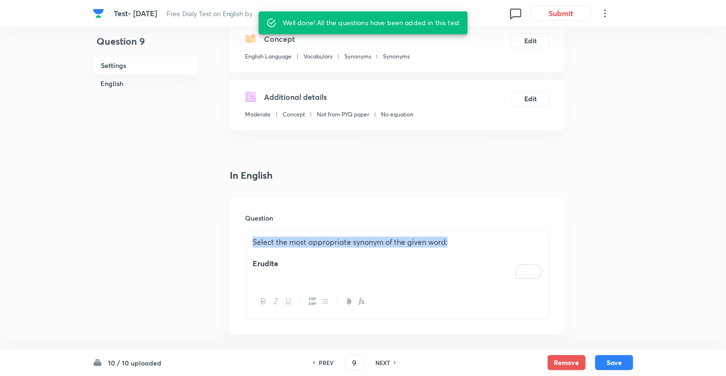
click at [260, 302] on icon "button" at bounding box center [264, 302] width 8 height 8
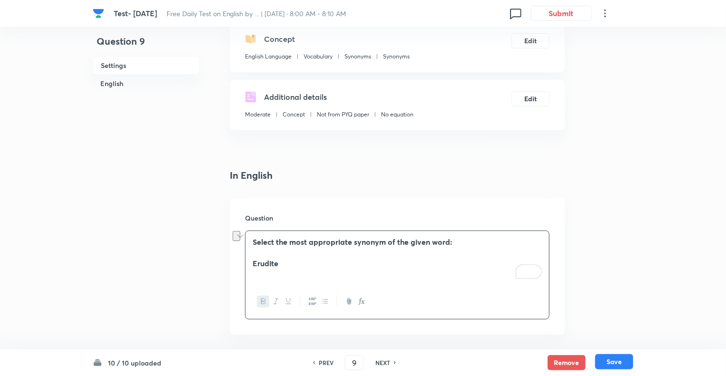
click at [621, 360] on button "Save" at bounding box center [614, 361] width 38 height 15
type input "10"
checkbox input "false"
checkbox input "true"
click at [328, 361] on h6 "PREV" at bounding box center [326, 363] width 15 height 9
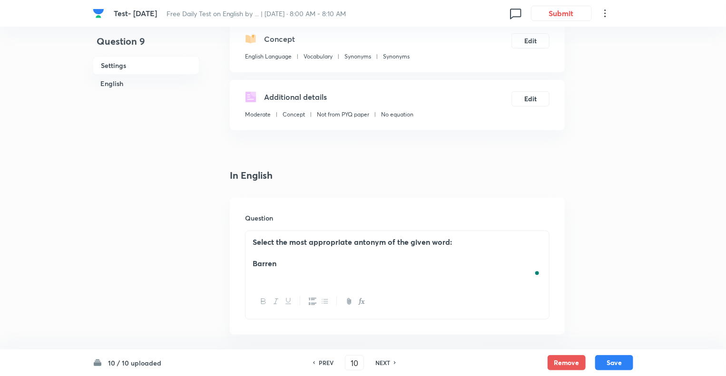
type input "9"
checkbox input "false"
checkbox input "true"
click at [328, 361] on h6 "PREV" at bounding box center [326, 363] width 15 height 9
type input "8"
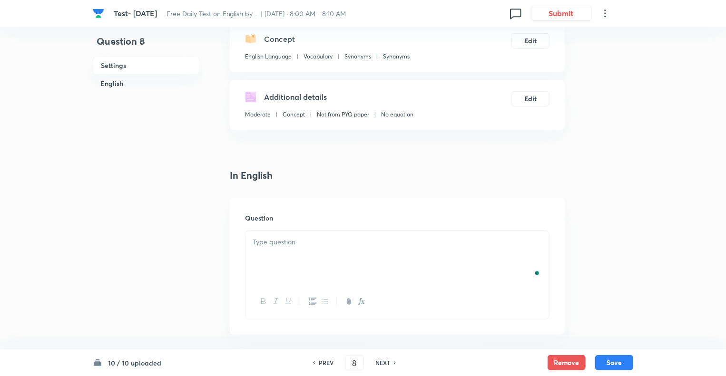
checkbox input "true"
click at [328, 361] on h6 "PREV" at bounding box center [326, 363] width 15 height 9
type input "7"
checkbox input "false"
checkbox input "true"
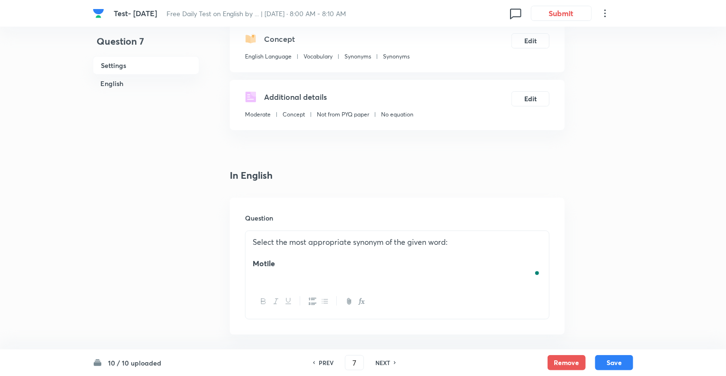
click at [328, 361] on h6 "PREV" at bounding box center [326, 363] width 15 height 9
type input "6"
checkbox input "false"
click at [328, 361] on h6 "PREV" at bounding box center [326, 363] width 15 height 9
checkbox input "true"
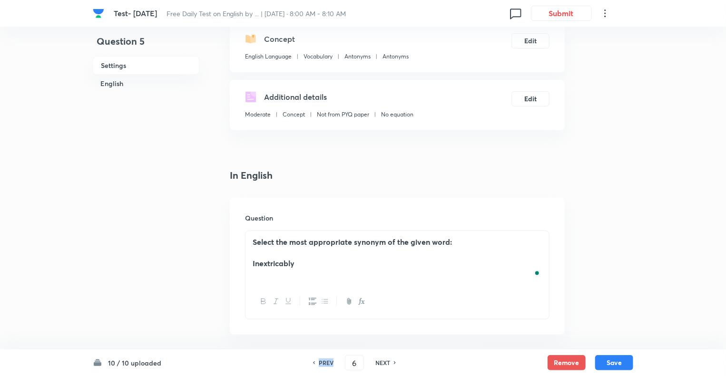
type input "5"
checkbox input "false"
click at [328, 361] on h6 "PREV" at bounding box center [326, 363] width 15 height 9
checkbox input "true"
type input "4"
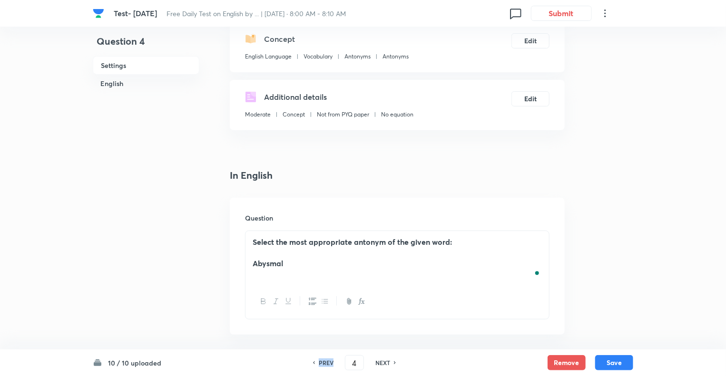
click at [328, 361] on h6 "PREV" at bounding box center [326, 363] width 15 height 9
checkbox input "false"
checkbox input "true"
type input "3"
click at [328, 361] on h6 "PREV" at bounding box center [326, 363] width 15 height 9
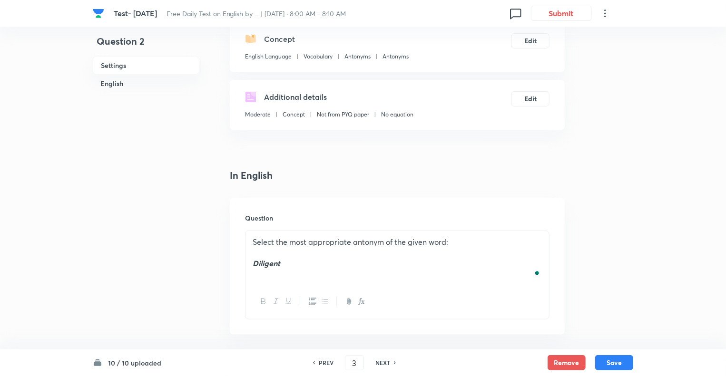
checkbox input "true"
type input "2"
click at [328, 361] on h6 "PREV" at bounding box center [326, 363] width 15 height 9
checkbox input "false"
type input "1"
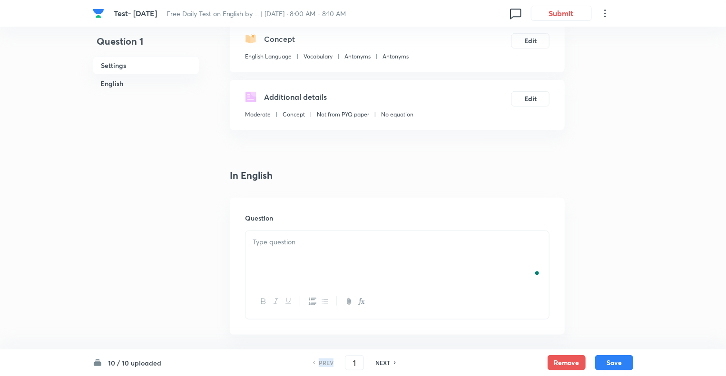
click at [328, 361] on h6 "PREV" at bounding box center [326, 363] width 15 height 9
checkbox input "true"
click at [383, 363] on h6 "NEXT" at bounding box center [382, 363] width 15 height 9
type input "2"
checkbox input "true"
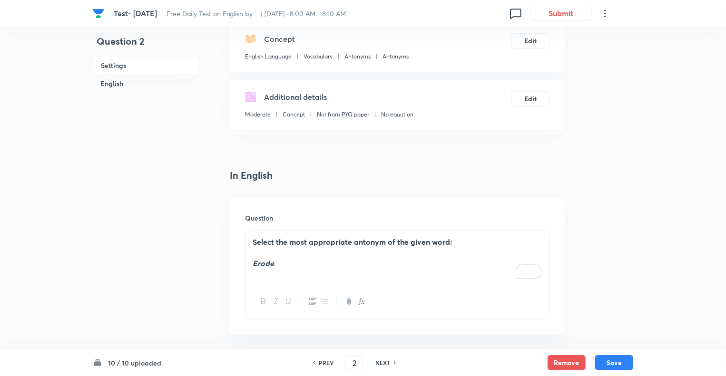
click at [380, 365] on h6 "NEXT" at bounding box center [382, 363] width 15 height 9
type input "3"
checkbox input "true"
drag, startPoint x: 466, startPoint y: 242, endPoint x: 218, endPoint y: 230, distance: 247.7
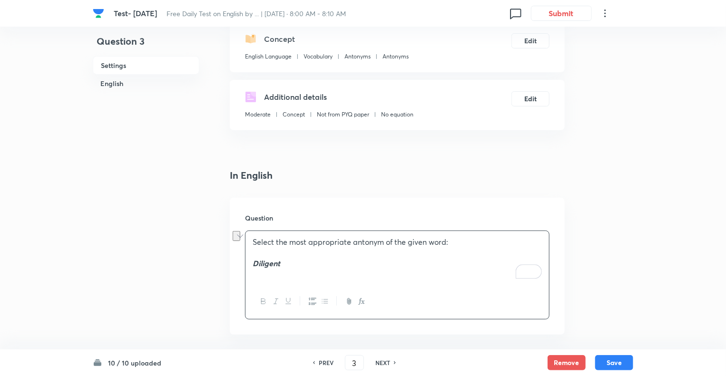
click at [261, 295] on div at bounding box center [397, 301] width 304 height 35
click at [263, 302] on icon "button" at bounding box center [264, 302] width 8 height 8
click at [616, 361] on button "Save" at bounding box center [614, 361] width 38 height 15
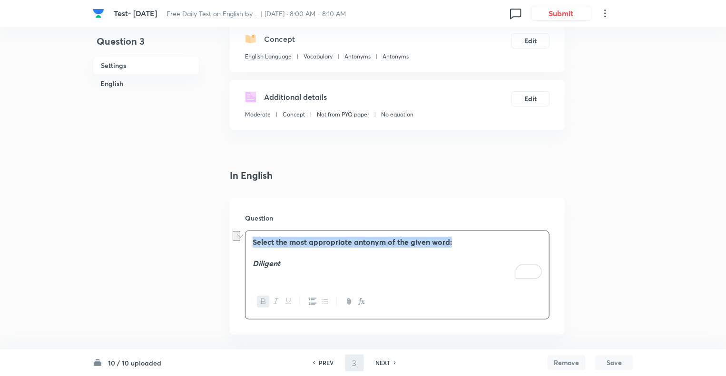
type input "4"
checkbox input "true"
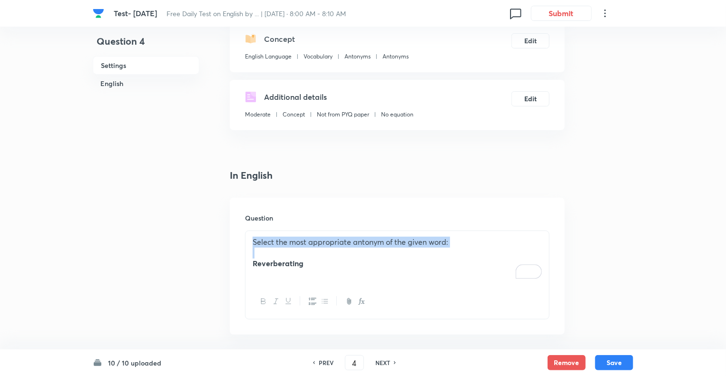
drag, startPoint x: 464, startPoint y: 247, endPoint x: 235, endPoint y: 229, distance: 229.6
click at [235, 229] on div "Question Select the most appropriate antonym of the given word: Reverberating" at bounding box center [397, 266] width 335 height 137
click at [259, 301] on button "button" at bounding box center [263, 302] width 12 height 12
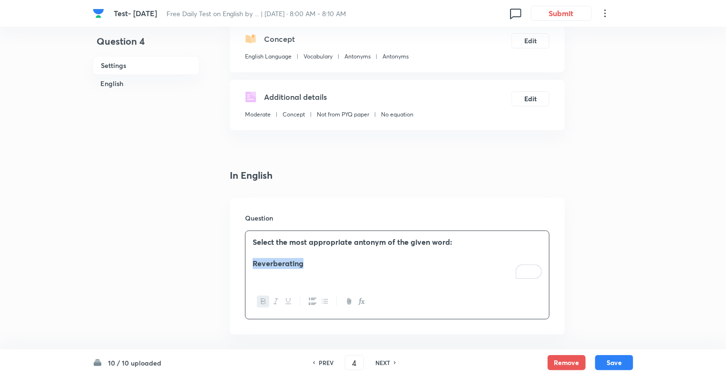
drag, startPoint x: 310, startPoint y: 263, endPoint x: 235, endPoint y: 261, distance: 74.7
click at [235, 261] on div "Question Select the most appropriate antonym of the given word: Reverberating" at bounding box center [397, 266] width 335 height 137
click at [277, 301] on icon "button" at bounding box center [276, 302] width 8 height 8
click at [622, 364] on button "Save" at bounding box center [614, 361] width 38 height 15
type input "5"
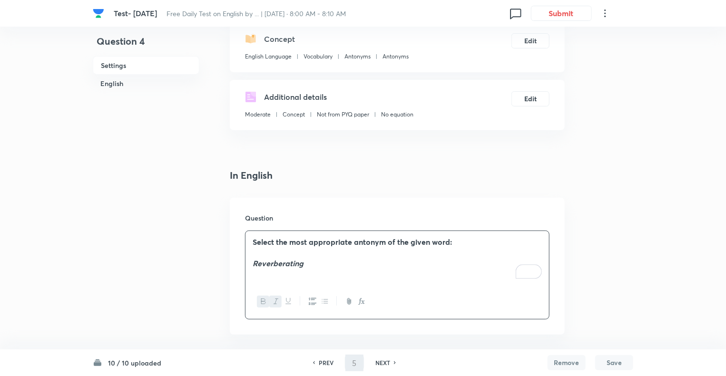
checkbox input "false"
checkbox input "true"
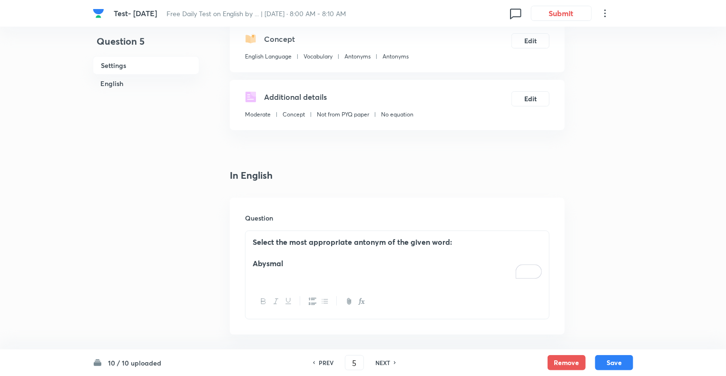
click at [457, 241] on p "Select the most appropriate antonym of the given word:" at bounding box center [397, 242] width 289 height 11
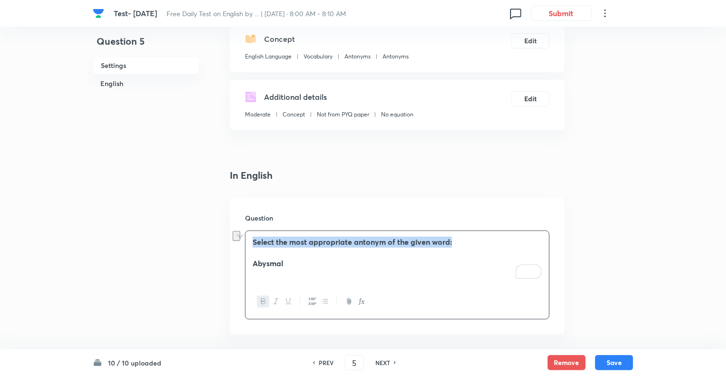
drag, startPoint x: 457, startPoint y: 241, endPoint x: 242, endPoint y: 228, distance: 215.4
click at [242, 228] on div "Question Select the most appropriate antonym of the given word: Abysmal" at bounding box center [397, 266] width 335 height 137
click at [262, 304] on icon "button" at bounding box center [264, 302] width 8 height 8
drag, startPoint x: 287, startPoint y: 265, endPoint x: 233, endPoint y: 264, distance: 54.2
click at [233, 264] on div "Question Select the most appropriate antonym of the given word: Abysmal" at bounding box center [397, 266] width 335 height 137
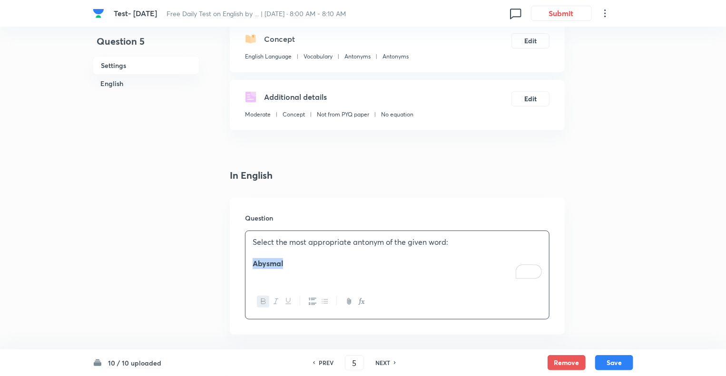
click at [277, 299] on icon "button" at bounding box center [276, 302] width 8 height 8
drag, startPoint x: 398, startPoint y: 244, endPoint x: 241, endPoint y: 237, distance: 156.6
click at [241, 237] on div "Question Select the most appropriate antonym of the given word: Abysmal" at bounding box center [397, 266] width 335 height 137
click at [264, 305] on button "button" at bounding box center [263, 302] width 12 height 12
click at [463, 241] on p "Select the most appropriate antonym of the given word :" at bounding box center [397, 242] width 289 height 11
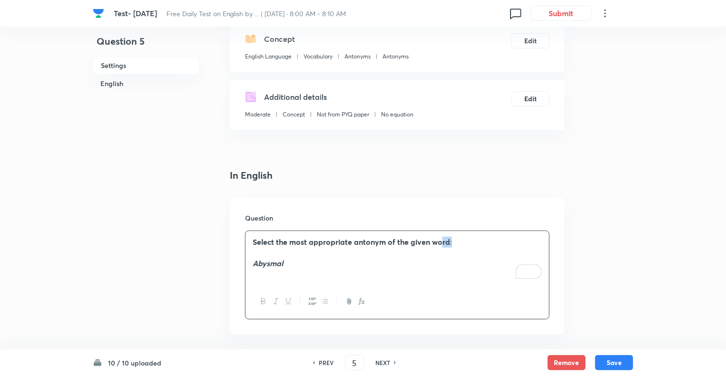
drag, startPoint x: 463, startPoint y: 241, endPoint x: 440, endPoint y: 241, distance: 23.8
click at [440, 241] on p "Select the most appropriate antonym of the given word :" at bounding box center [397, 242] width 289 height 11
click at [260, 302] on icon "button" at bounding box center [264, 302] width 8 height 8
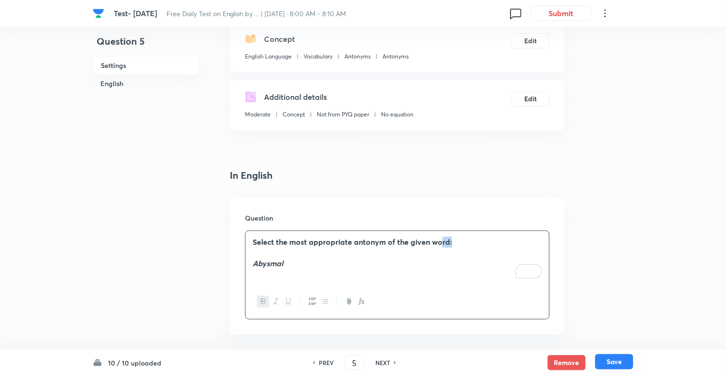
click at [614, 362] on button "Save" at bounding box center [614, 361] width 38 height 15
type input "6"
checkbox input "false"
checkbox input "true"
drag, startPoint x: 301, startPoint y: 263, endPoint x: 237, endPoint y: 265, distance: 63.3
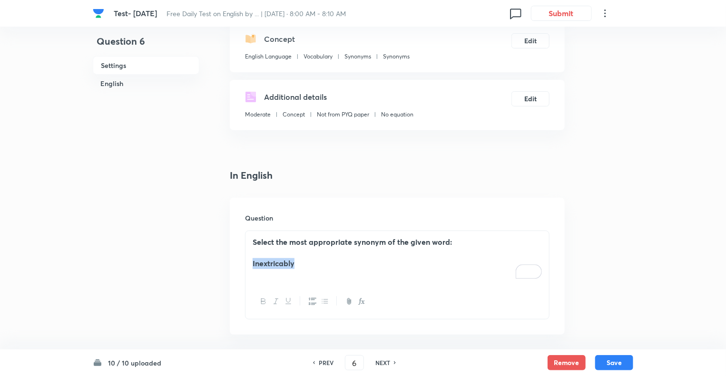
click at [237, 265] on div "Question Select the most appropriate synonym of the given word: Inextricably" at bounding box center [397, 266] width 335 height 137
click at [278, 300] on icon "button" at bounding box center [276, 302] width 8 height 8
click at [614, 360] on button "Save" at bounding box center [614, 361] width 38 height 15
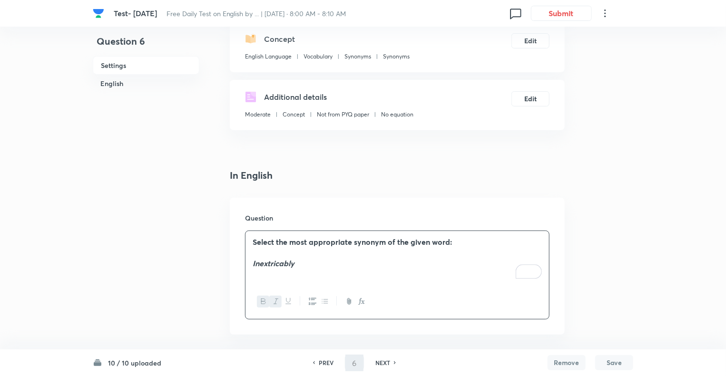
type input "7"
checkbox input "false"
checkbox input "true"
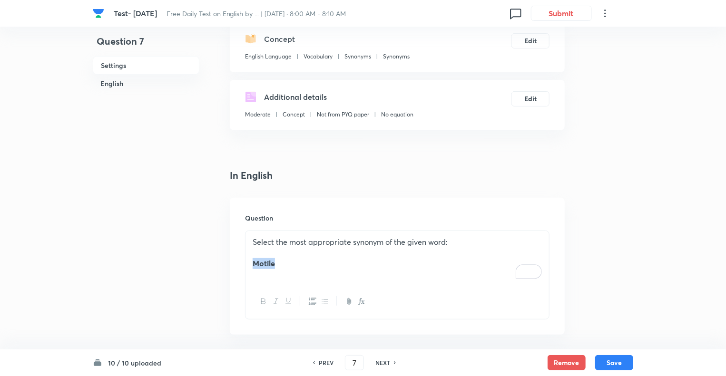
drag, startPoint x: 254, startPoint y: 264, endPoint x: 248, endPoint y: 263, distance: 5.7
click at [248, 263] on div "Select the most appropriate synonym of the given word: Motile" at bounding box center [397, 257] width 304 height 53
click at [273, 300] on icon "button" at bounding box center [276, 302] width 8 height 8
click at [449, 241] on p "Select the most appropriate synonym of the given word:" at bounding box center [397, 242] width 289 height 11
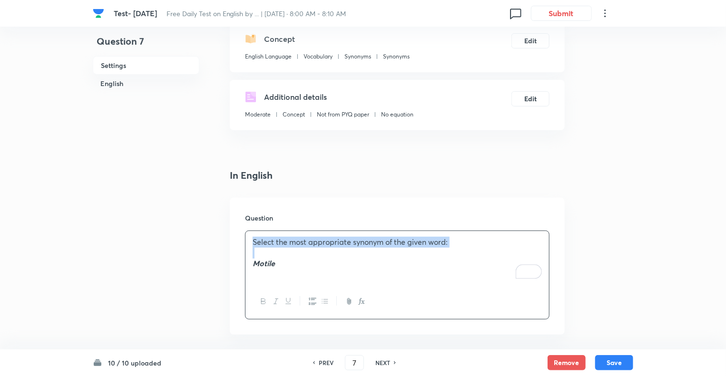
drag, startPoint x: 449, startPoint y: 241, endPoint x: 196, endPoint y: 245, distance: 253.1
click at [264, 298] on icon "button" at bounding box center [264, 302] width 8 height 8
click at [607, 357] on button "Save" at bounding box center [614, 361] width 38 height 15
type input "8"
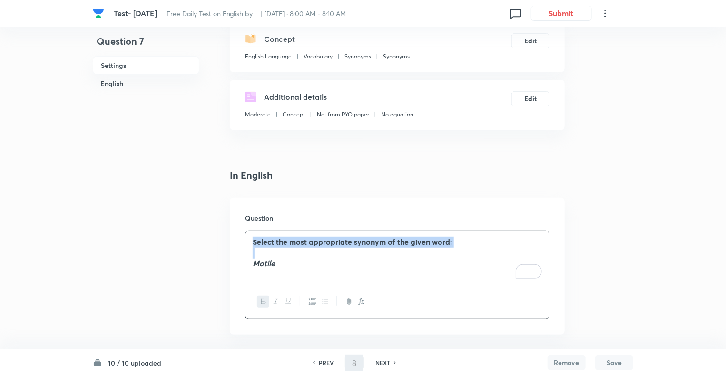
checkbox input "false"
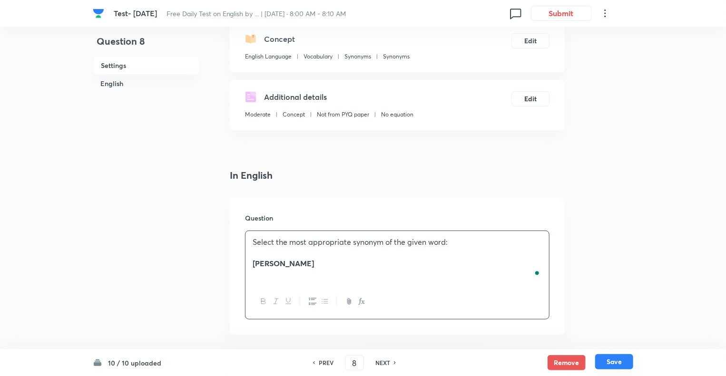
checkbox input "true"
click at [458, 245] on p "Select the most appropriate synonym of the given word:" at bounding box center [397, 242] width 289 height 11
drag, startPoint x: 458, startPoint y: 245, endPoint x: 194, endPoint y: 228, distance: 264.1
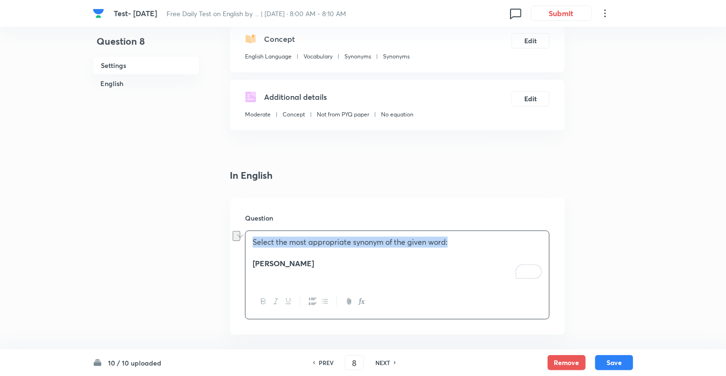
click at [265, 302] on icon "button" at bounding box center [263, 301] width 4 height 5
drag, startPoint x: 284, startPoint y: 268, endPoint x: 242, endPoint y: 263, distance: 43.1
click at [242, 263] on div "Question Select the most appropriate synonym of the given word: Swindle" at bounding box center [397, 266] width 335 height 137
click at [273, 304] on icon "button" at bounding box center [276, 302] width 8 height 8
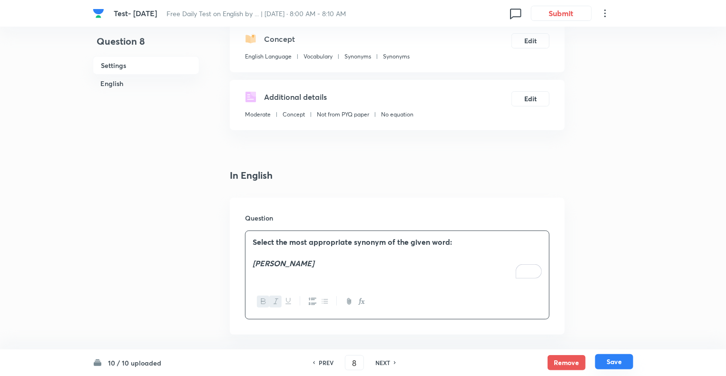
click at [618, 361] on button "Save" at bounding box center [614, 361] width 38 height 15
type input "9"
checkbox input "true"
drag, startPoint x: 289, startPoint y: 265, endPoint x: 232, endPoint y: 260, distance: 56.9
click at [232, 260] on div "Question Select the most appropriate synonym of the given word: Erudite" at bounding box center [397, 266] width 335 height 137
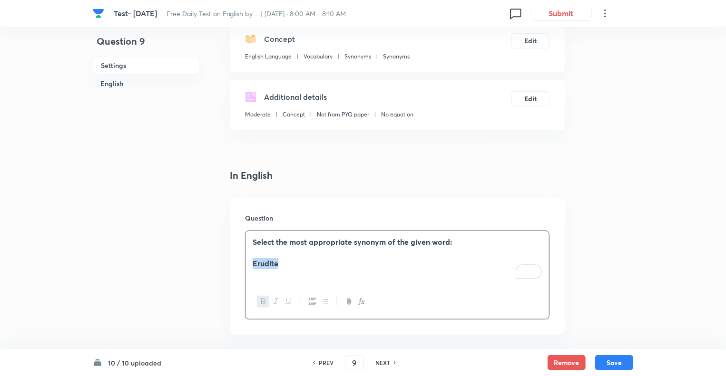
click at [273, 298] on icon "button" at bounding box center [276, 302] width 8 height 8
click at [613, 364] on button "Save" at bounding box center [614, 361] width 38 height 15
type input "10"
checkbox input "false"
drag, startPoint x: 286, startPoint y: 263, endPoint x: 229, endPoint y: 265, distance: 56.6
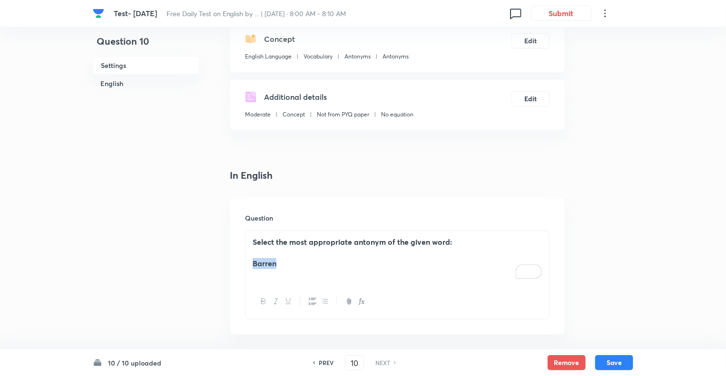
click at [276, 299] on icon "button" at bounding box center [276, 301] width 4 height 5
click at [615, 361] on button "Save" at bounding box center [614, 361] width 38 height 15
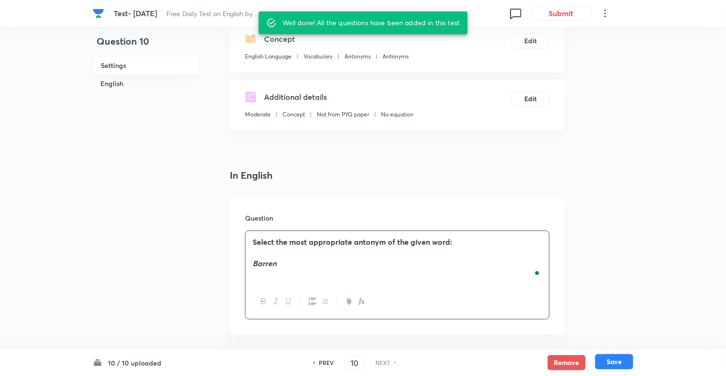
checkbox input "true"
click at [319, 362] on h6 "PREV" at bounding box center [326, 363] width 15 height 9
type input "9"
checkbox input "false"
click at [319, 362] on h6 "PREV" at bounding box center [326, 363] width 15 height 9
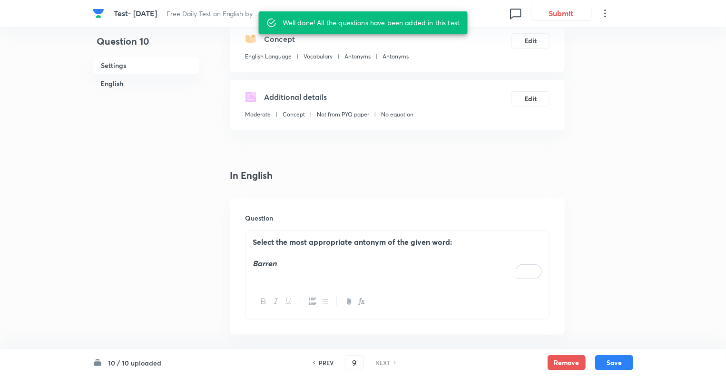
checkbox input "true"
type input "8"
click at [319, 362] on h6 "PREV" at bounding box center [326, 363] width 15 height 9
checkbox input "true"
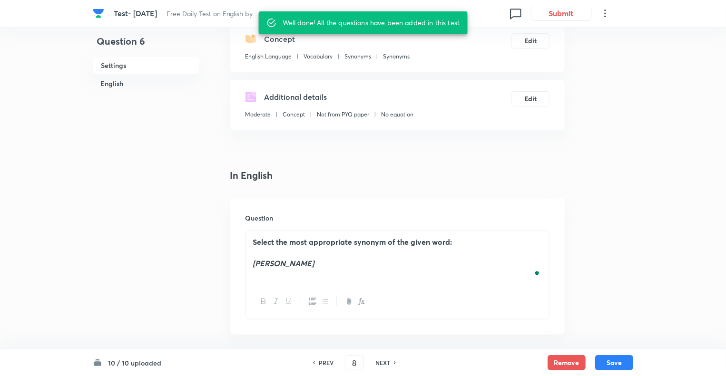
type input "7"
checkbox input "false"
type input "6"
click at [319, 362] on h6 "PREV" at bounding box center [326, 363] width 15 height 9
checkbox input "true"
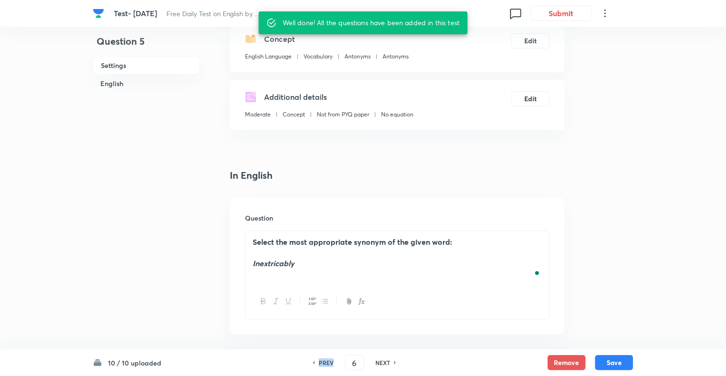
click at [319, 362] on h6 "PREV" at bounding box center [326, 363] width 15 height 9
type input "5"
checkbox input "false"
type input "4"
click at [319, 362] on h6 "PREV" at bounding box center [326, 363] width 15 height 9
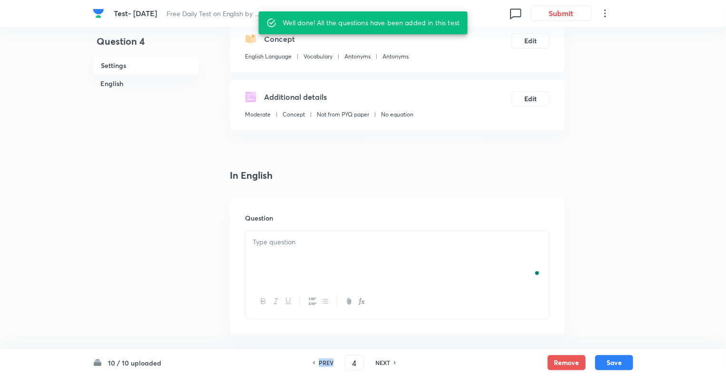
checkbox input "true"
type input "3"
click at [319, 362] on h6 "PREV" at bounding box center [326, 363] width 15 height 9
checkbox input "true"
type input "2"
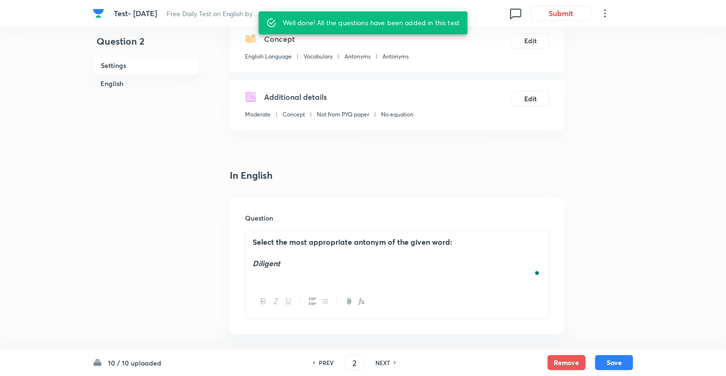
click at [319, 362] on h6 "PREV" at bounding box center [326, 363] width 15 height 9
checkbox input "true"
type input "1"
checkbox input "true"
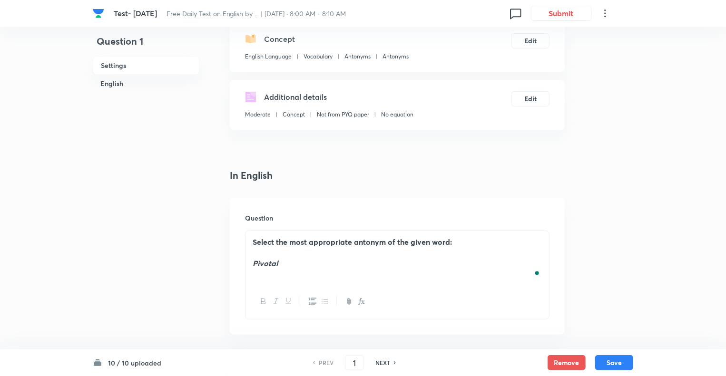
click at [388, 362] on h6 "NEXT" at bounding box center [382, 363] width 15 height 9
type input "2"
click at [388, 362] on h6 "NEXT" at bounding box center [382, 363] width 15 height 9
checkbox input "true"
type input "3"
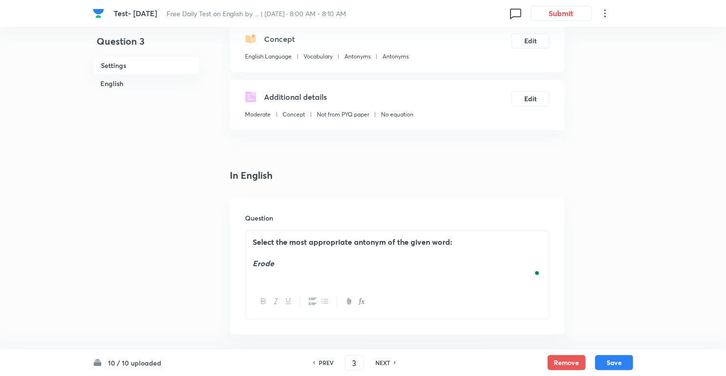
click at [388, 362] on h6 "NEXT" at bounding box center [382, 363] width 15 height 9
checkbox input "true"
type input "4"
checkbox input "false"
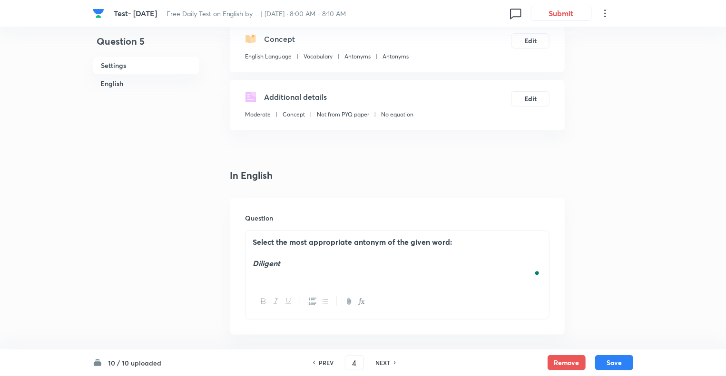
type input "5"
checkbox input "true"
click at [388, 362] on h6 "NEXT" at bounding box center [382, 363] width 15 height 9
type input "6"
click at [388, 362] on h6 "NEXT" at bounding box center [382, 363] width 15 height 9
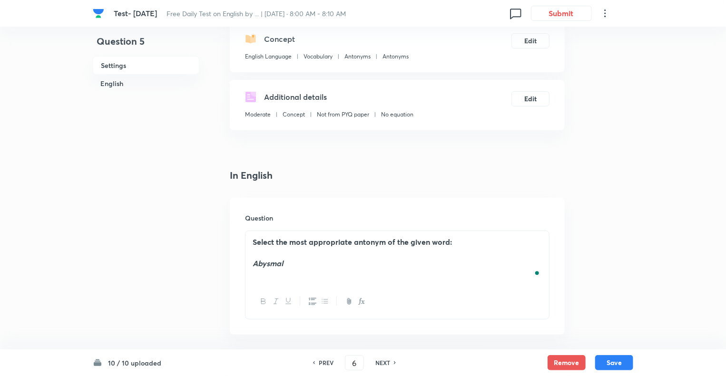
checkbox input "false"
click at [388, 362] on h6 "NEXT" at bounding box center [382, 363] width 15 height 9
checkbox input "true"
type input "7"
click at [388, 362] on h6 "NEXT" at bounding box center [382, 363] width 15 height 9
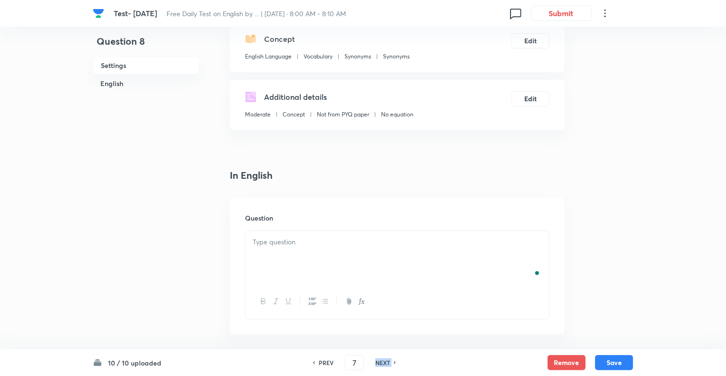
checkbox input "false"
type input "9"
click at [388, 362] on h6 "NEXT" at bounding box center [382, 363] width 15 height 9
checkbox input "true"
type input "10"
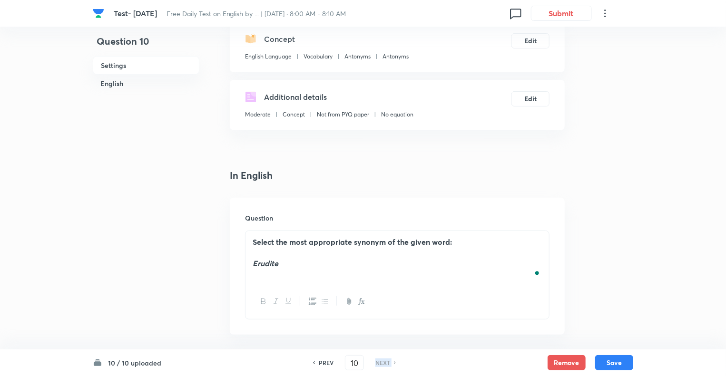
checkbox input "false"
checkbox input "true"
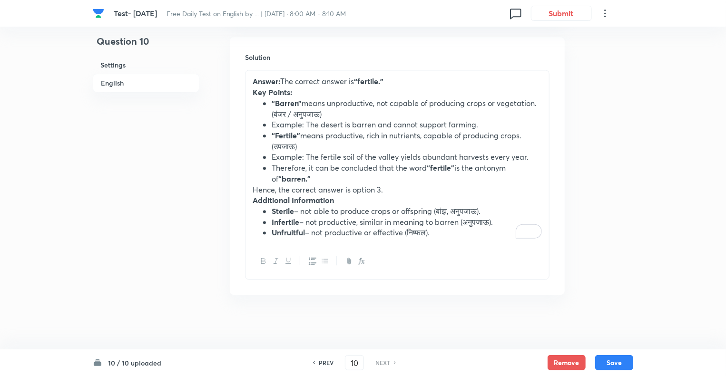
click at [381, 187] on p "Hence, the correct answer is option 3." at bounding box center [397, 190] width 289 height 11
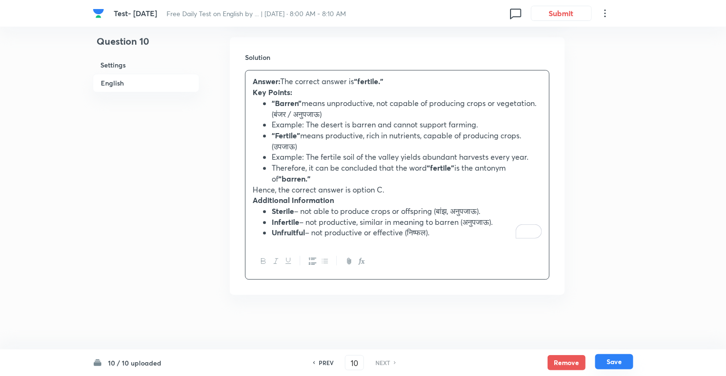
click at [609, 364] on button "Save" at bounding box center [614, 361] width 38 height 15
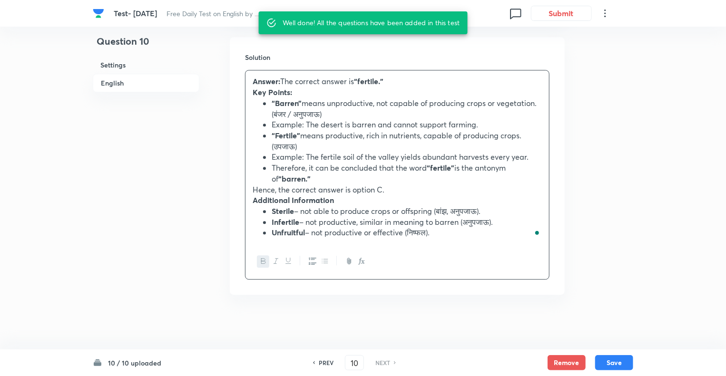
checkbox input "true"
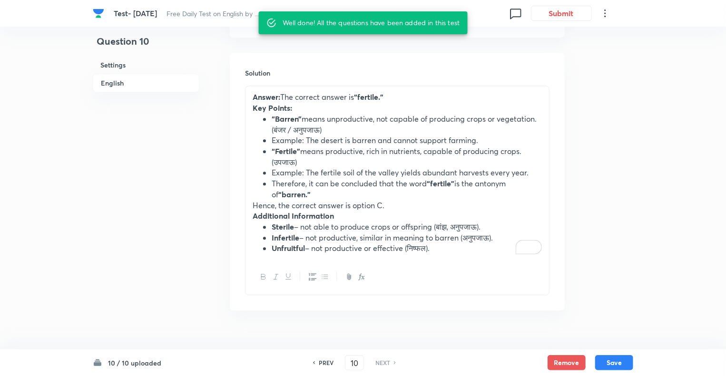
scroll to position [1169, 0]
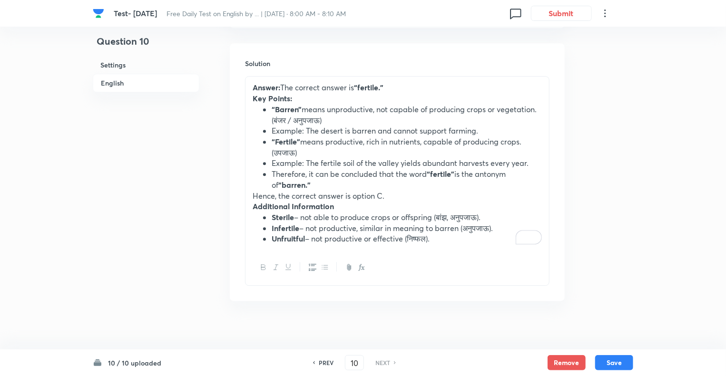
click at [326, 365] on h6 "PREV" at bounding box center [326, 363] width 15 height 9
type input "9"
checkbox input "false"
checkbox input "true"
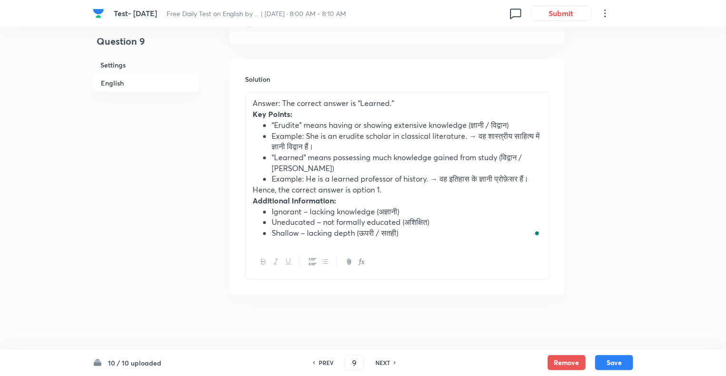
click at [326, 365] on h6 "PREV" at bounding box center [326, 363] width 15 height 9
type input "8"
checkbox input "true"
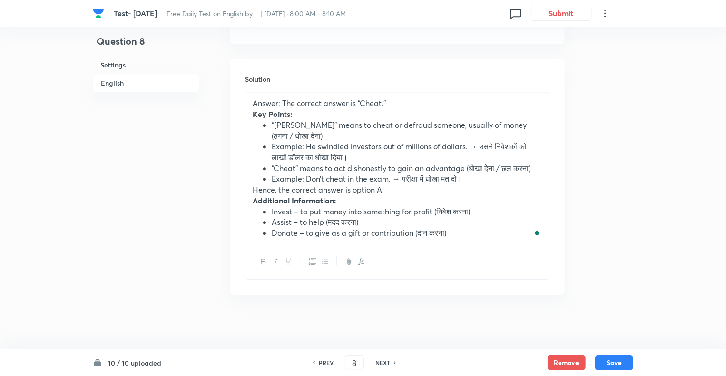
click at [326, 365] on h6 "PREV" at bounding box center [326, 363] width 15 height 9
type input "7"
checkbox input "false"
checkbox input "true"
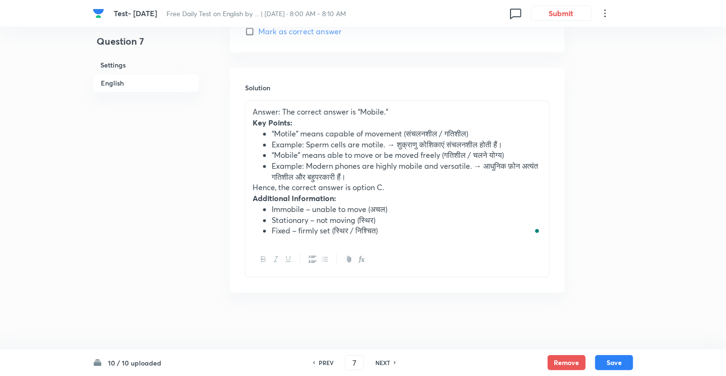
click at [326, 365] on h6 "PREV" at bounding box center [326, 363] width 15 height 9
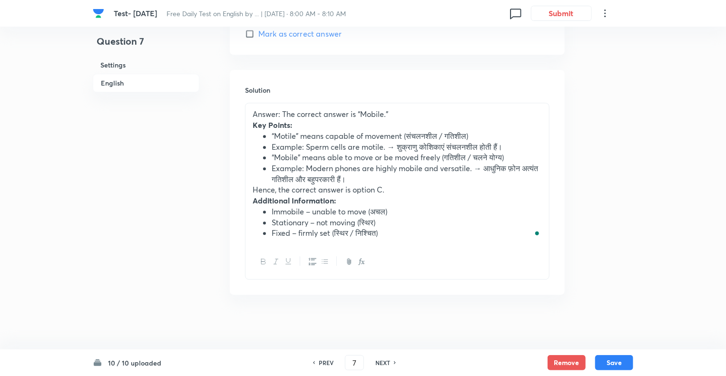
type input "6"
checkbox input "false"
checkbox input "true"
click at [326, 365] on h6 "PREV" at bounding box center [326, 363] width 15 height 9
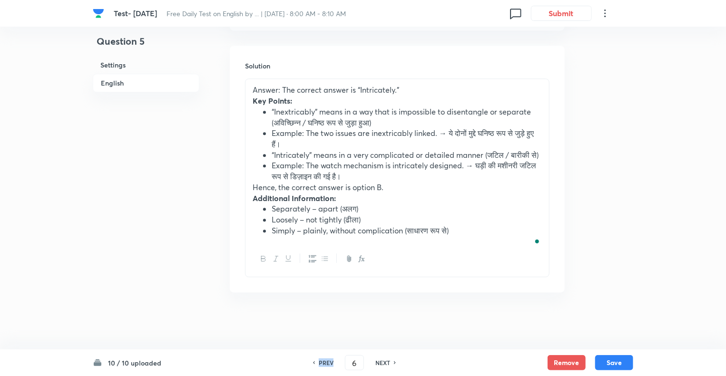
type input "5"
checkbox input "false"
checkbox input "true"
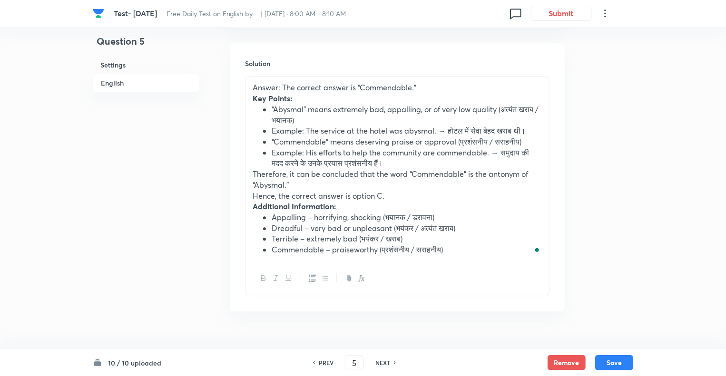
click at [326, 365] on h6 "PREV" at bounding box center [326, 363] width 15 height 9
type input "4"
checkbox input "false"
checkbox input "true"
click at [326, 365] on h6 "PREV" at bounding box center [326, 363] width 15 height 9
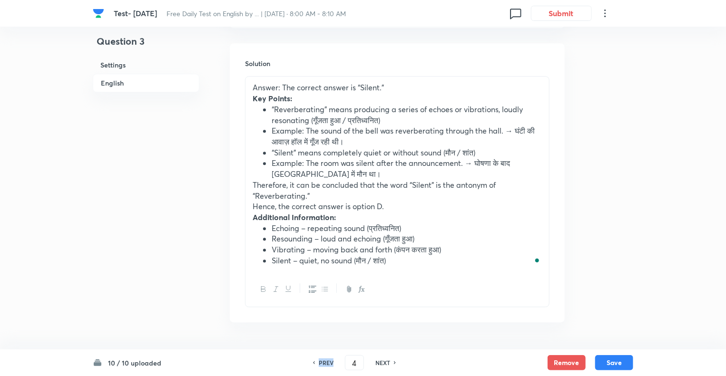
type input "3"
checkbox input "true"
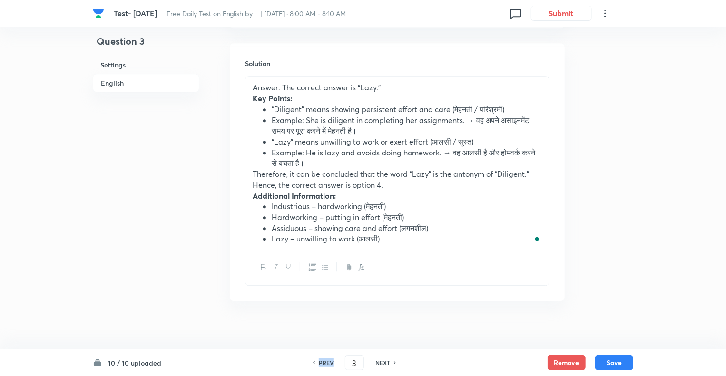
click at [326, 365] on h6 "PREV" at bounding box center [326, 363] width 15 height 9
type input "2"
click at [326, 365] on h6 "PREV" at bounding box center [326, 363] width 15 height 9
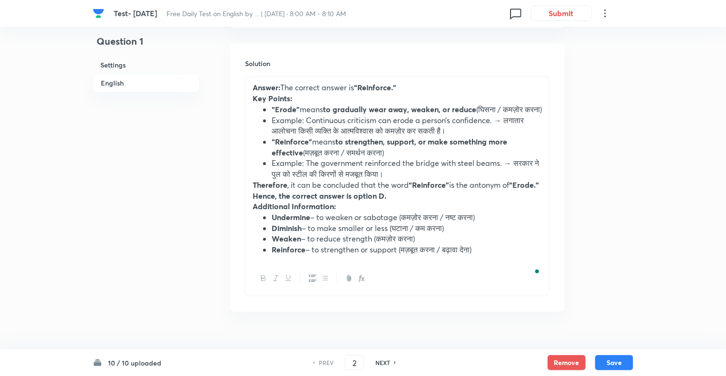
checkbox input "true"
type input "1"
checkbox input "true"
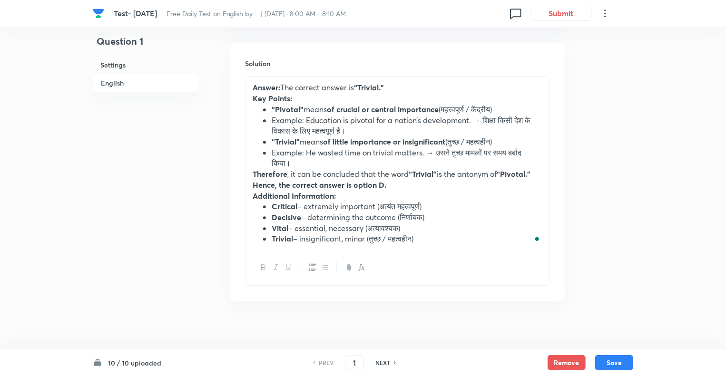
click at [389, 365] on h6 "NEXT" at bounding box center [382, 363] width 15 height 9
type input "2"
click at [389, 365] on h6 "NEXT" at bounding box center [382, 363] width 15 height 9
checkbox input "true"
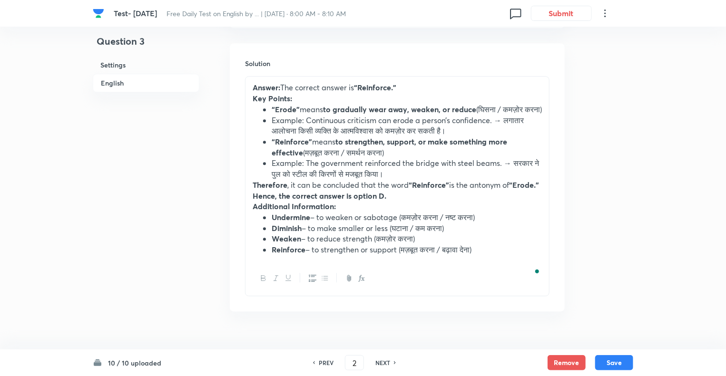
type input "3"
click at [389, 365] on h6 "NEXT" at bounding box center [382, 363] width 15 height 9
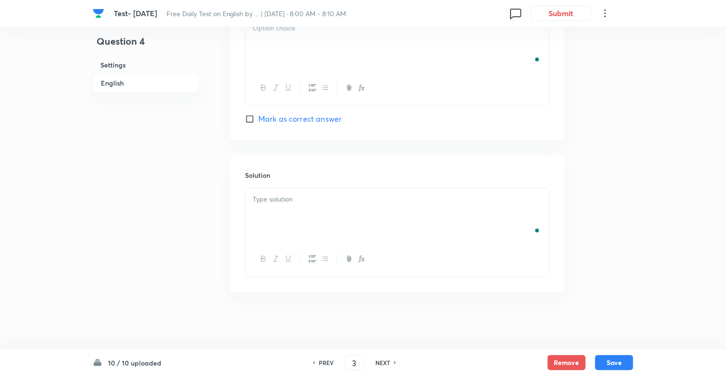
checkbox input "true"
type input "4"
click at [389, 365] on h6 "NEXT" at bounding box center [382, 363] width 15 height 9
checkbox input "true"
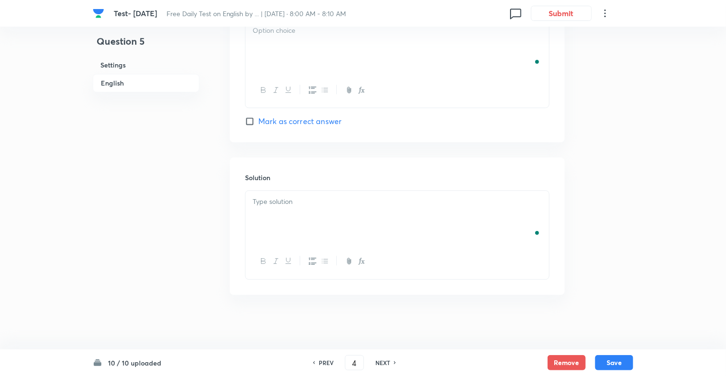
type input "5"
click at [389, 365] on h6 "NEXT" at bounding box center [382, 363] width 15 height 9
checkbox input "false"
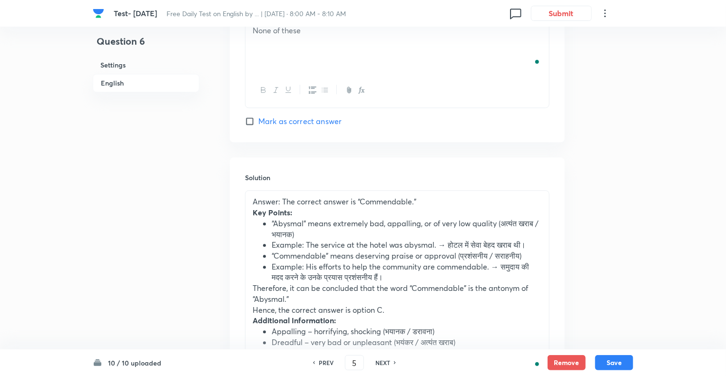
checkbox input "true"
type input "6"
checkbox input "false"
click at [389, 365] on h6 "NEXT" at bounding box center [382, 363] width 15 height 9
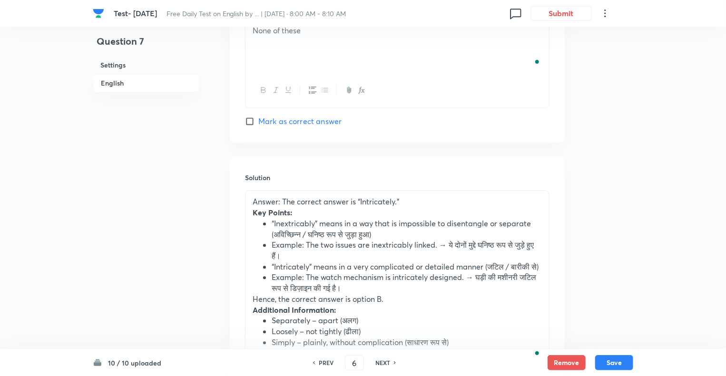
checkbox input "true"
type input "7"
checkbox input "false"
checkbox input "true"
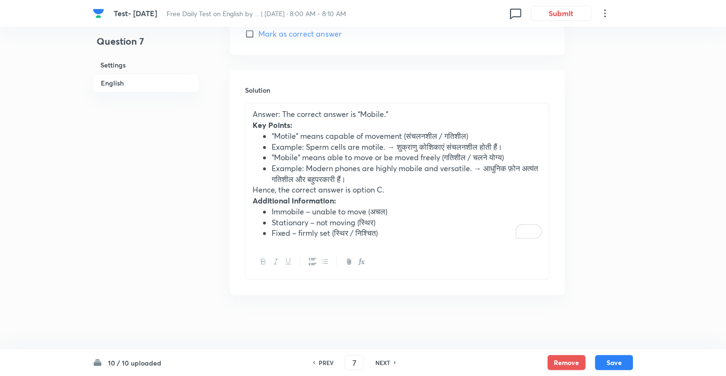
click at [382, 365] on h6 "NEXT" at bounding box center [382, 363] width 15 height 9
type input "8"
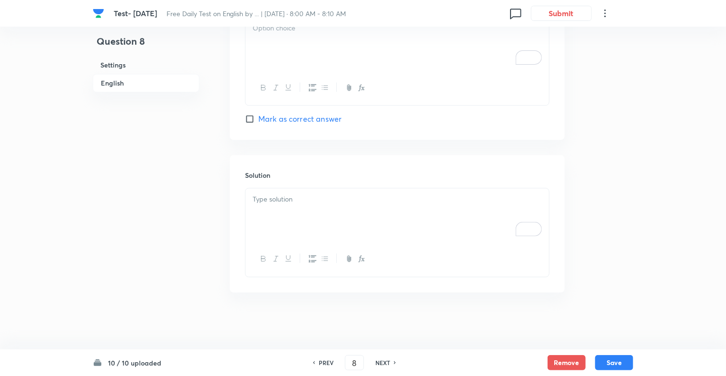
checkbox input "false"
checkbox input "true"
click at [382, 365] on h6 "NEXT" at bounding box center [382, 363] width 15 height 9
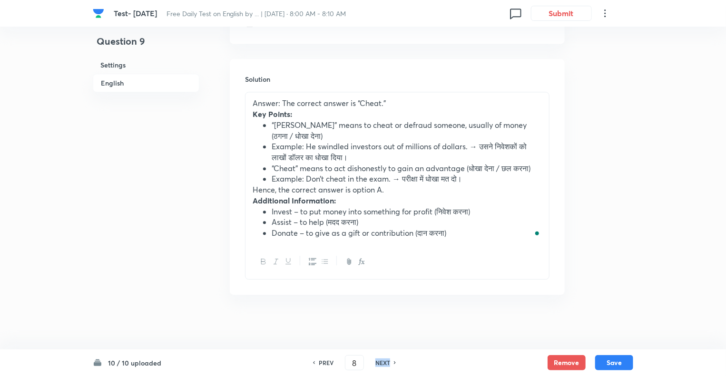
type input "9"
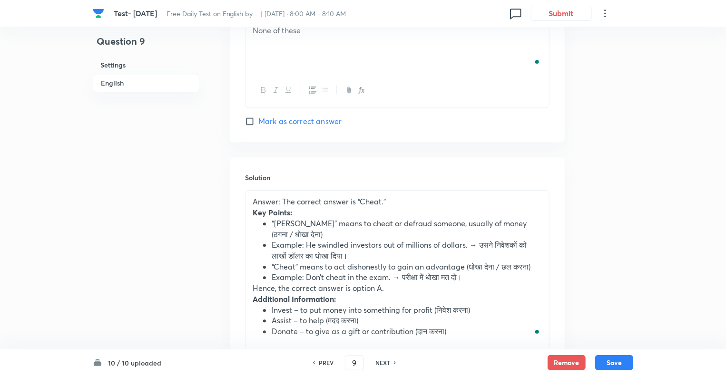
click at [382, 365] on h6 "NEXT" at bounding box center [382, 363] width 15 height 9
checkbox input "true"
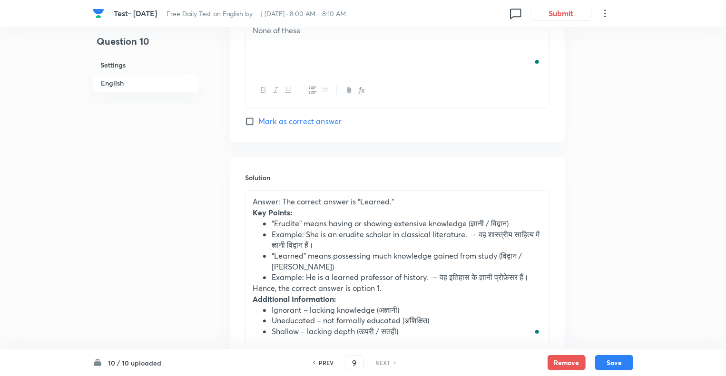
type input "10"
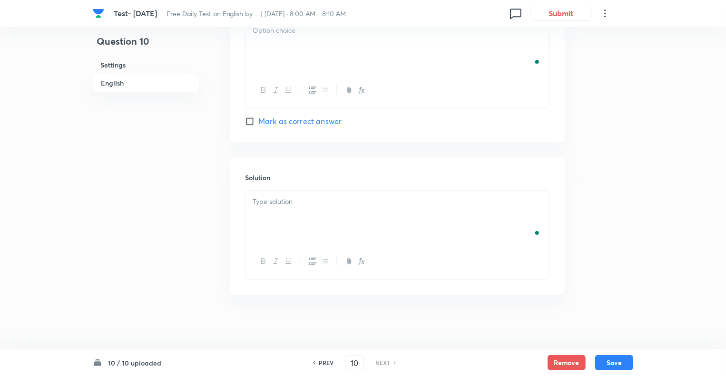
checkbox input "false"
checkbox input "true"
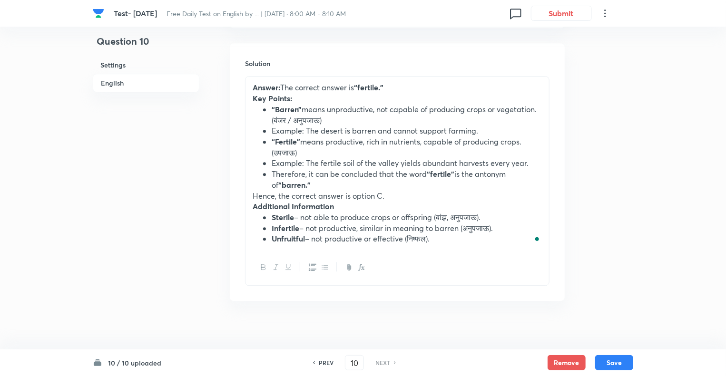
click at [382, 365] on h6 "NEXT" at bounding box center [382, 363] width 15 height 9
click at [326, 362] on h6 "PREV" at bounding box center [326, 363] width 15 height 9
type input "9"
checkbox input "false"
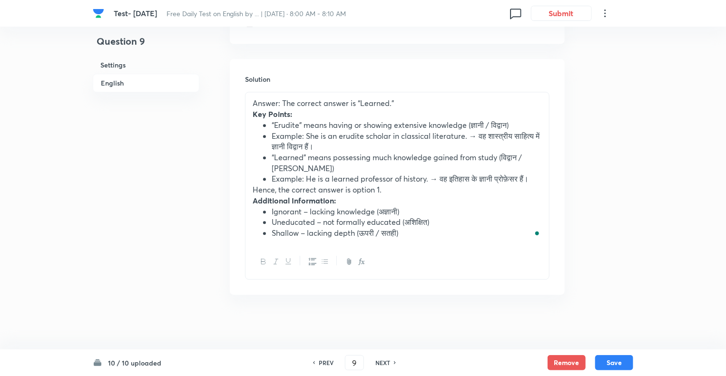
checkbox input "true"
click at [381, 189] on p "Hence, the correct answer is option 1." at bounding box center [397, 190] width 289 height 11
click at [613, 362] on button "Save" at bounding box center [614, 361] width 38 height 15
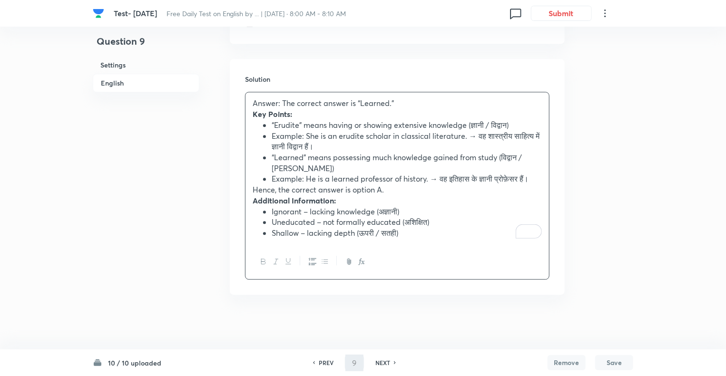
type input "10"
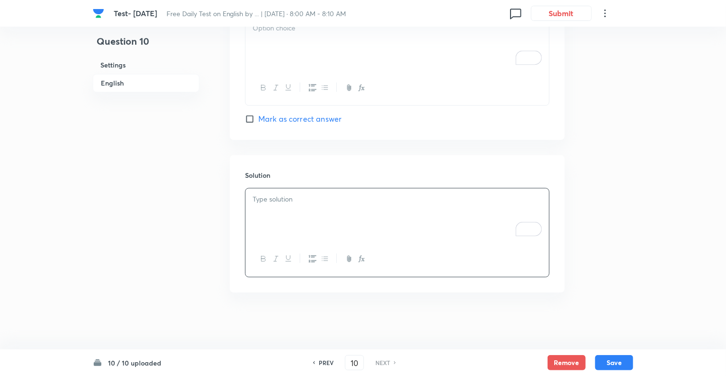
checkbox input "false"
checkbox input "true"
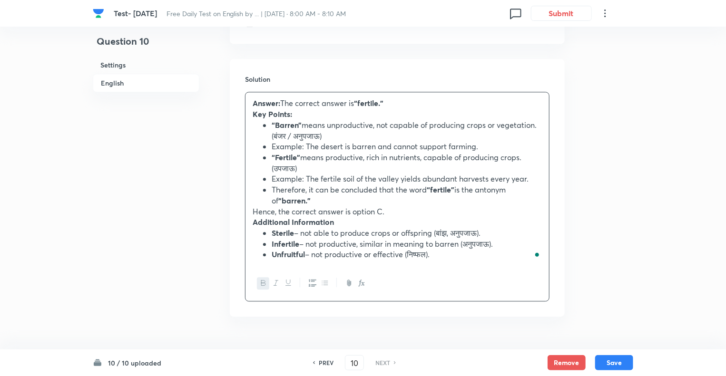
scroll to position [1055, 0]
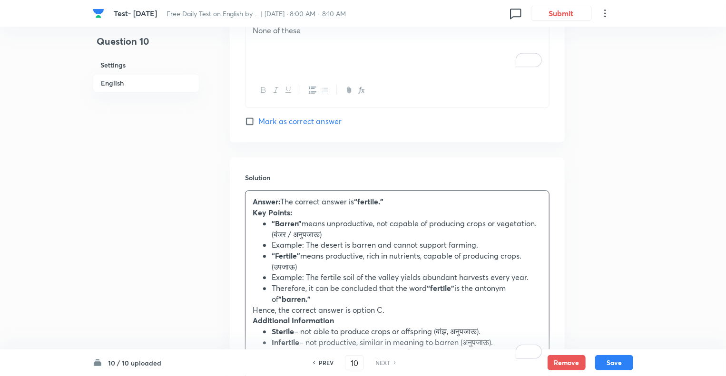
click at [326, 363] on h6 "PREV" at bounding box center [326, 363] width 15 height 9
type input "9"
checkbox input "false"
checkbox input "true"
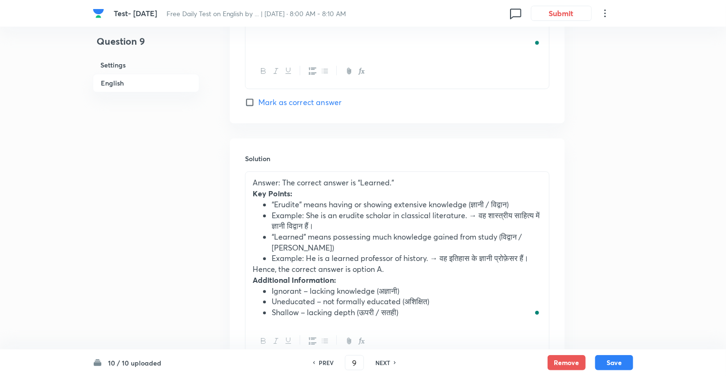
scroll to position [1093, 0]
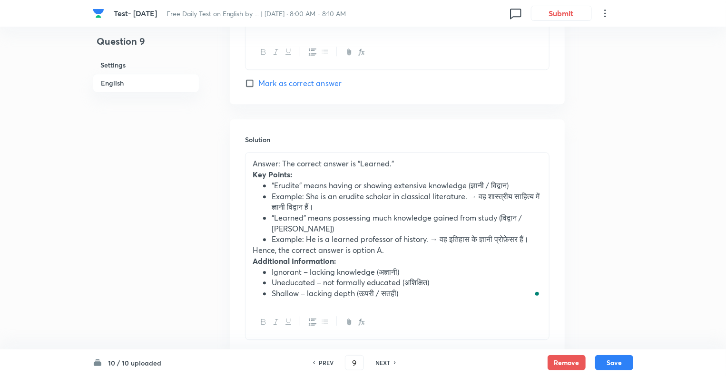
click at [326, 363] on h6 "PREV" at bounding box center [326, 363] width 15 height 9
type input "8"
checkbox input "true"
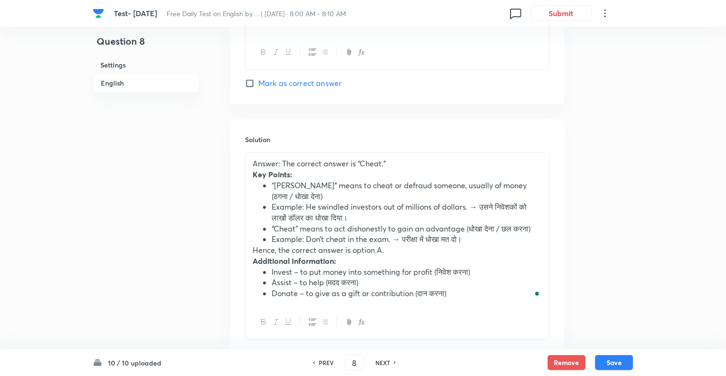
click at [326, 363] on h6 "PREV" at bounding box center [326, 363] width 15 height 9
type input "7"
checkbox input "false"
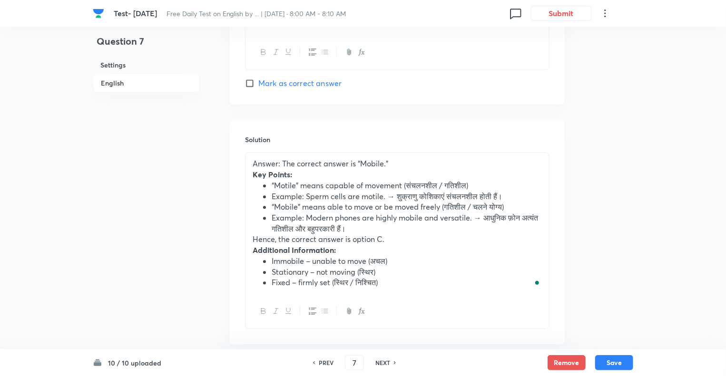
checkbox input "true"
click at [326, 363] on h6 "PREV" at bounding box center [326, 363] width 15 height 9
type input "6"
checkbox input "false"
checkbox input "true"
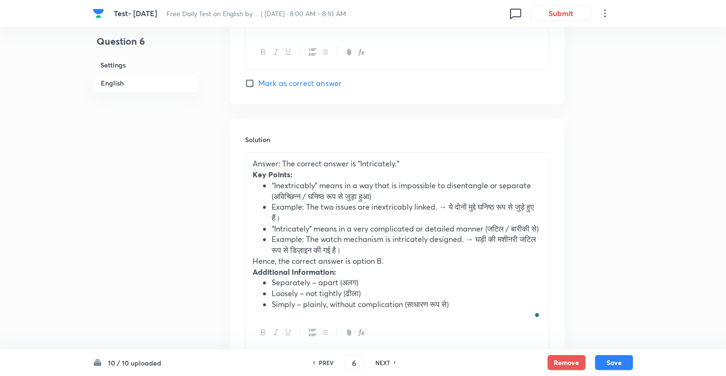
click at [326, 363] on h6 "PREV" at bounding box center [326, 363] width 15 height 9
type input "5"
checkbox input "false"
checkbox input "true"
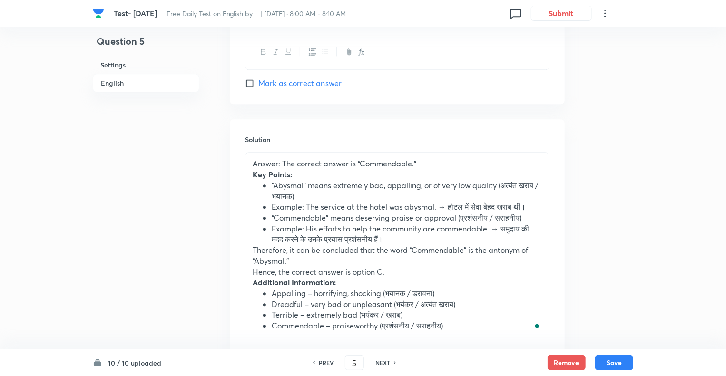
click at [326, 363] on h6 "PREV" at bounding box center [326, 363] width 15 height 9
type input "4"
checkbox input "false"
checkbox input "true"
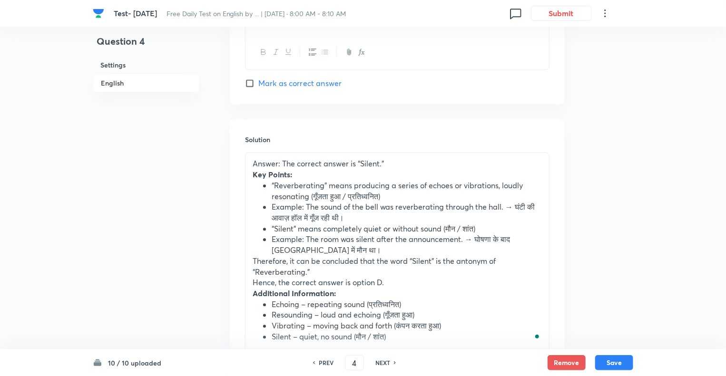
click at [326, 363] on h6 "PREV" at bounding box center [326, 363] width 15 height 9
type input "3"
checkbox input "true"
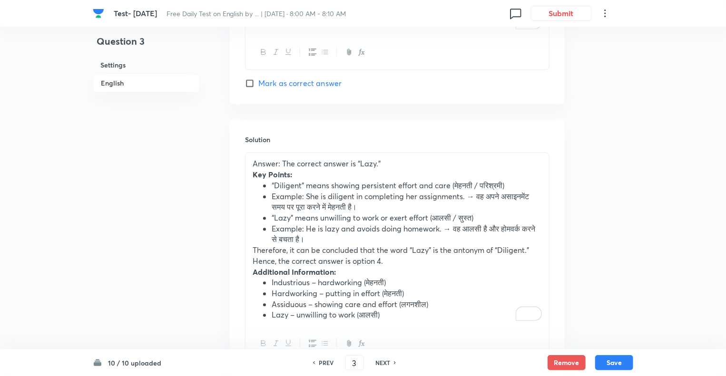
click at [381, 260] on p "Hence, the correct answer is option 4." at bounding box center [397, 261] width 289 height 11
click at [614, 363] on button "Save" at bounding box center [614, 361] width 38 height 15
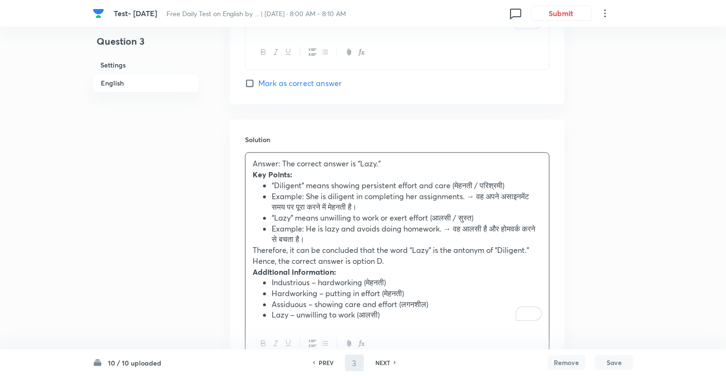
type input "4"
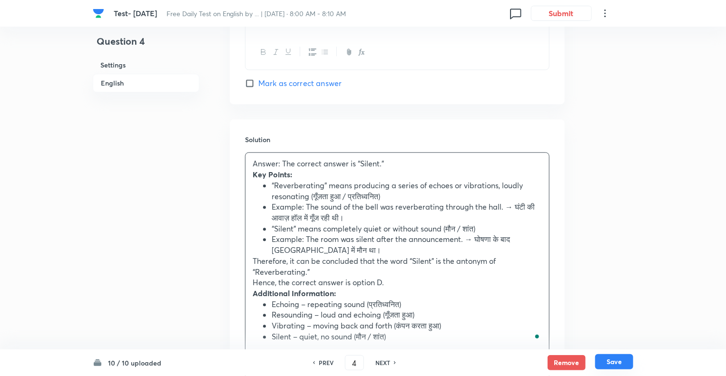
checkbox input "true"
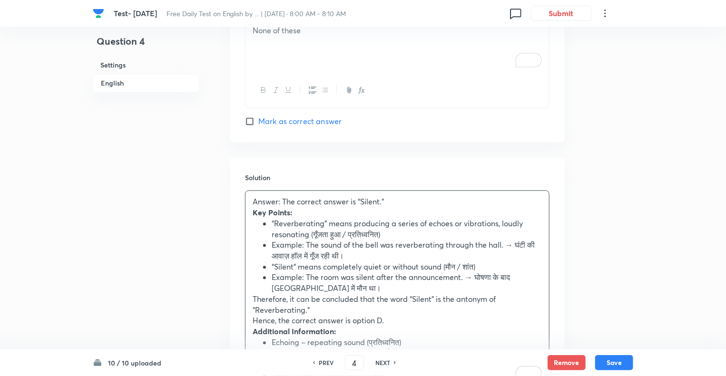
click at [325, 365] on h6 "PREV" at bounding box center [326, 363] width 15 height 9
type input "3"
checkbox input "true"
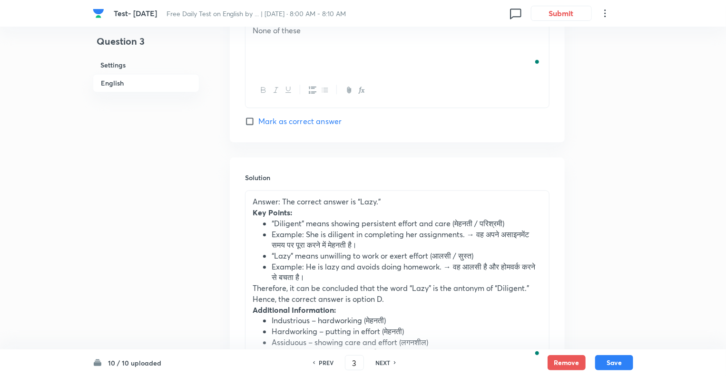
click at [325, 365] on h6 "PREV" at bounding box center [326, 363] width 15 height 9
type input "2"
checkbox input "true"
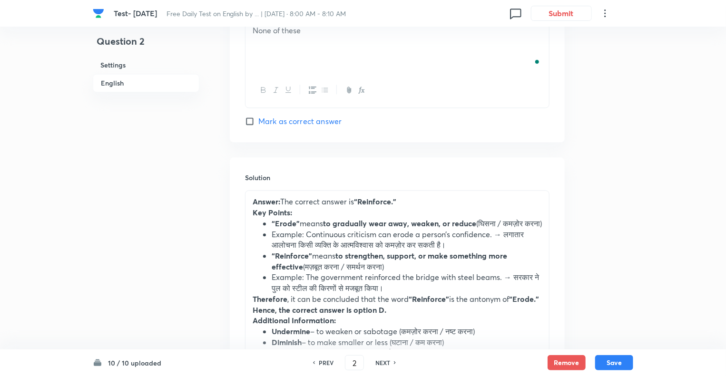
click at [325, 365] on h6 "PREV" at bounding box center [326, 363] width 15 height 9
type input "1"
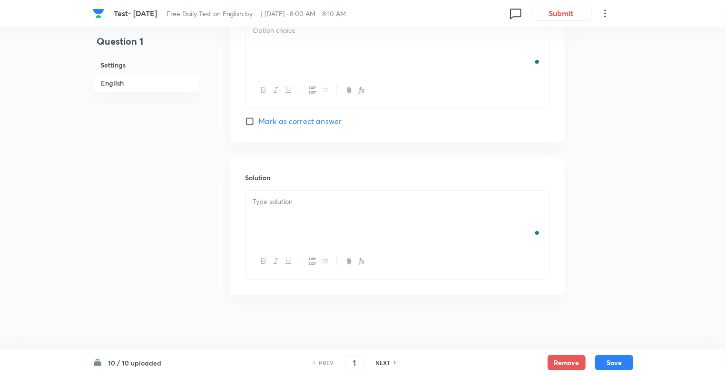
checkbox input "true"
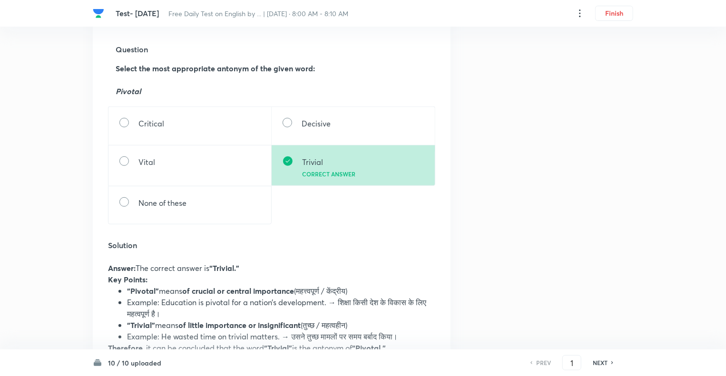
scroll to position [341, 0]
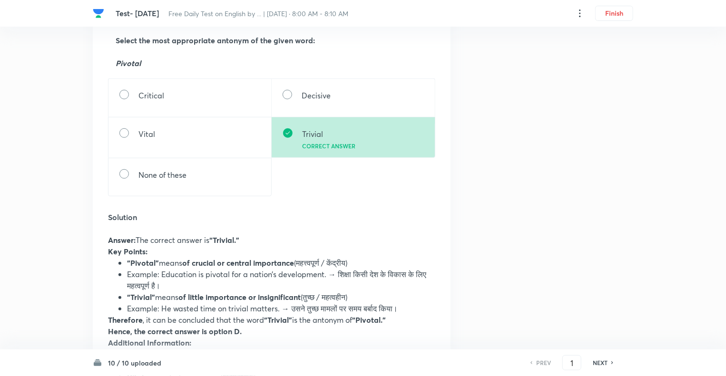
click at [603, 363] on h6 "NEXT" at bounding box center [600, 363] width 15 height 9
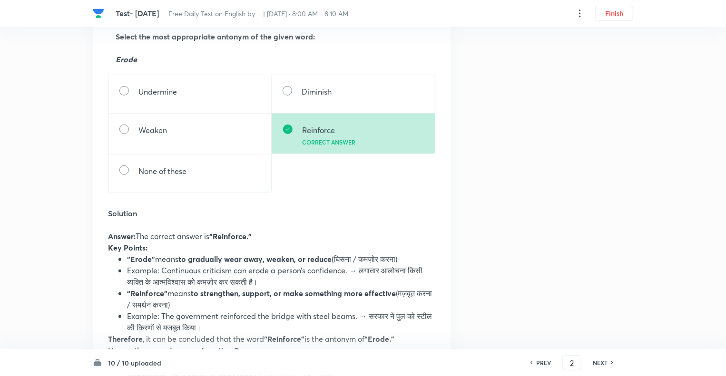
scroll to position [362, 0]
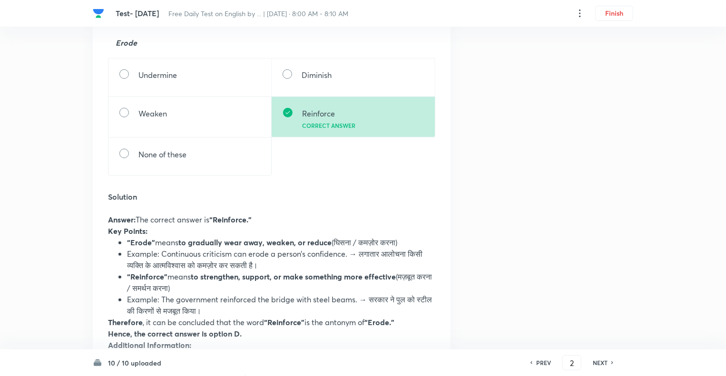
click at [603, 363] on h6 "NEXT" at bounding box center [600, 363] width 15 height 9
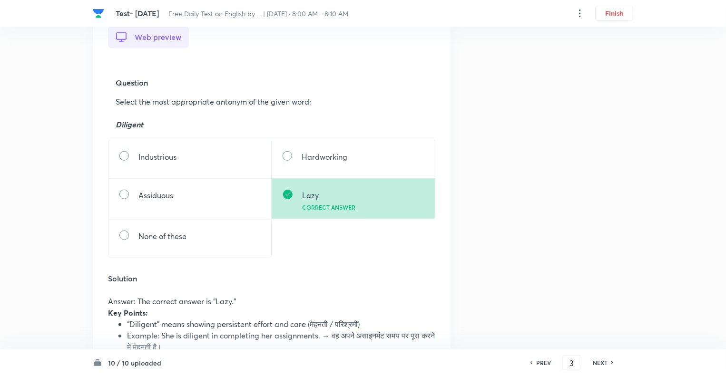
scroll to position [285, 0]
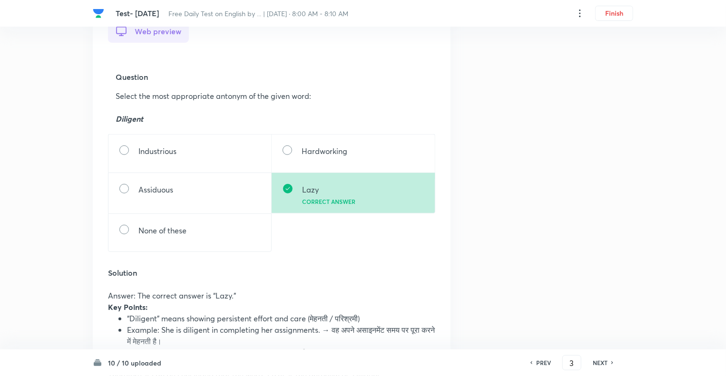
click at [603, 363] on h6 "NEXT" at bounding box center [600, 363] width 15 height 9
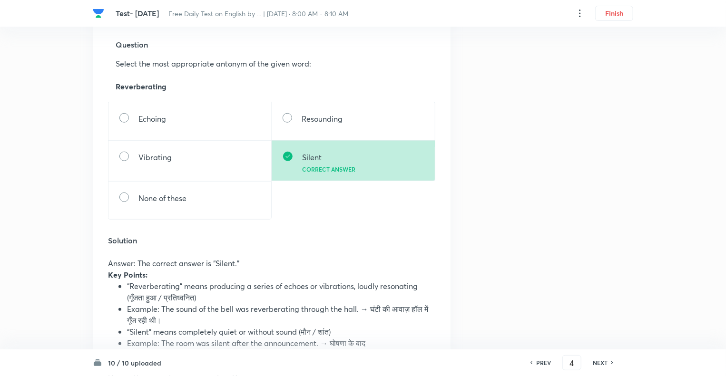
scroll to position [323, 0]
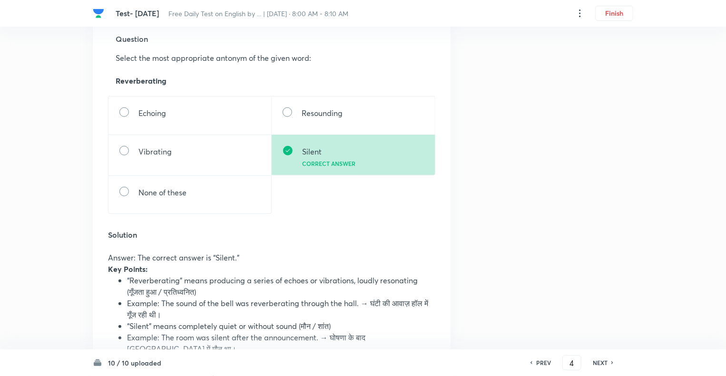
click at [603, 363] on h6 "NEXT" at bounding box center [600, 363] width 15 height 9
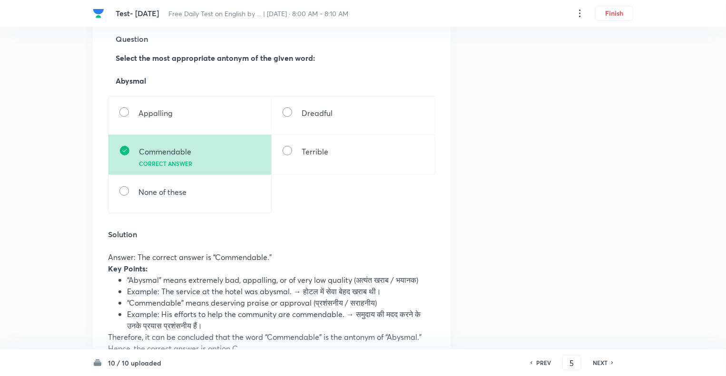
click at [603, 363] on h6 "NEXT" at bounding box center [600, 363] width 15 height 9
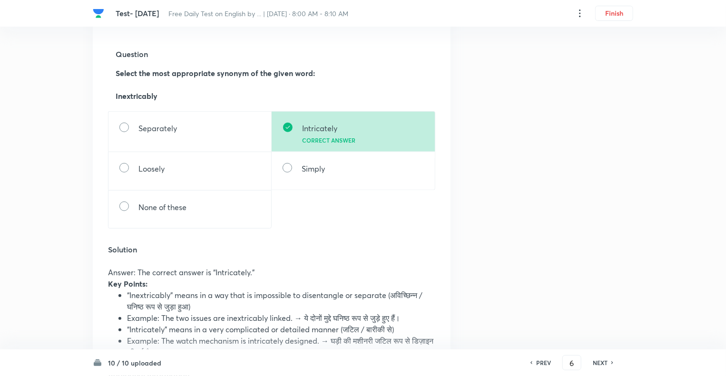
scroll to position [343, 0]
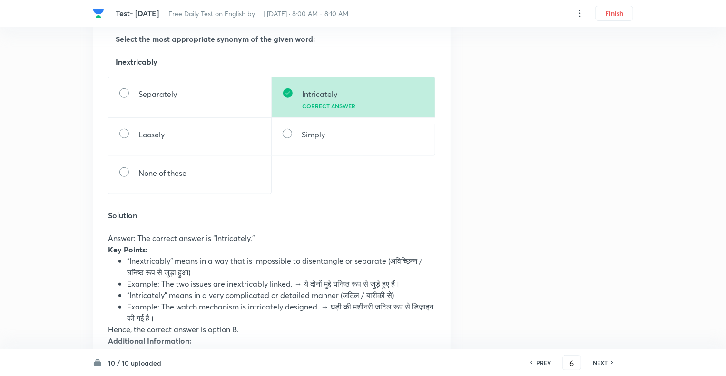
click at [603, 363] on h6 "NEXT" at bounding box center [600, 363] width 15 height 9
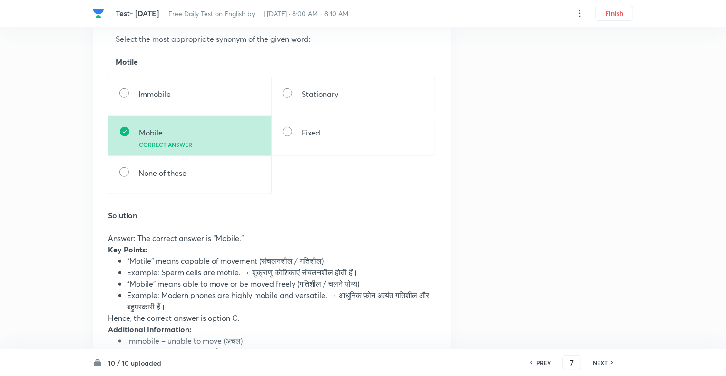
click at [603, 363] on h6 "NEXT" at bounding box center [600, 363] width 15 height 9
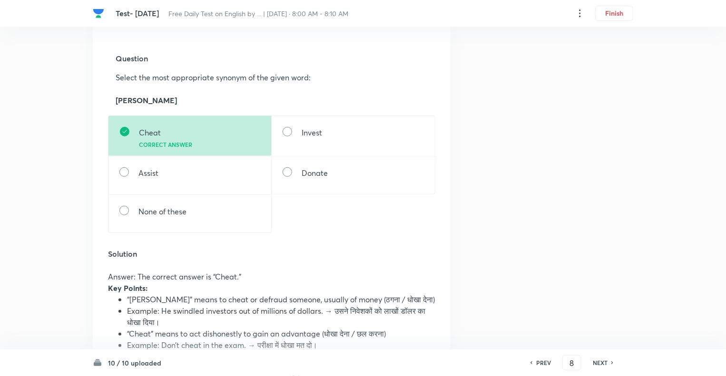
scroll to position [304, 0]
click at [603, 363] on h6 "NEXT" at bounding box center [600, 363] width 15 height 9
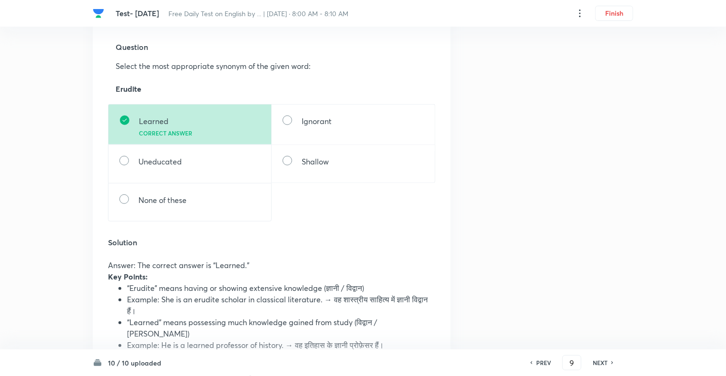
scroll to position [323, 0]
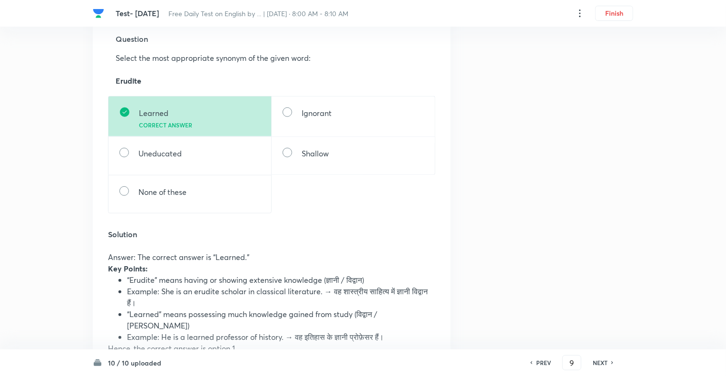
click at [603, 363] on h6 "NEXT" at bounding box center [600, 363] width 15 height 9
type input "10"
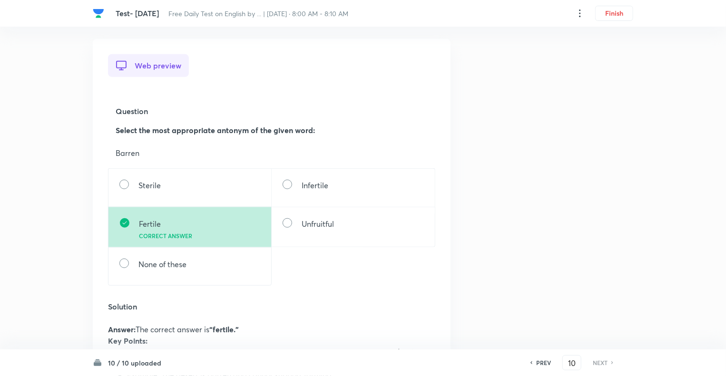
scroll to position [304, 0]
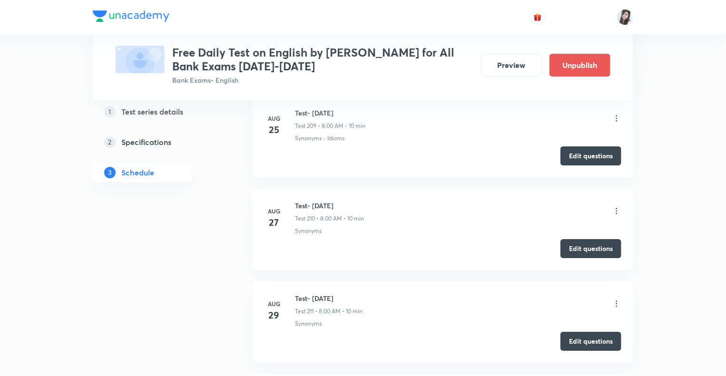
scroll to position [20105, 0]
